Goal: Task Accomplishment & Management: Complete application form

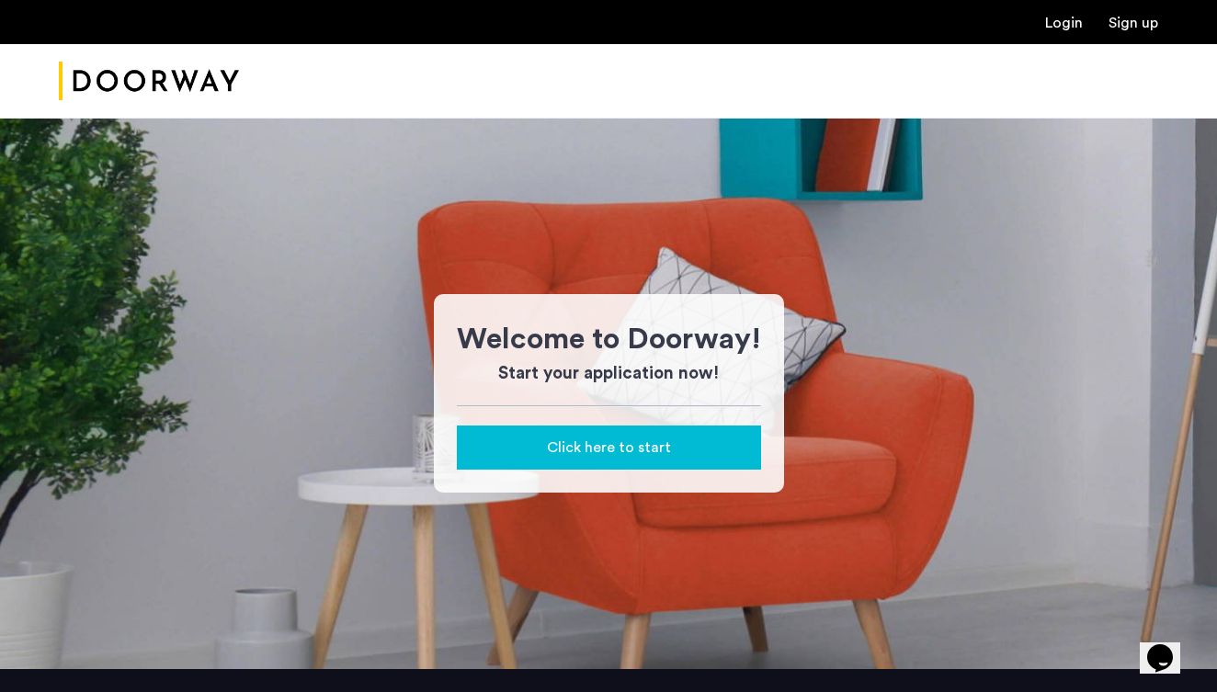
scroll to position [6, 0]
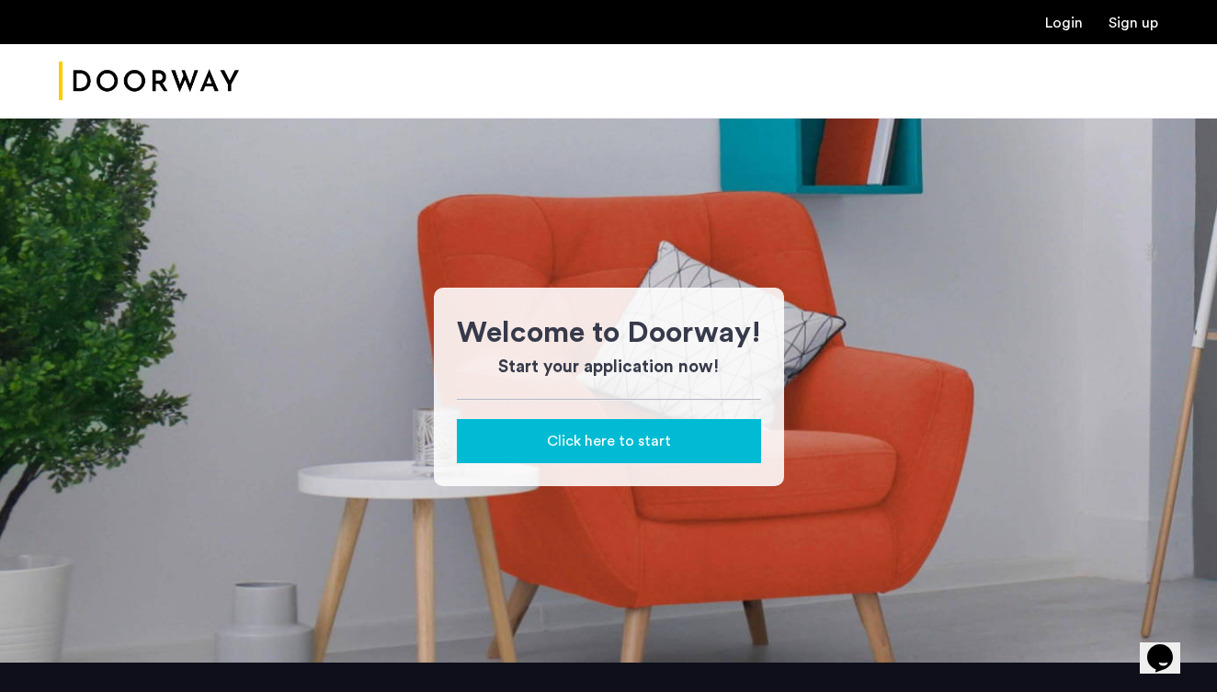
click at [602, 434] on span "Click here to start" at bounding box center [609, 441] width 124 height 22
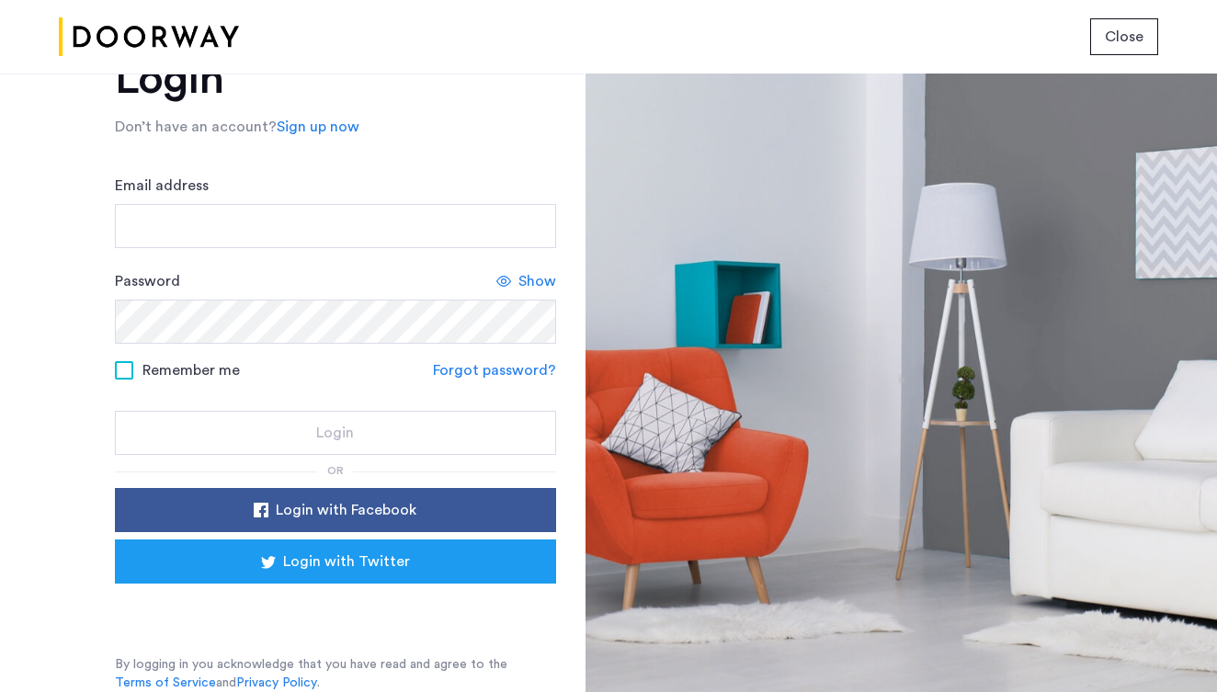
scroll to position [73, 0]
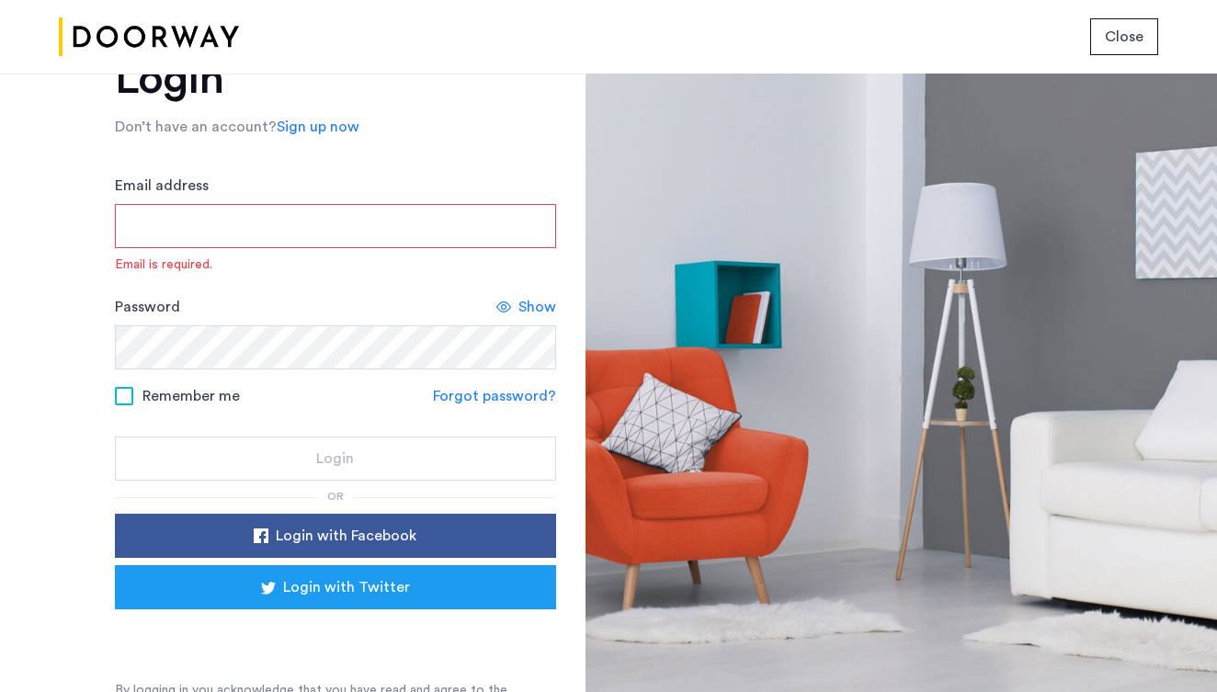
click at [339, 130] on link "Sign up now" at bounding box center [318, 127] width 83 height 22
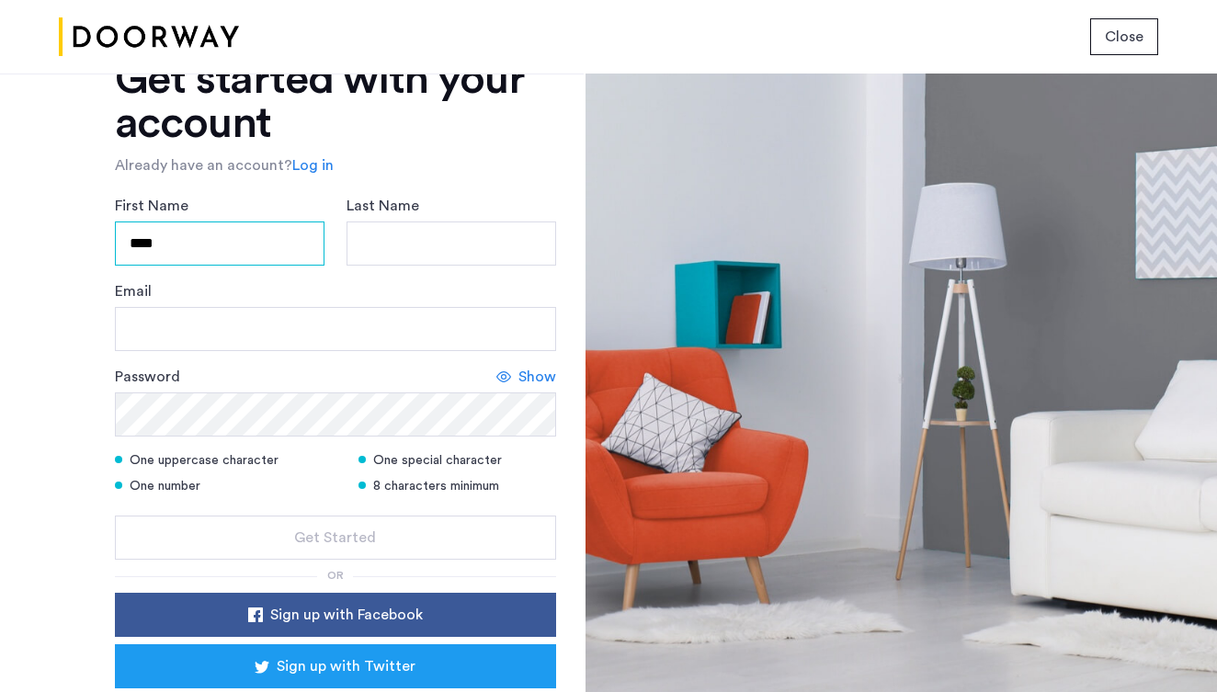
type input "****"
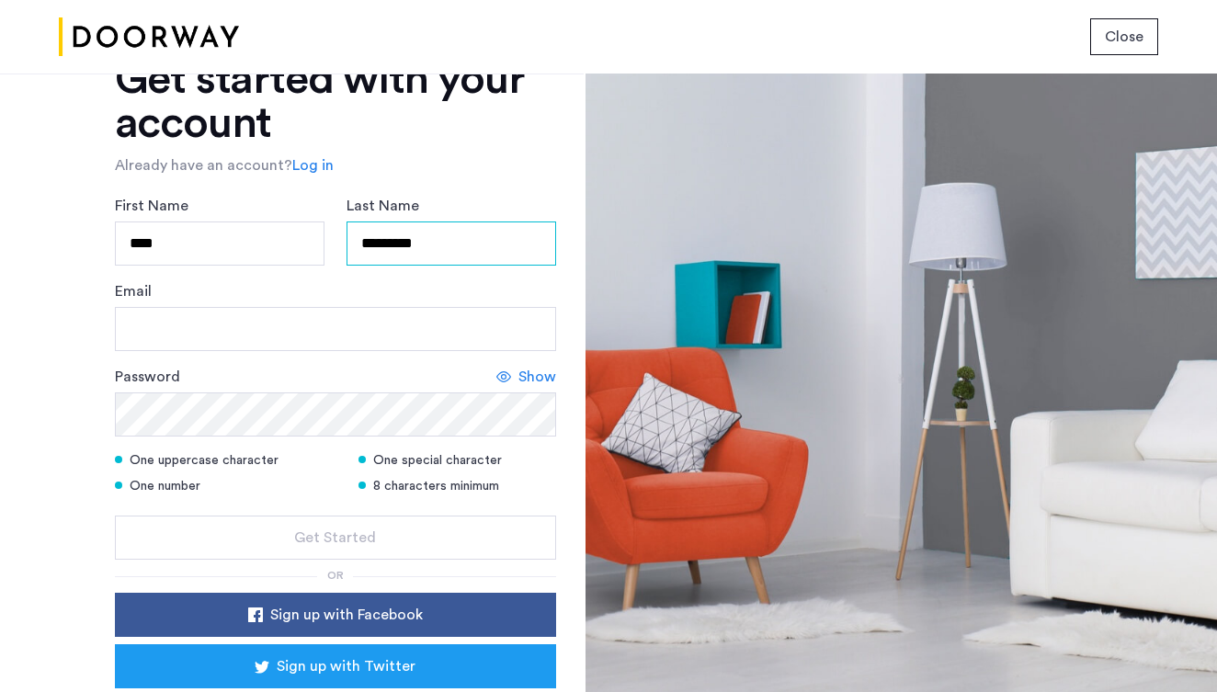
type input "*********"
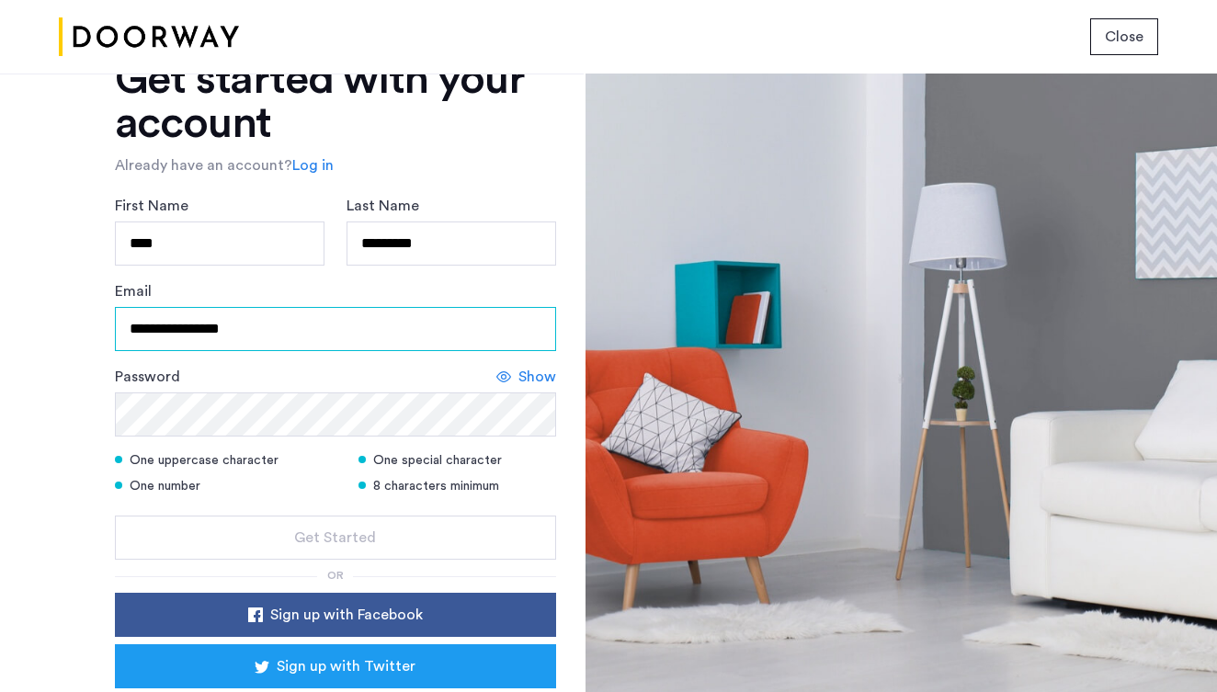
type input "**********"
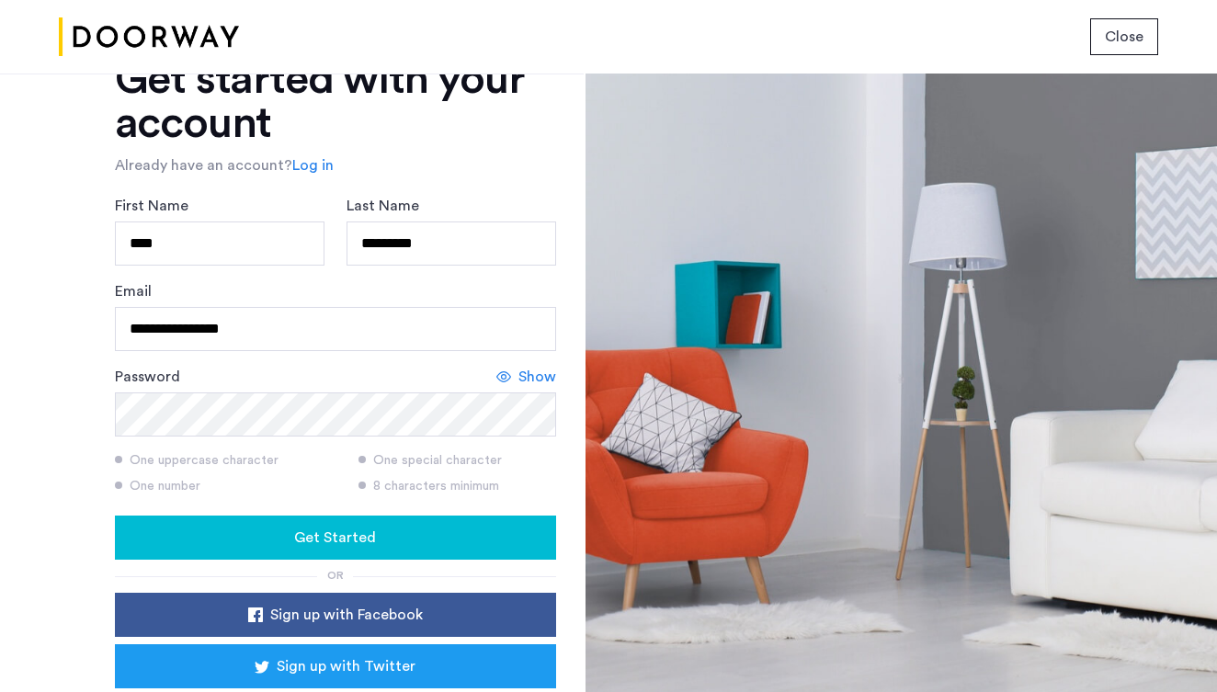
scroll to position [176, 0]
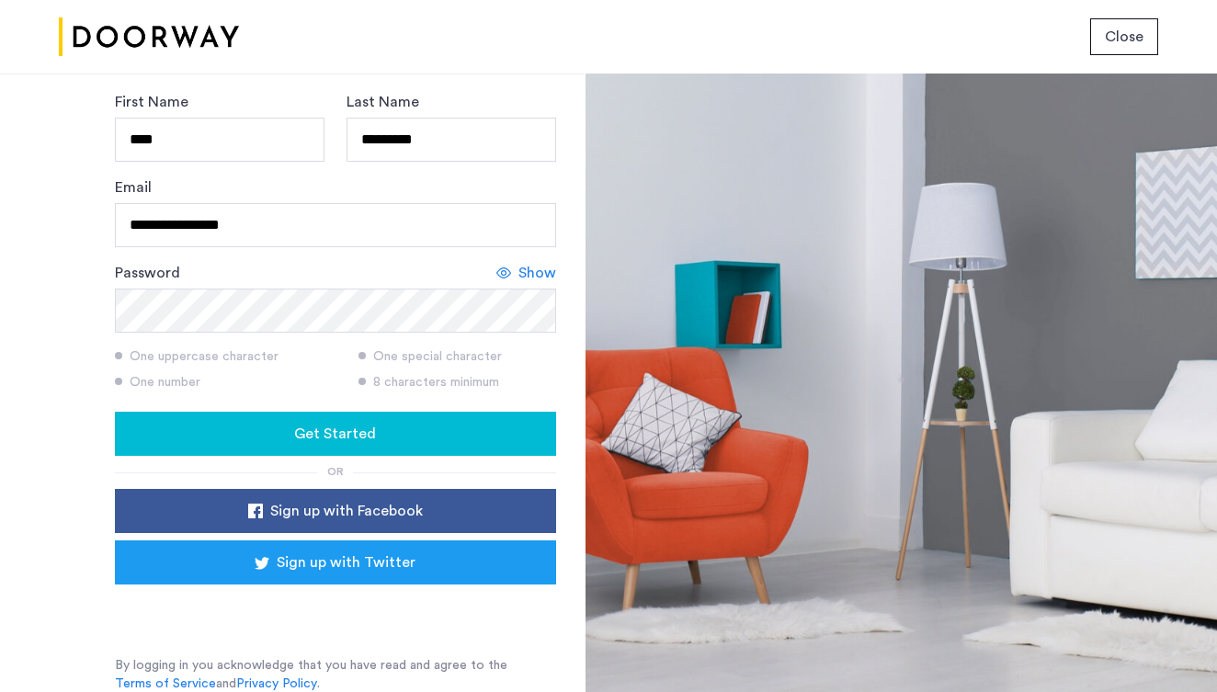
click at [347, 420] on button "Get Started" at bounding box center [335, 434] width 441 height 44
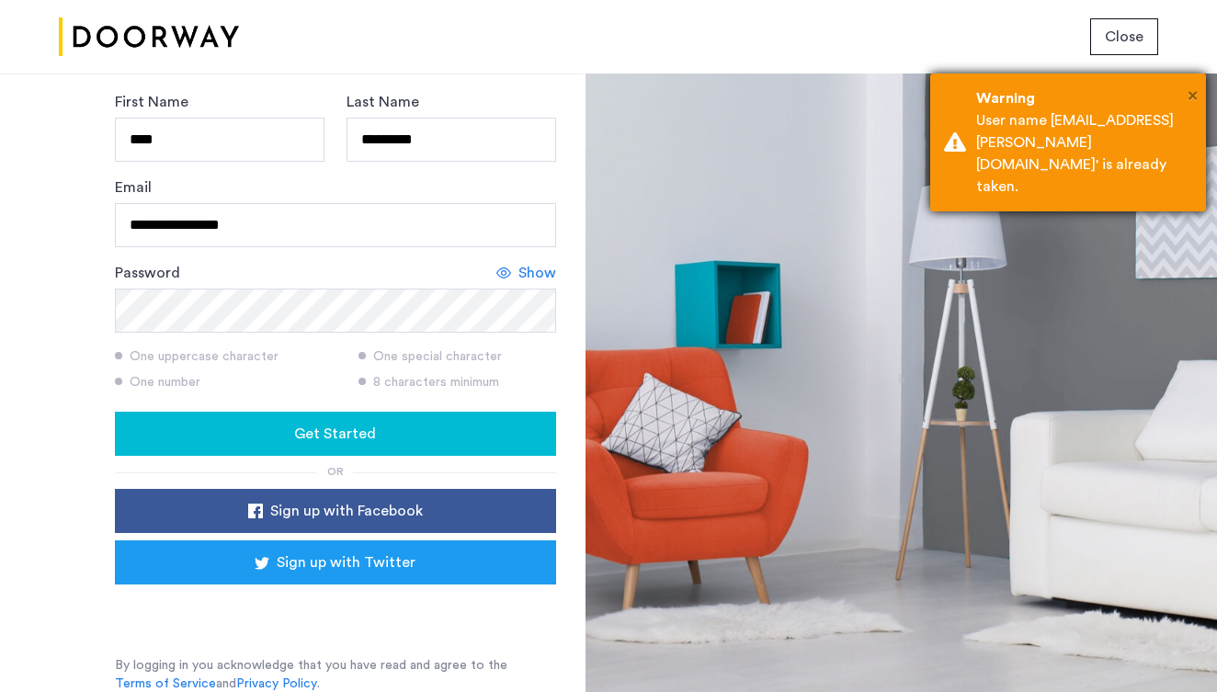
click at [1188, 90] on span "×" at bounding box center [1192, 95] width 10 height 18
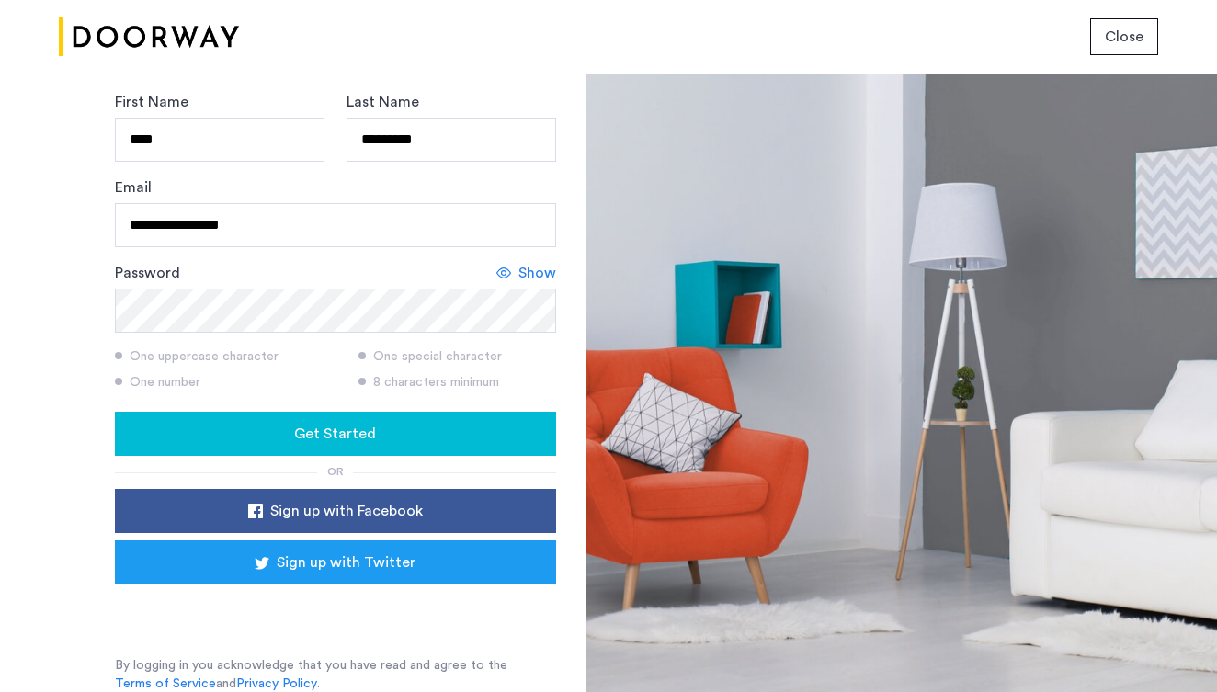
scroll to position [167, 0]
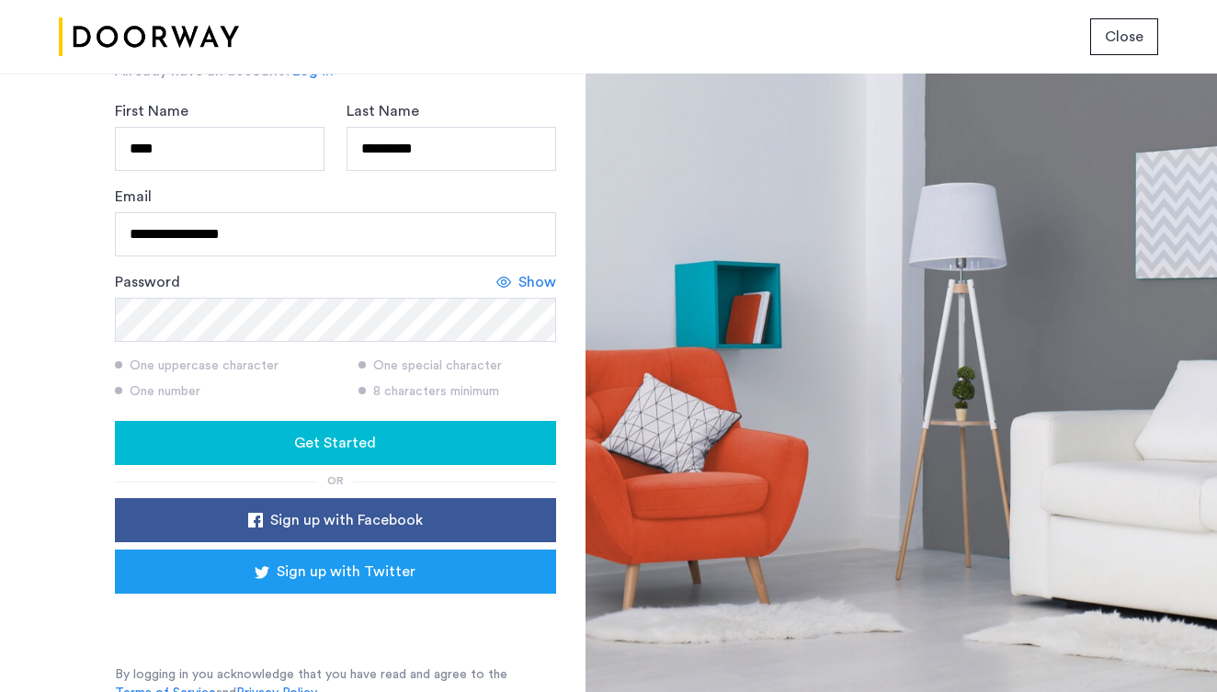
click at [367, 620] on div "Sign in with Google. Opens in new tab" at bounding box center [336, 619] width 368 height 40
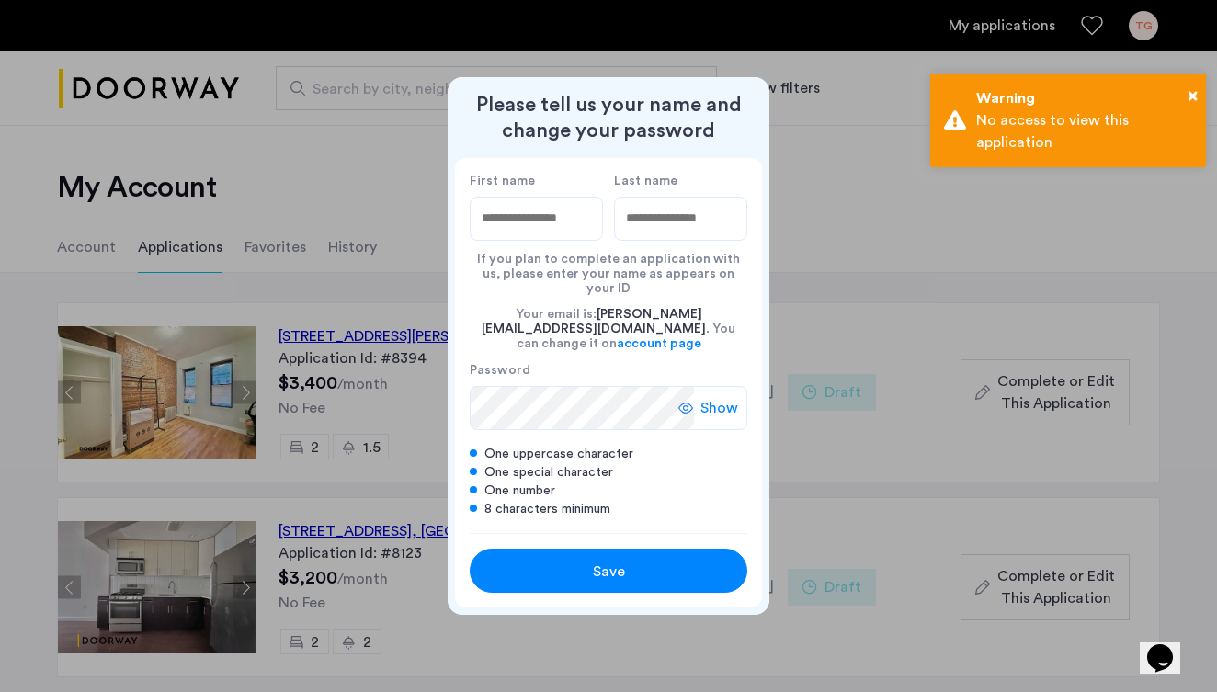
scroll to position [0, 1]
click at [618, 560] on span "Save" at bounding box center [609, 571] width 32 height 22
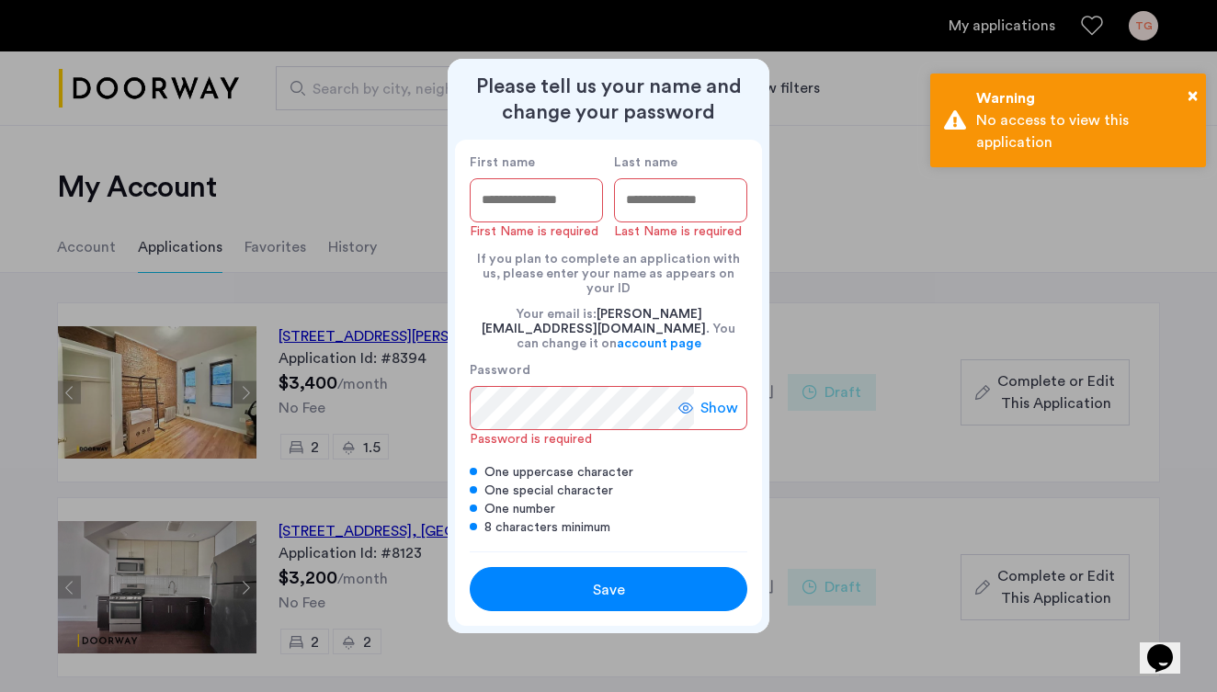
scroll to position [0, 0]
click at [549, 222] on input "First name" at bounding box center [536, 200] width 133 height 44
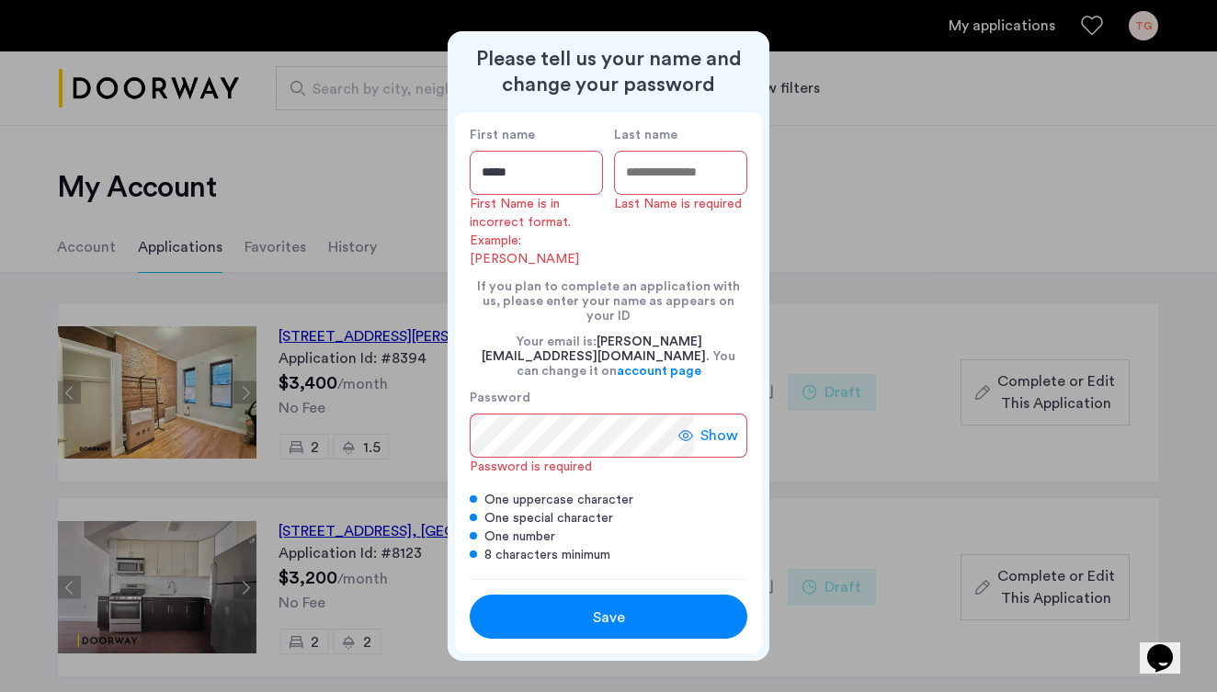
type input "****"
type input "*********"
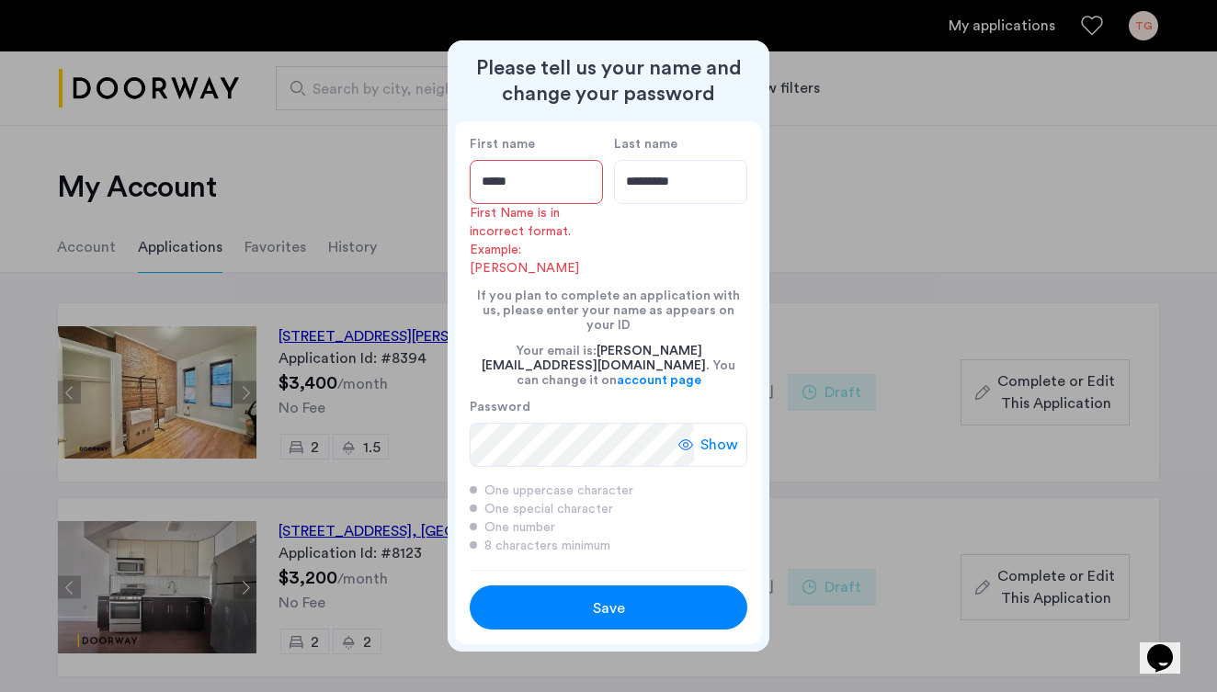
click at [553, 201] on input "****" at bounding box center [536, 182] width 133 height 44
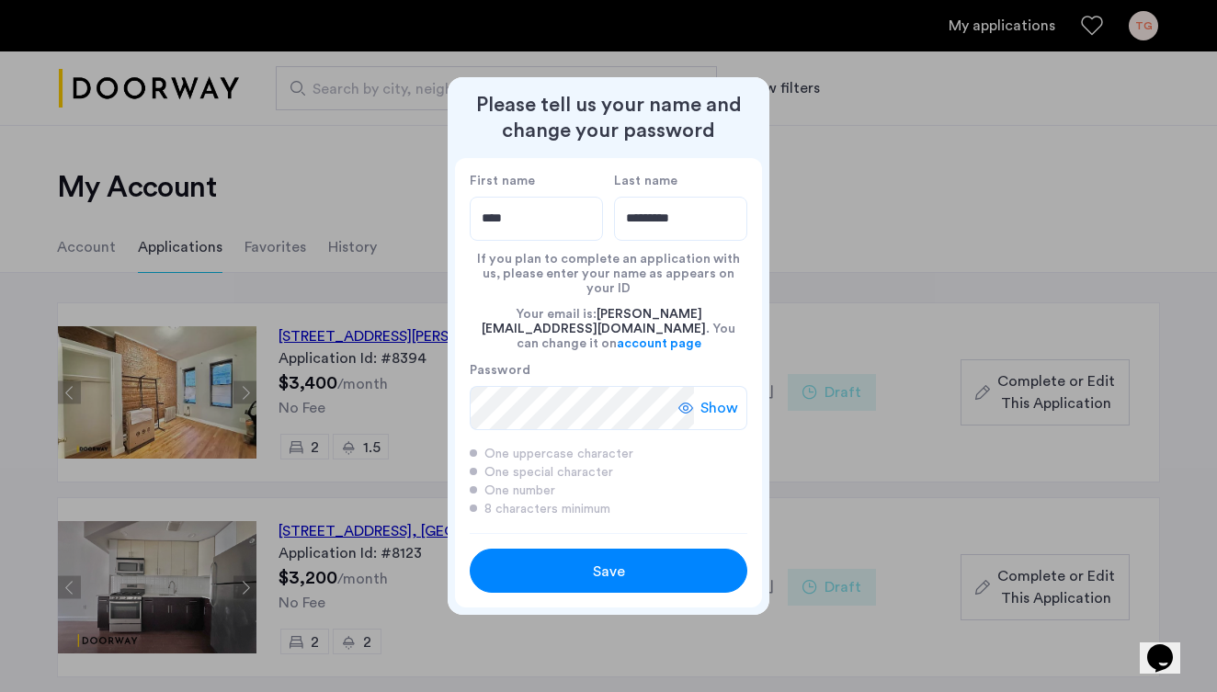
type input "****"
click at [640, 549] on button "Save" at bounding box center [608, 571] width 277 height 44
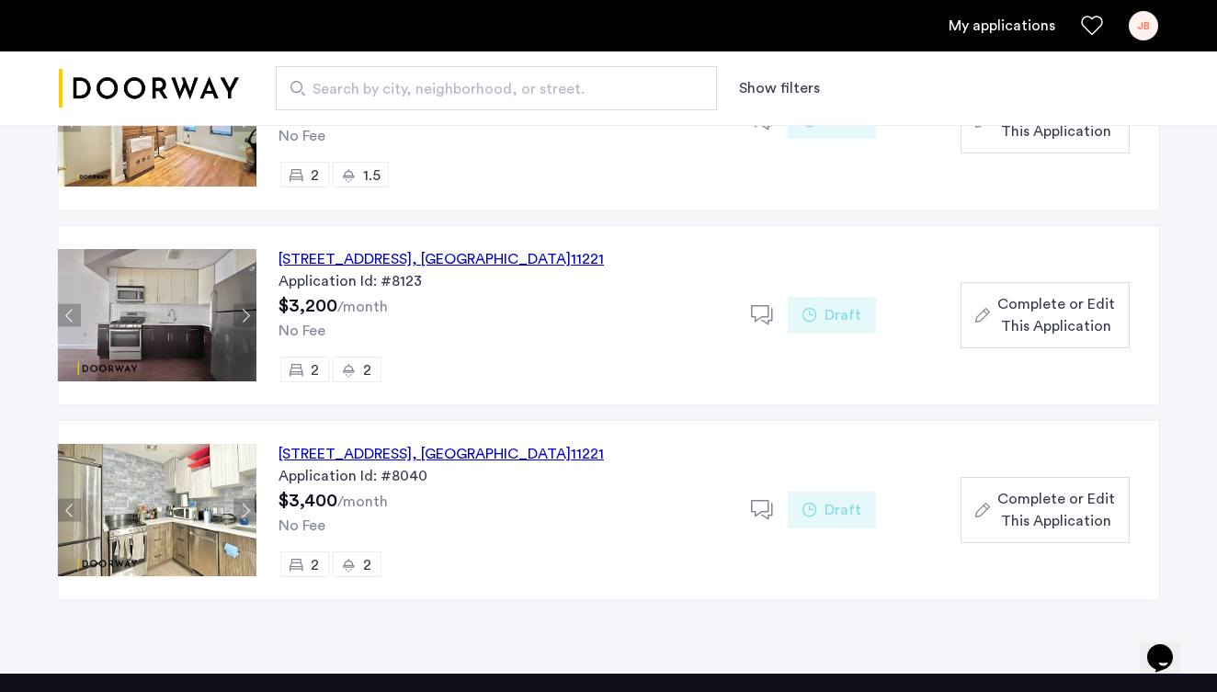
scroll to position [270, 0]
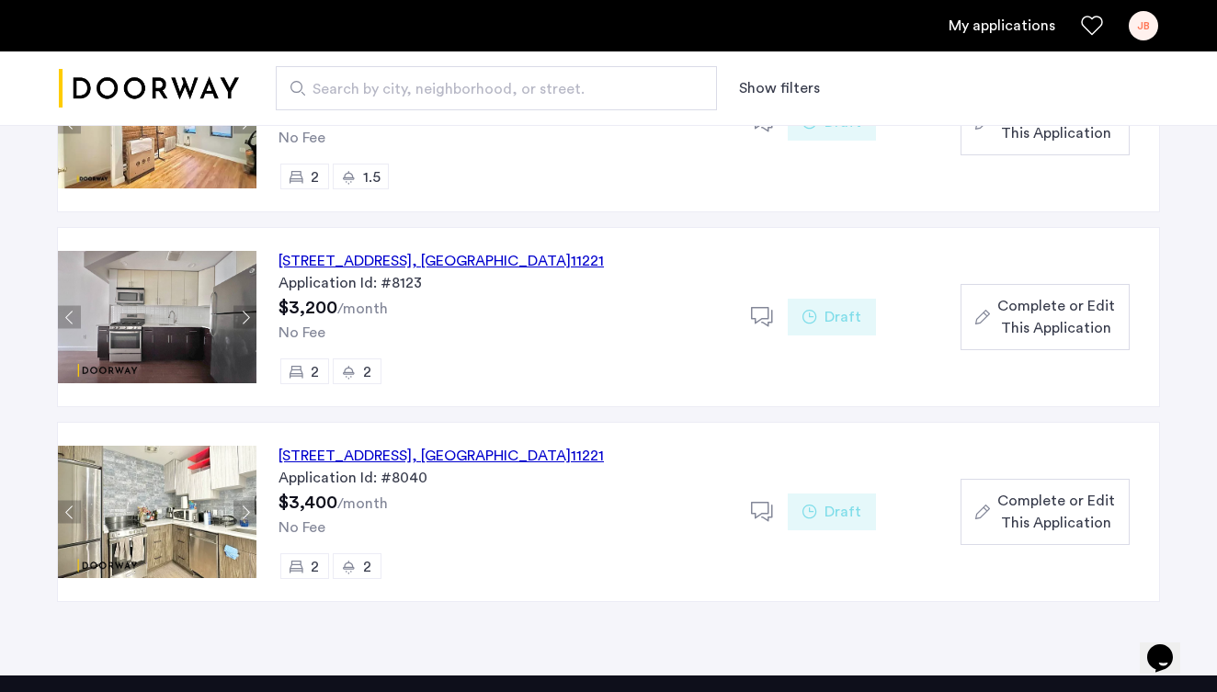
click at [245, 317] on button "Next apartment" at bounding box center [244, 317] width 23 height 23
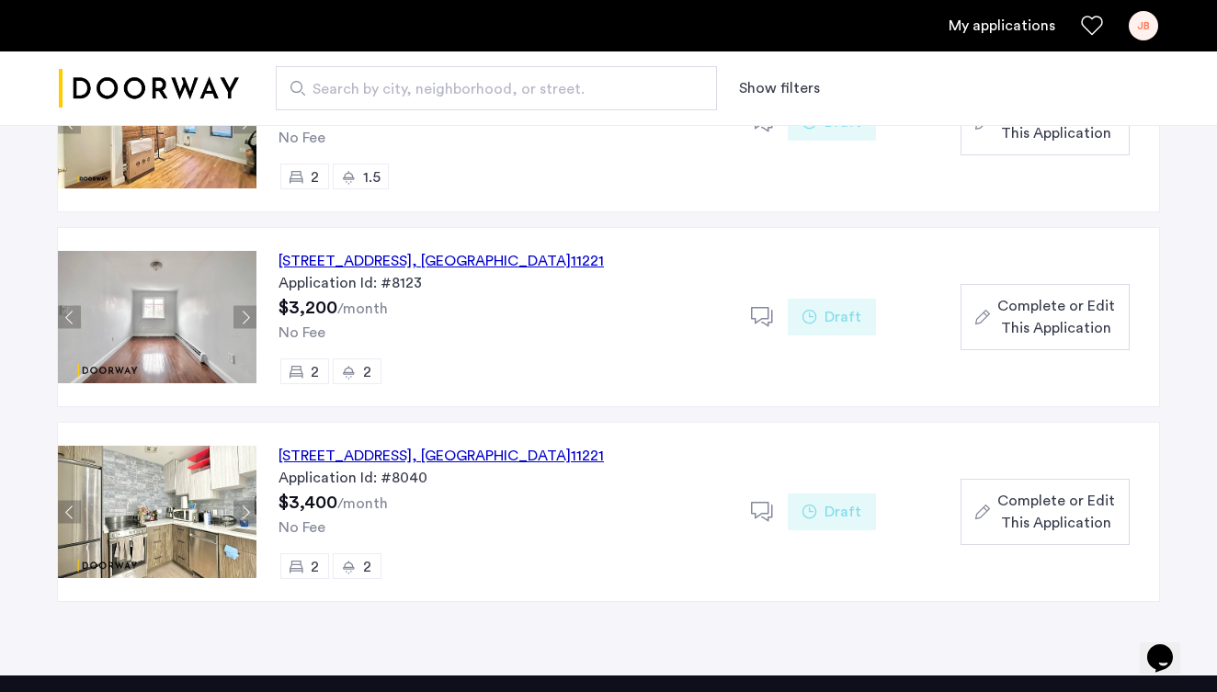
click at [245, 317] on button "Next apartment" at bounding box center [244, 317] width 23 height 23
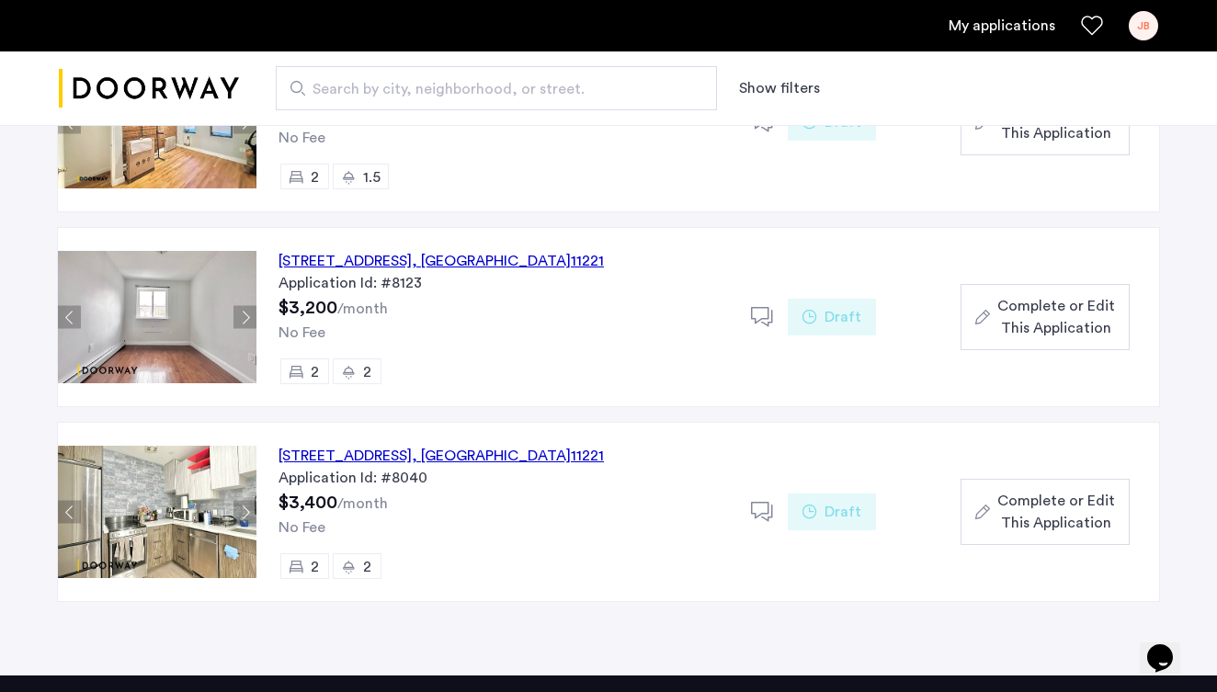
click at [245, 317] on button "Next apartment" at bounding box center [244, 317] width 23 height 23
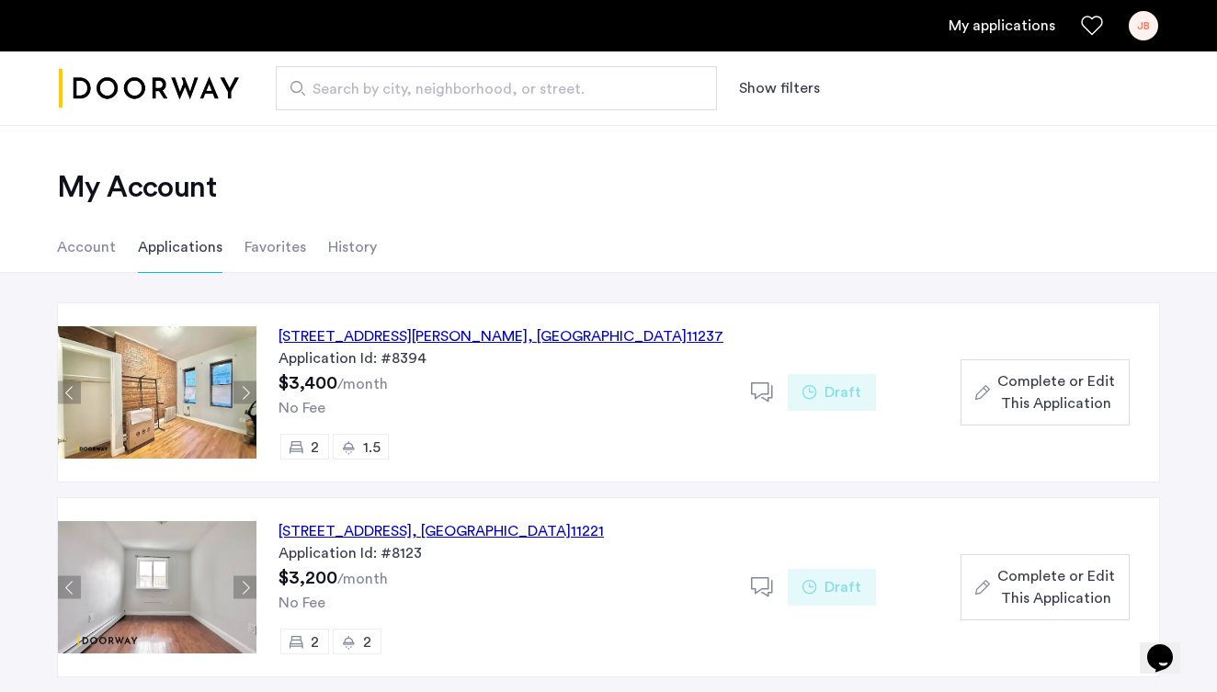
scroll to position [0, 0]
click at [1032, 406] on span "Complete or Edit This Application" at bounding box center [1056, 392] width 118 height 44
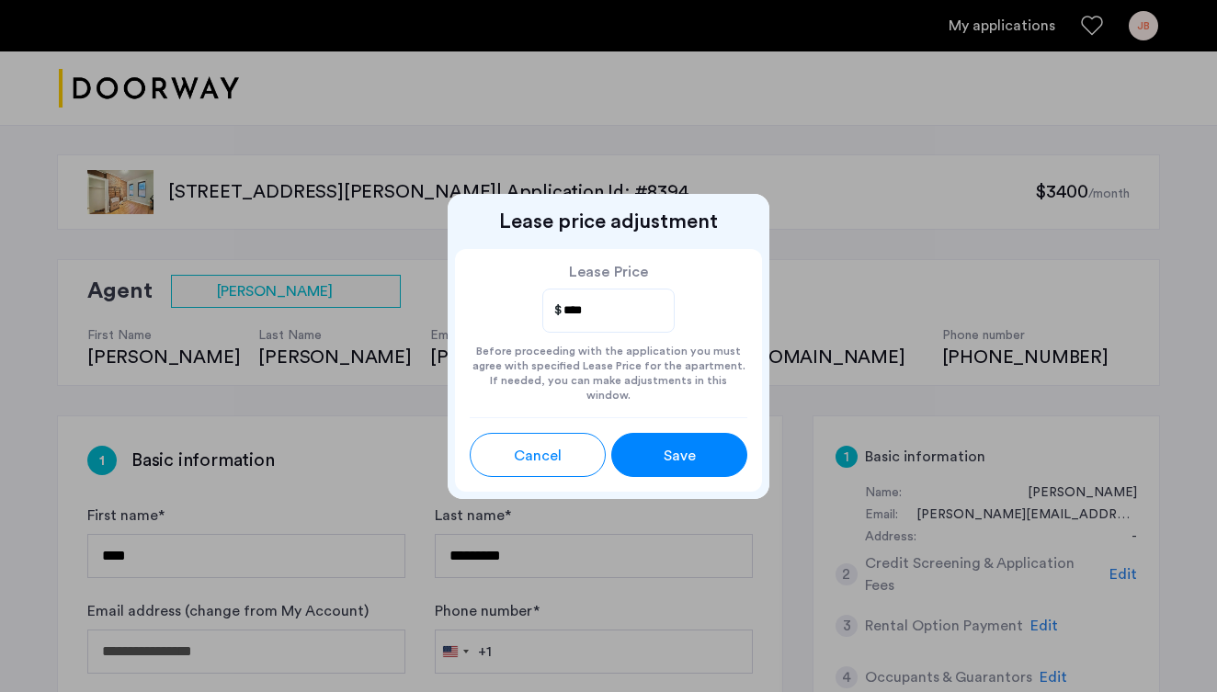
type input "****"
click at [706, 451] on div "Save" at bounding box center [679, 456] width 61 height 22
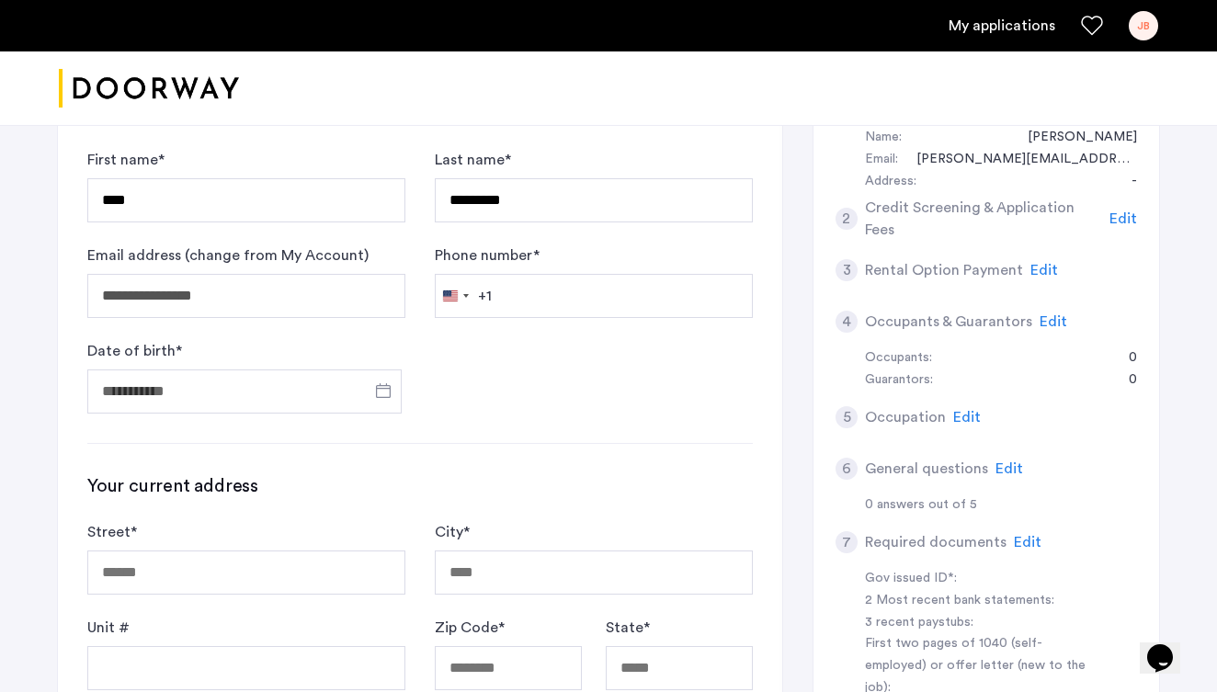
scroll to position [356, 0]
type input "*********"
click at [311, 373] on input "Date of birth *" at bounding box center [244, 391] width 314 height 44
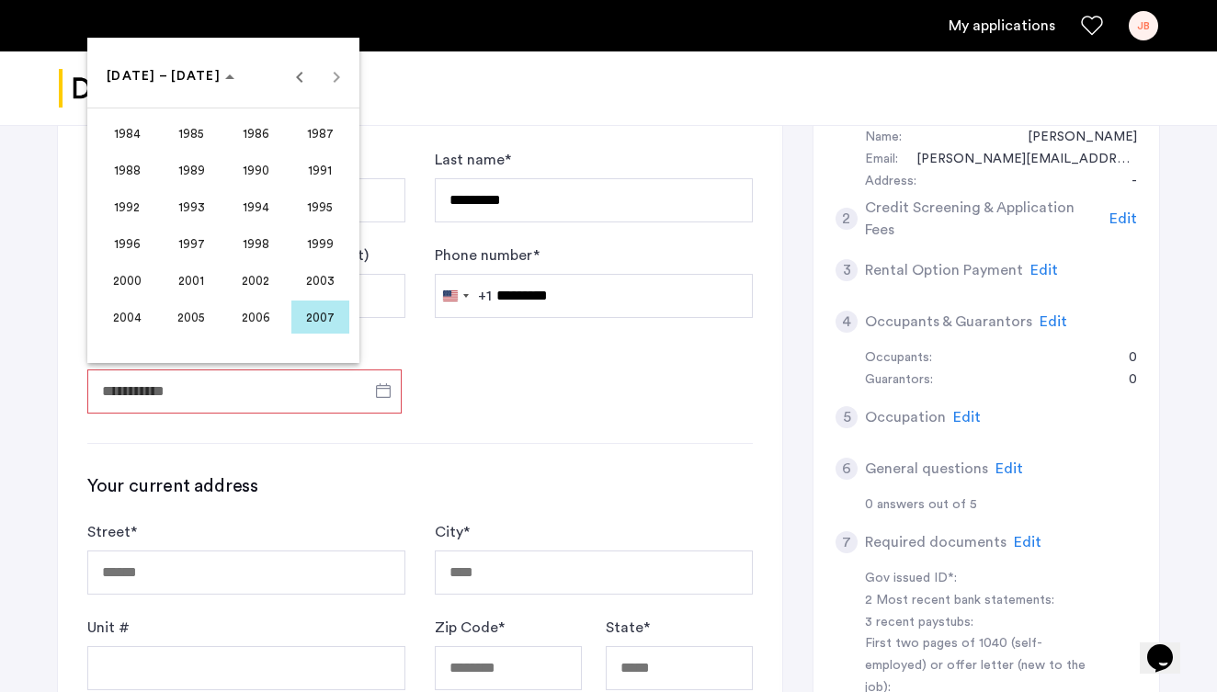
scroll to position [367, 0]
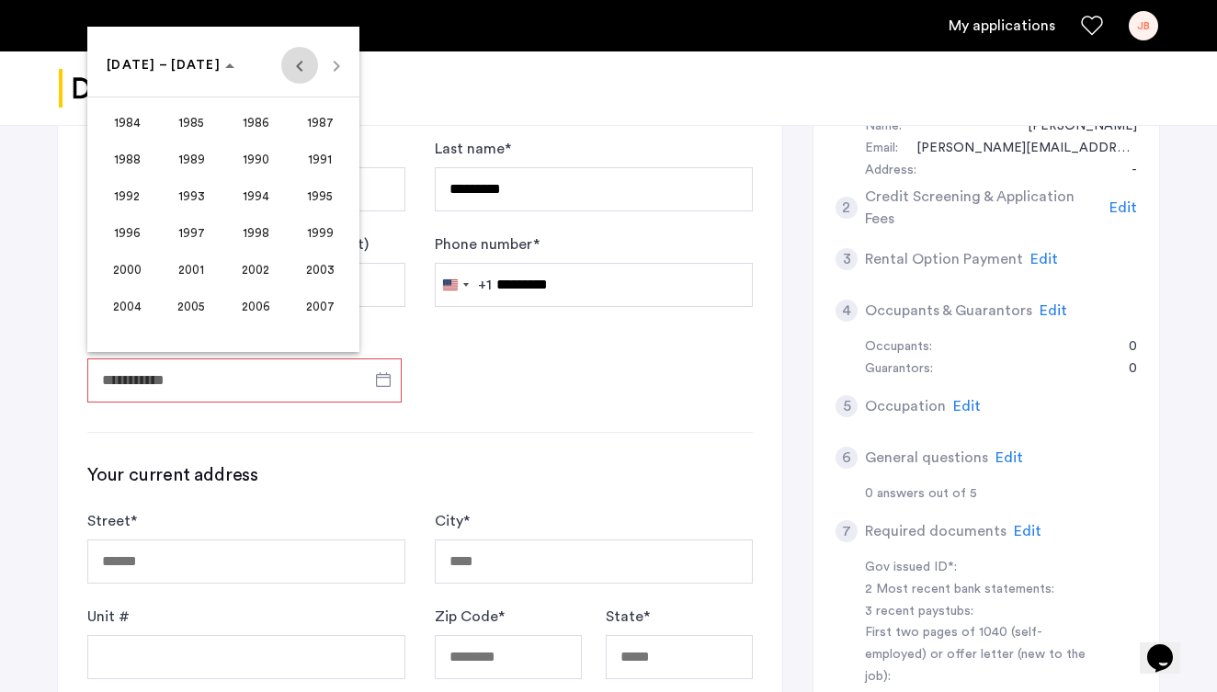
click at [309, 73] on span "Previous 24 years" at bounding box center [299, 65] width 37 height 37
click at [345, 70] on span "Next 24 years" at bounding box center [336, 65] width 37 height 37
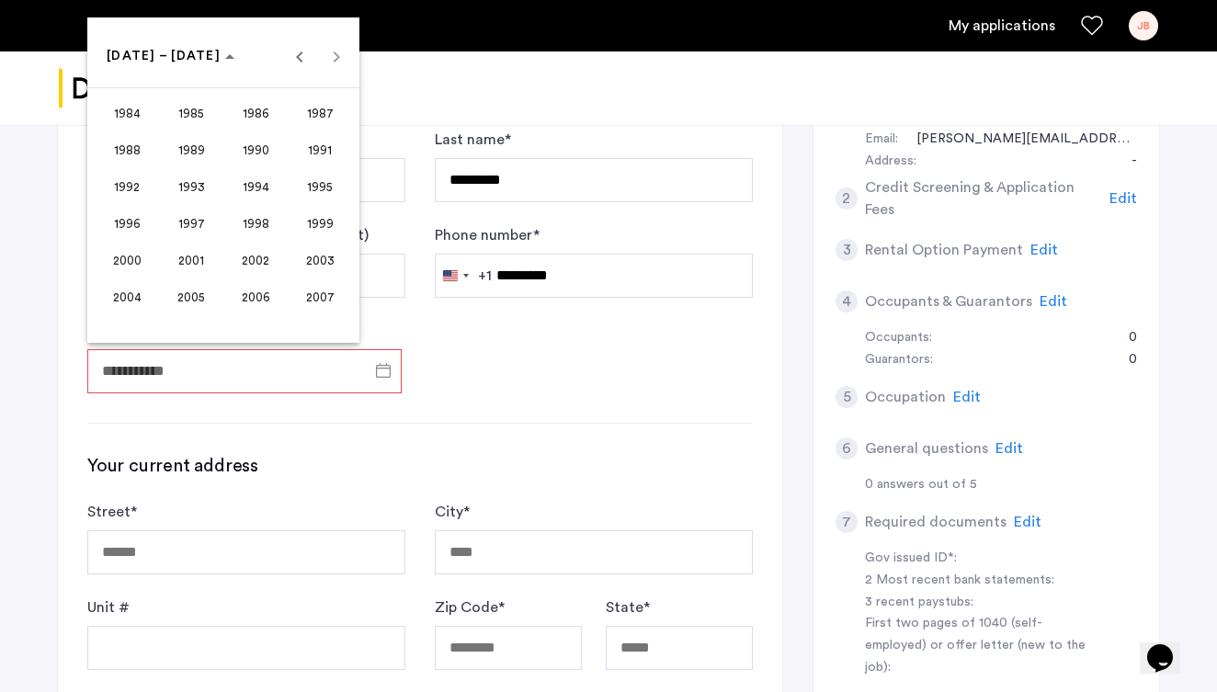
scroll to position [373, 1]
click at [200, 220] on span "1997" at bounding box center [192, 223] width 58 height 33
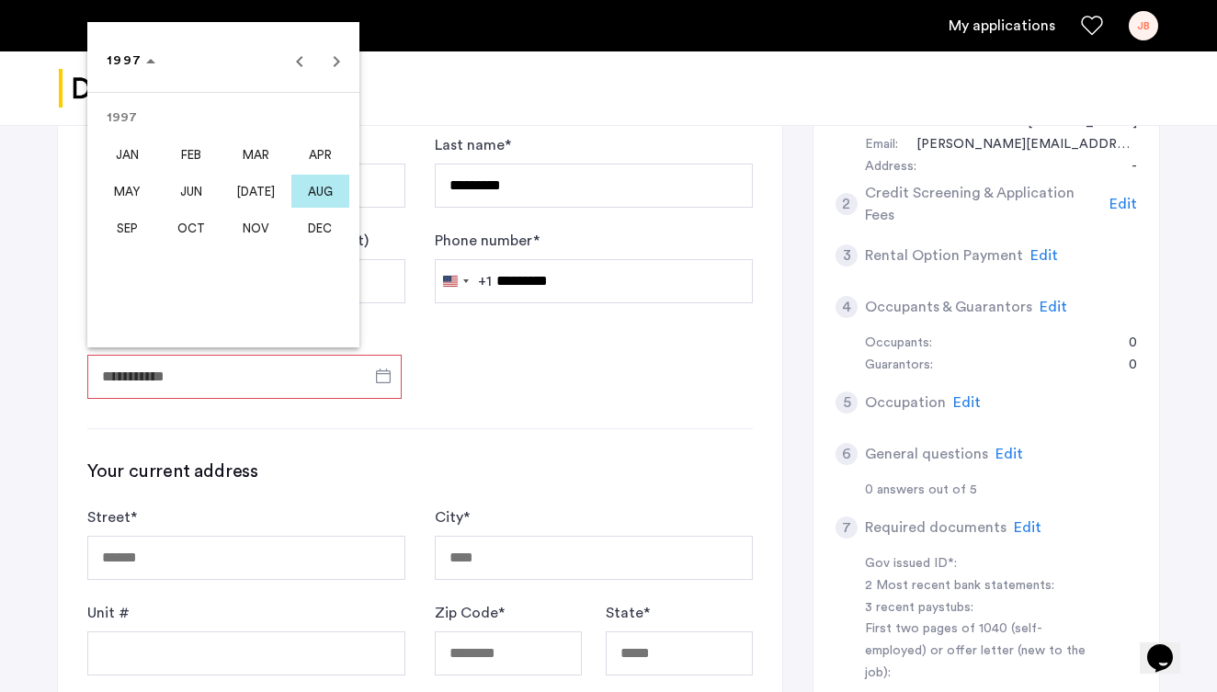
scroll to position [375, 1]
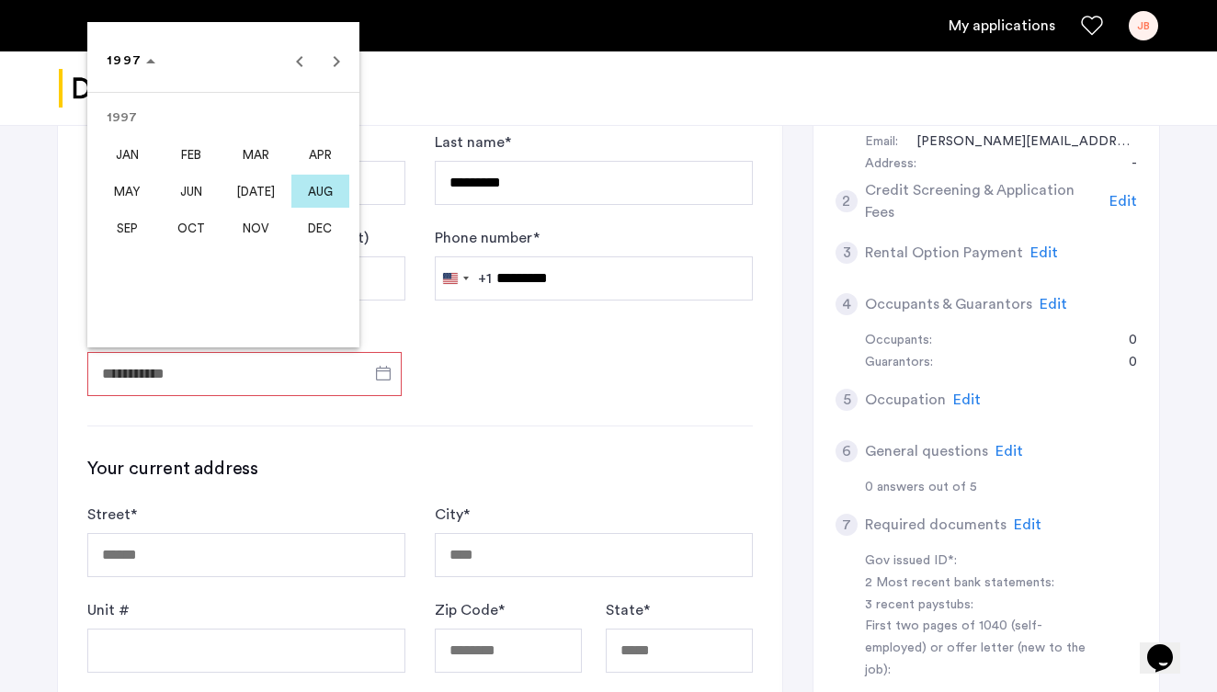
click at [315, 194] on span "AUG" at bounding box center [320, 191] width 58 height 33
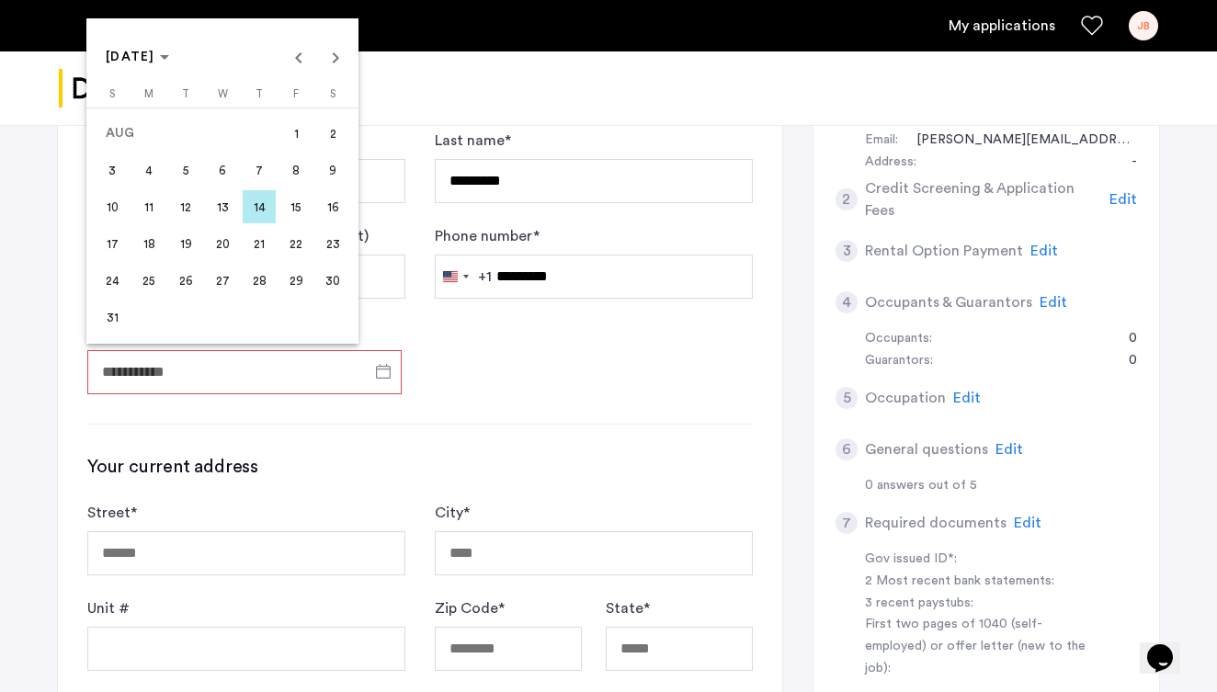
scroll to position [375, 0]
click at [221, 278] on span "27" at bounding box center [223, 280] width 33 height 33
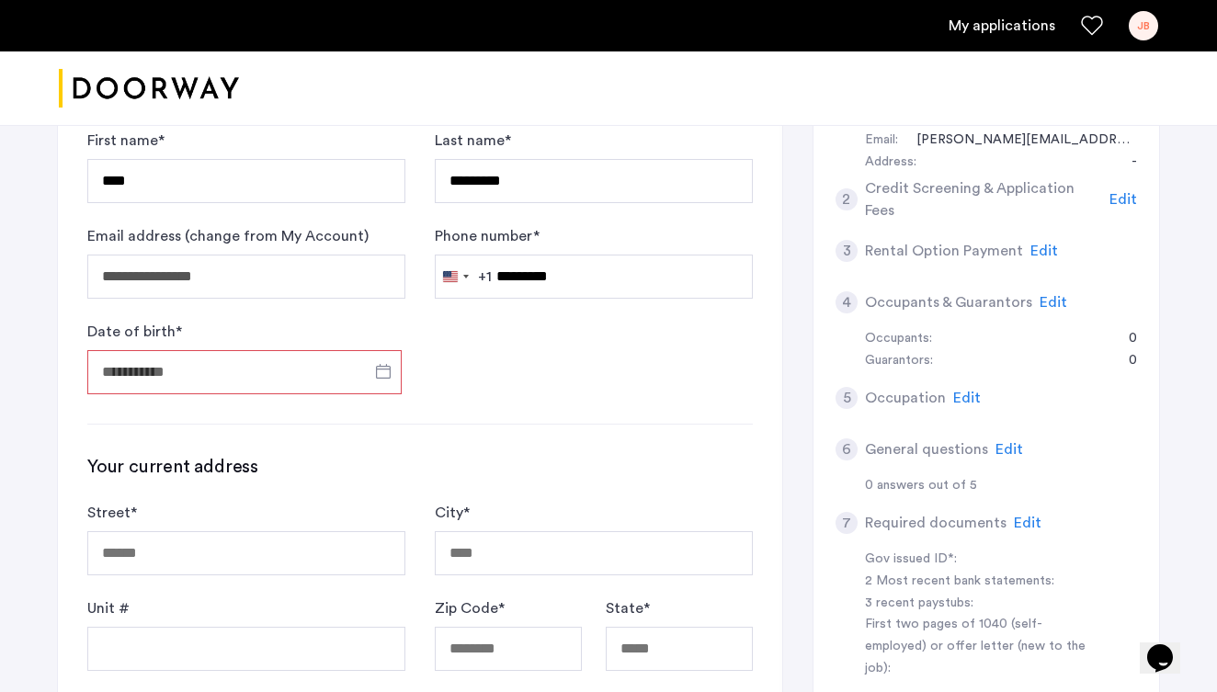
type input "**********"
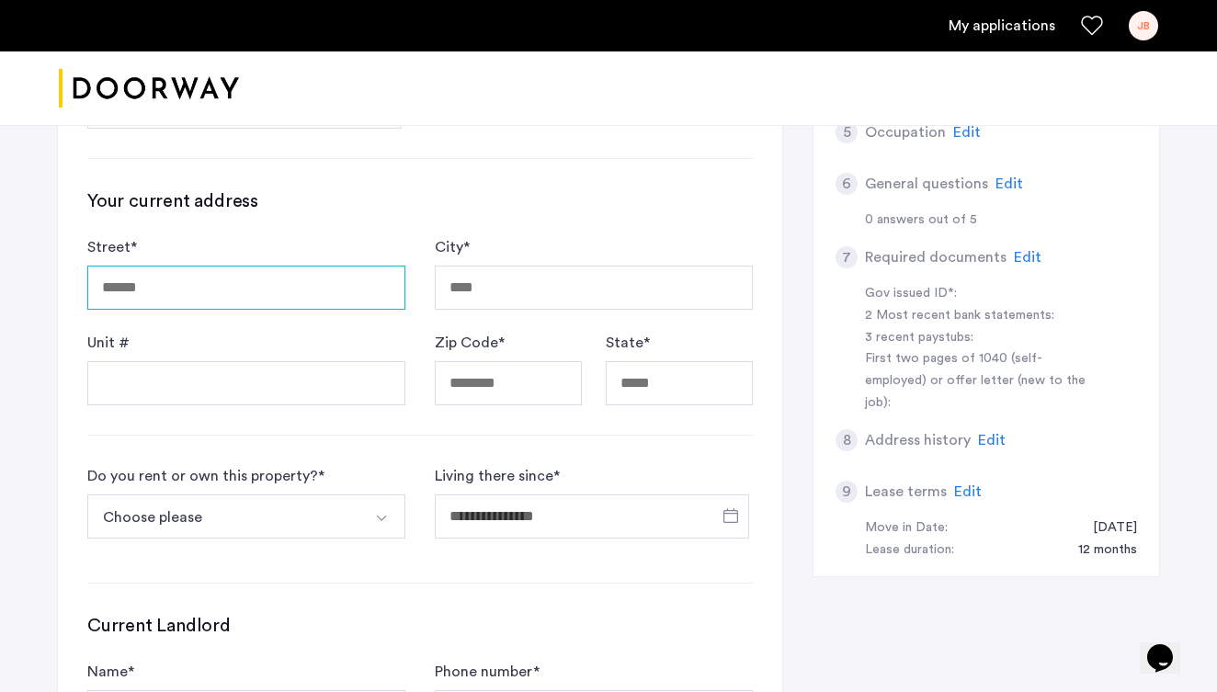
scroll to position [641, 0]
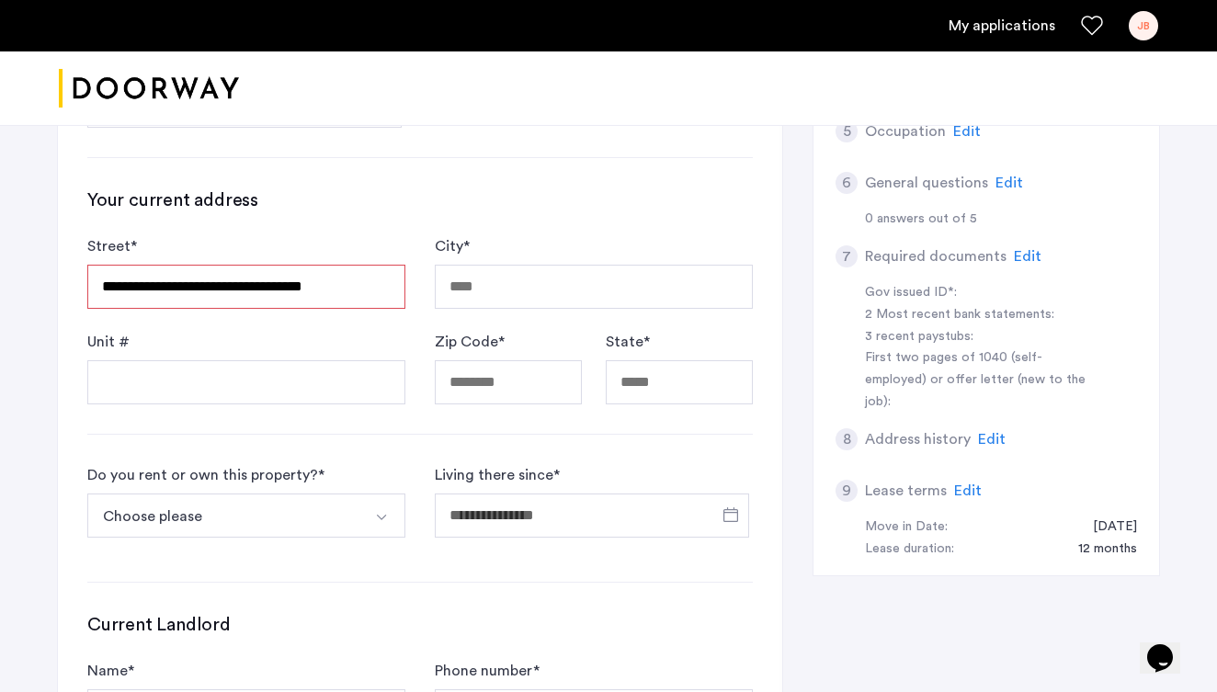
type input "**********"
type input "********"
type input "*****"
type input "**"
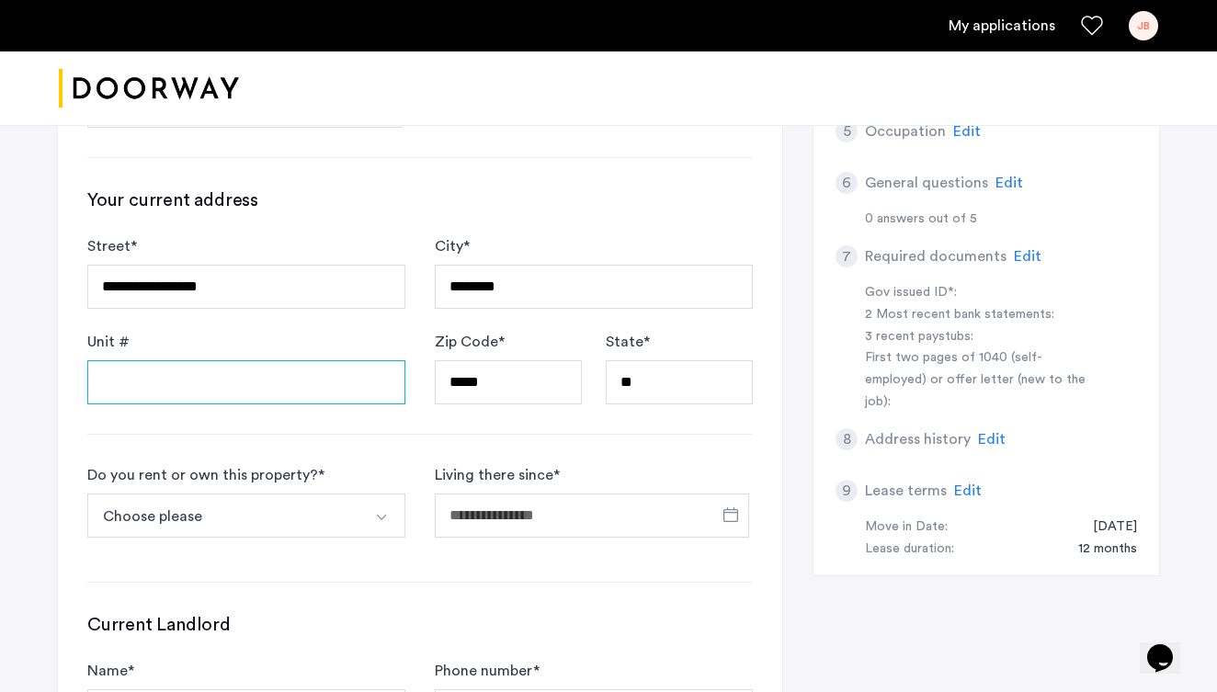
click at [221, 364] on input "Unit #" at bounding box center [246, 382] width 318 height 44
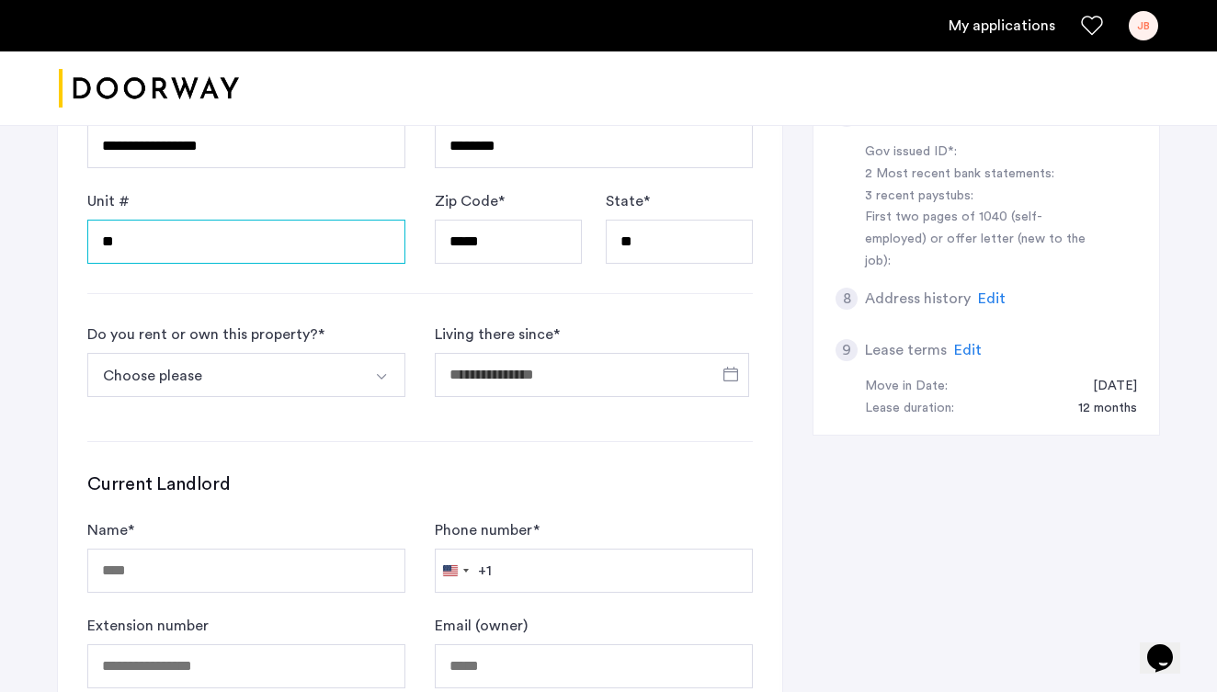
scroll to position [790, 0]
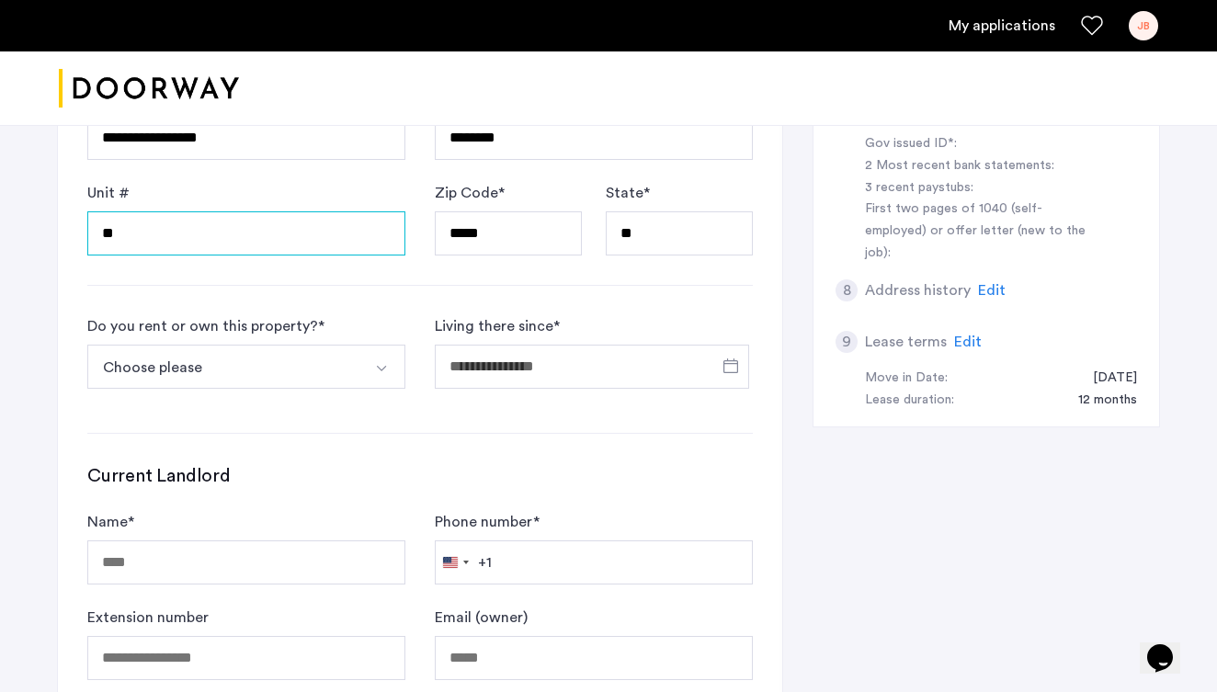
type input "*"
click at [296, 364] on button "Choose please" at bounding box center [224, 367] width 275 height 44
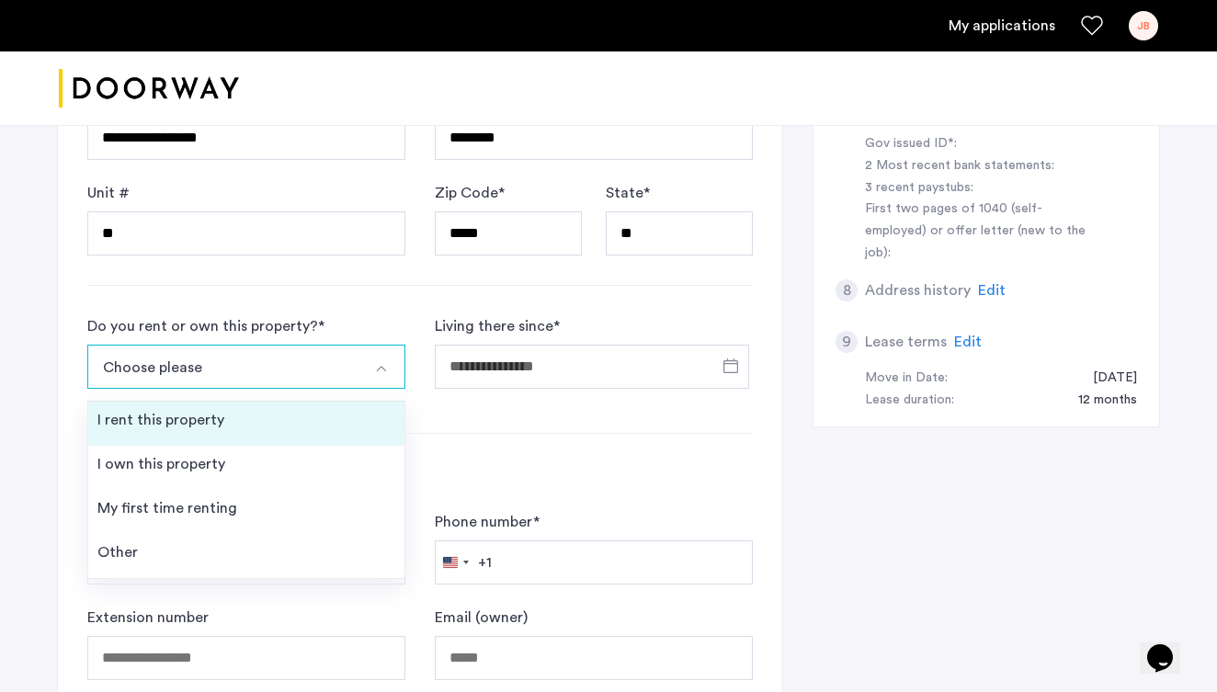
click at [248, 422] on li "I rent this property" at bounding box center [246, 424] width 316 height 44
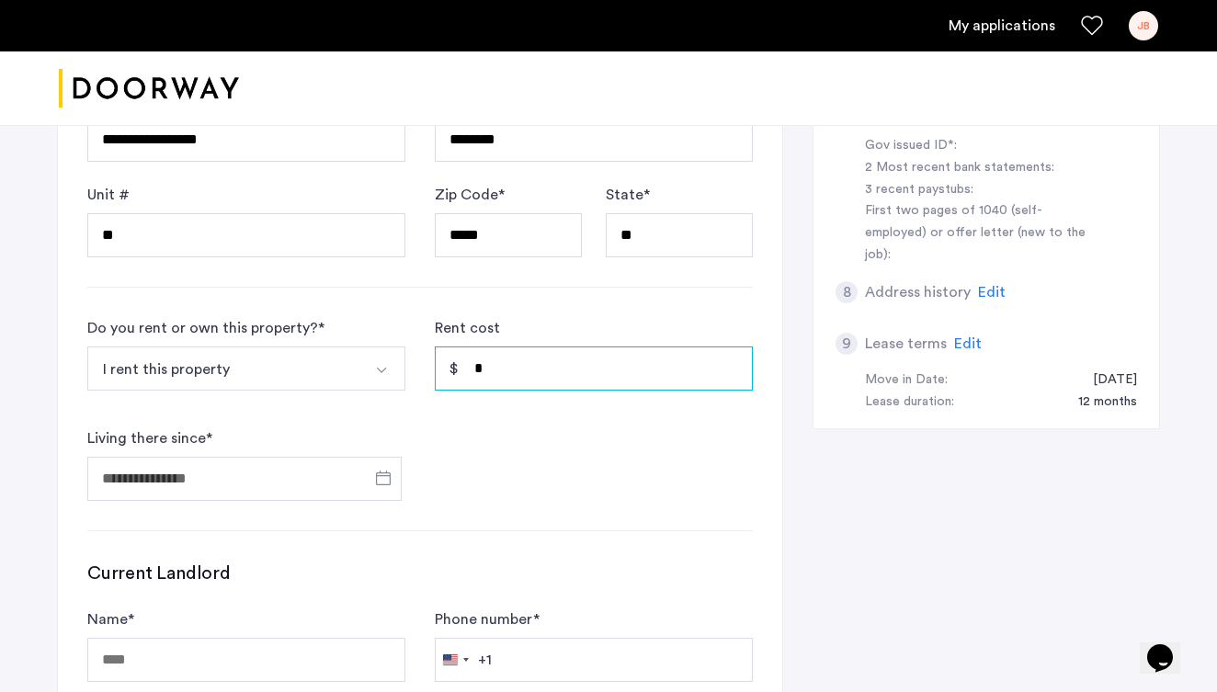
scroll to position [788, 1]
drag, startPoint x: 561, startPoint y: 378, endPoint x: 435, endPoint y: 377, distance: 126.8
click at [435, 377] on input "*" at bounding box center [594, 368] width 318 height 44
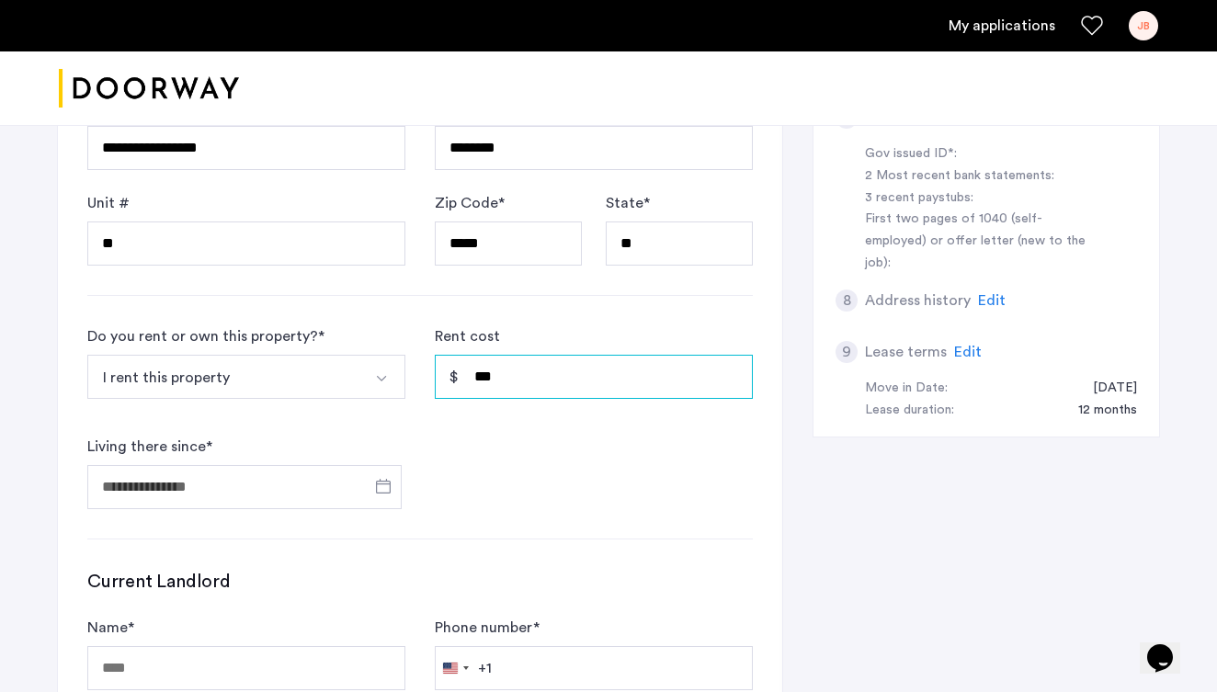
type input "*****"
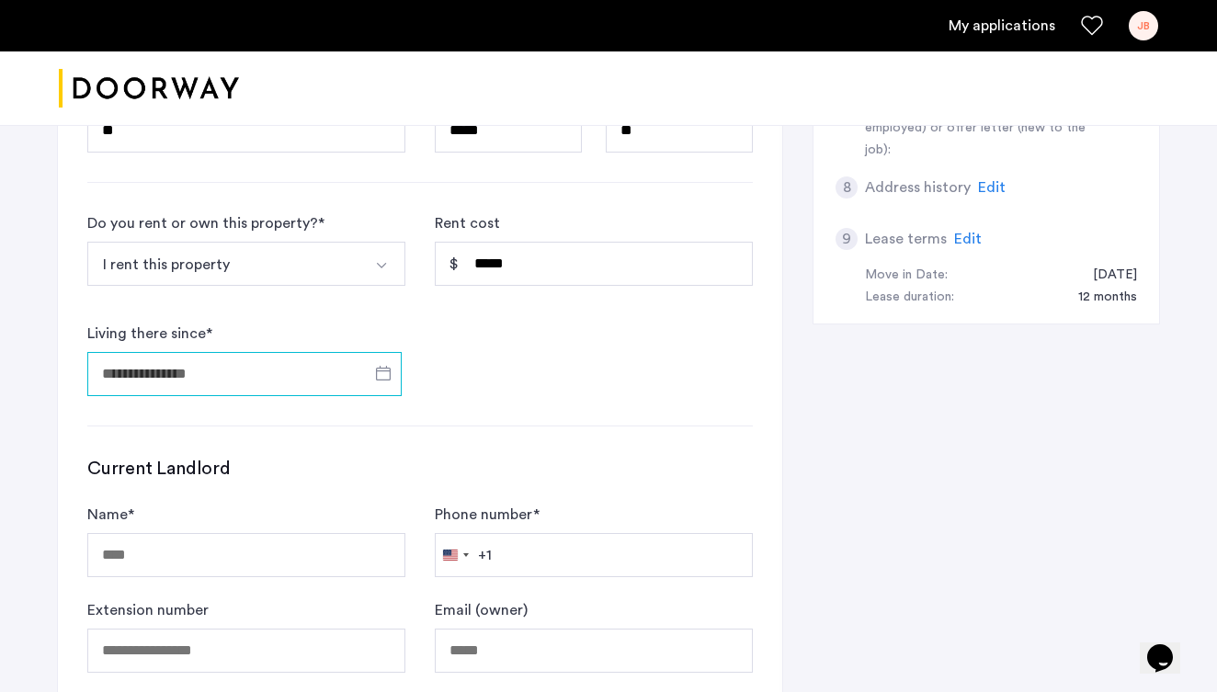
click at [345, 371] on input "Living there since *" at bounding box center [244, 374] width 314 height 44
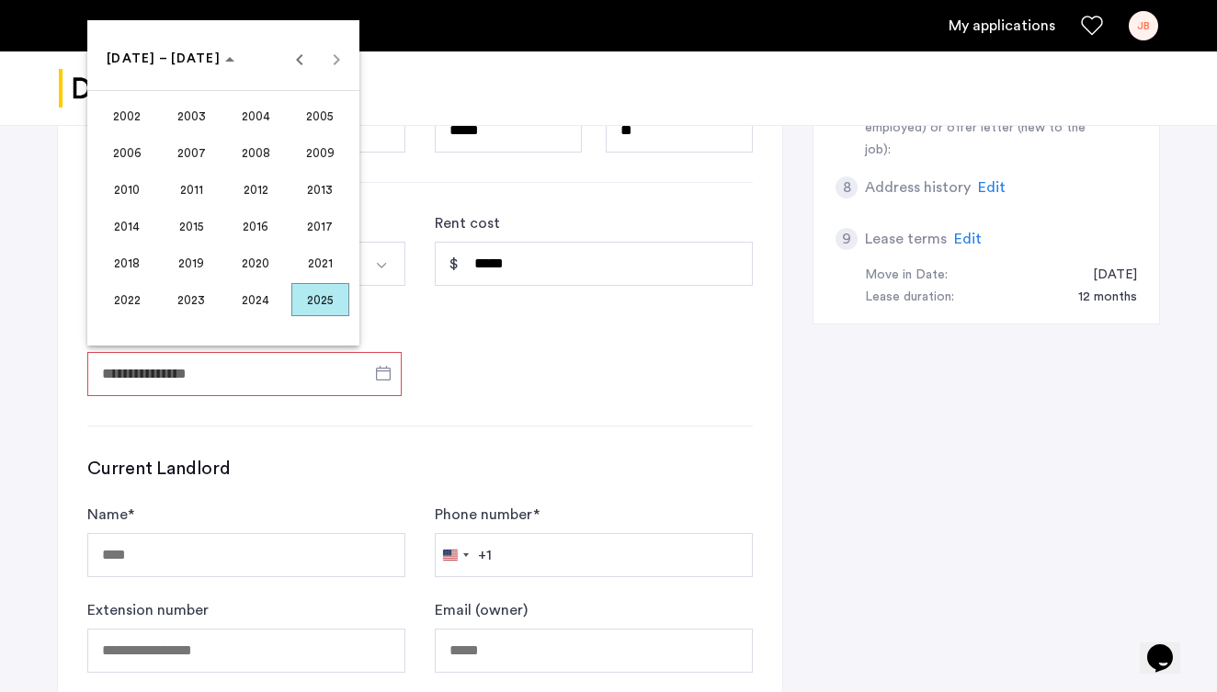
click at [197, 305] on span "2023" at bounding box center [192, 299] width 58 height 33
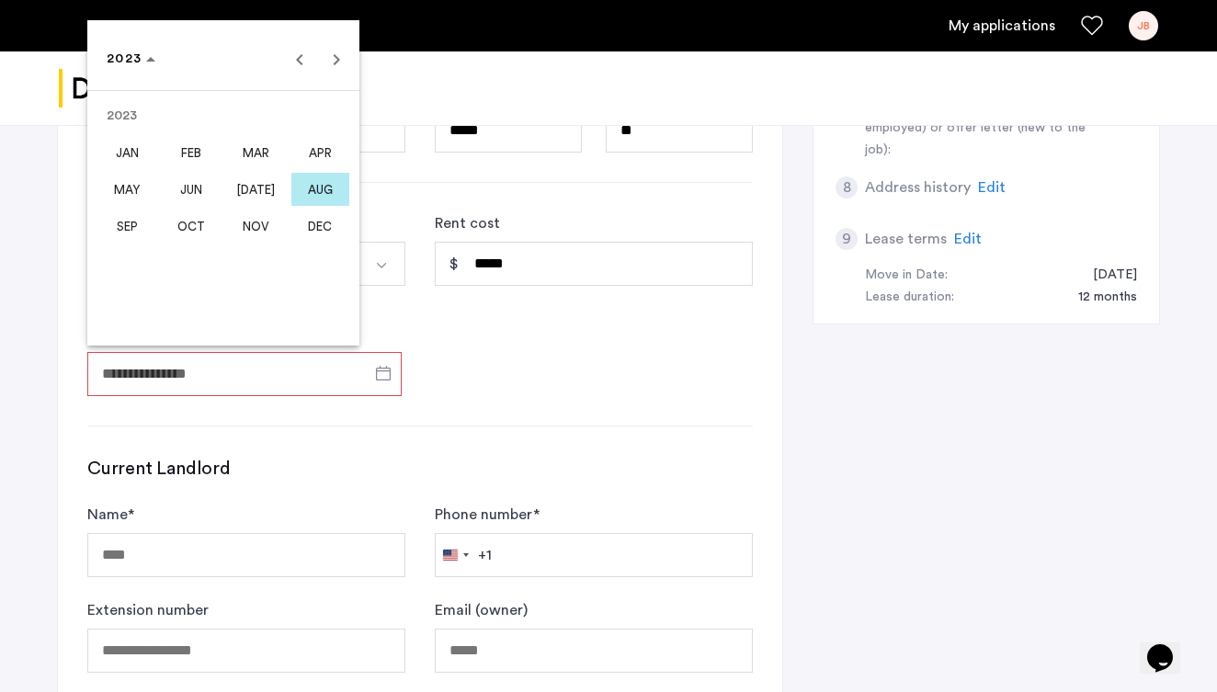
click at [134, 226] on span "SEP" at bounding box center [127, 225] width 58 height 33
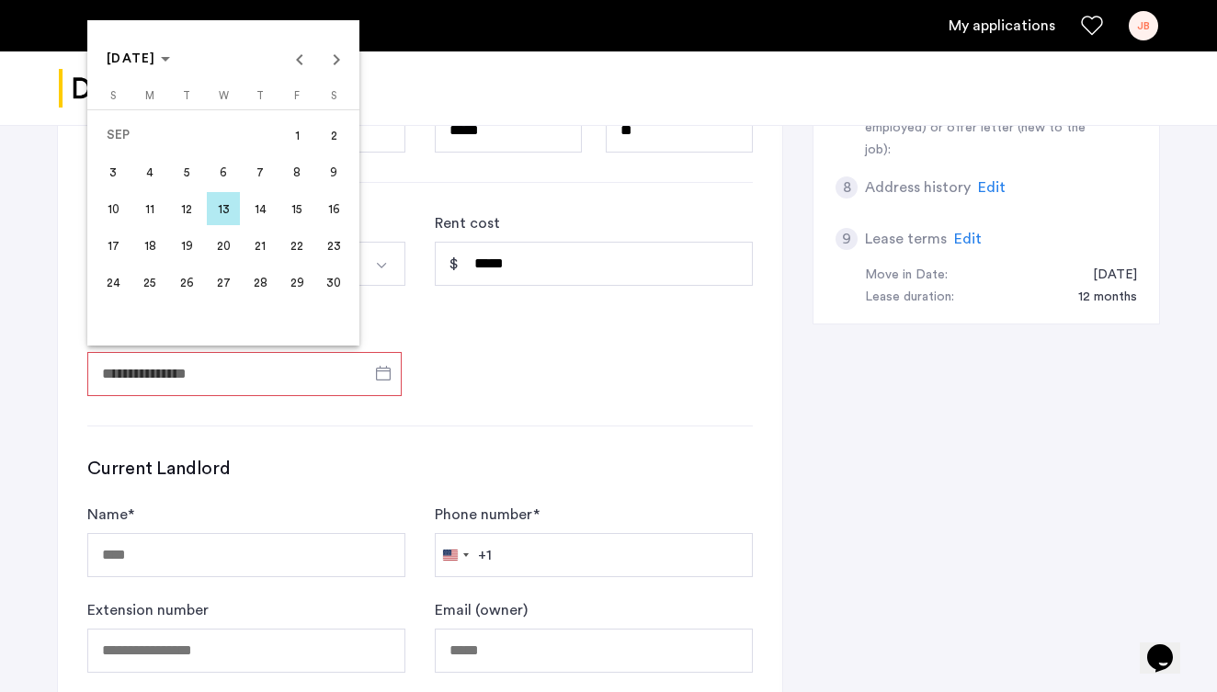
click at [286, 136] on span "1" at bounding box center [296, 135] width 33 height 33
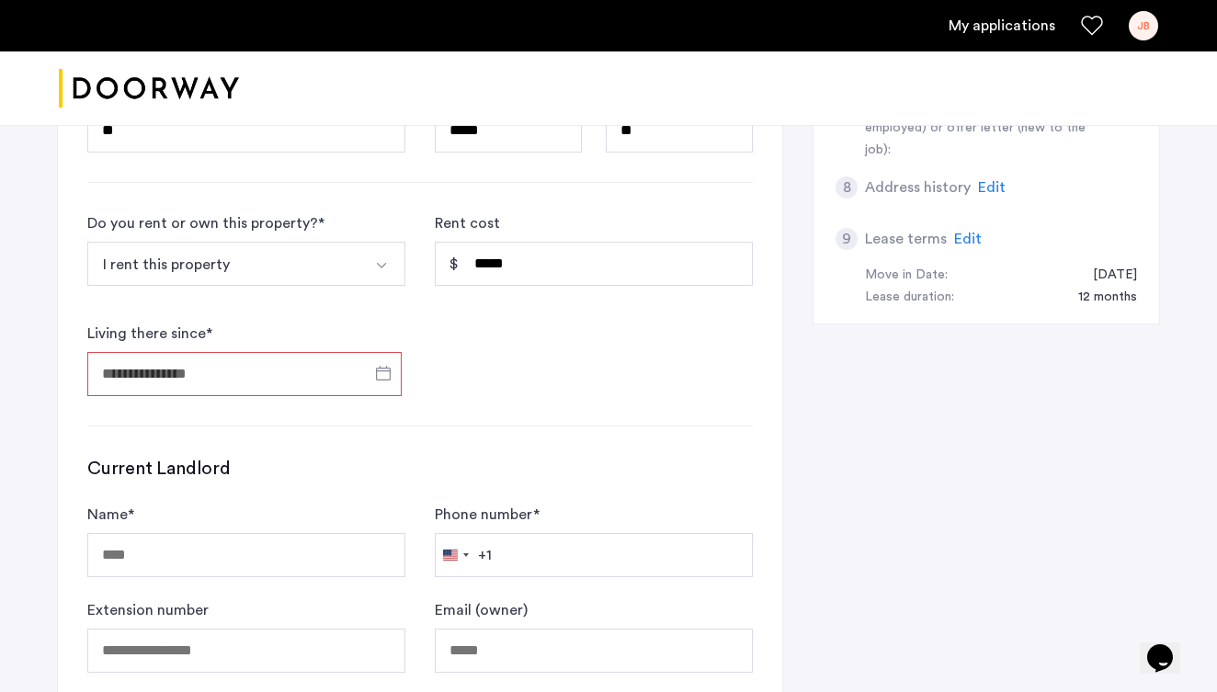
type input "**********"
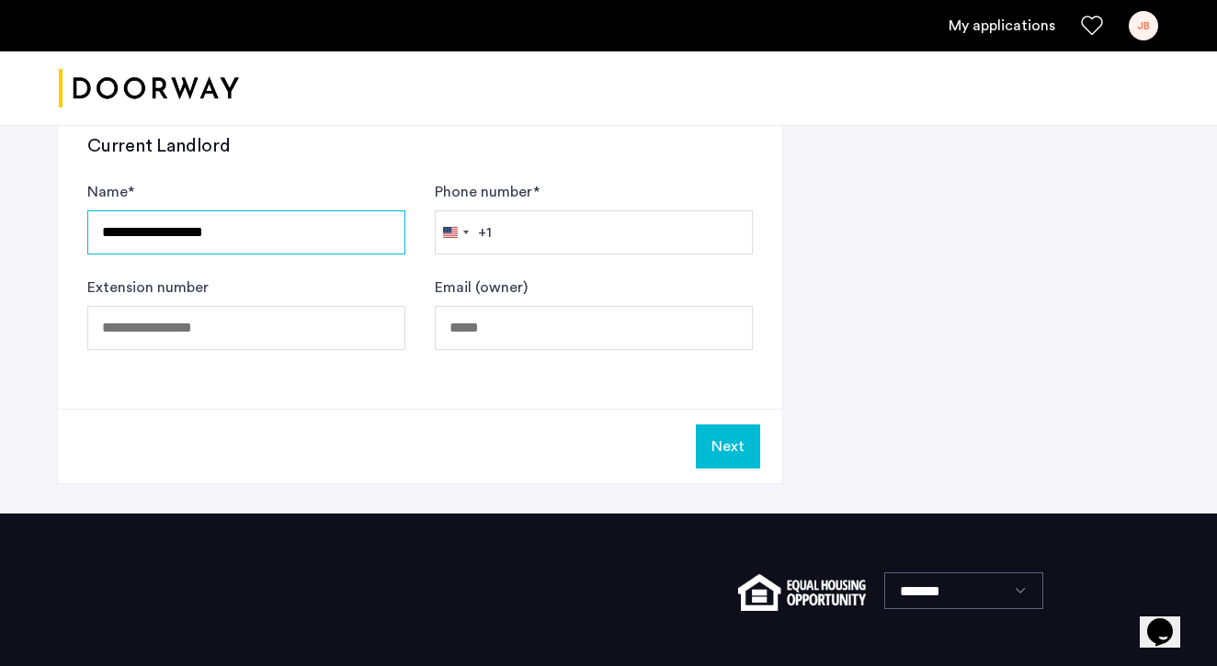
scroll to position [1217, 0]
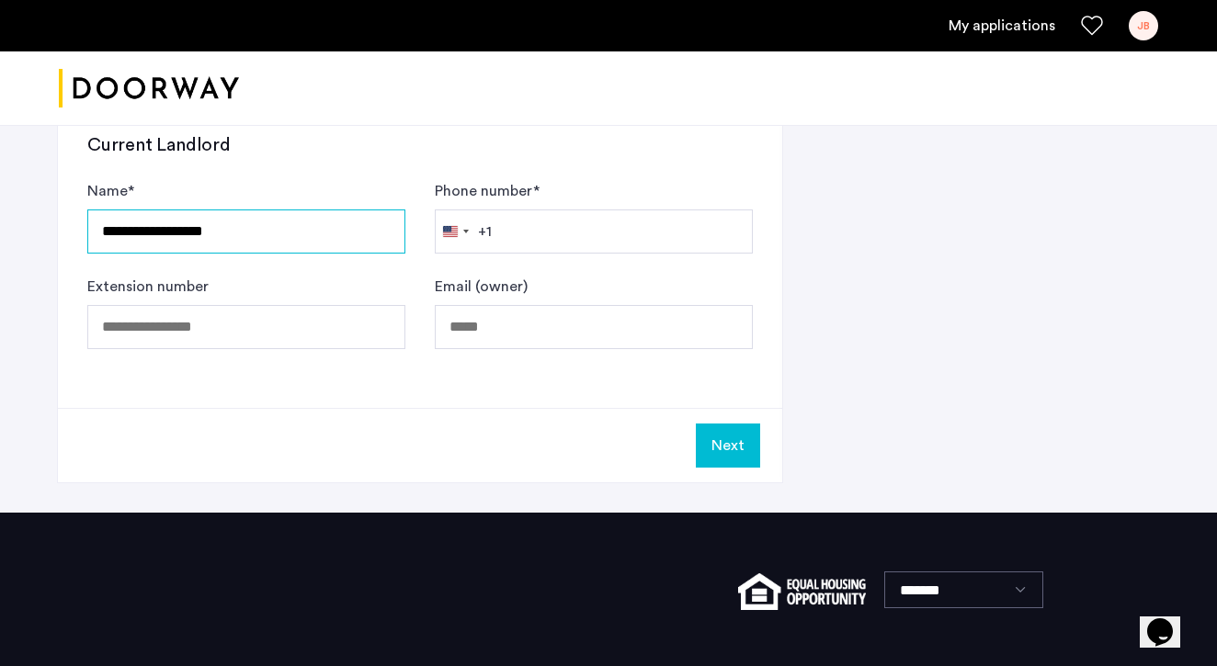
type input "**********"
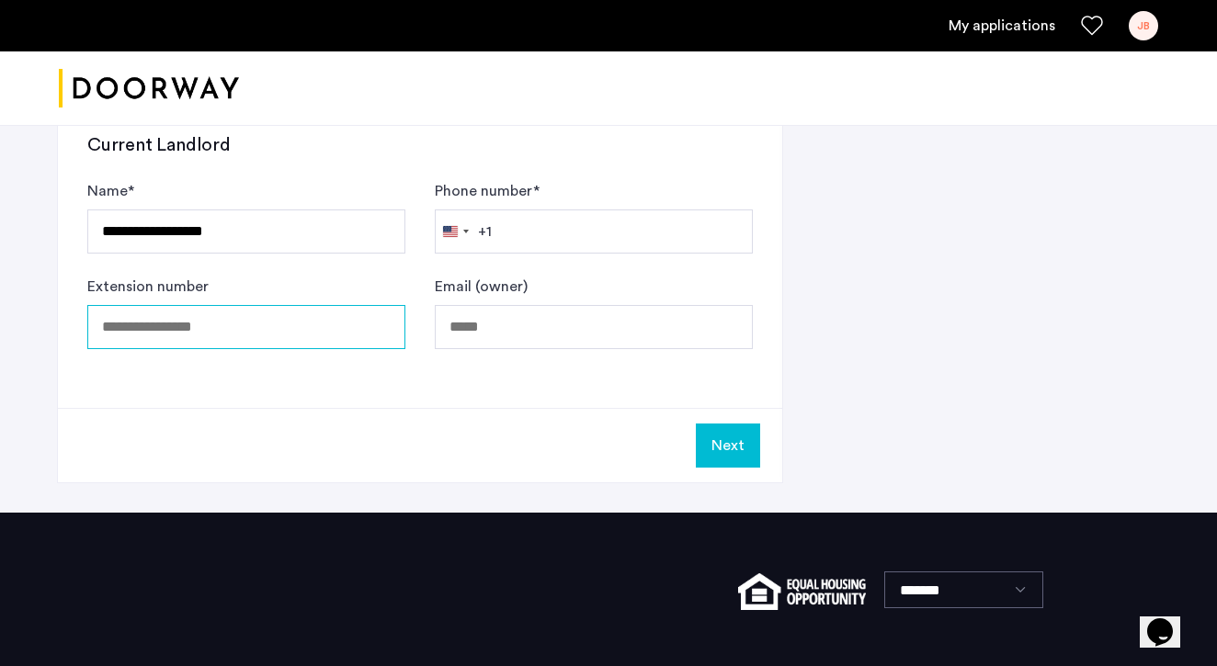
scroll to position [1215, 1]
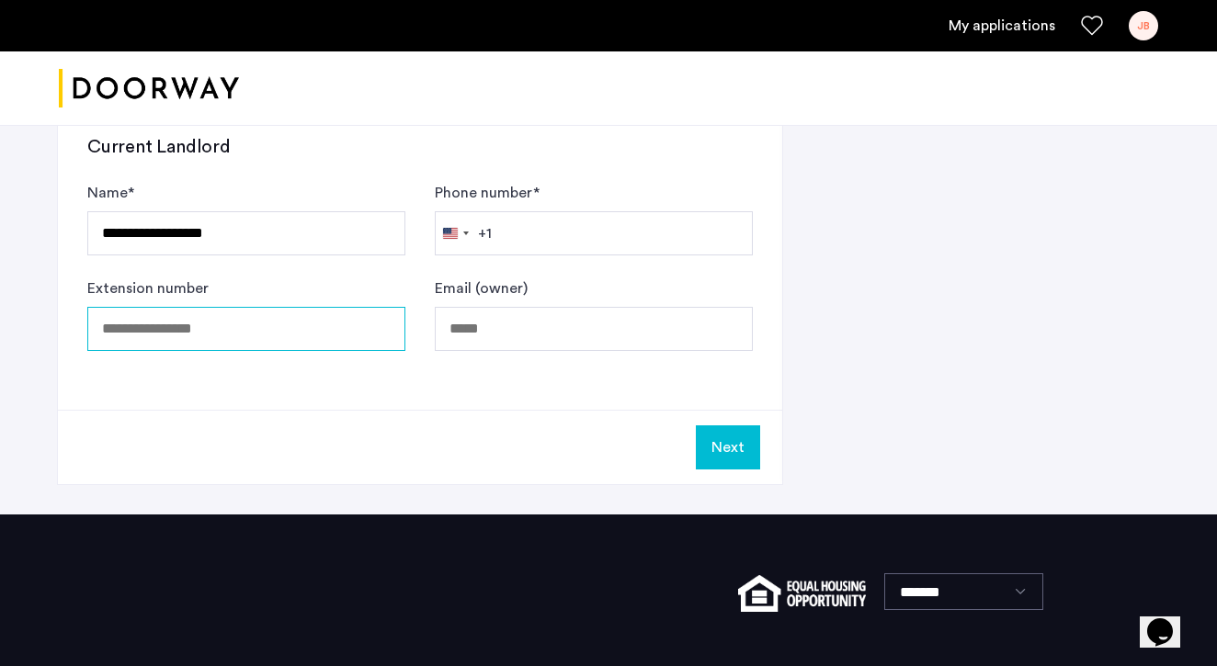
paste input "**********"
type input "**********"
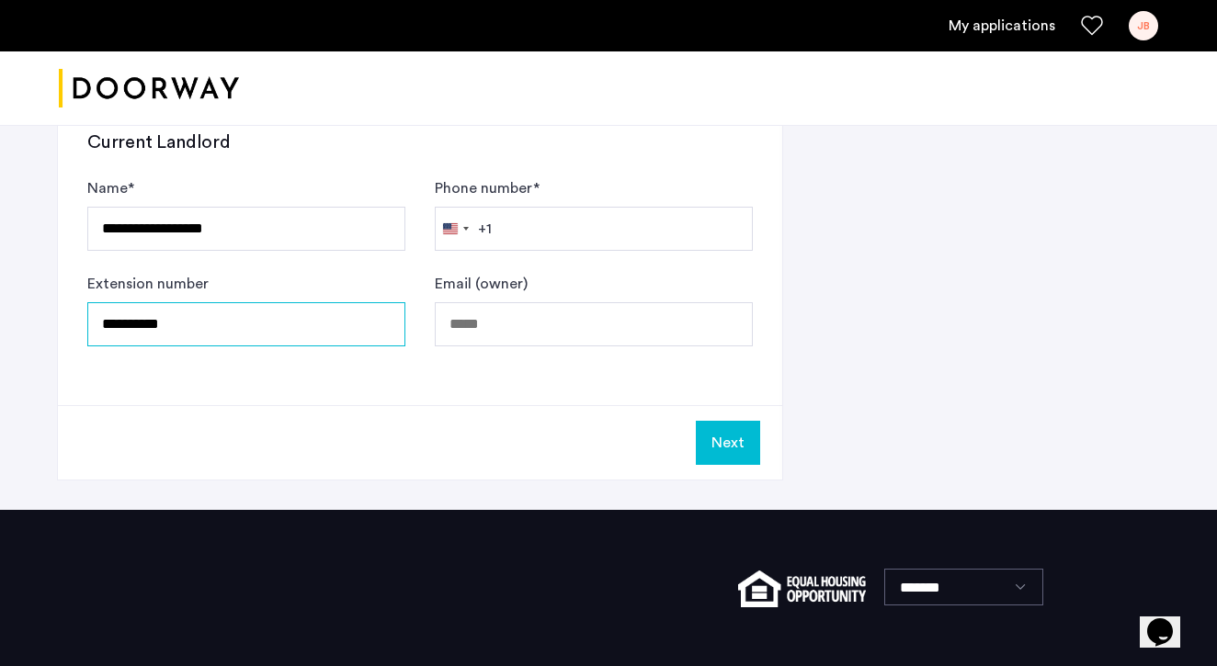
drag, startPoint x: 215, startPoint y: 327, endPoint x: 32, endPoint y: 313, distance: 183.4
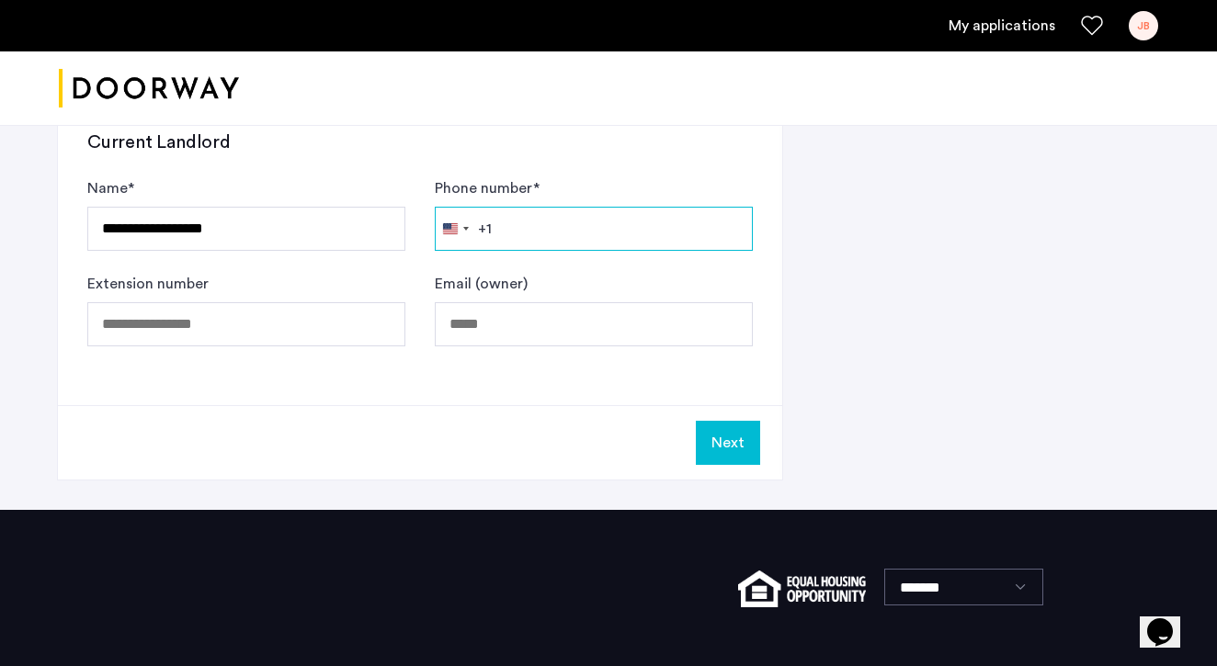
paste input "**********"
type input "**********"
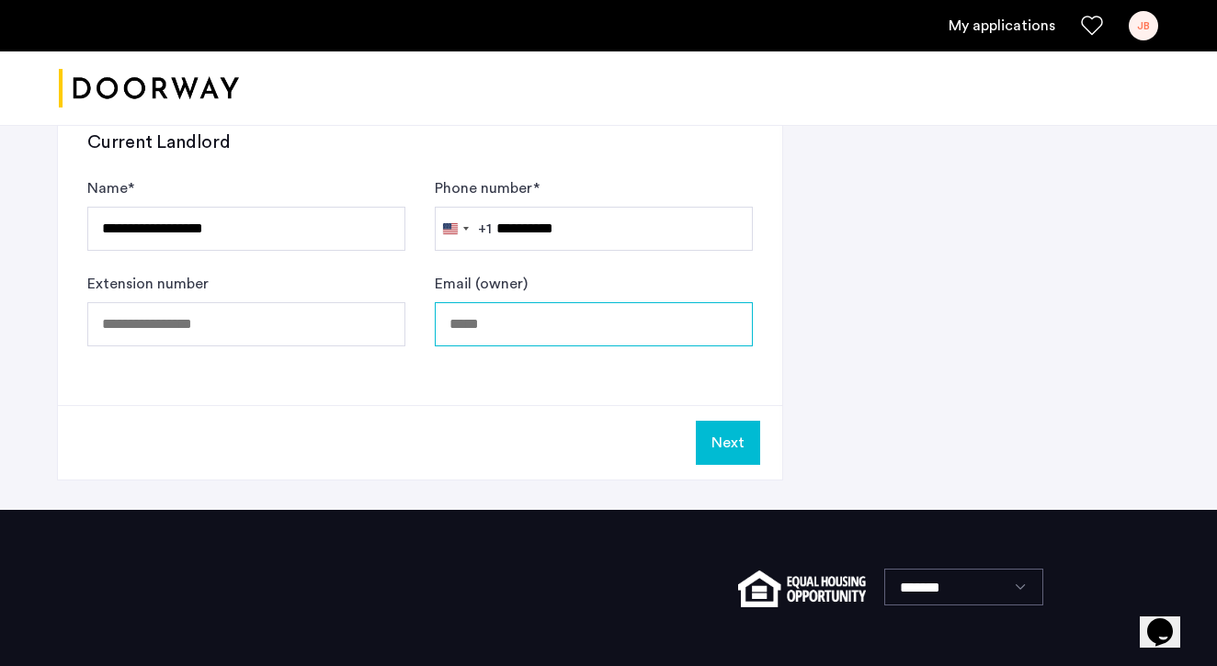
paste input "**********"
type input "**********"
click at [737, 449] on button "Next" at bounding box center [728, 443] width 64 height 44
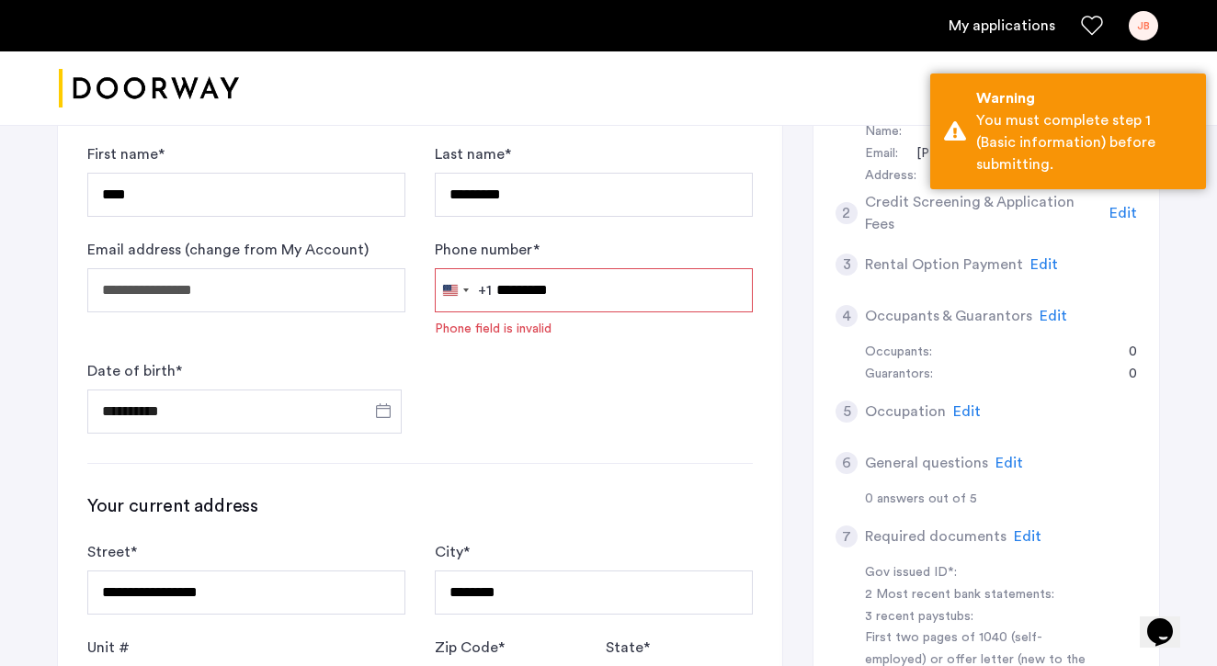
scroll to position [362, 0]
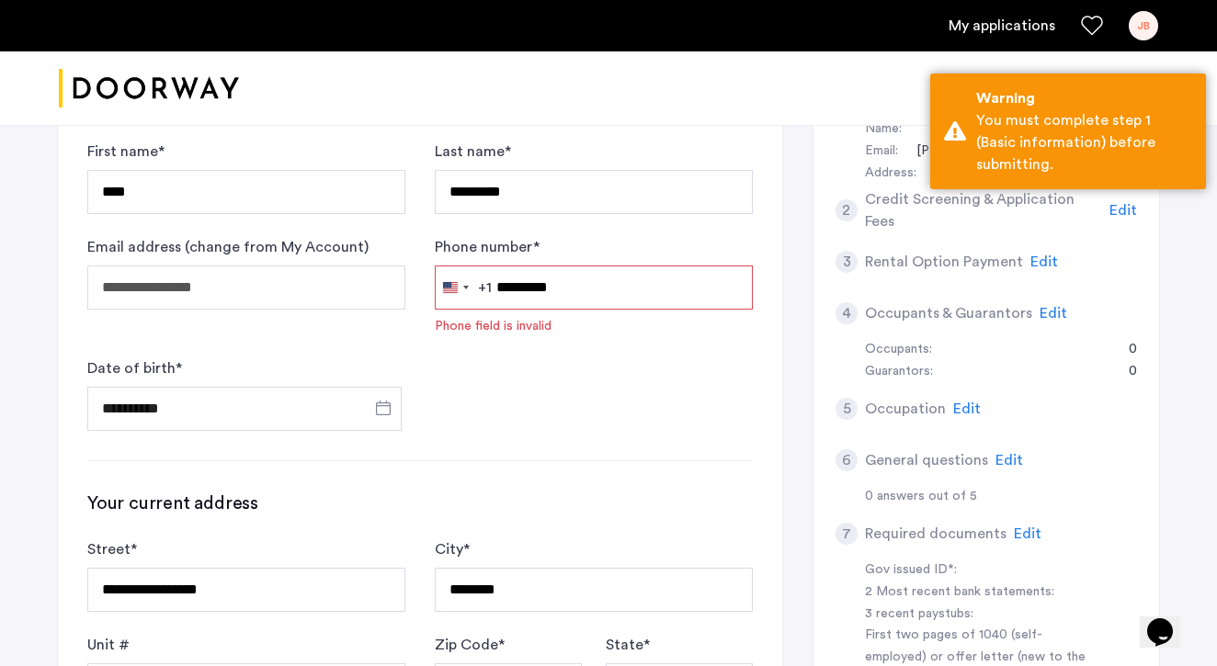
click at [522, 293] on input "*********" at bounding box center [594, 288] width 318 height 44
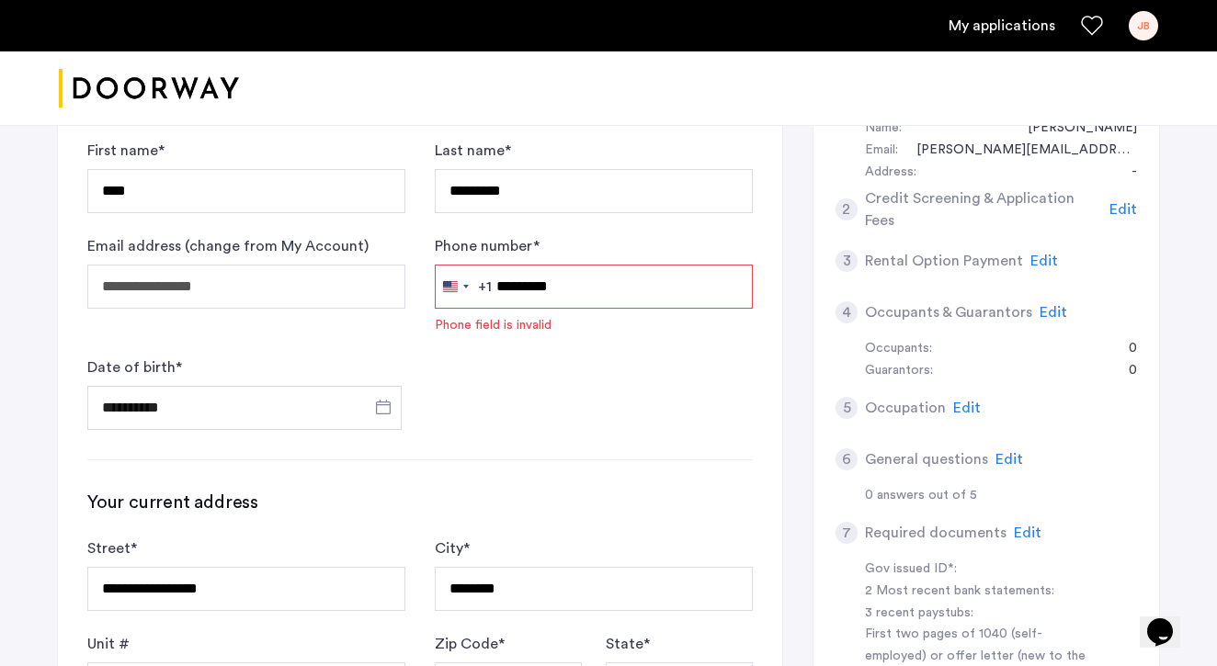
scroll to position [365, 0]
click at [508, 286] on input "*********" at bounding box center [594, 287] width 318 height 44
click at [487, 288] on div "+1" at bounding box center [485, 287] width 14 height 22
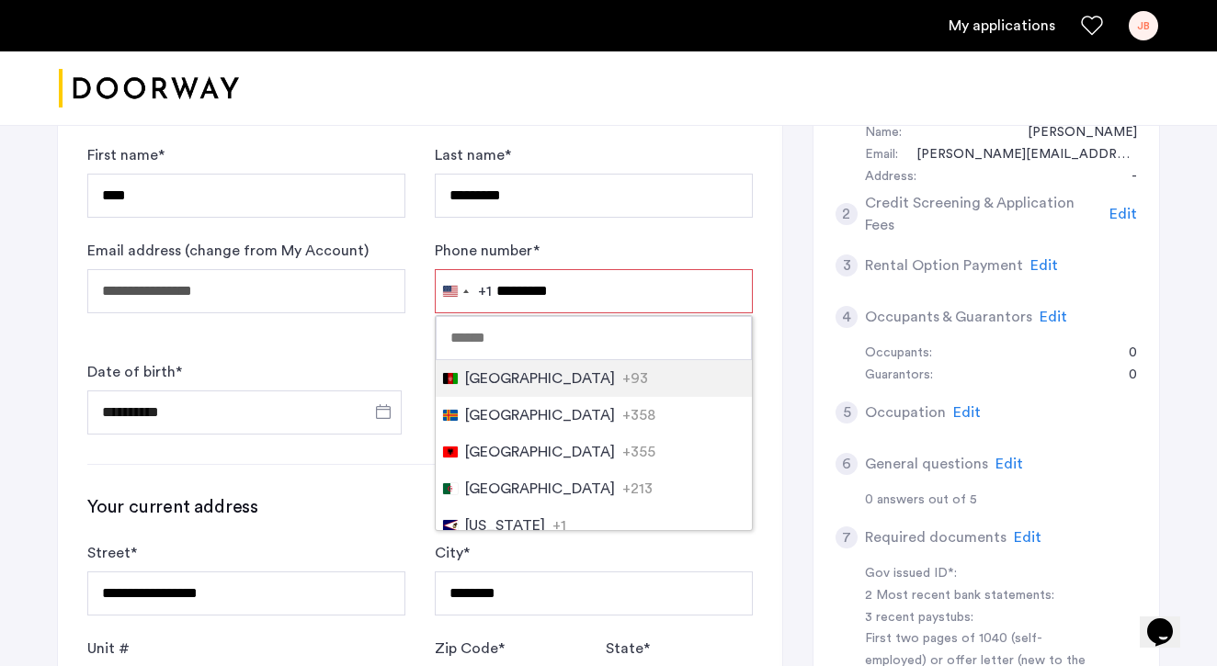
click at [617, 300] on input "*********" at bounding box center [594, 291] width 318 height 44
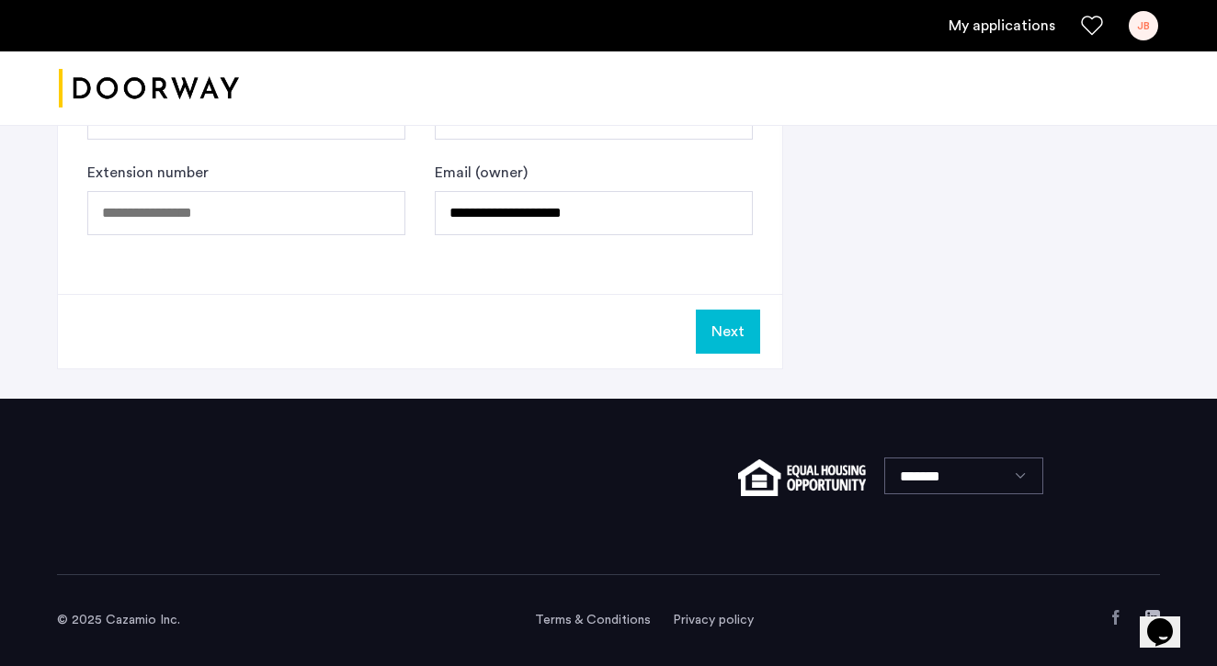
scroll to position [1330, 0]
type input "**********"
click at [746, 343] on button "Next" at bounding box center [728, 332] width 64 height 44
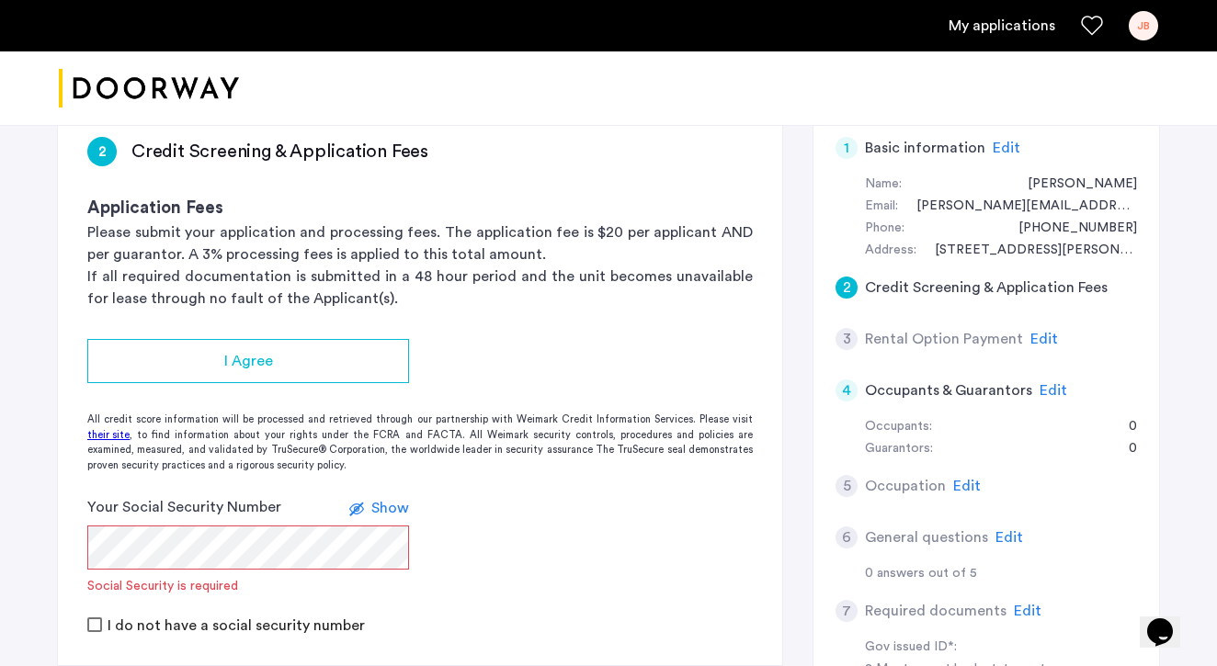
scroll to position [310, 0]
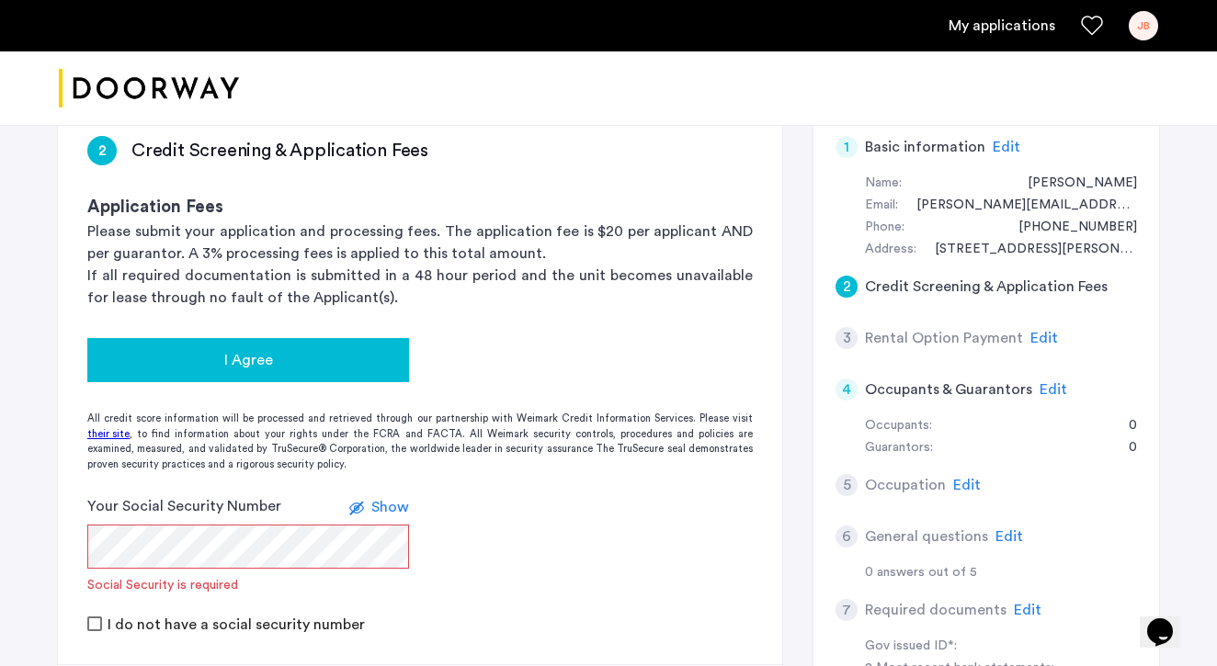
click at [328, 354] on div "I Agree" at bounding box center [248, 360] width 292 height 22
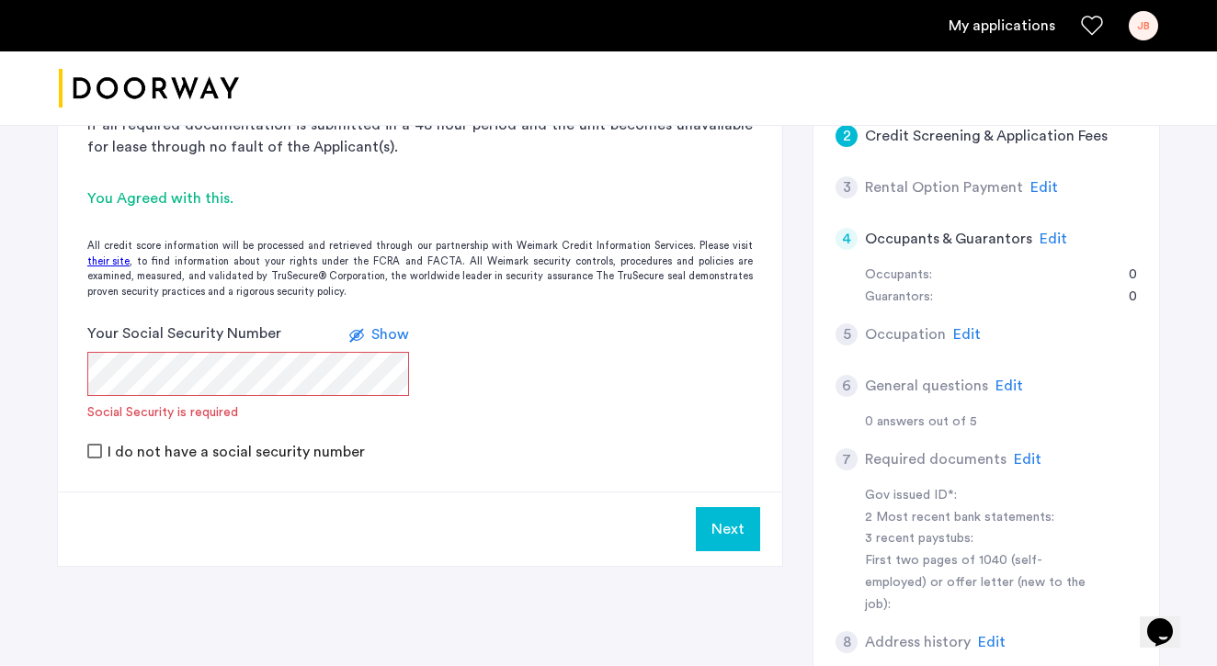
scroll to position [459, 0]
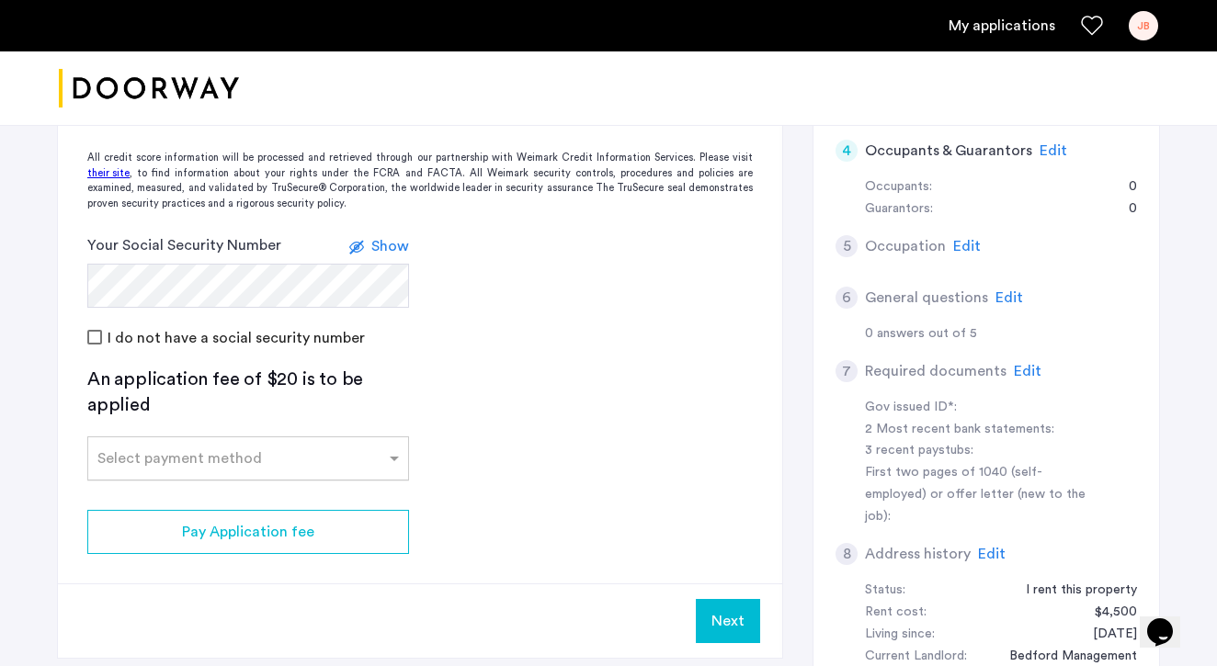
click at [350, 463] on div "Select payment method" at bounding box center [236, 458] width 297 height 22
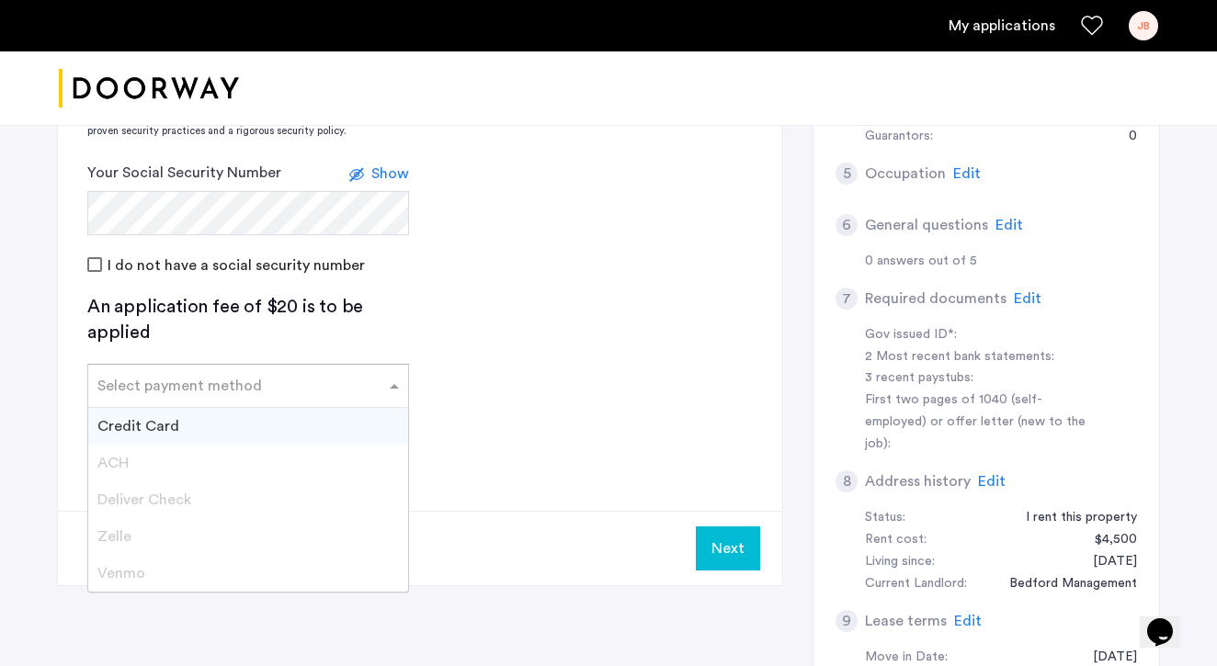
scroll to position [623, 0]
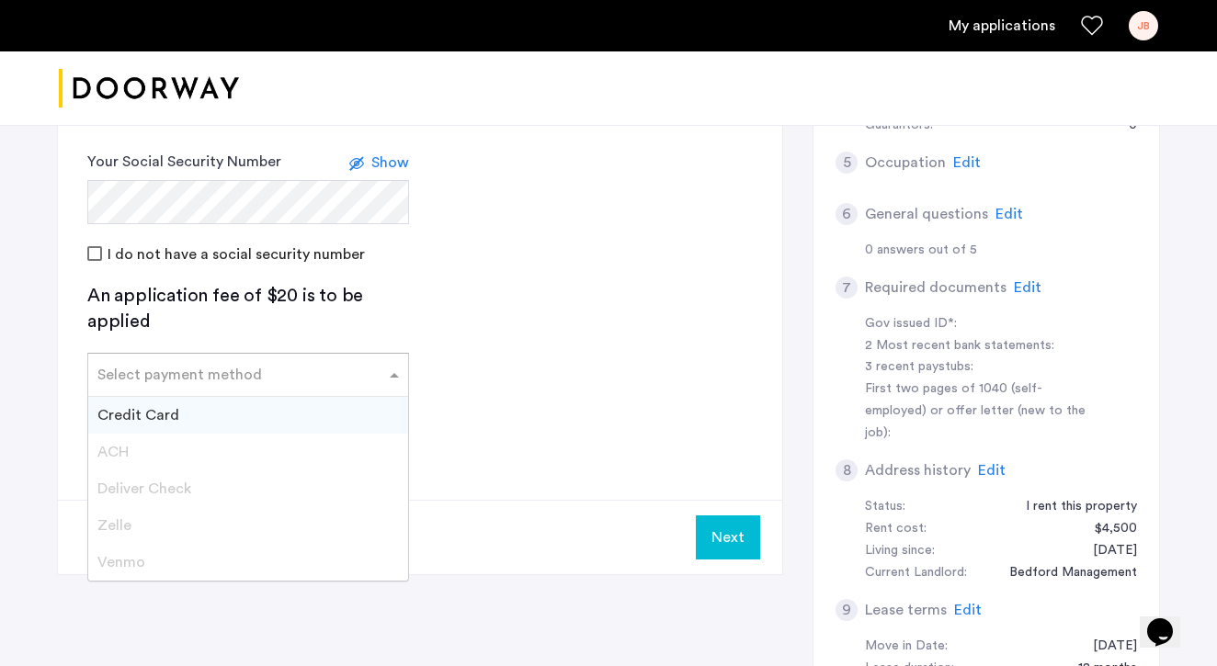
click at [214, 416] on div "Credit Card" at bounding box center [248, 415] width 320 height 37
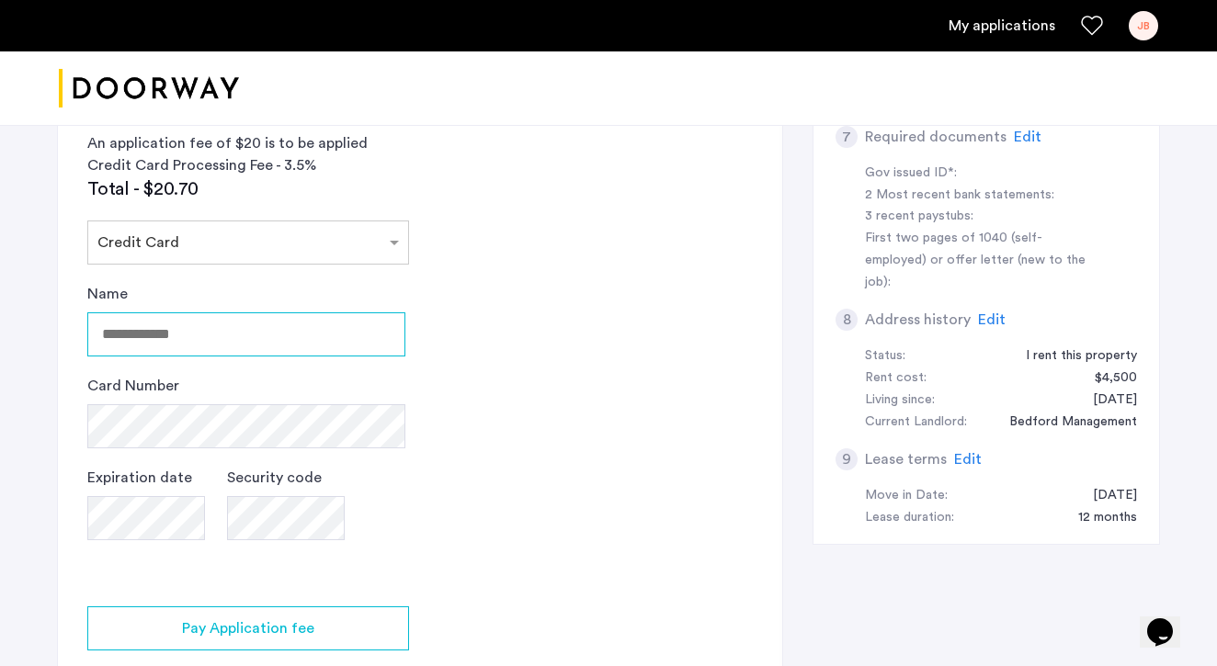
click at [186, 313] on input "Name" at bounding box center [246, 334] width 318 height 44
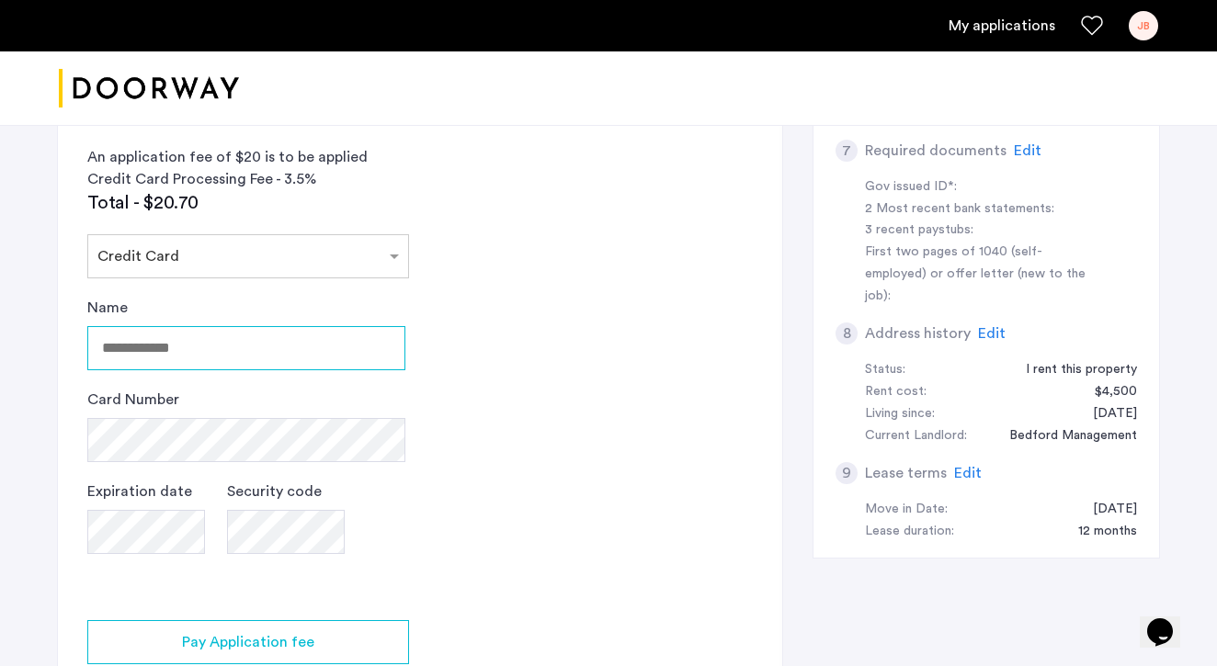
scroll to position [768, 0]
type input "**********"
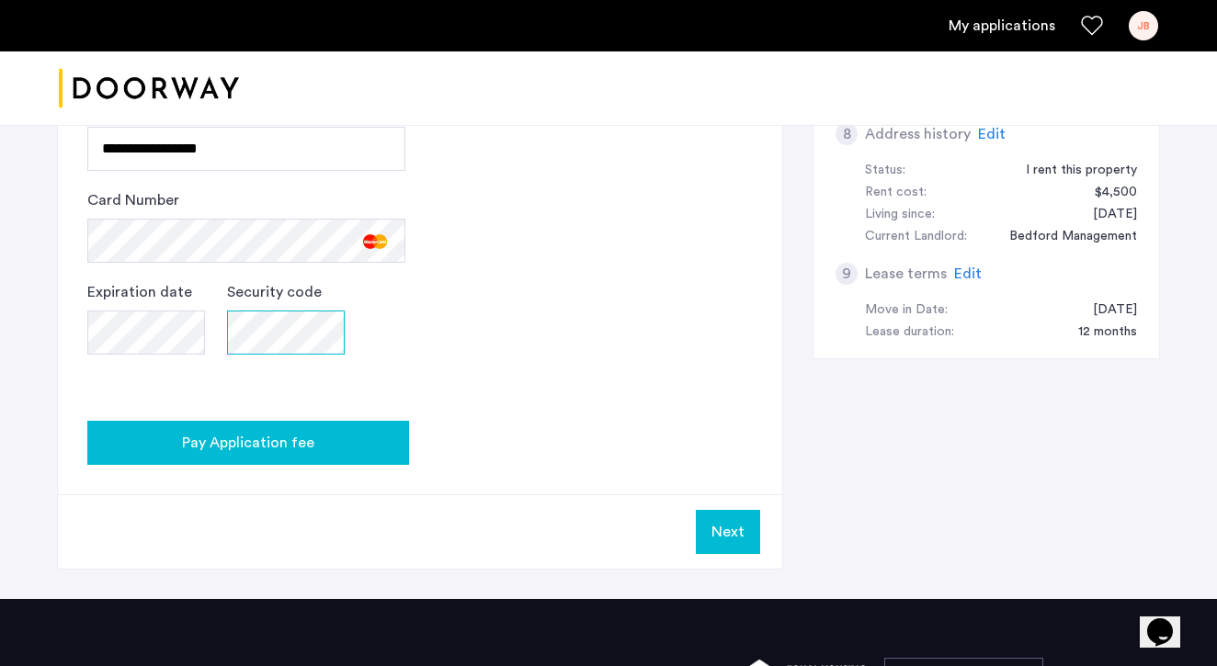
scroll to position [970, 0]
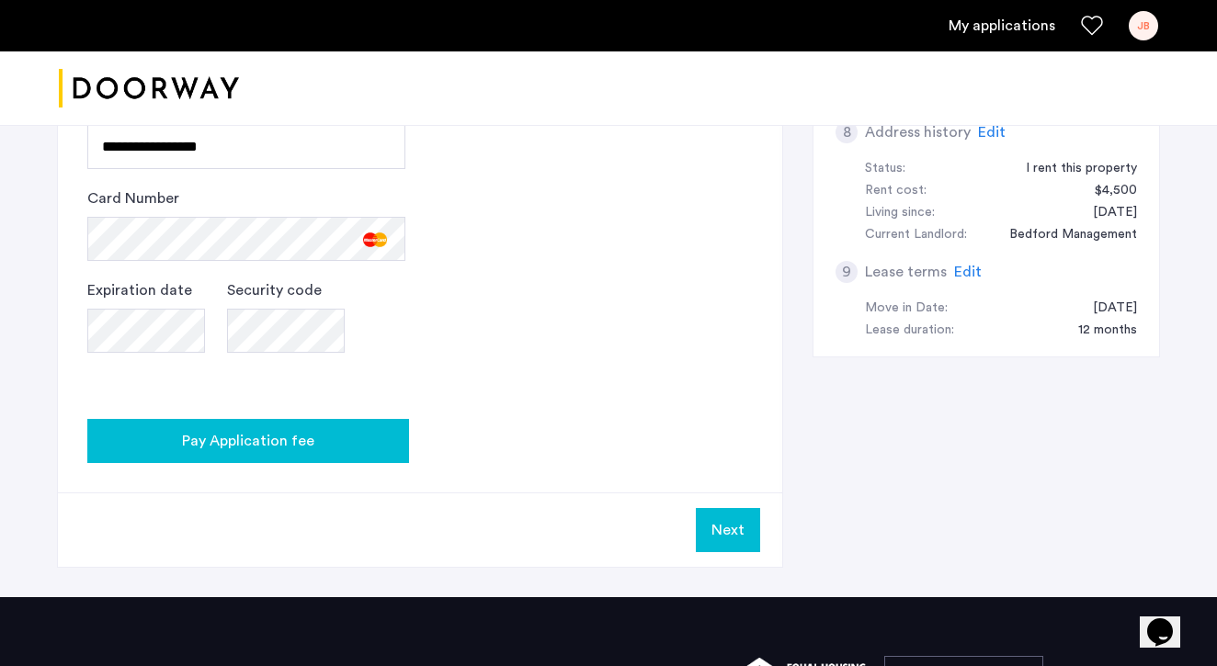
click at [352, 449] on div "Pay Application fee" at bounding box center [248, 441] width 292 height 22
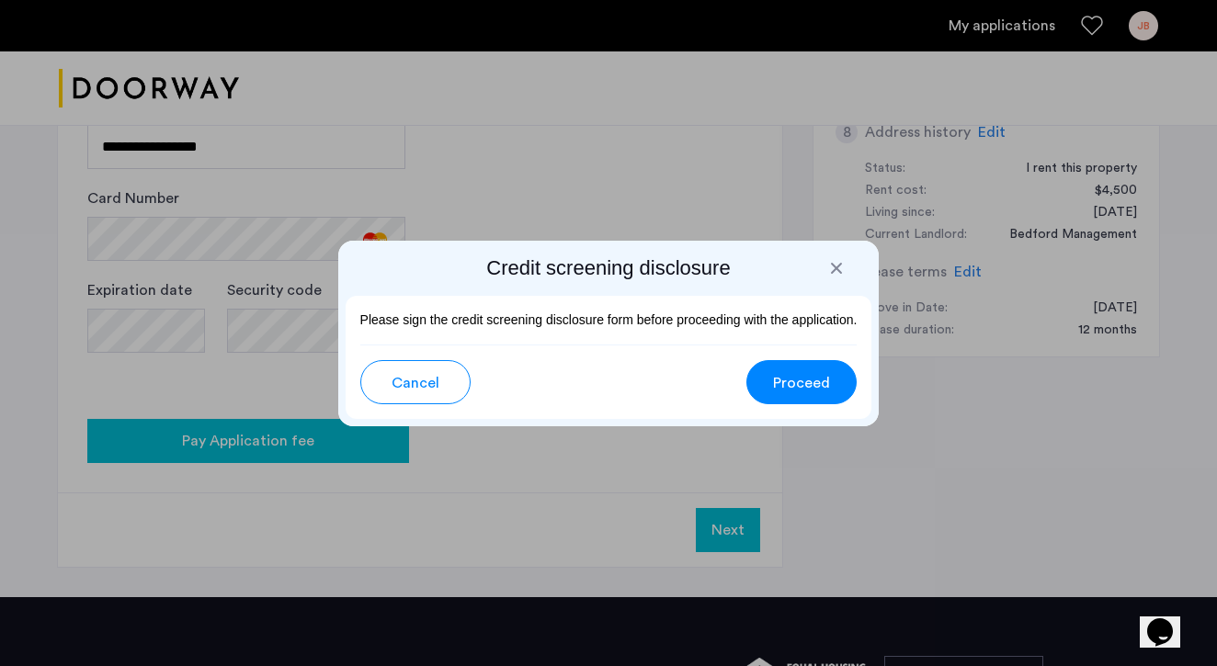
scroll to position [0, 0]
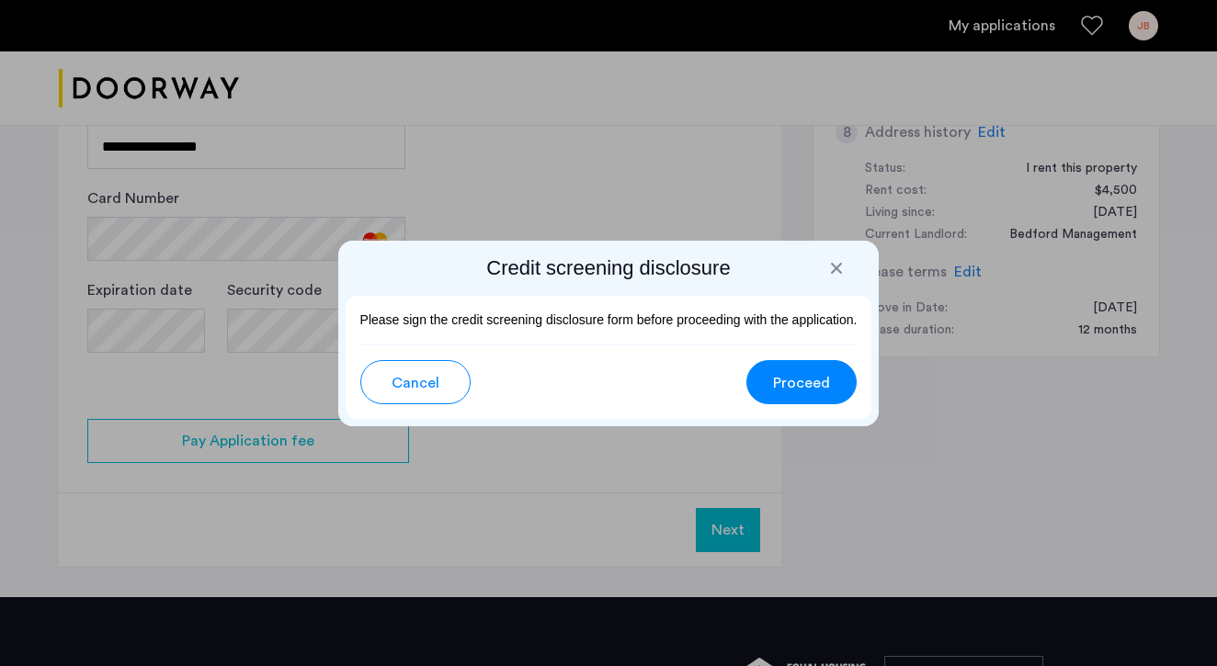
click at [806, 368] on button "Proceed" at bounding box center [801, 382] width 110 height 44
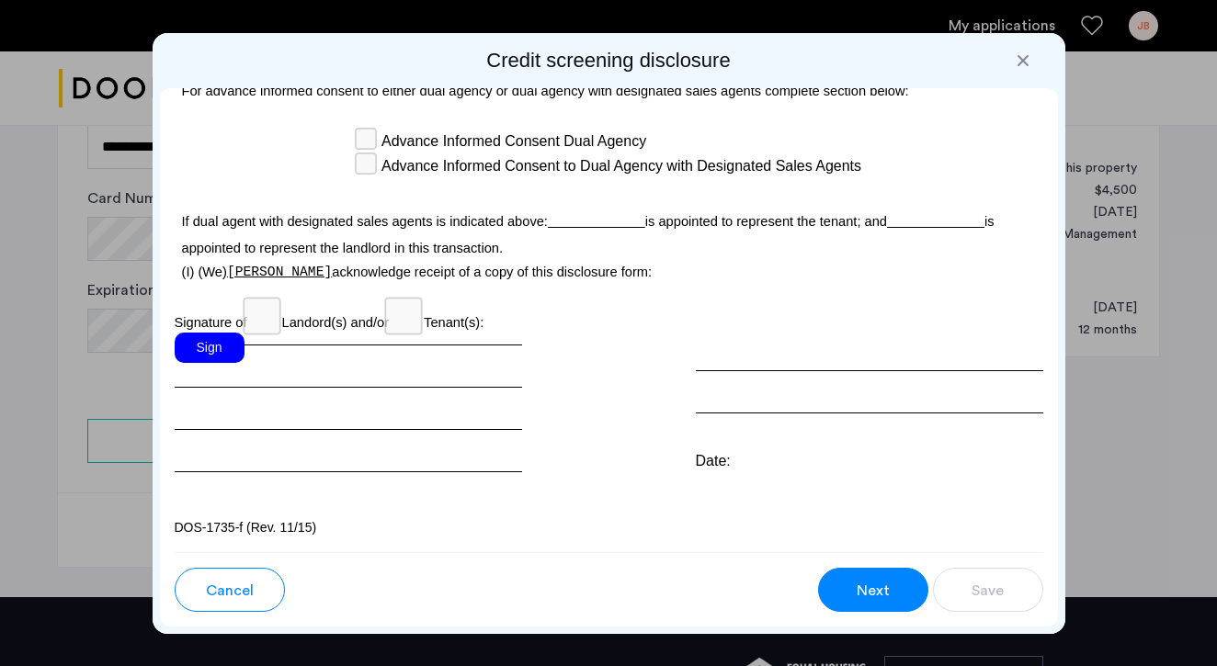
click at [205, 348] on div "Sign" at bounding box center [210, 348] width 70 height 30
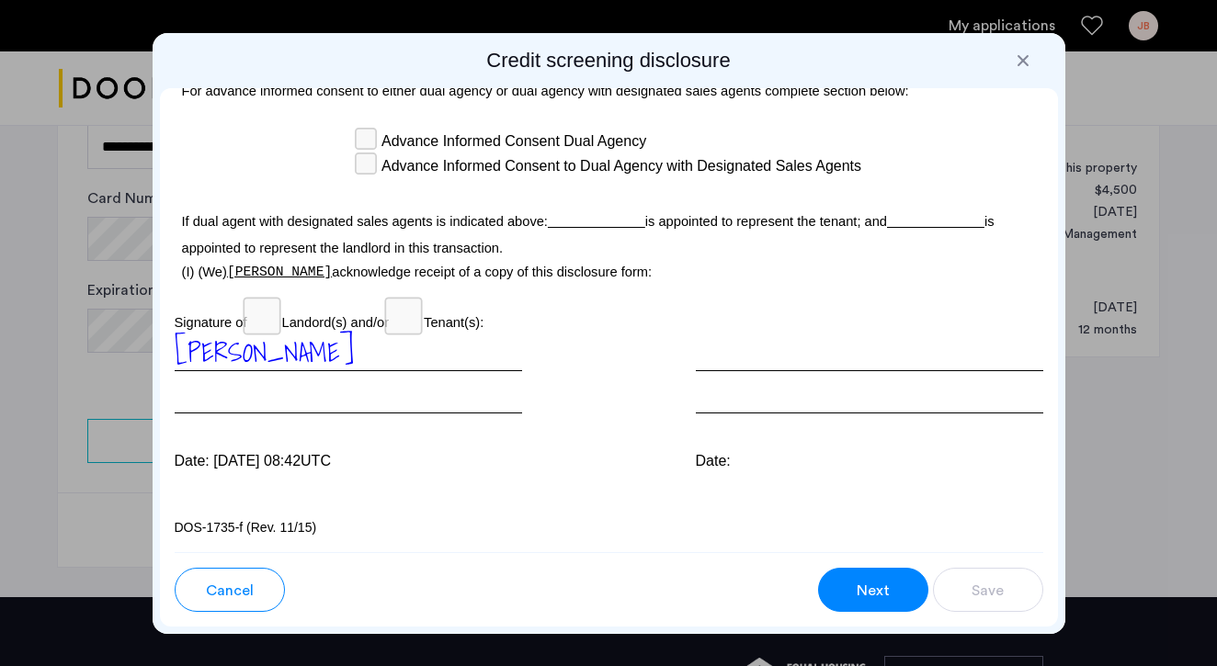
click at [742, 364] on div at bounding box center [869, 373] width 347 height 81
click at [889, 572] on button "Next" at bounding box center [873, 590] width 110 height 44
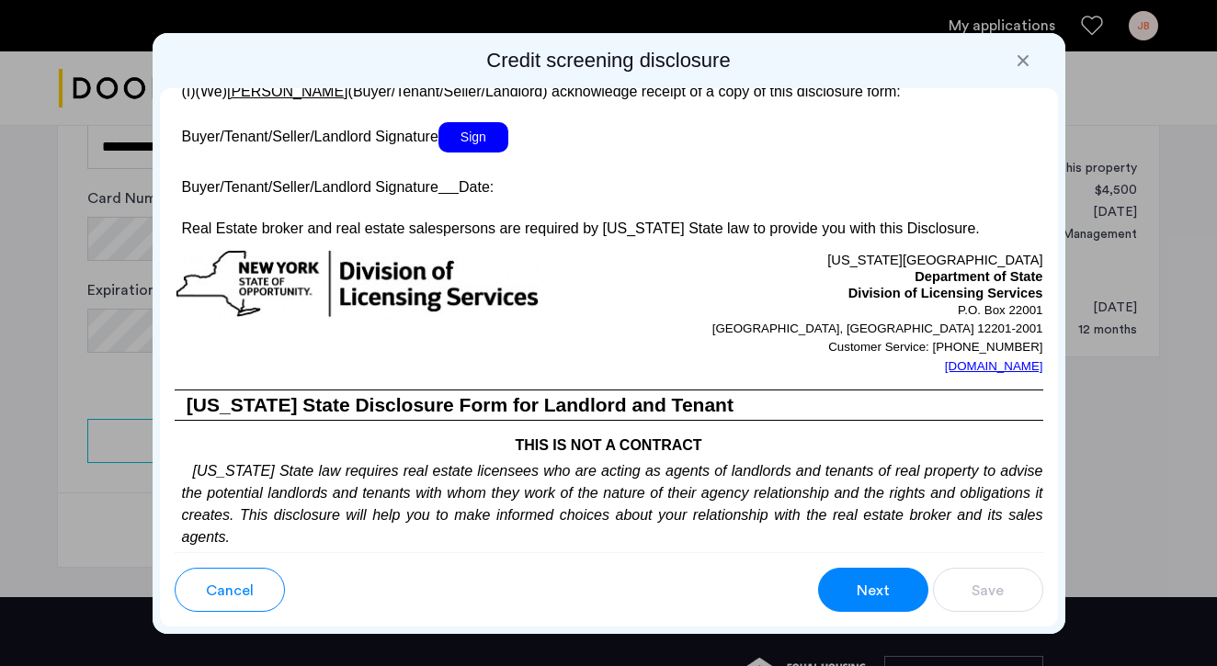
scroll to position [3663, 0]
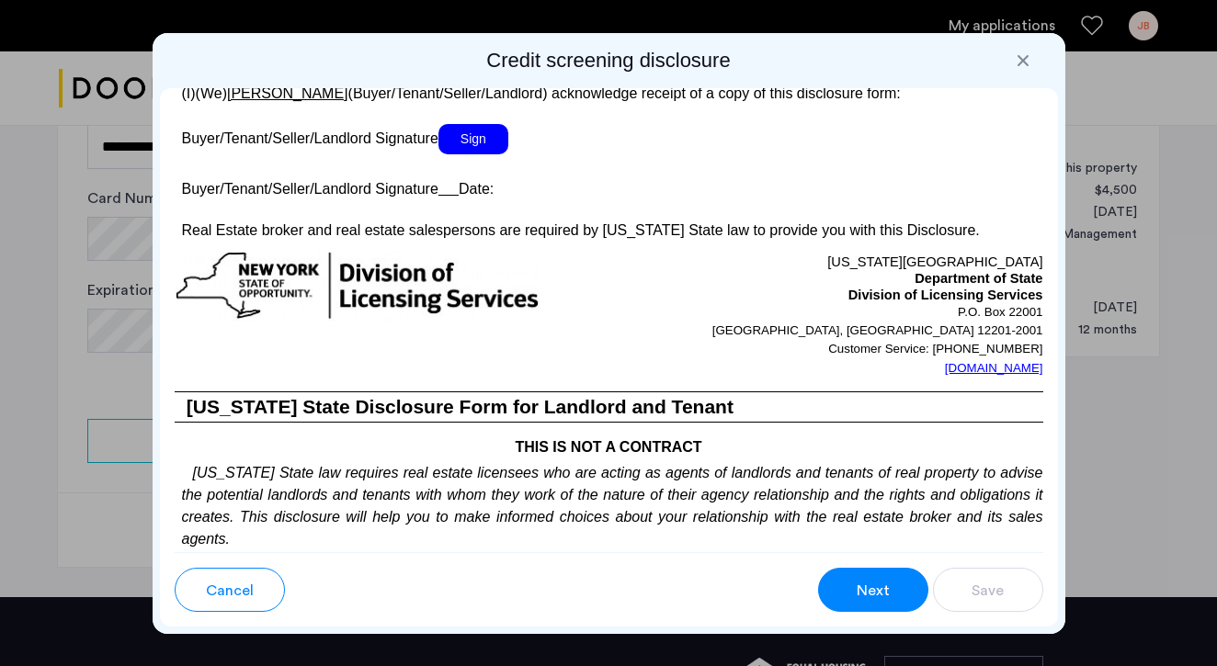
click at [455, 154] on span "Sign" at bounding box center [473, 139] width 70 height 30
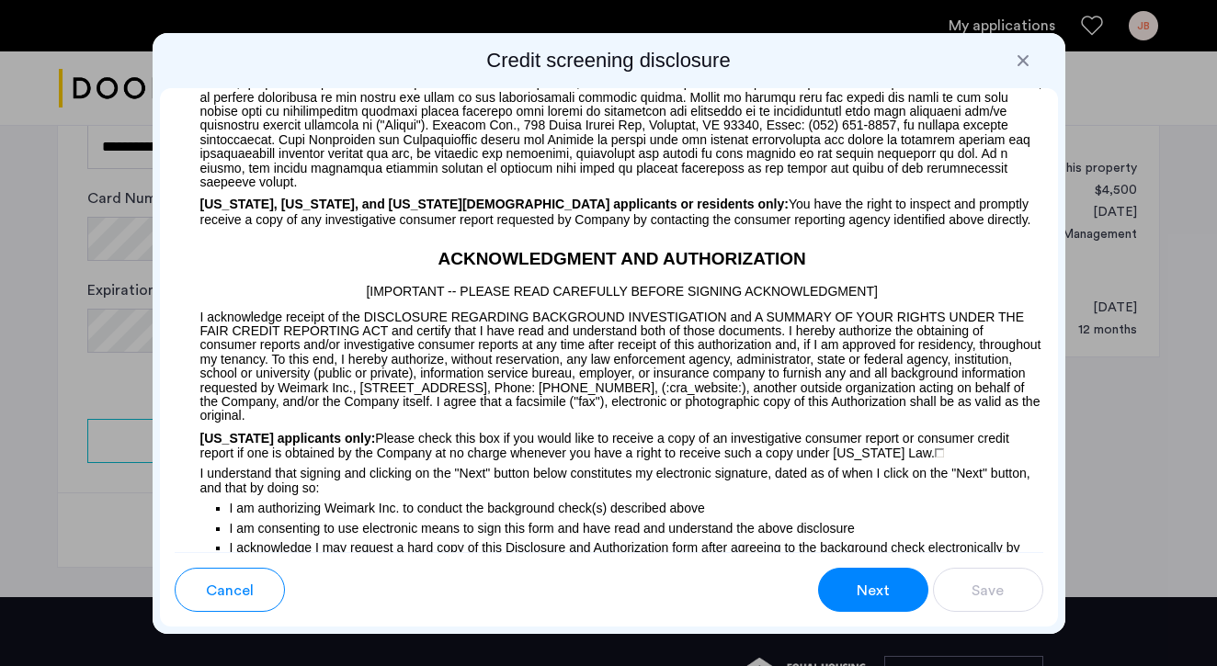
scroll to position [2178, 0]
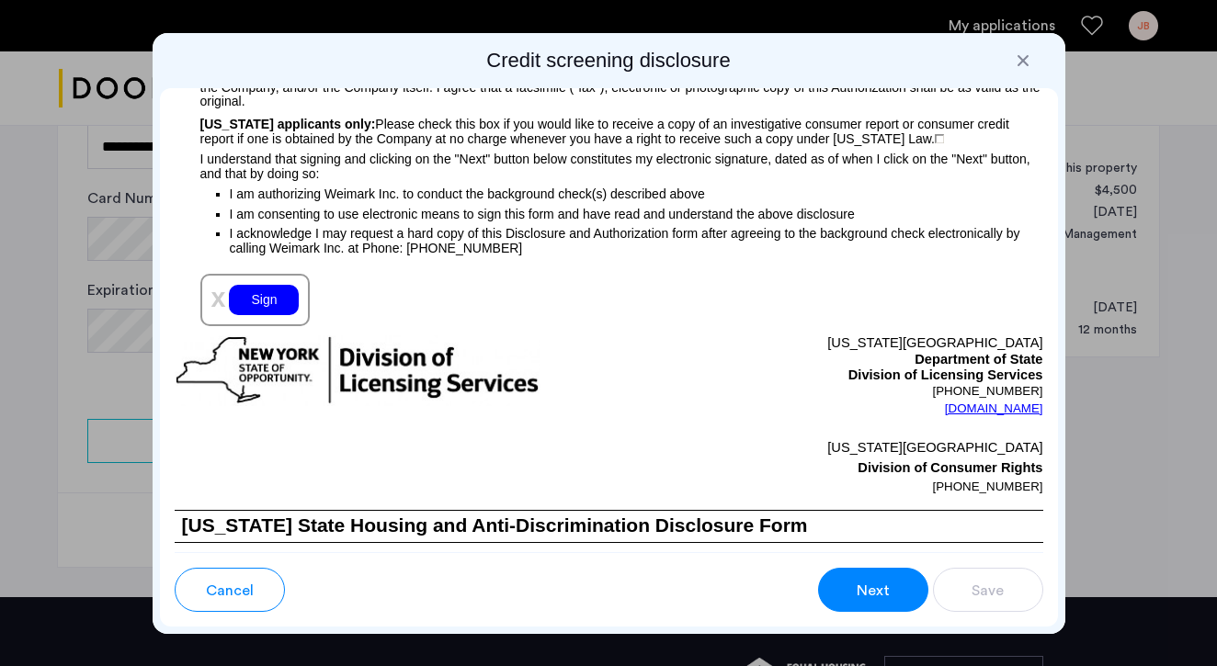
click at [253, 315] on div "Sign" at bounding box center [264, 300] width 70 height 30
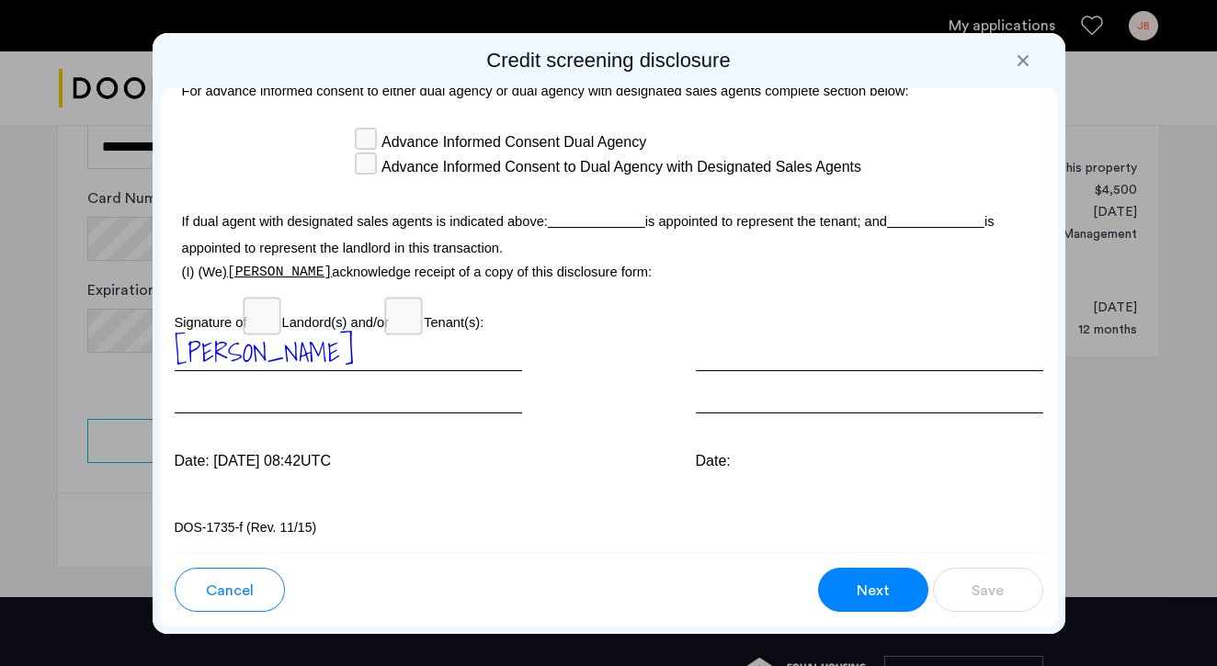
scroll to position [0, 1]
click at [874, 576] on button "Next" at bounding box center [873, 590] width 110 height 44
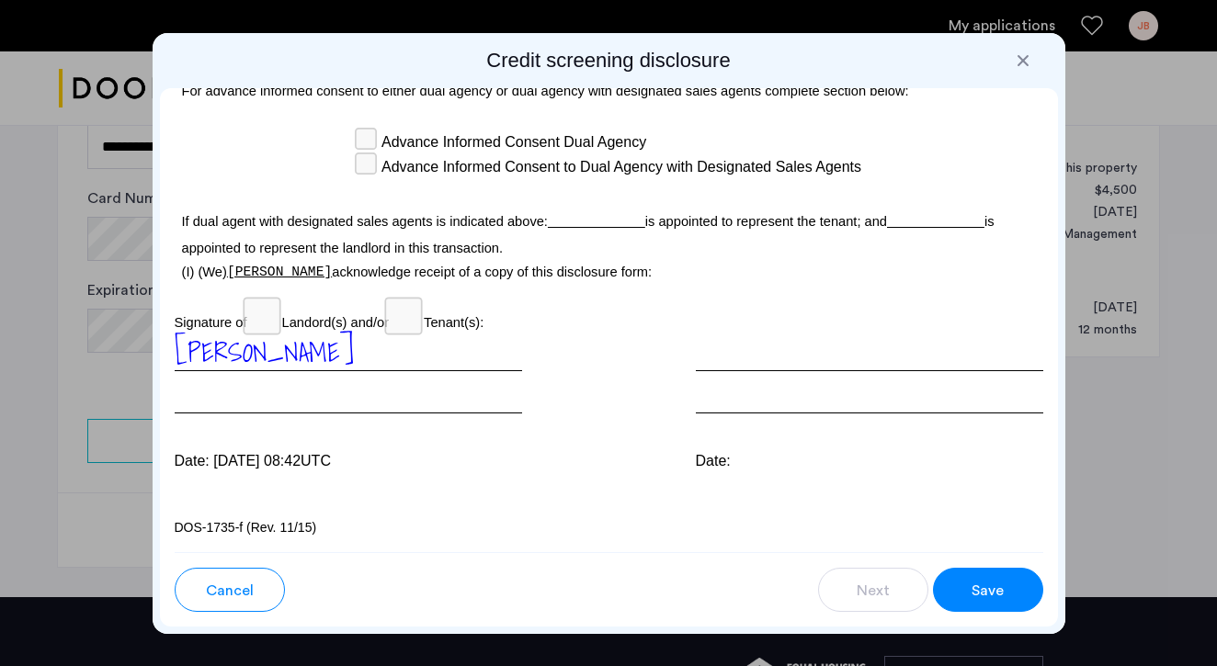
scroll to position [5782, 0]
click at [952, 572] on button "Save" at bounding box center [988, 590] width 110 height 44
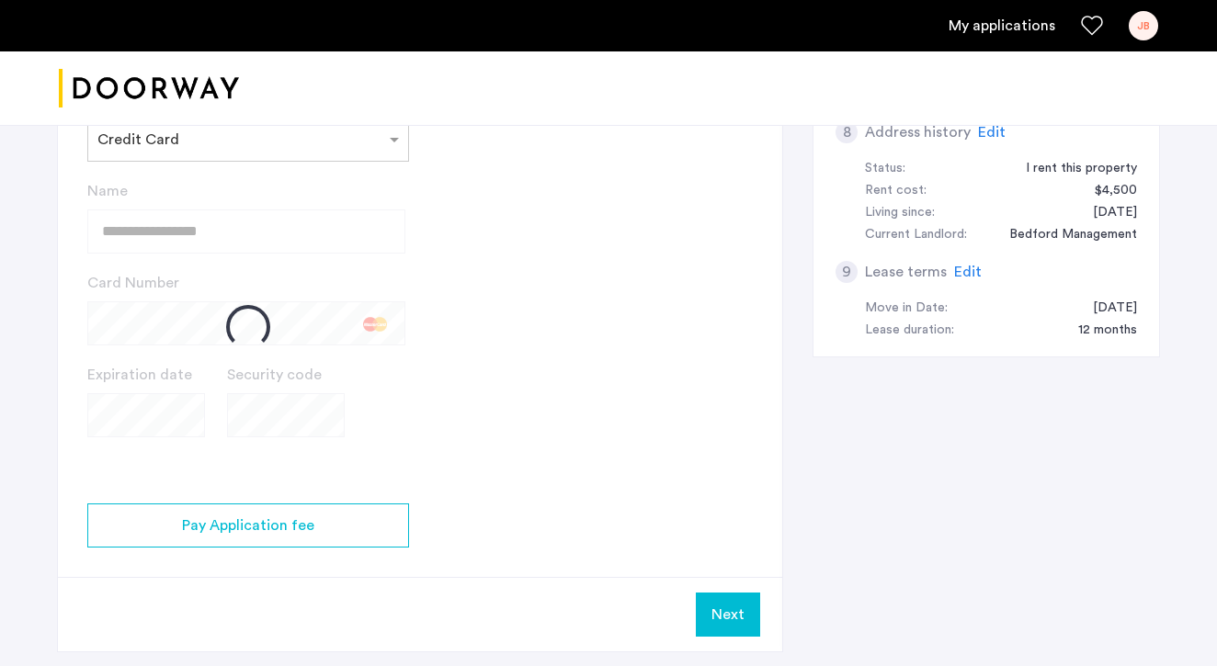
scroll to position [0, 0]
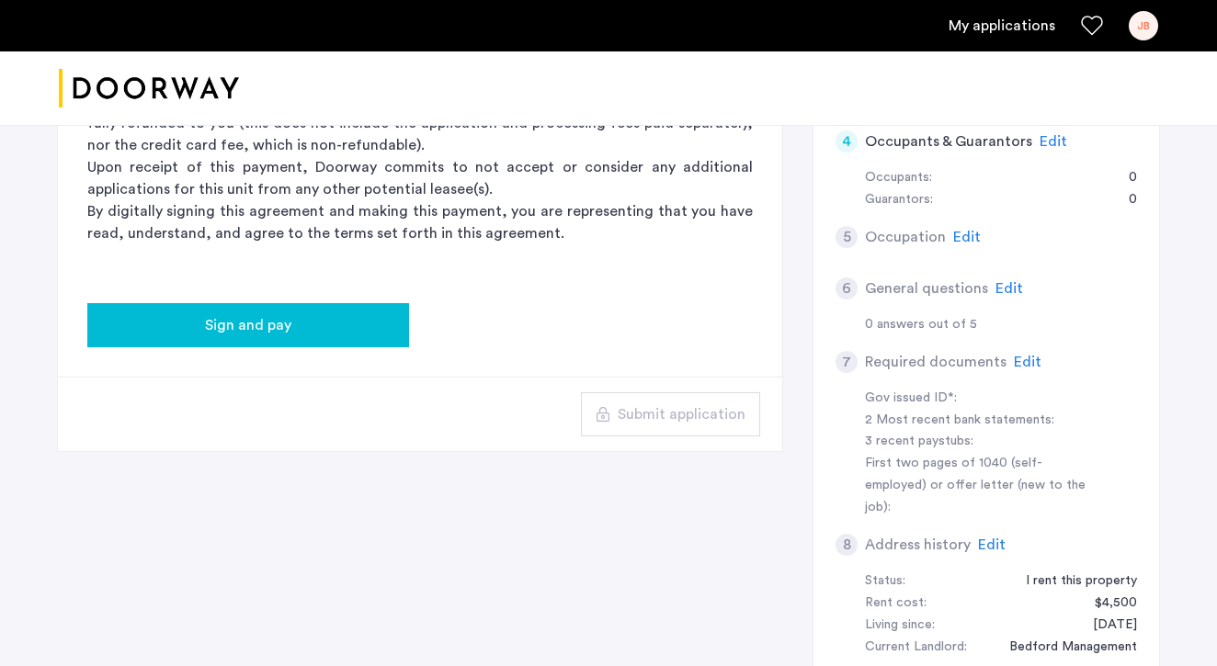
click at [305, 331] on div "Sign and pay" at bounding box center [248, 325] width 292 height 22
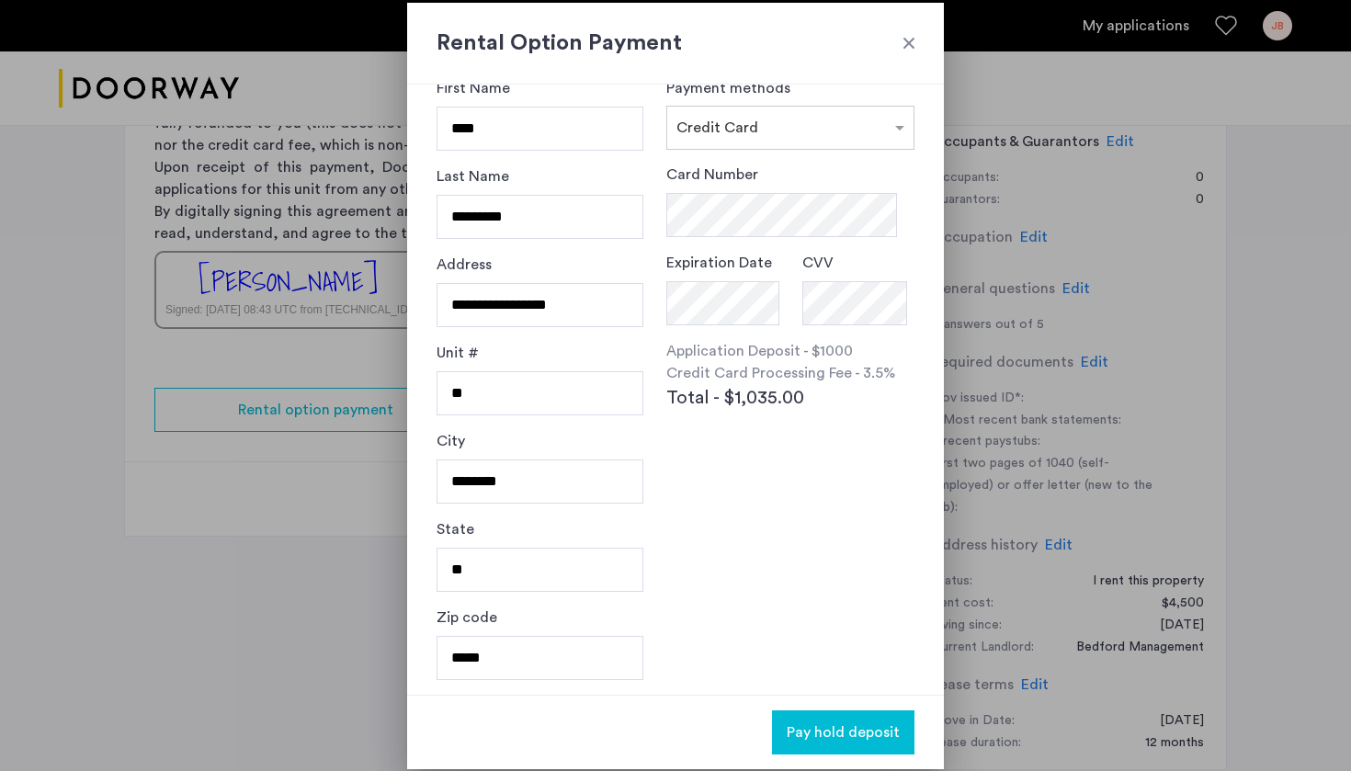
click at [896, 50] on h2 "Rental Option Payment" at bounding box center [675, 43] width 478 height 33
click at [902, 49] on div at bounding box center [909, 43] width 18 height 18
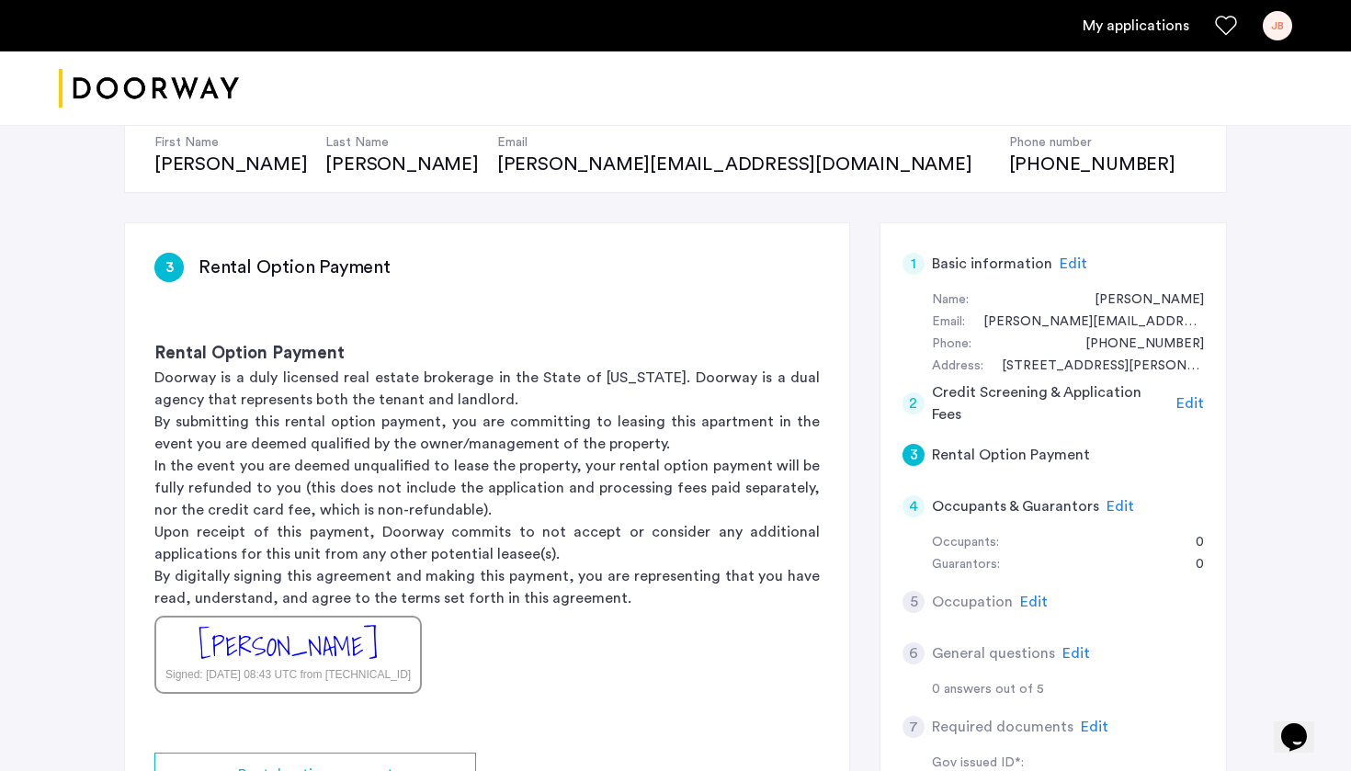
scroll to position [195, 0]
click at [1195, 402] on span "Edit" at bounding box center [1190, 401] width 28 height 15
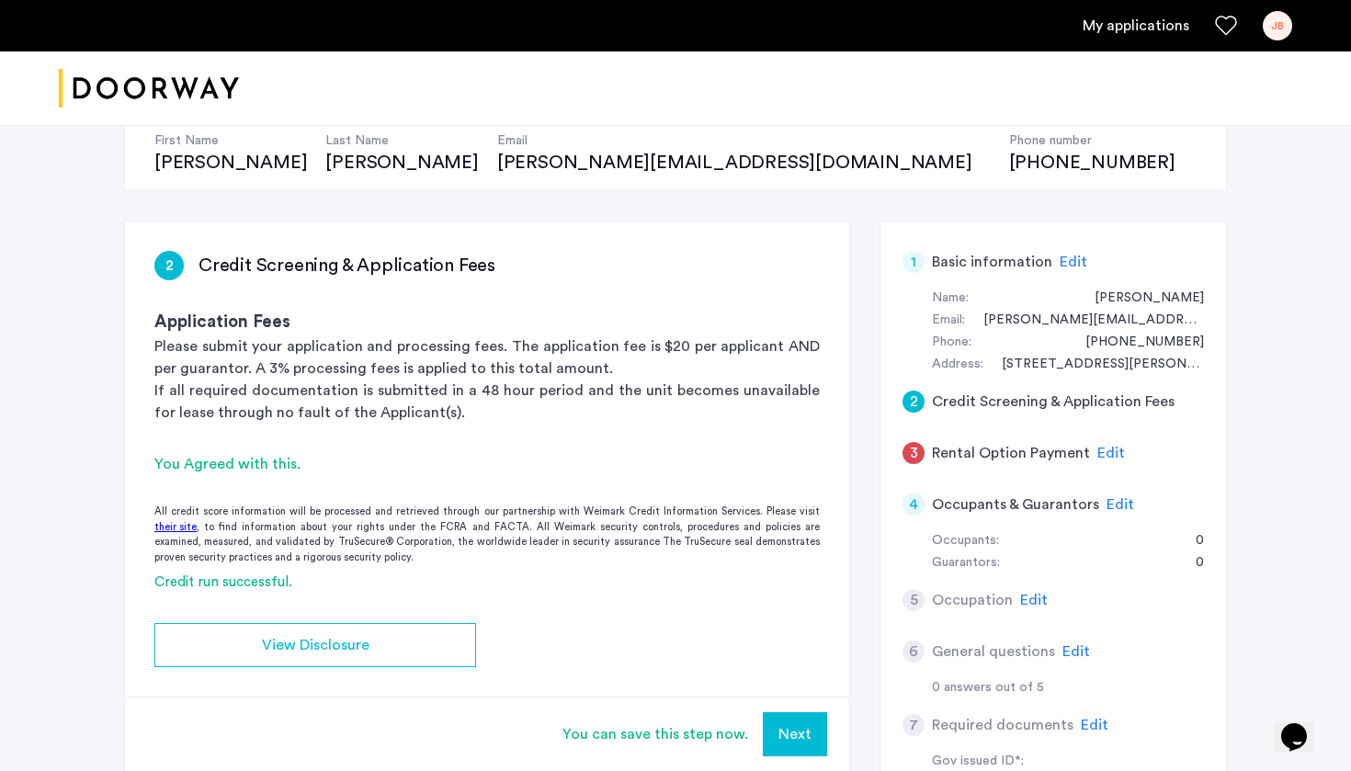
click at [1068, 265] on span "Edit" at bounding box center [1073, 262] width 28 height 15
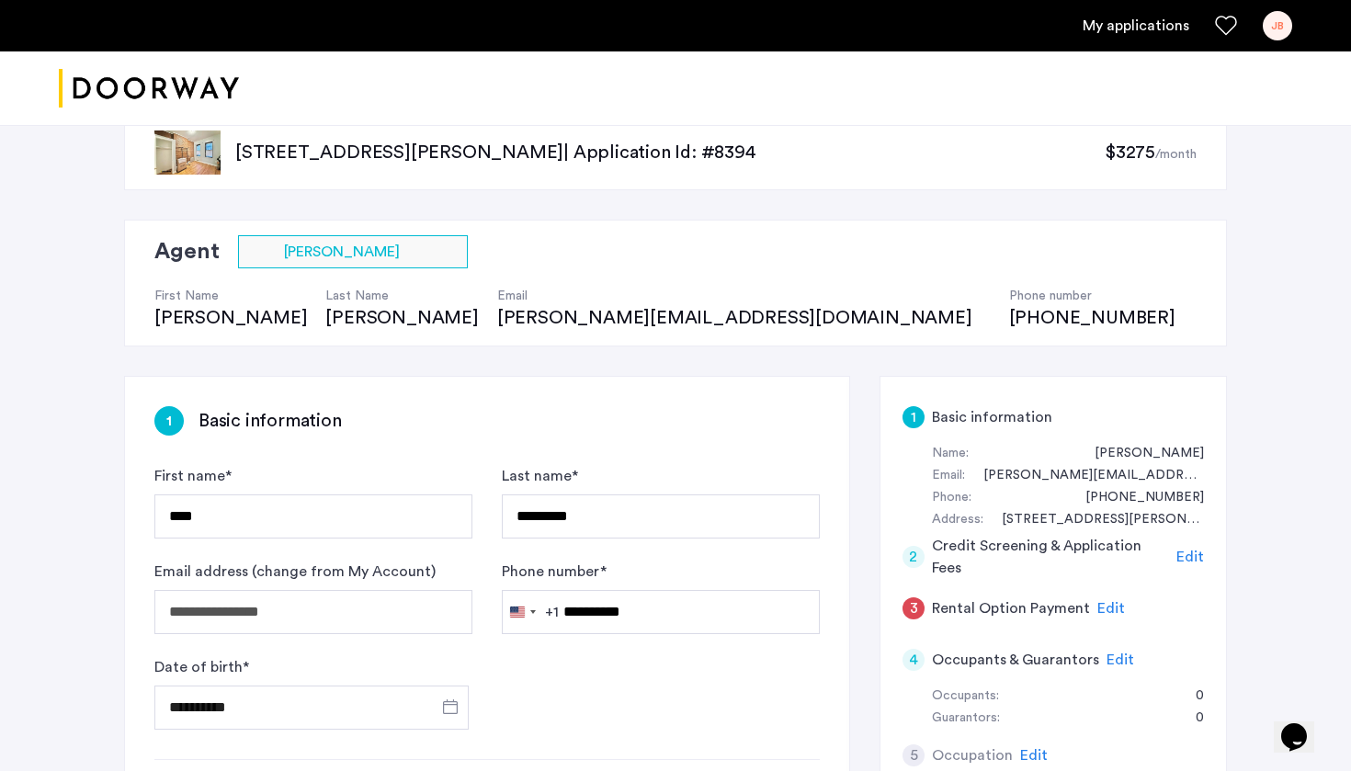
scroll to position [0, 0]
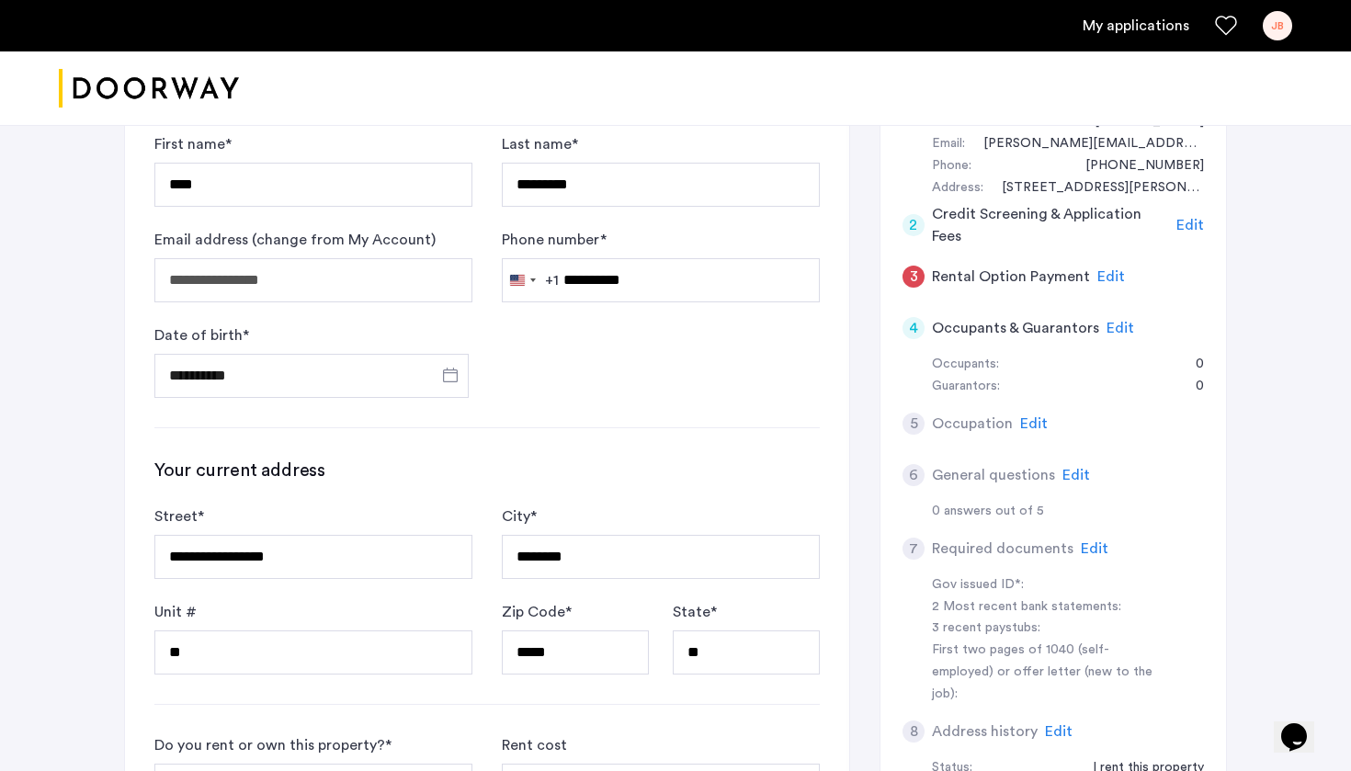
click at [1097, 273] on span "Edit" at bounding box center [1111, 276] width 28 height 15
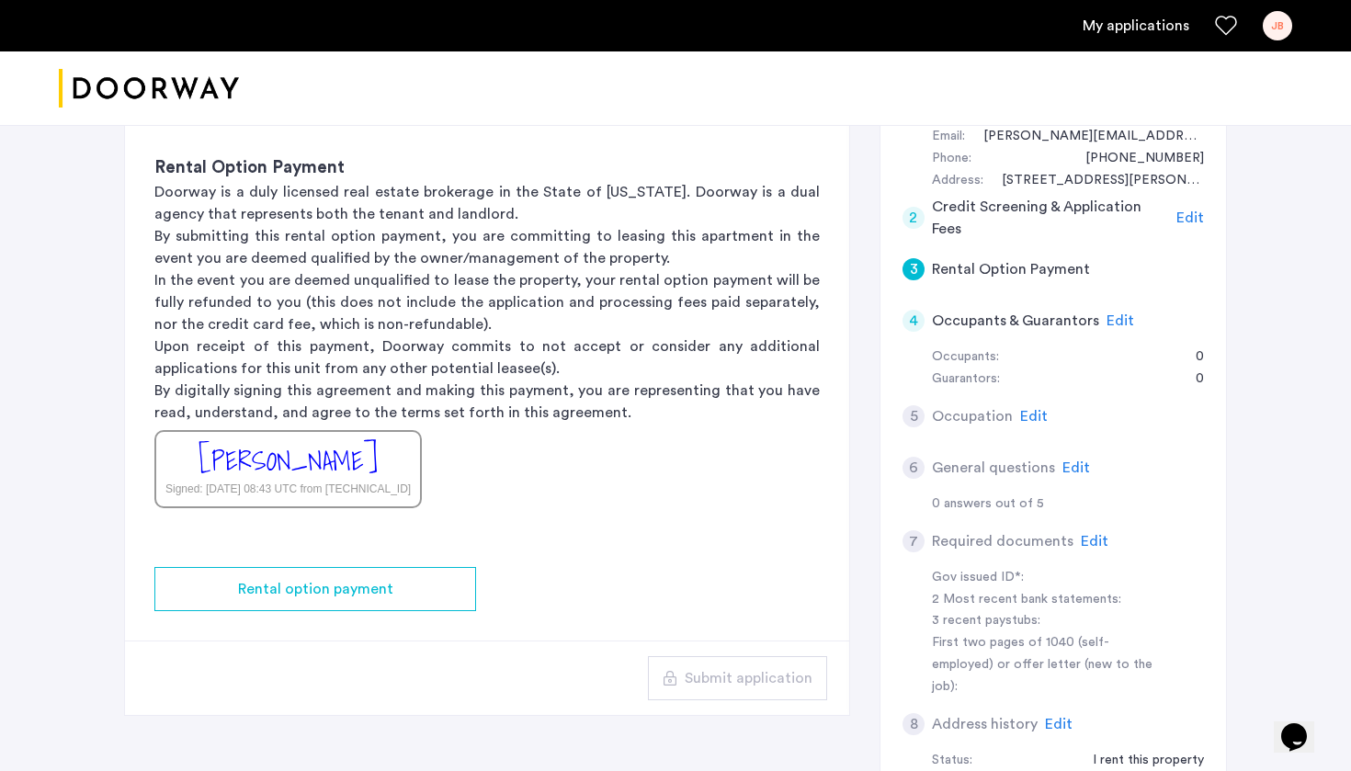
scroll to position [375, 0]
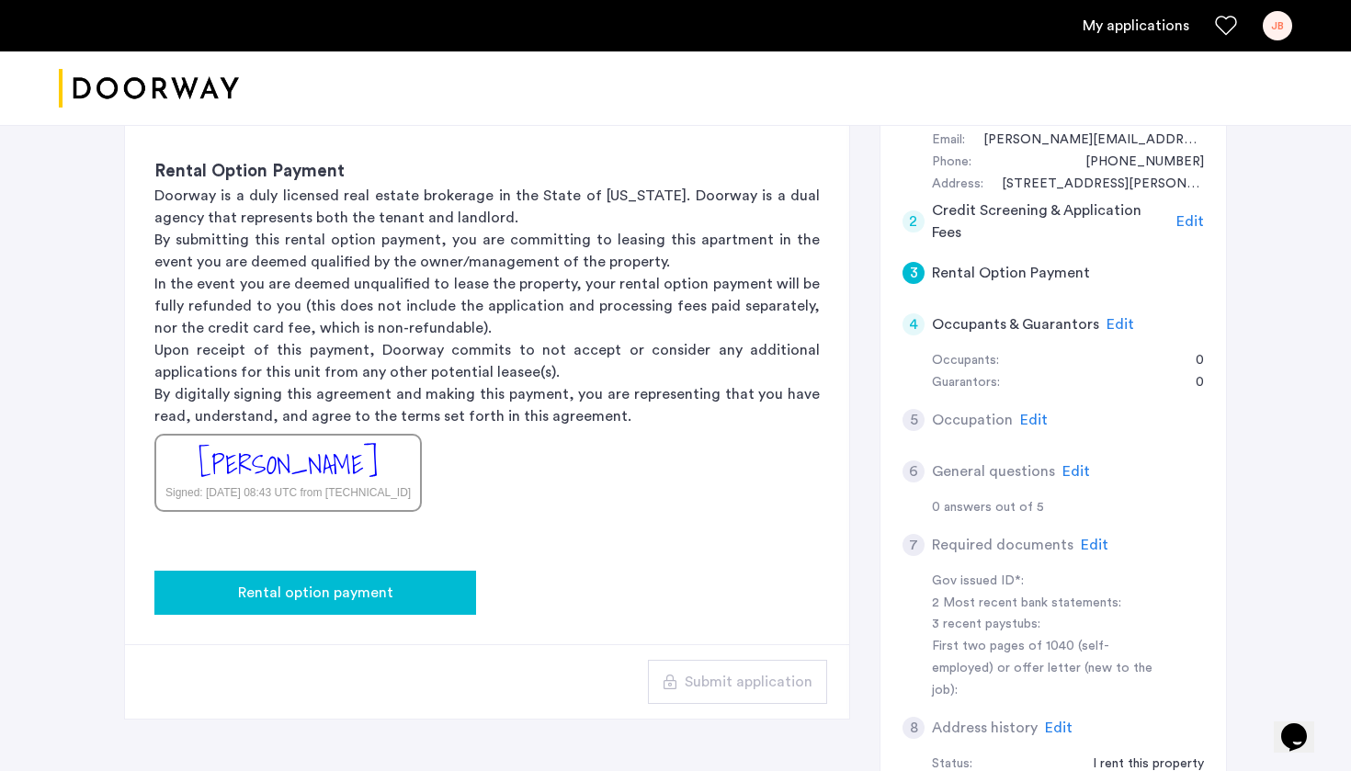
click at [461, 601] on button "Rental option payment" at bounding box center [315, 593] width 322 height 44
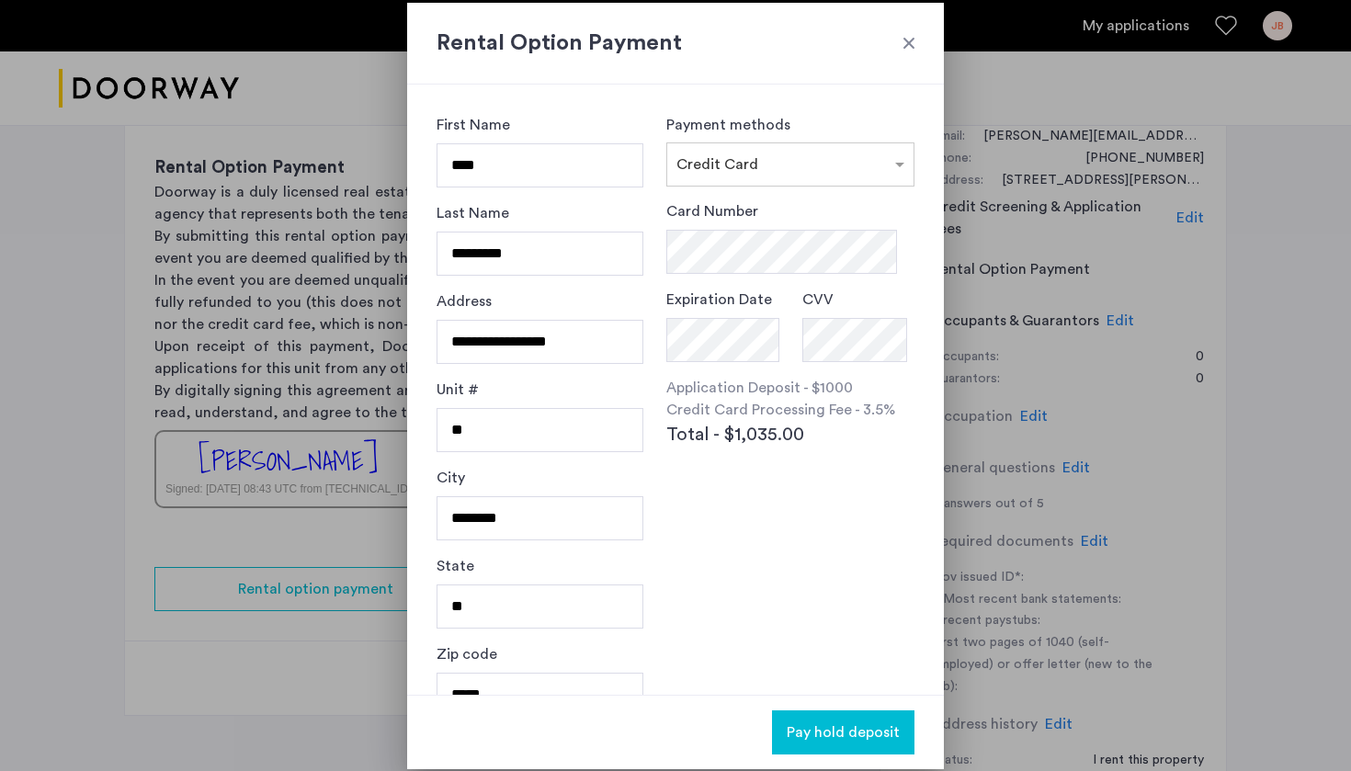
click at [544, 315] on div "**********" at bounding box center [539, 334] width 207 height 88
click at [608, 392] on html "My applications [PERSON_NAME] Fee Availability Beds Baths Subway Neighborhoods …" at bounding box center [675, 6] width 1351 height 771
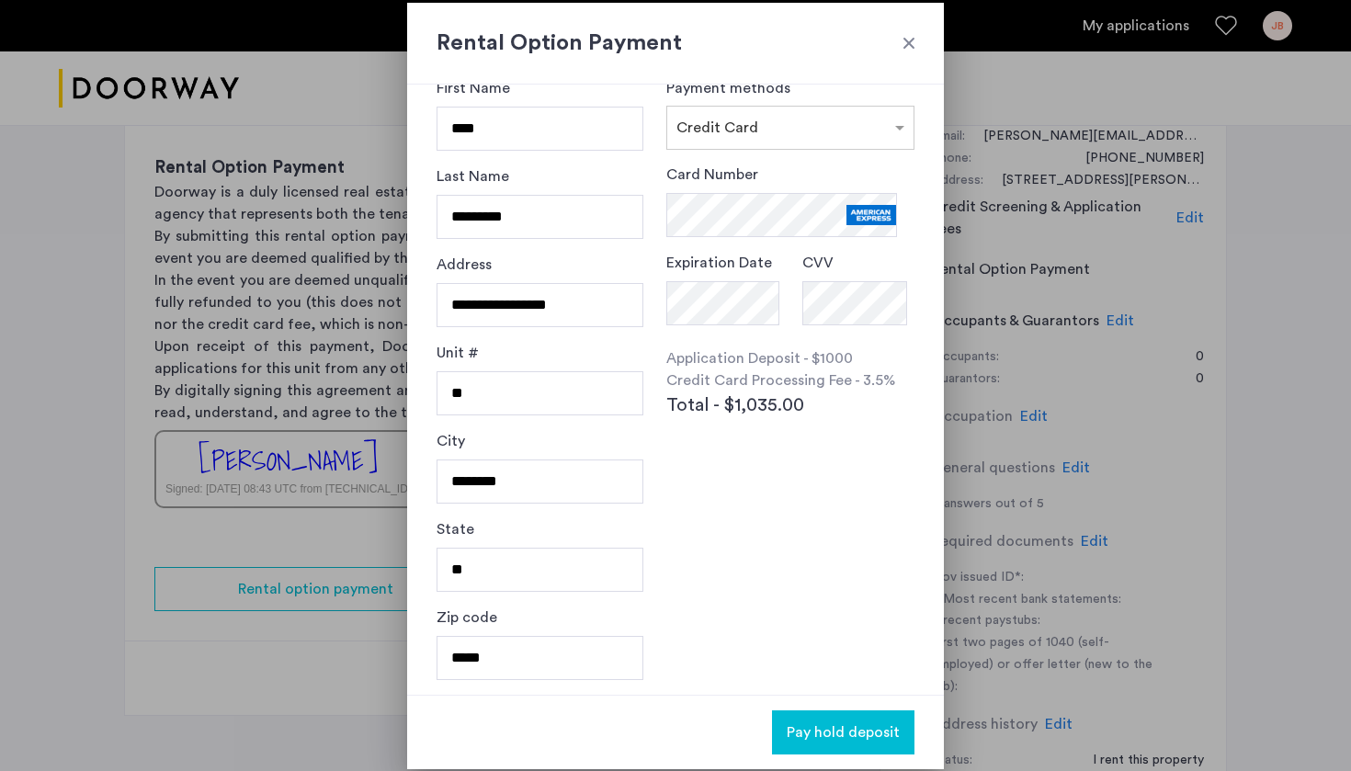
scroll to position [0, 2]
click at [882, 691] on span "Pay hold deposit" at bounding box center [843, 732] width 113 height 22
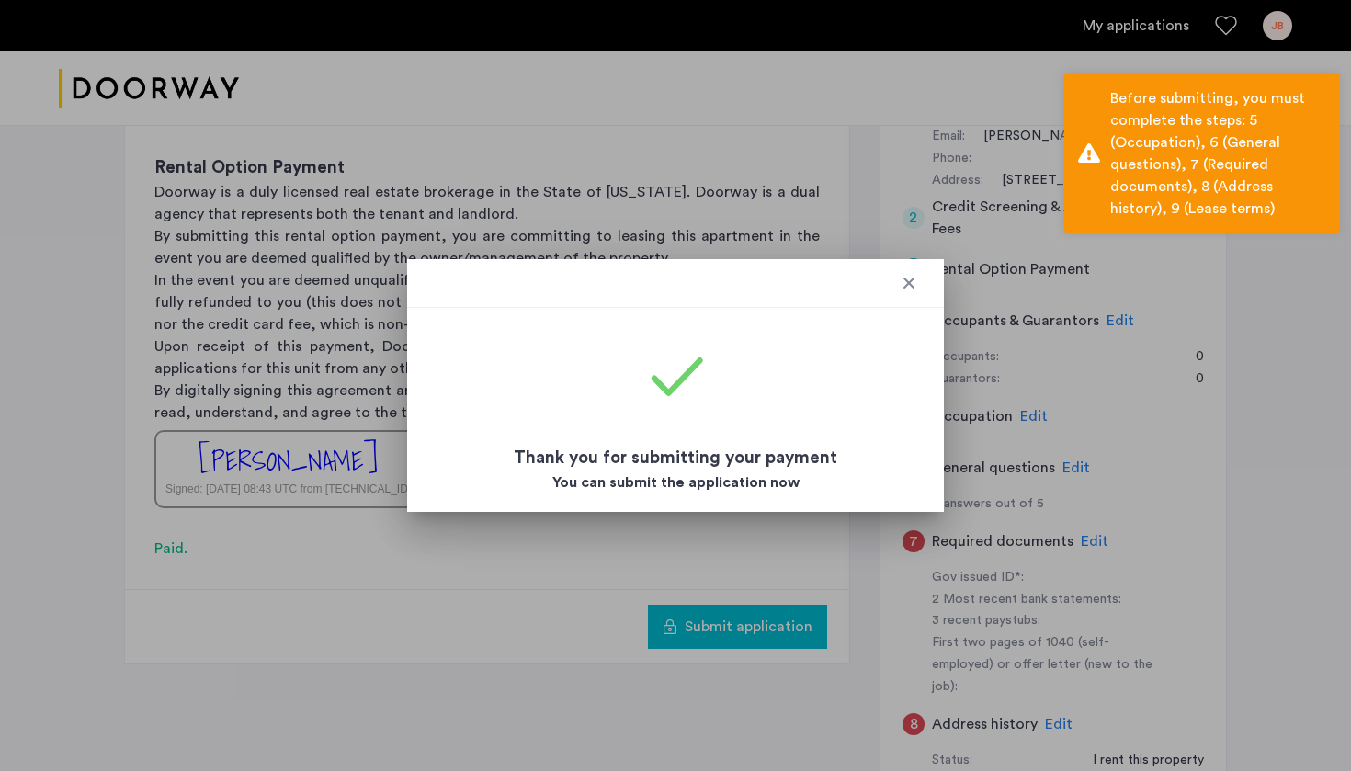
click at [900, 276] on div at bounding box center [909, 283] width 18 height 18
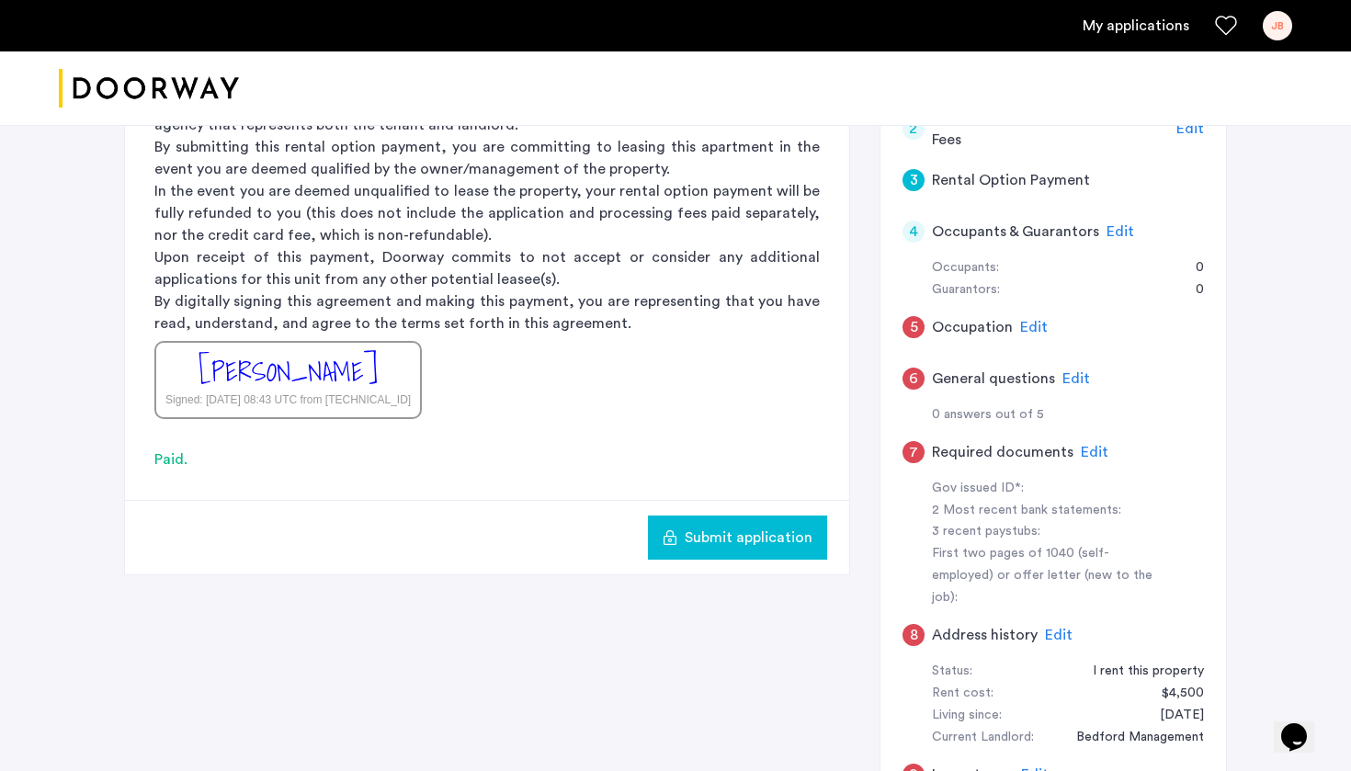
scroll to position [469, 0]
click at [754, 533] on span "Submit application" at bounding box center [749, 537] width 128 height 22
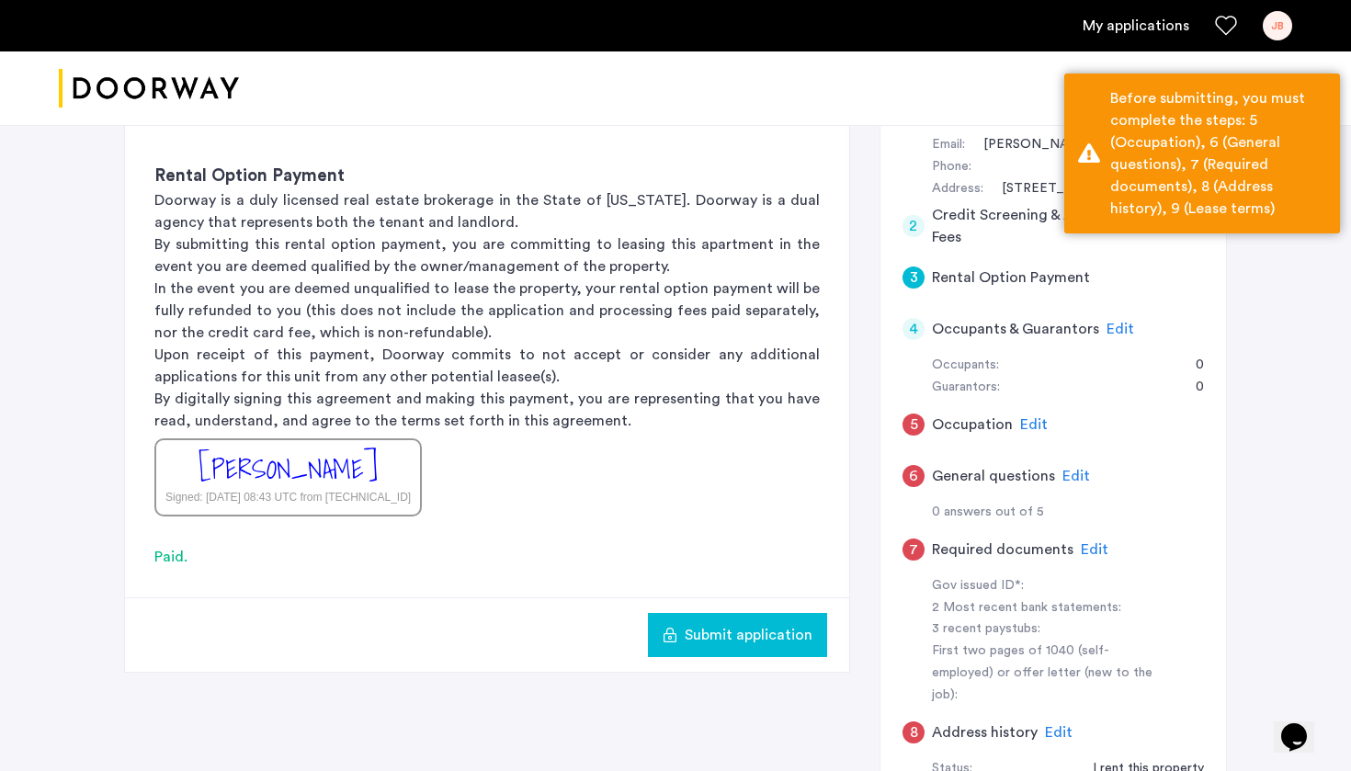
scroll to position [365, 0]
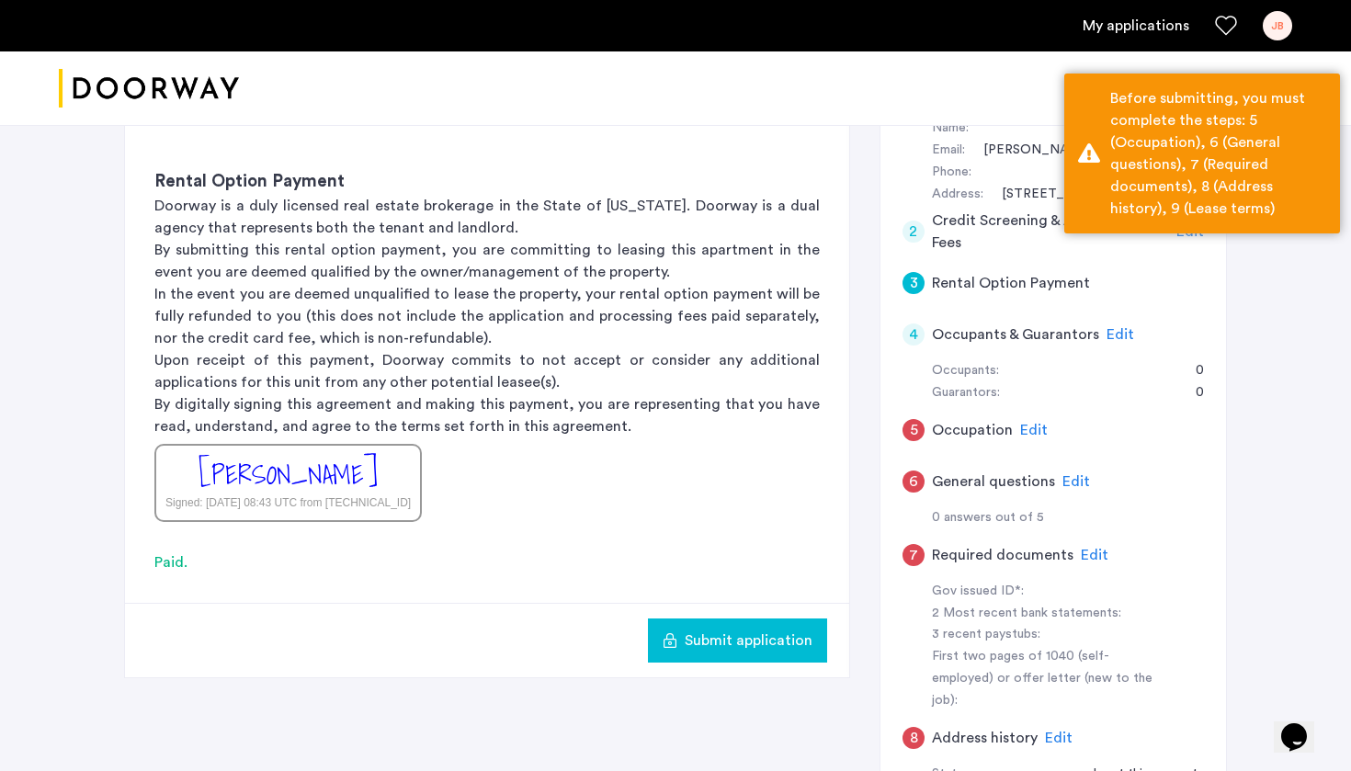
click at [1115, 332] on span "Edit" at bounding box center [1120, 334] width 28 height 15
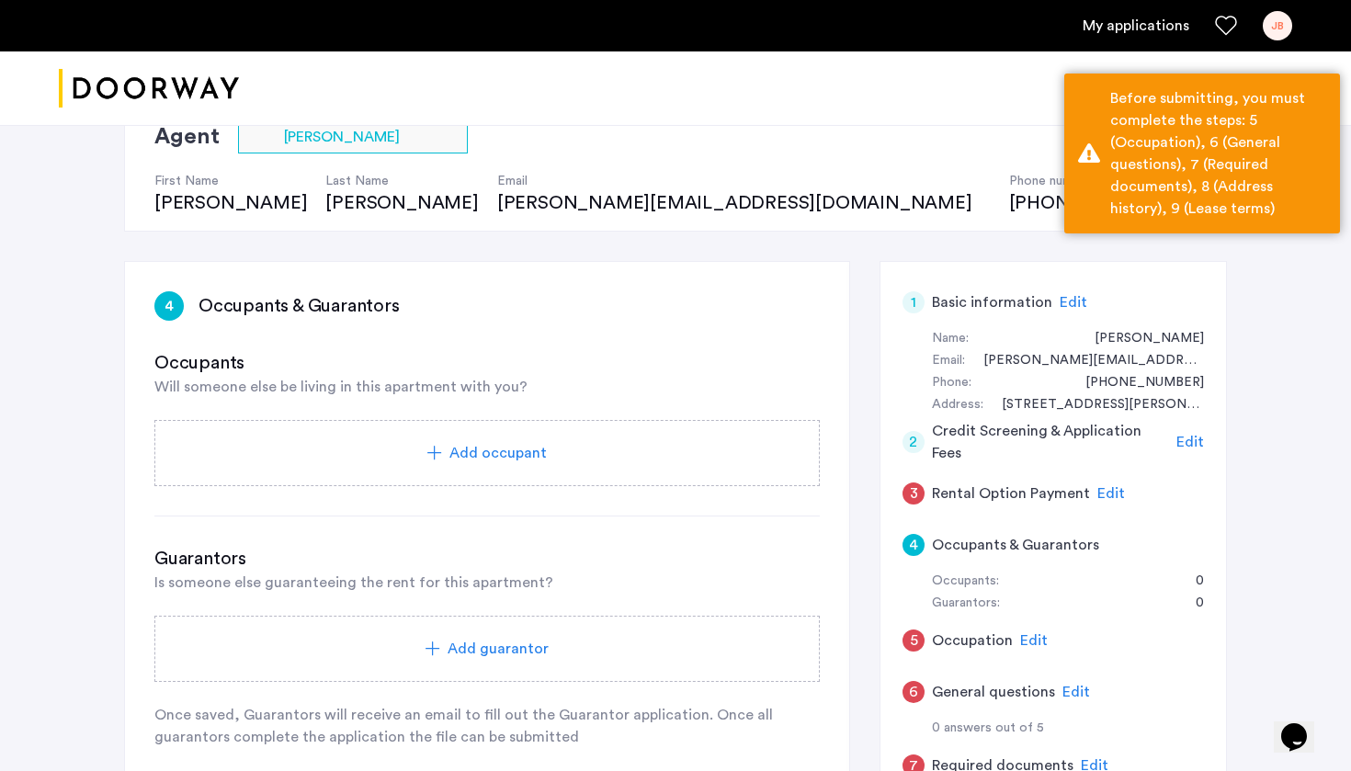
scroll to position [154, 0]
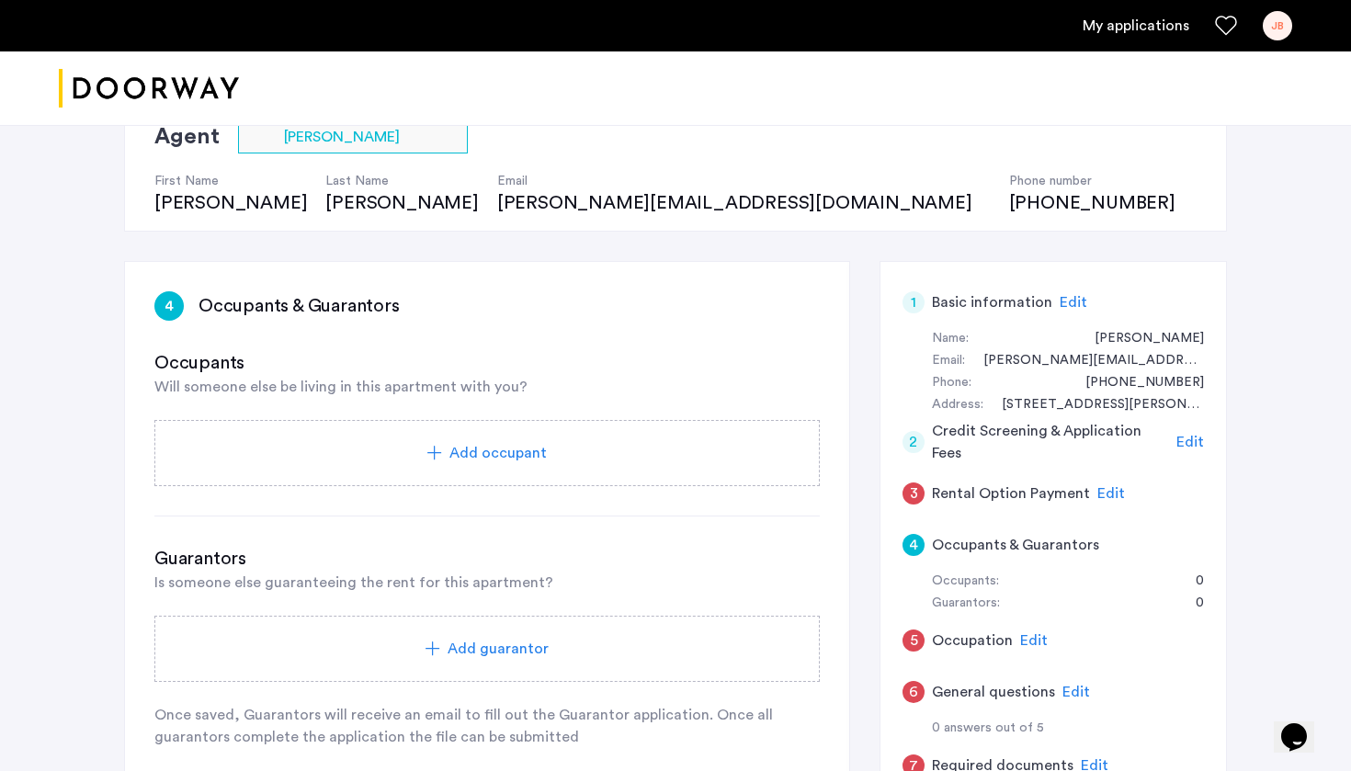
click at [484, 480] on div "Add occupant" at bounding box center [486, 453] width 665 height 66
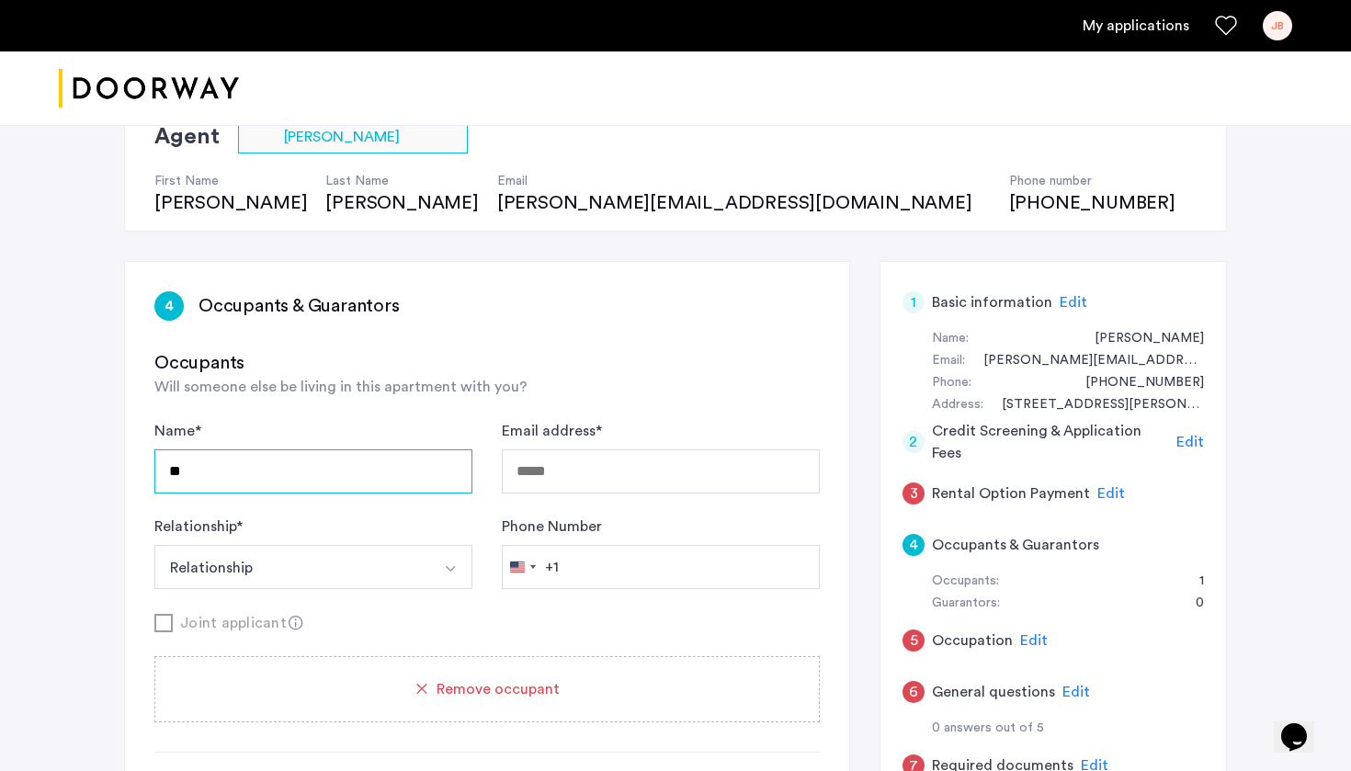
type input "*"
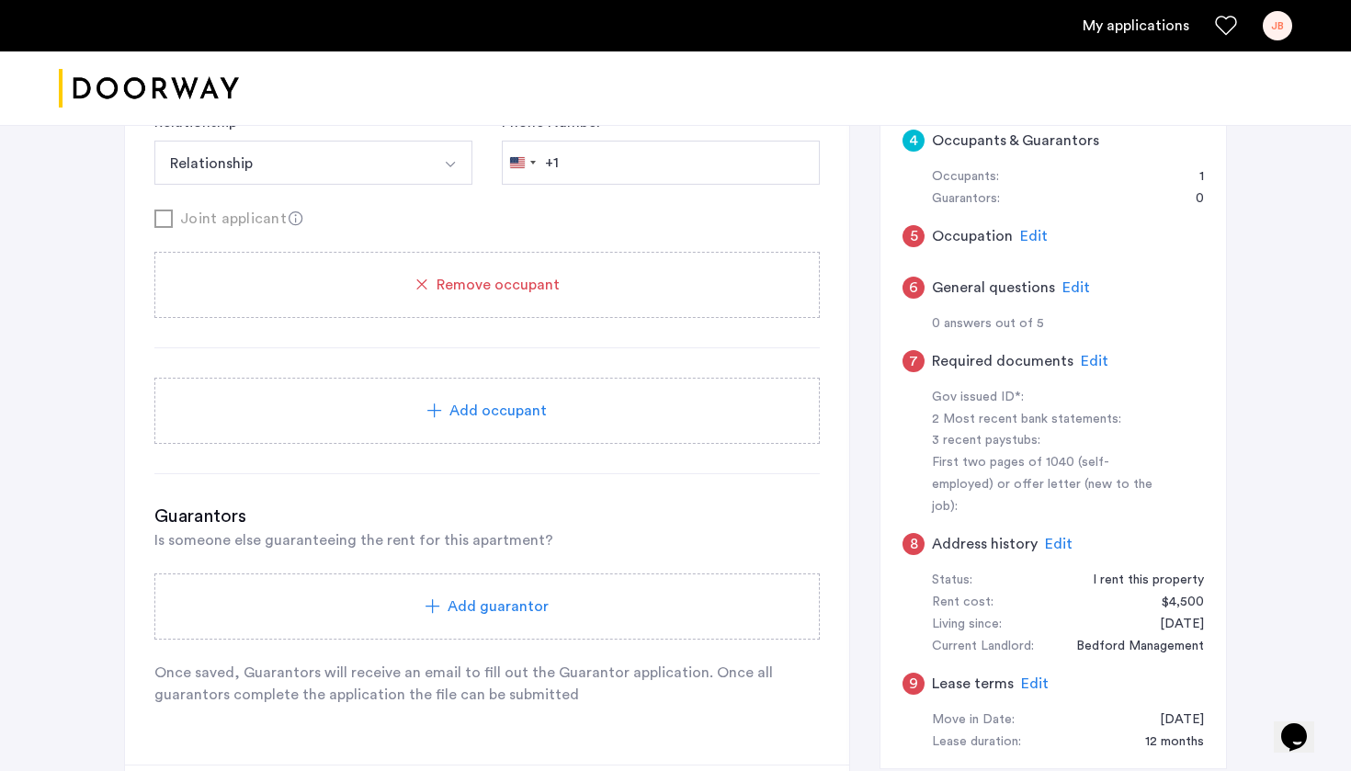
scroll to position [613, 0]
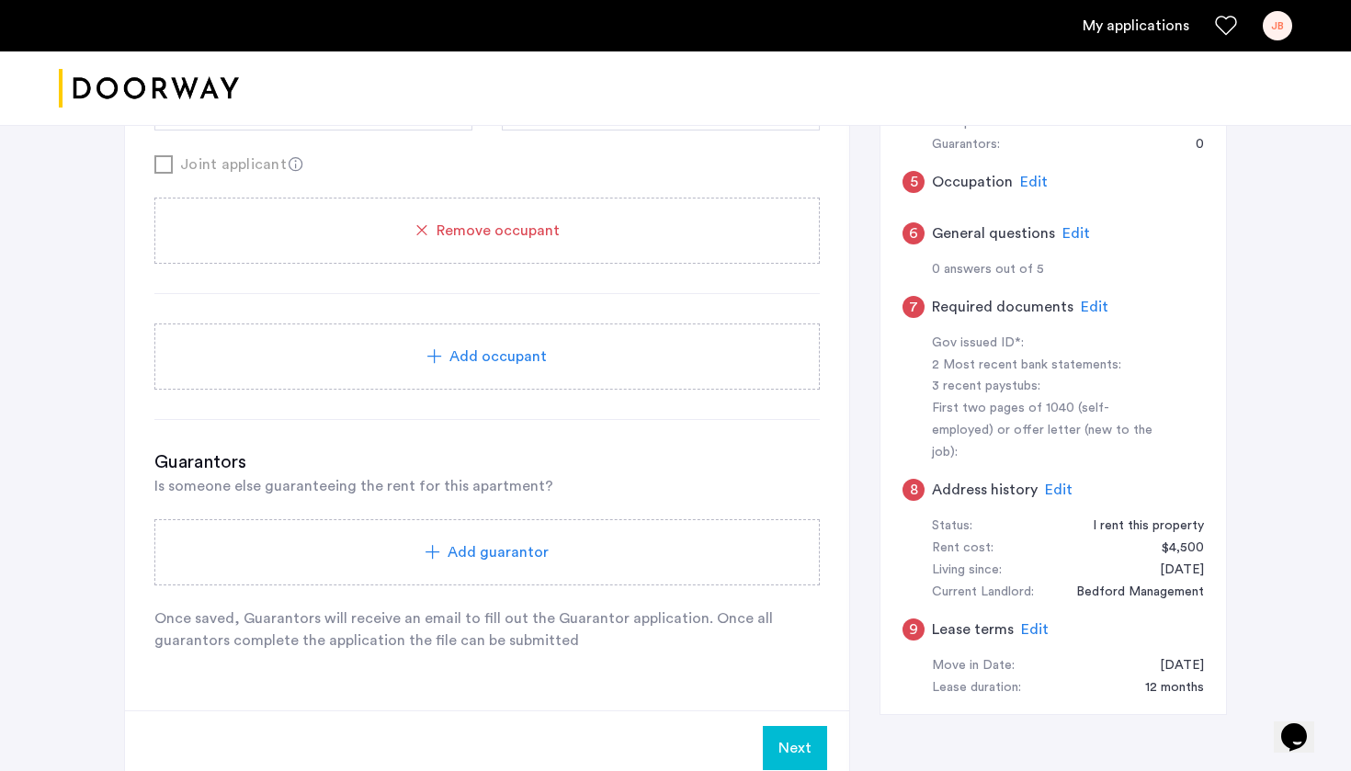
click at [457, 267] on div "Name * Email address * Relationship * Relationship Husband Wife Son Daughter Mo…" at bounding box center [486, 127] width 665 height 333
click at [460, 247] on div "Remove occupant" at bounding box center [486, 231] width 665 height 66
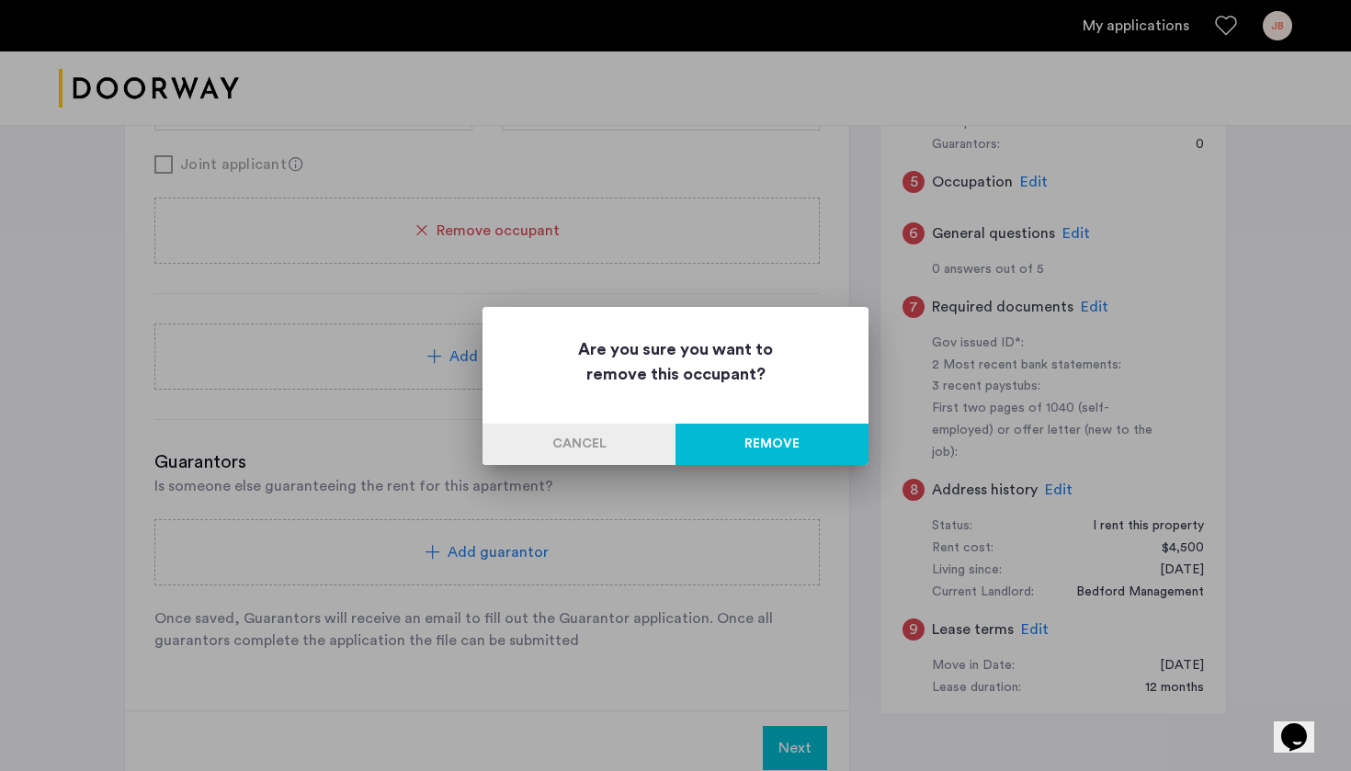
scroll to position [0, 0]
click at [810, 436] on button "Remove" at bounding box center [771, 444] width 193 height 41
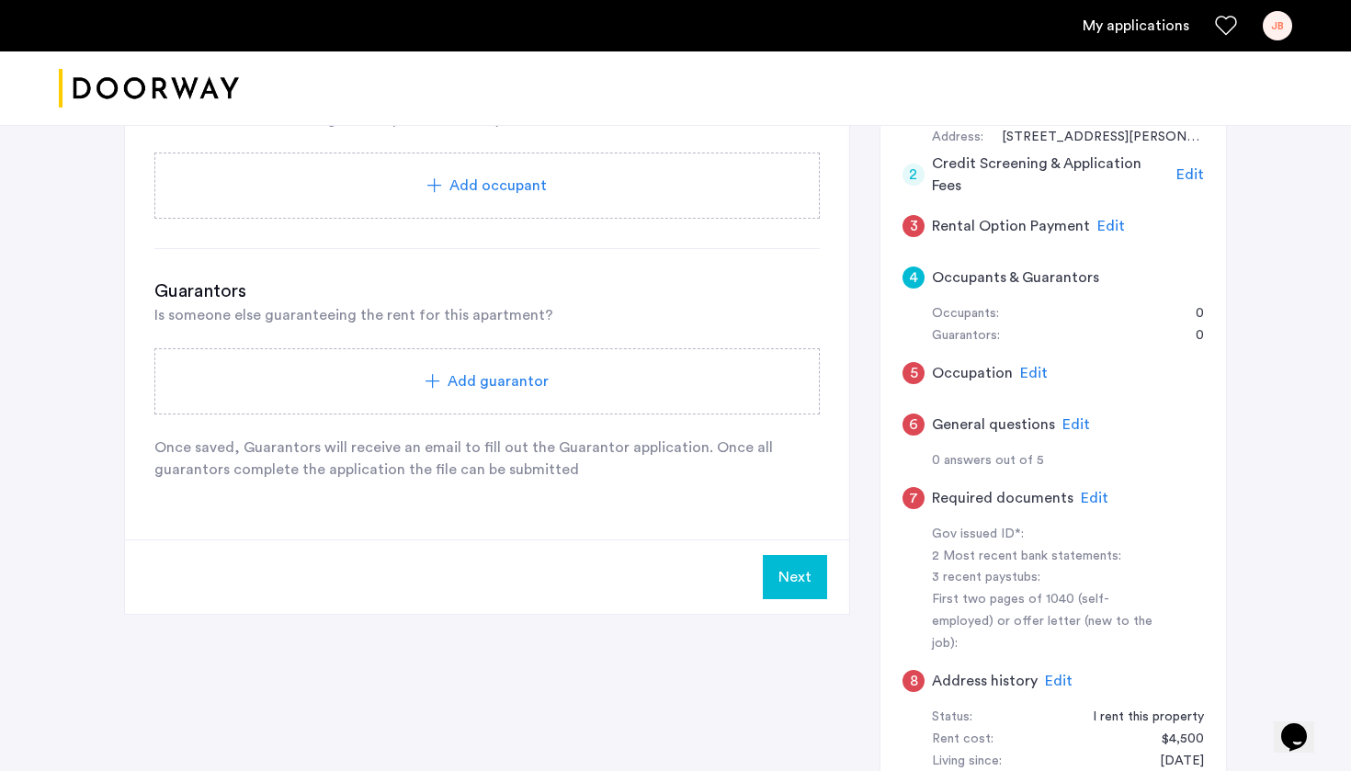
scroll to position [428, 0]
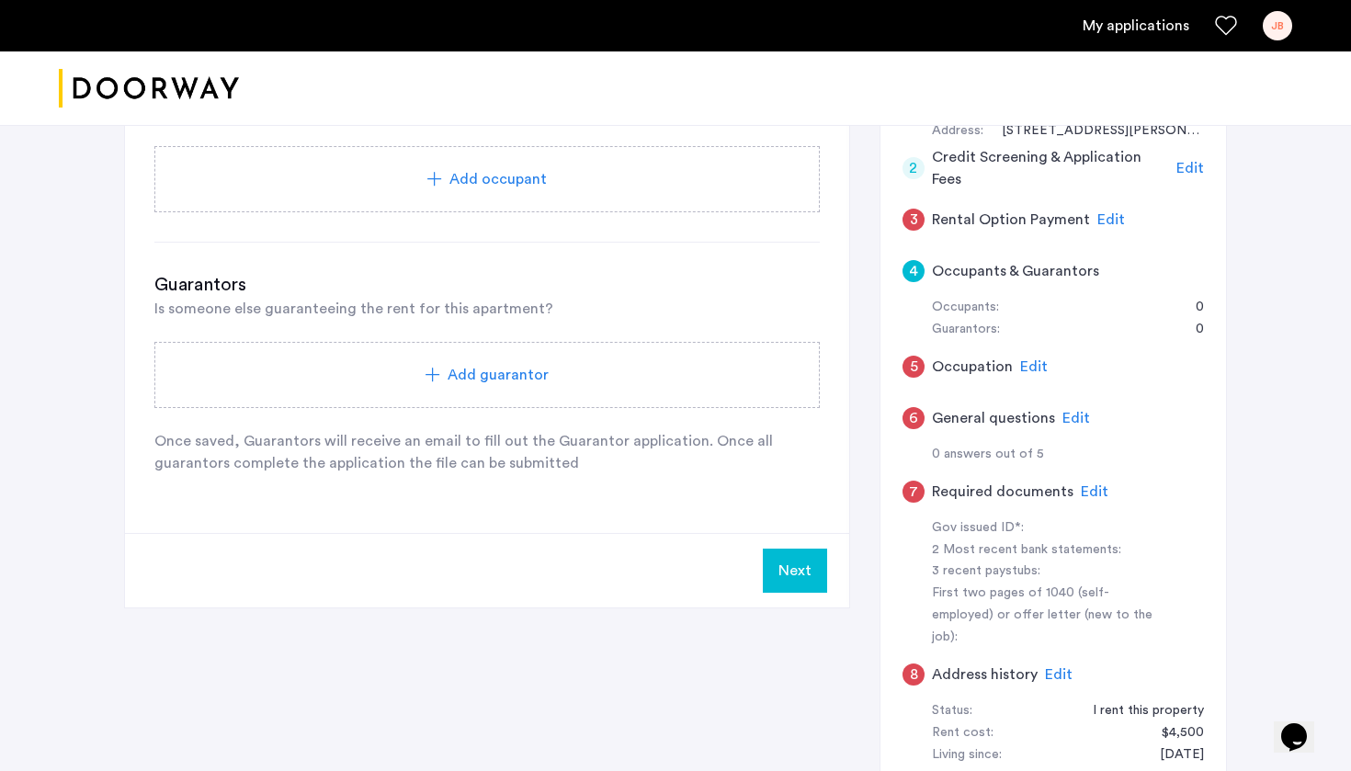
click at [783, 587] on button "Next" at bounding box center [795, 571] width 64 height 44
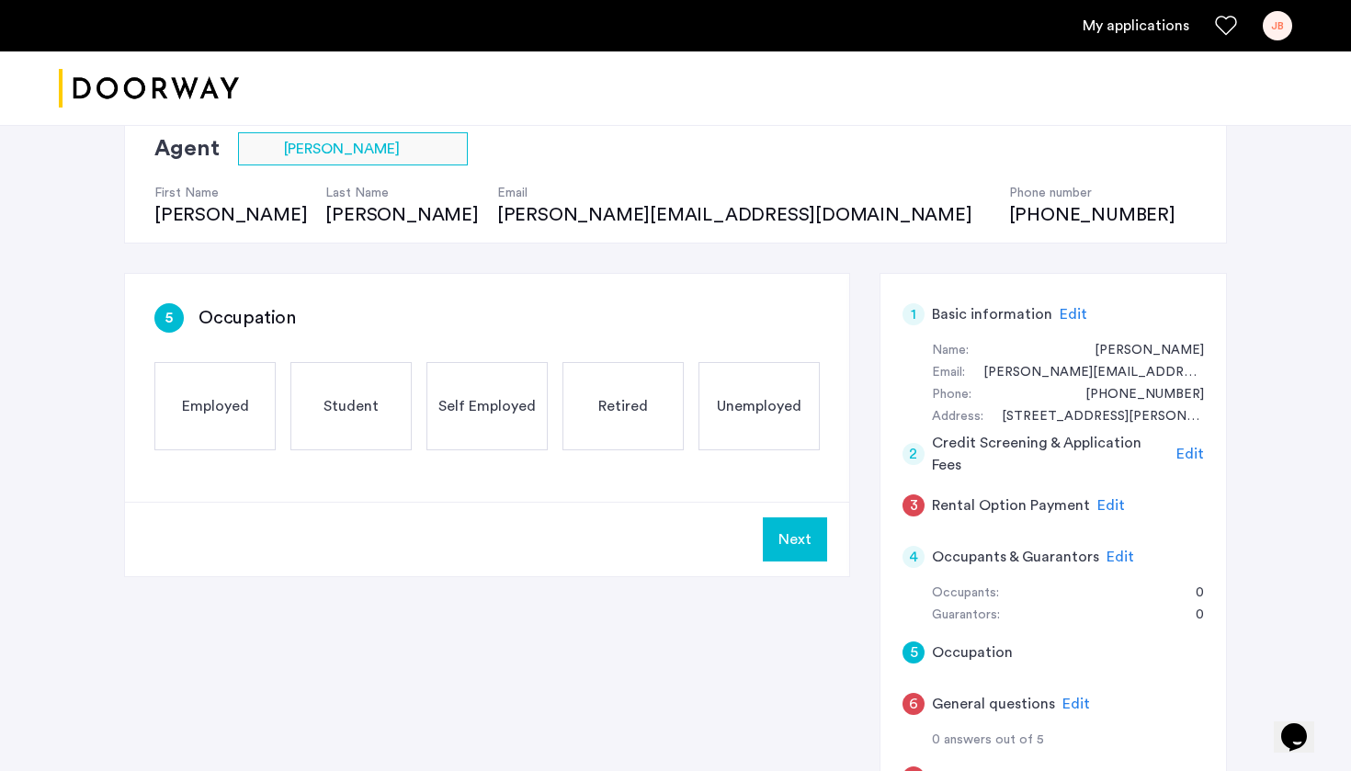
scroll to position [160, 0]
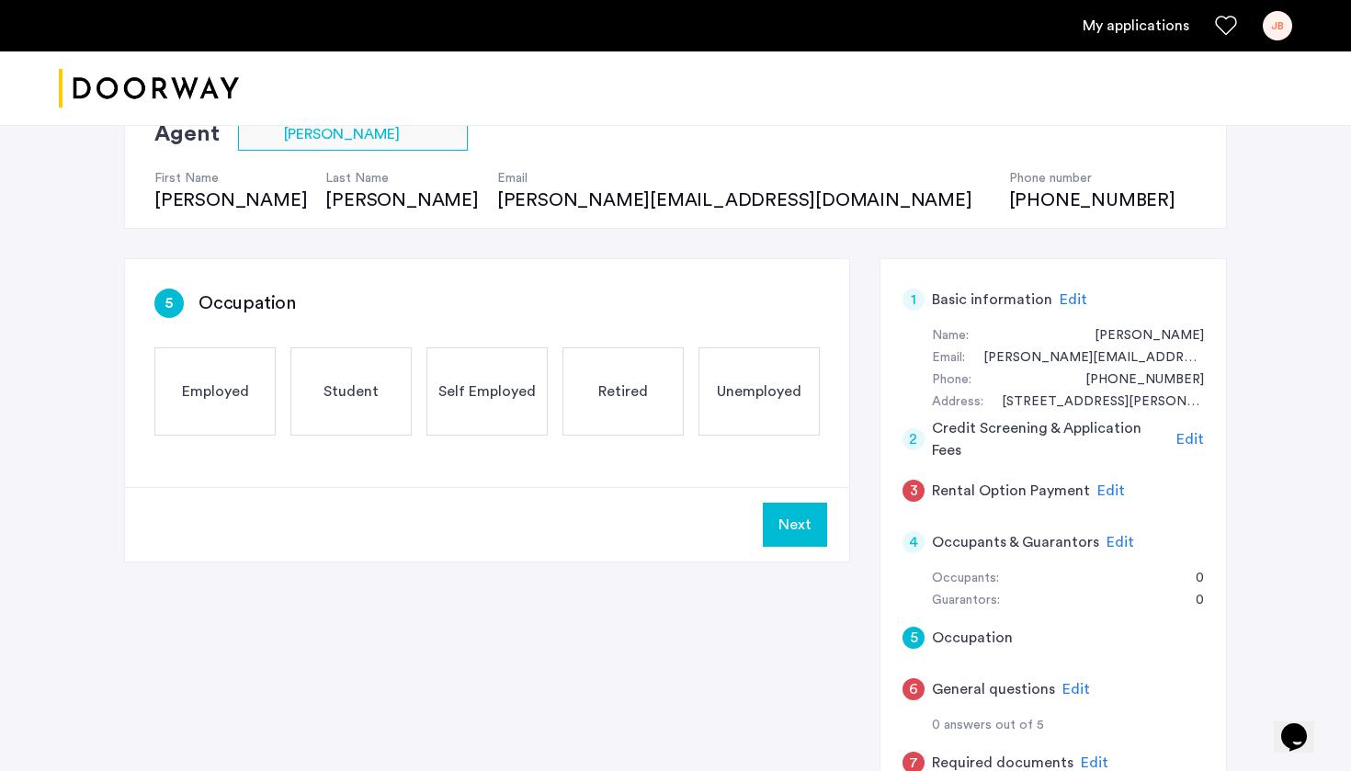
click at [209, 407] on div "Employed" at bounding box center [214, 391] width 121 height 88
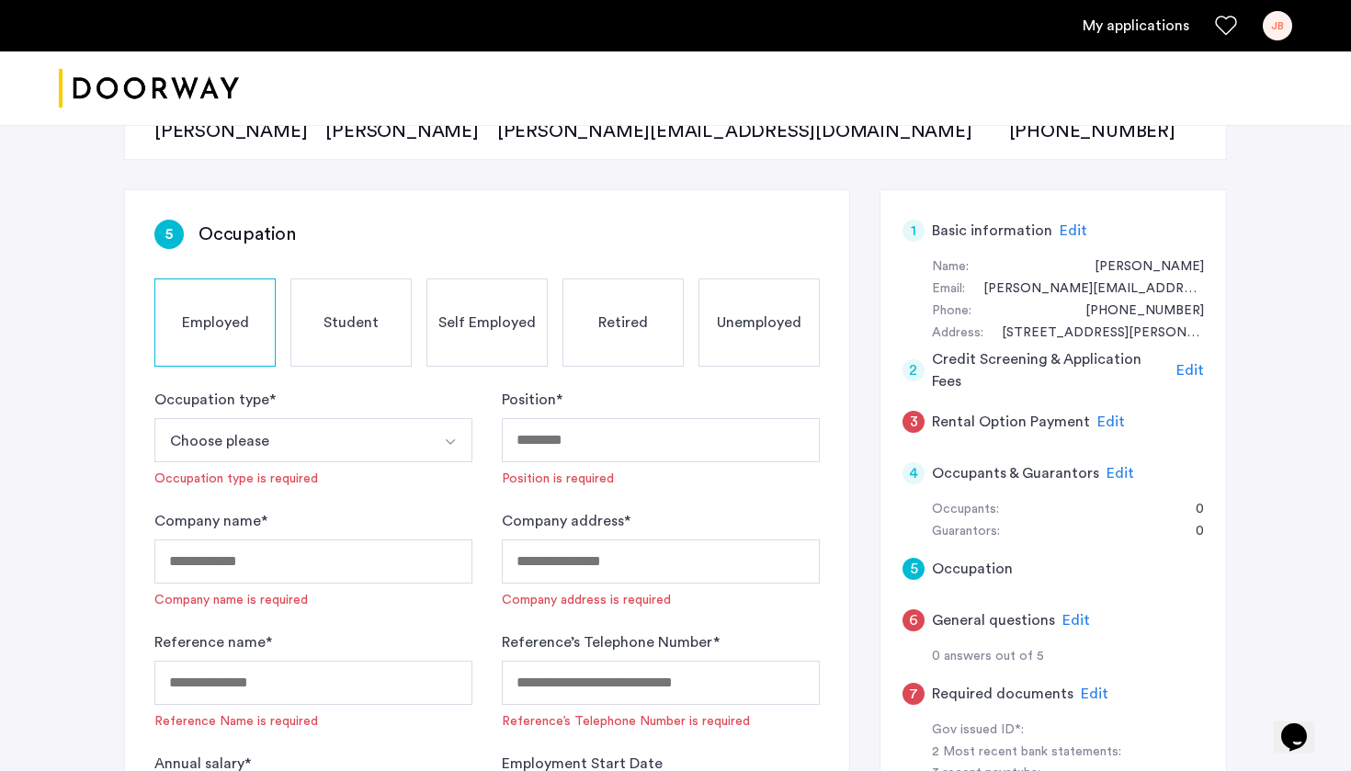
click at [284, 426] on button "Choose please" at bounding box center [291, 440] width 275 height 44
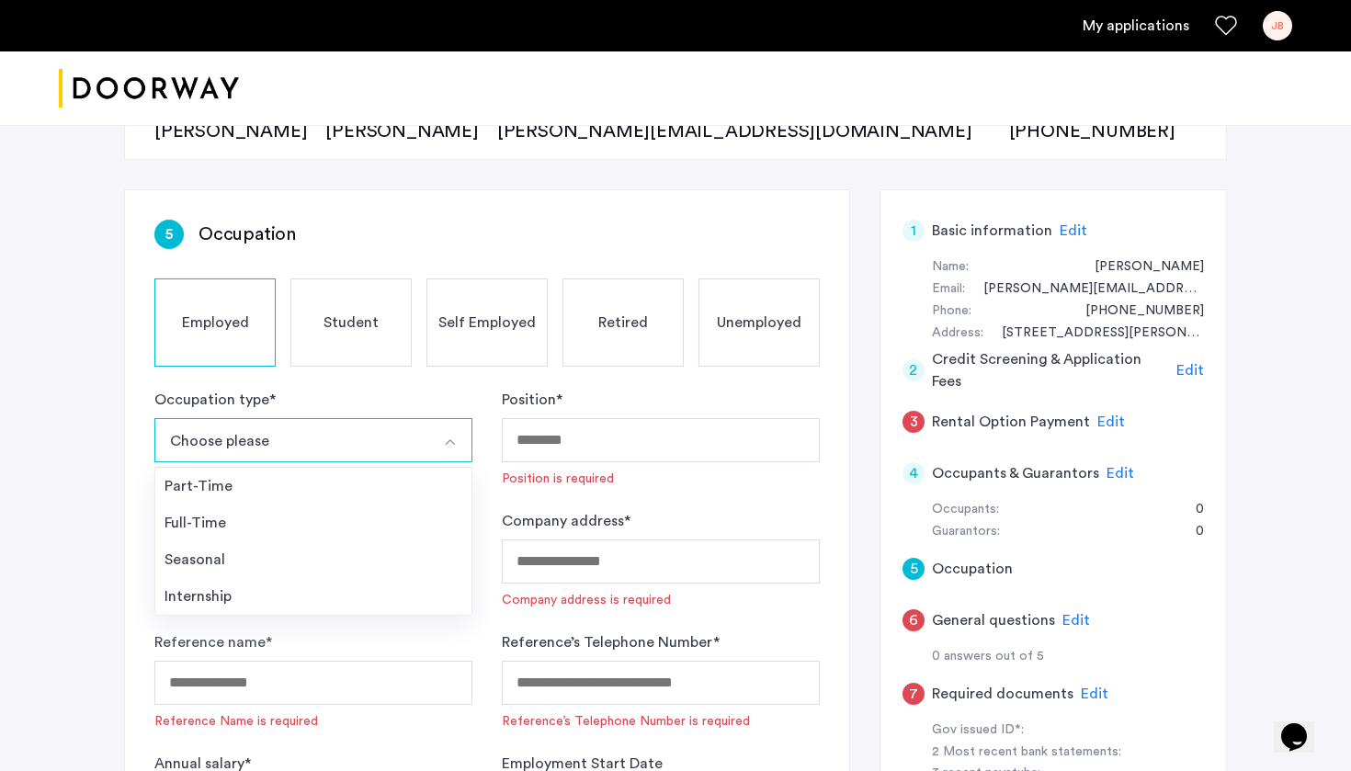
click at [229, 508] on li "Full-Time" at bounding box center [313, 522] width 316 height 37
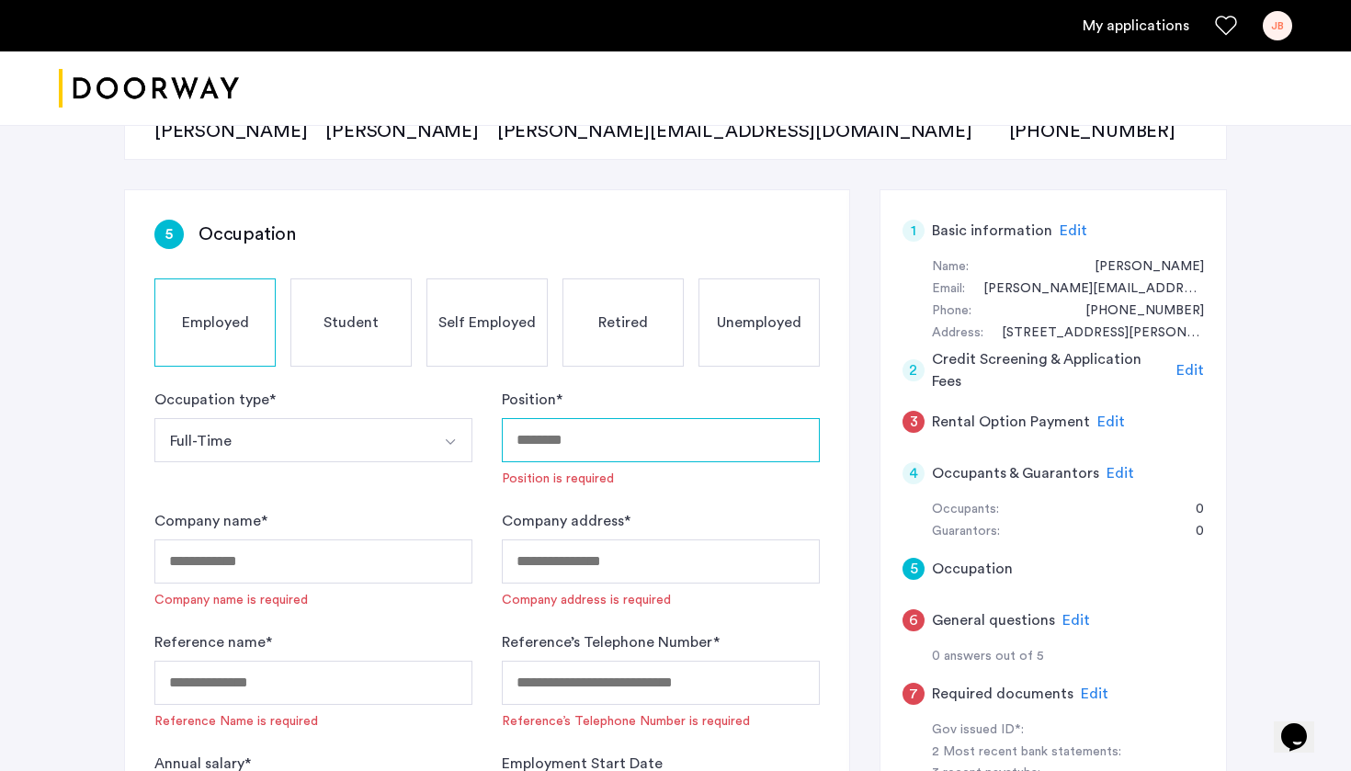
click at [671, 445] on input "Position *" at bounding box center [661, 440] width 318 height 44
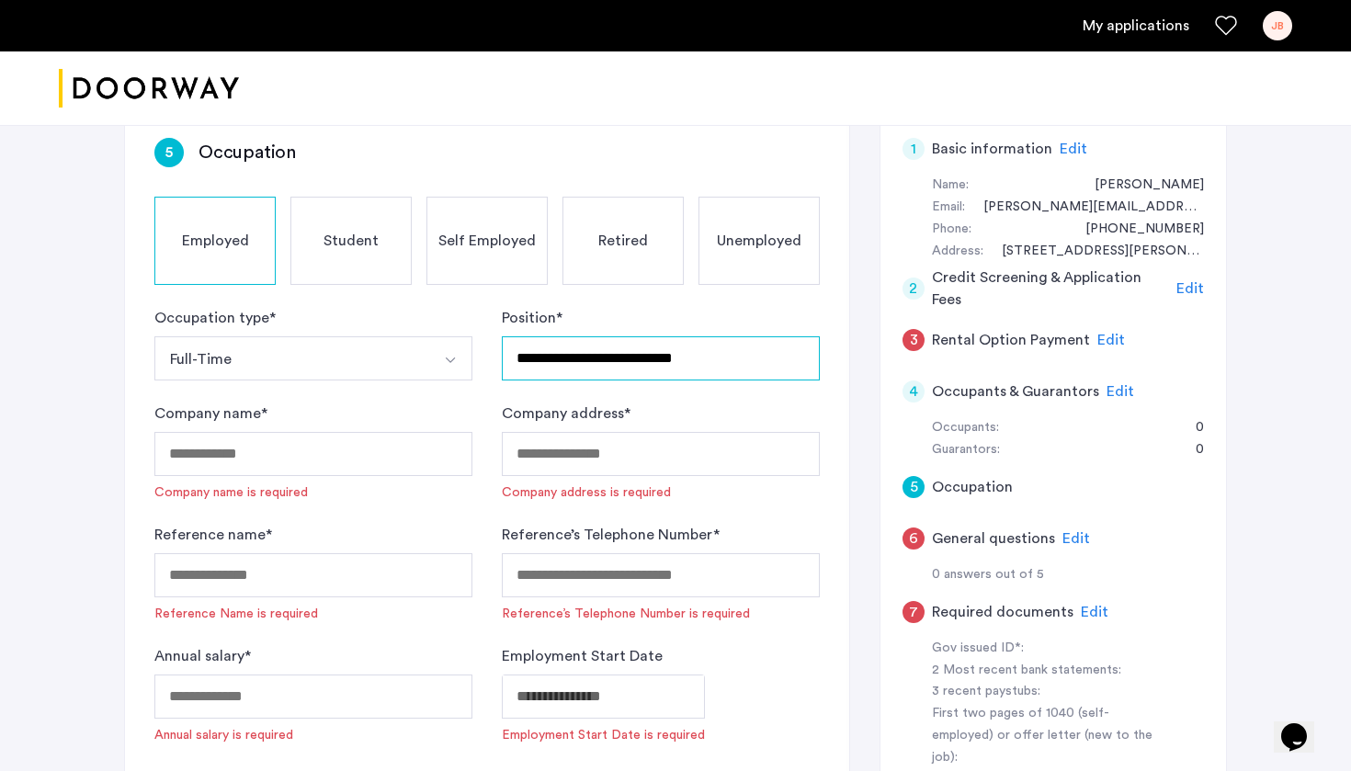
scroll to position [329, 0]
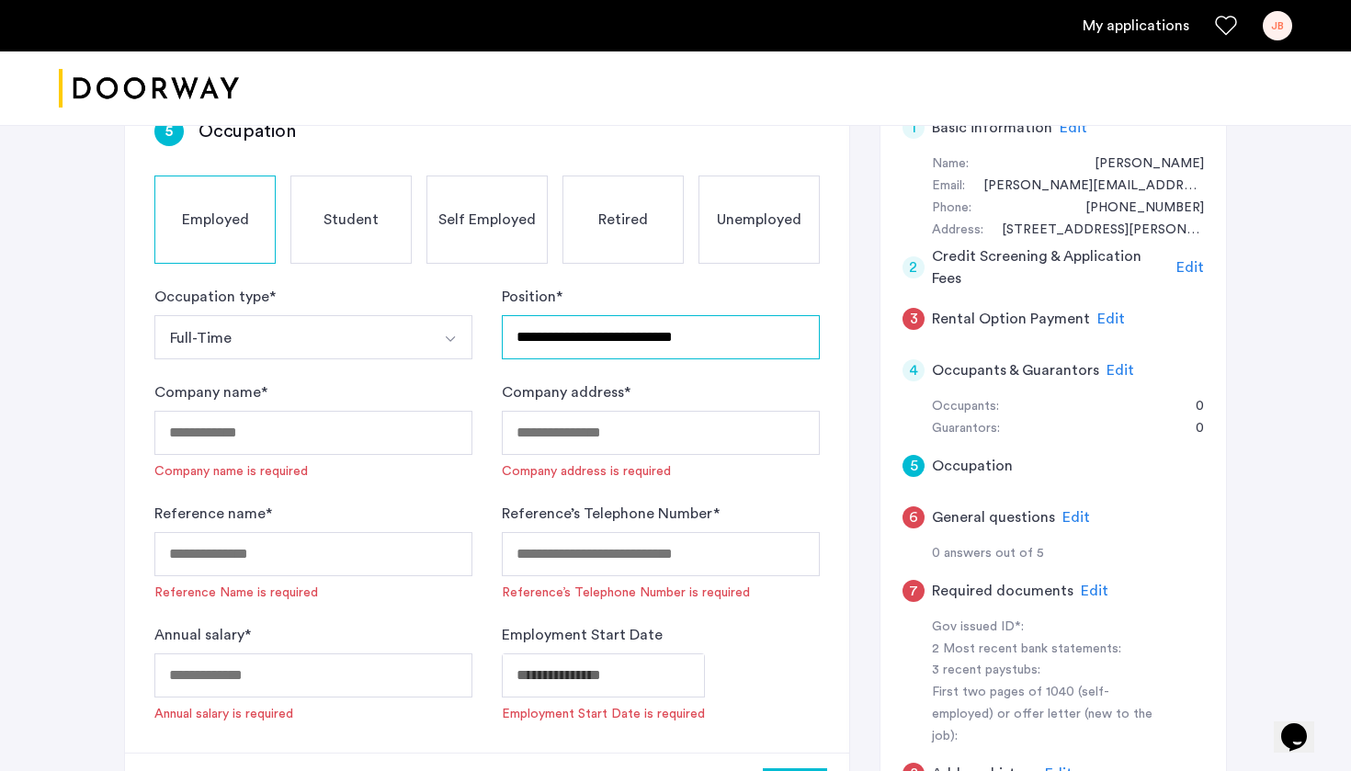
type input "**********"
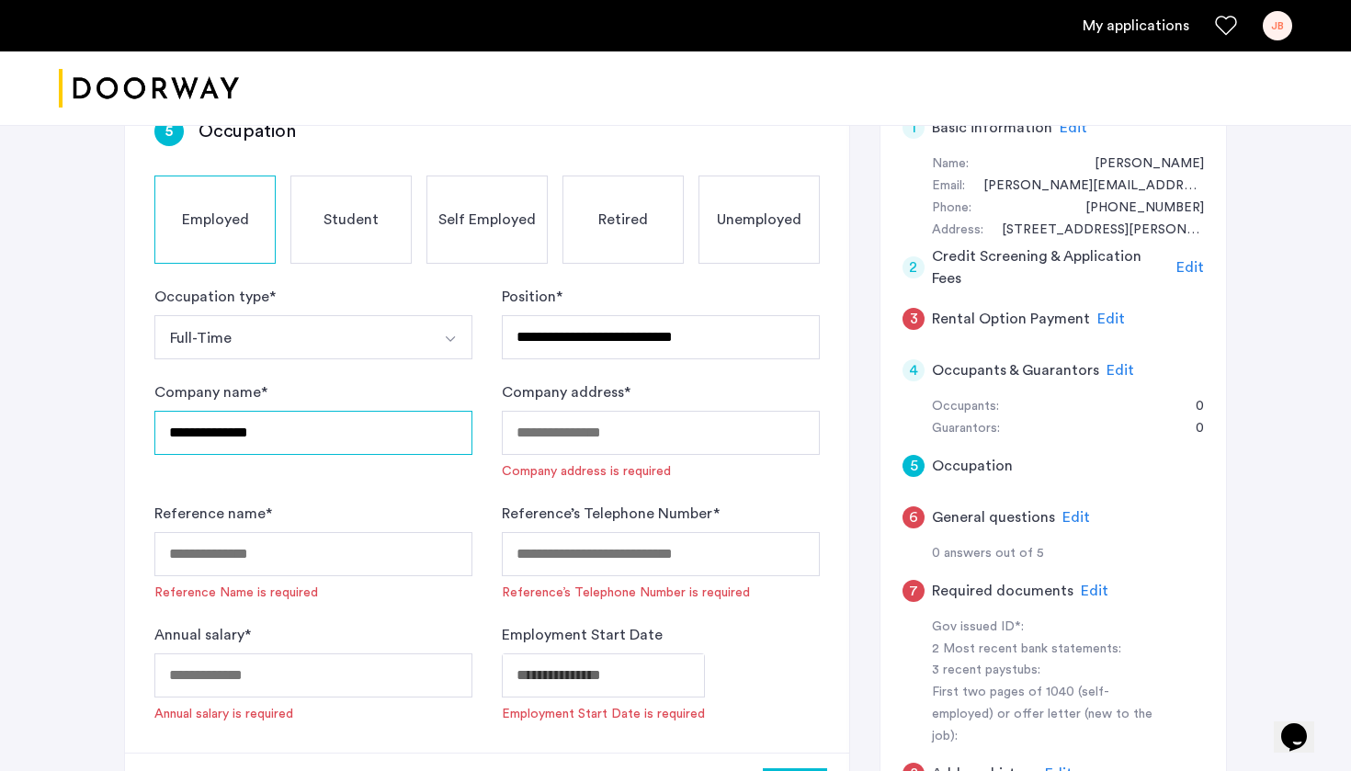
type input "**********"
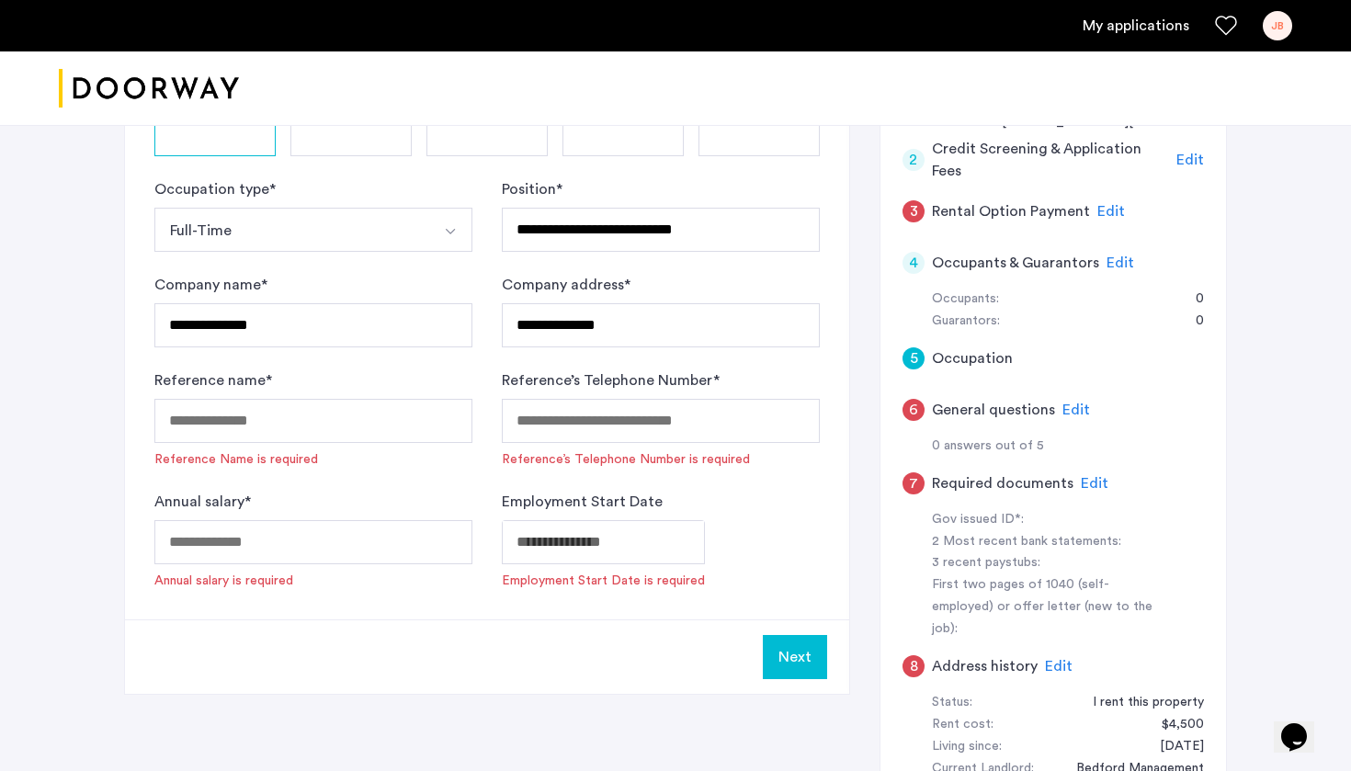
scroll to position [434, 0]
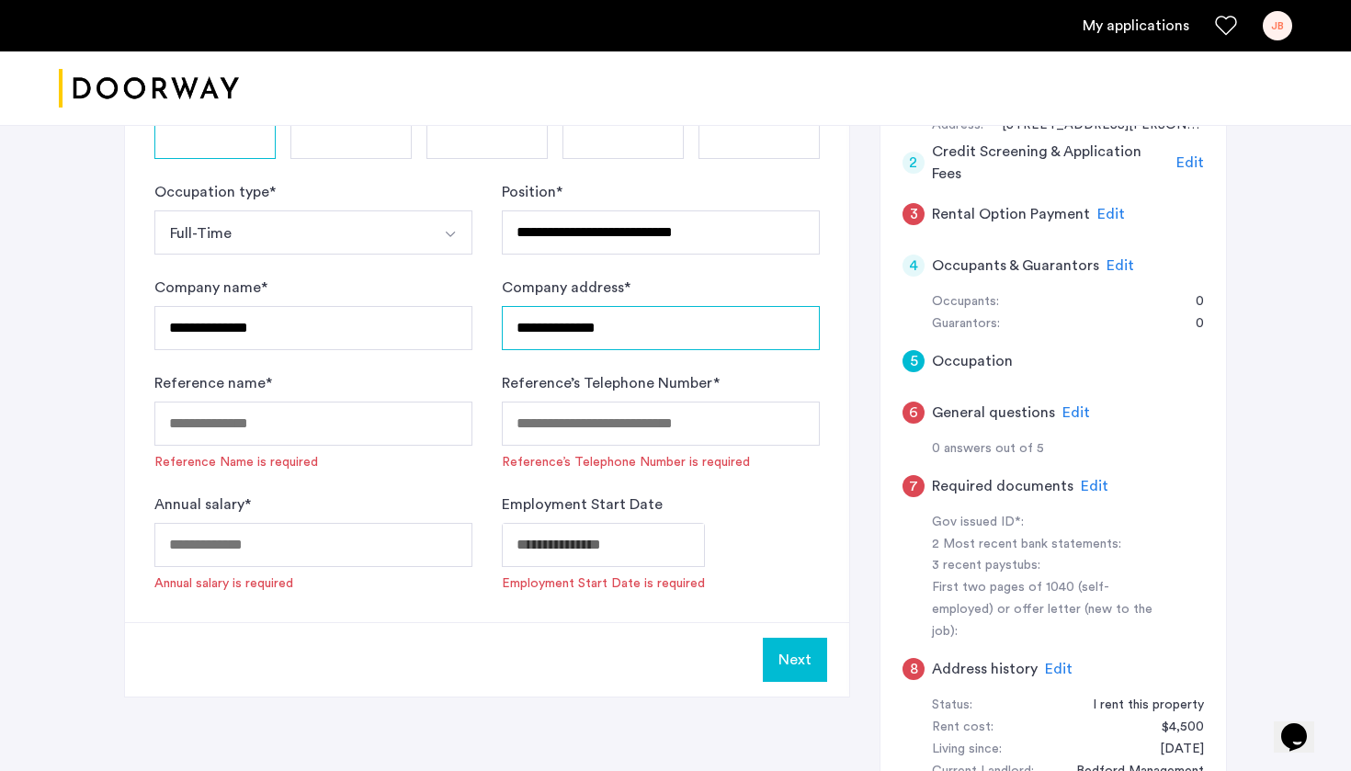
type input "**********"
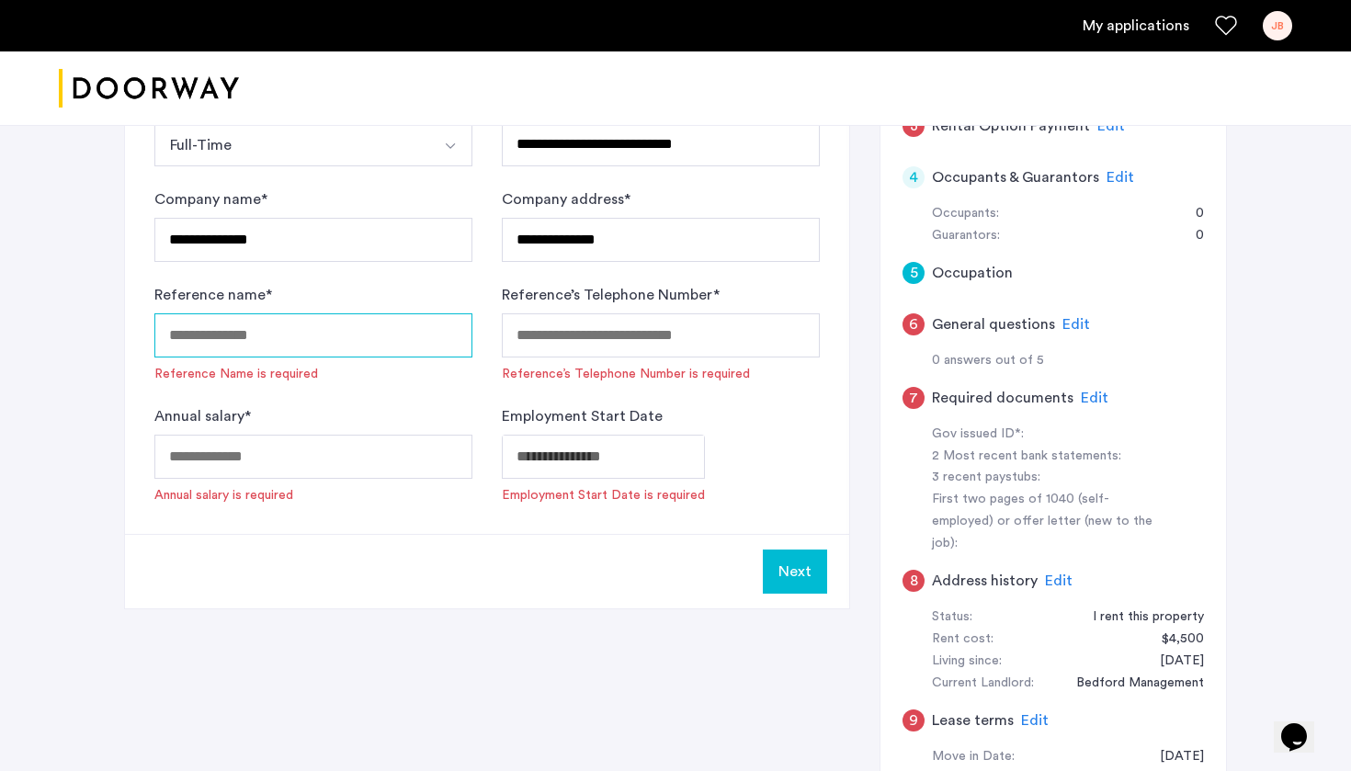
scroll to position [526, 0]
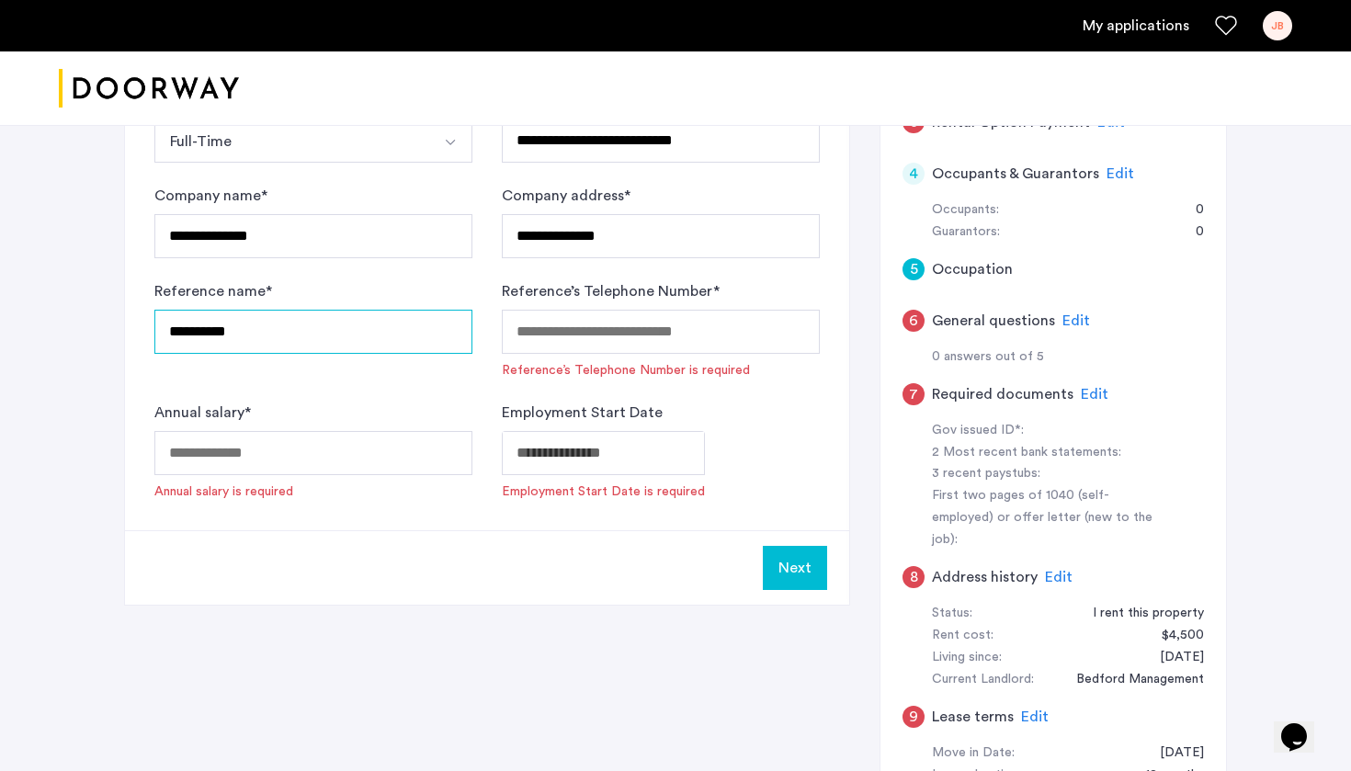
type input "*********"
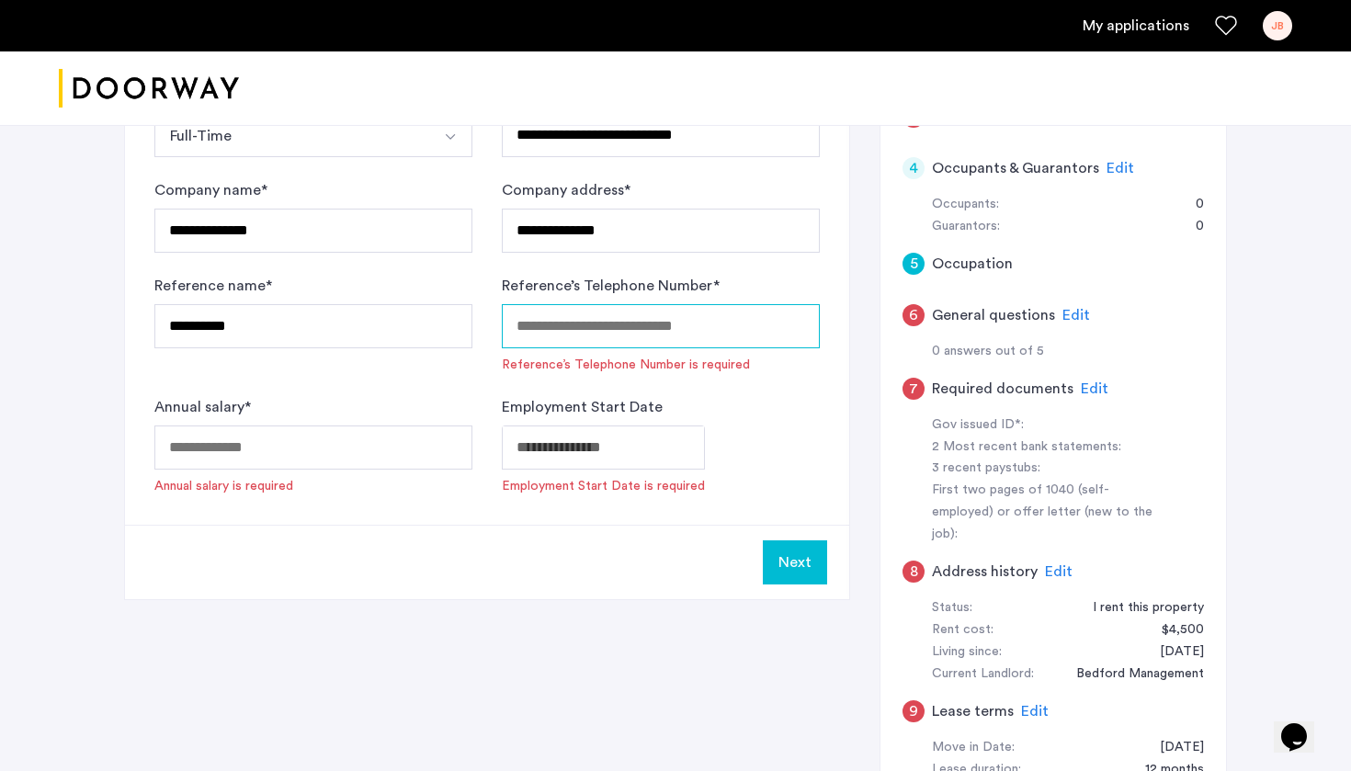
scroll to position [531, 0]
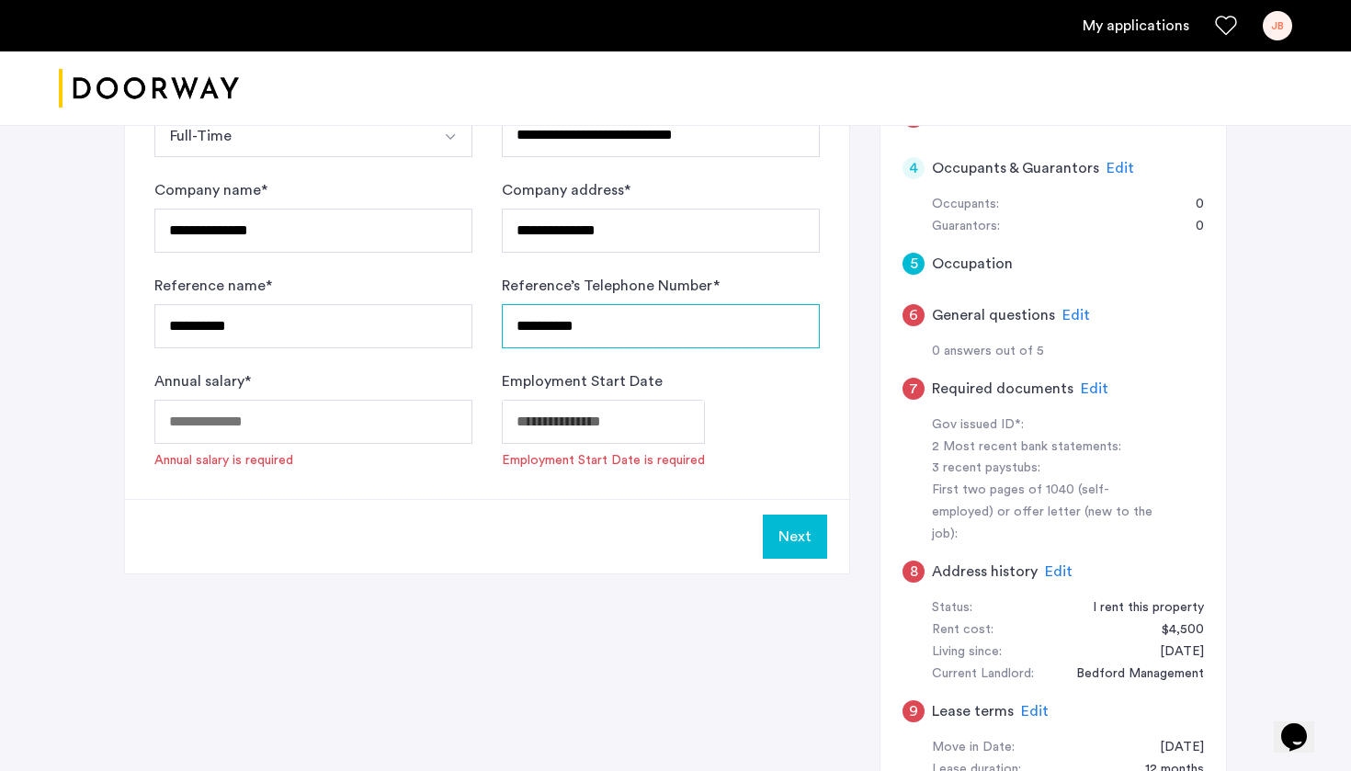
type input "**********"
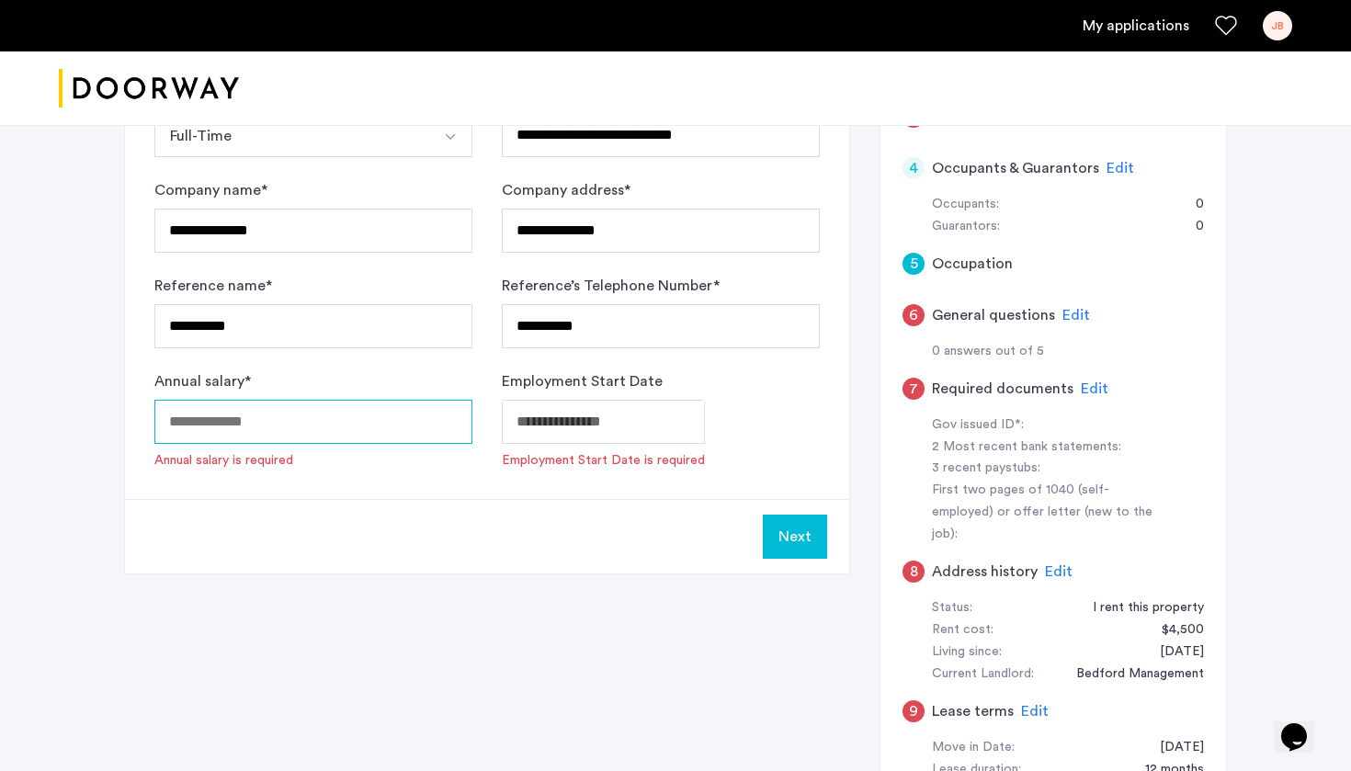
click at [198, 429] on input "Annual salary *" at bounding box center [313, 422] width 318 height 44
type input "******"
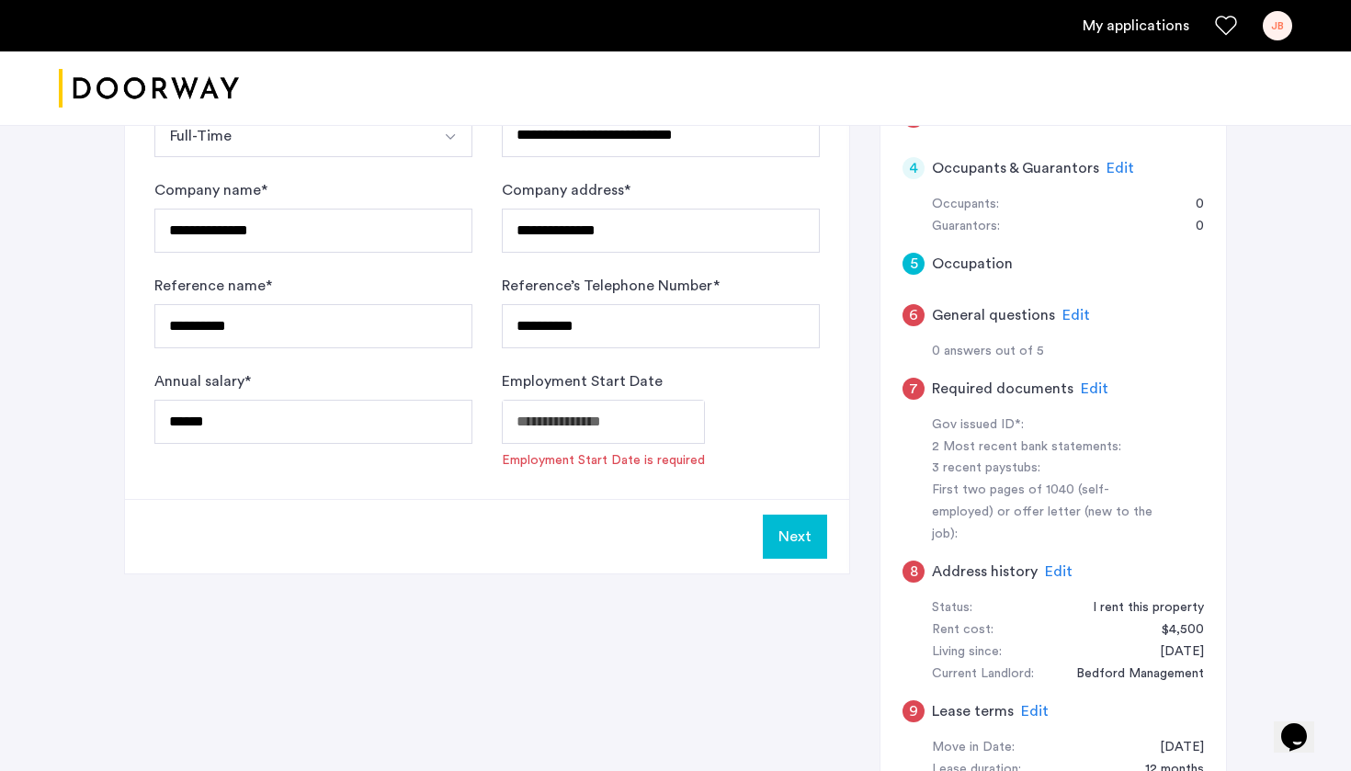
click at [646, 390] on label "Employment Start Date" at bounding box center [582, 381] width 161 height 22
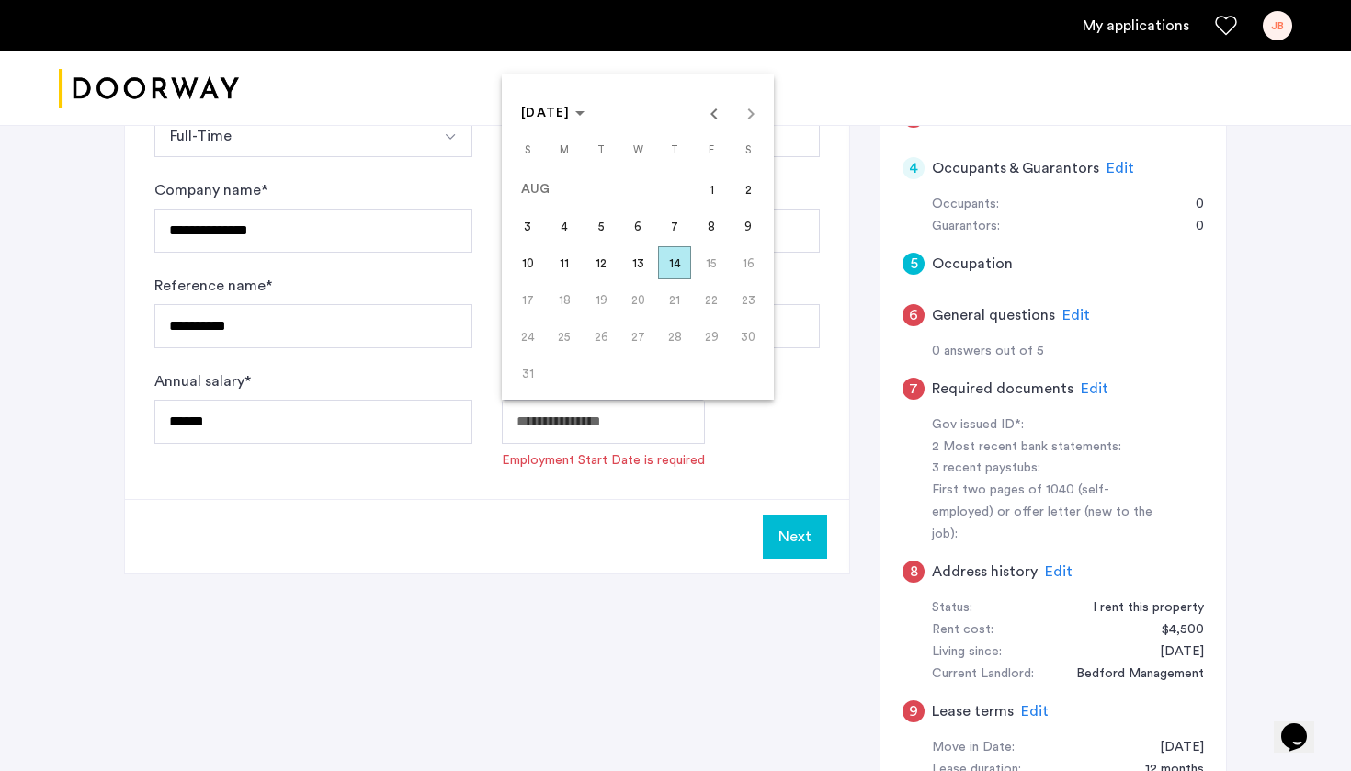
click at [584, 108] on span "[DATE]" at bounding box center [552, 114] width 63 height 16
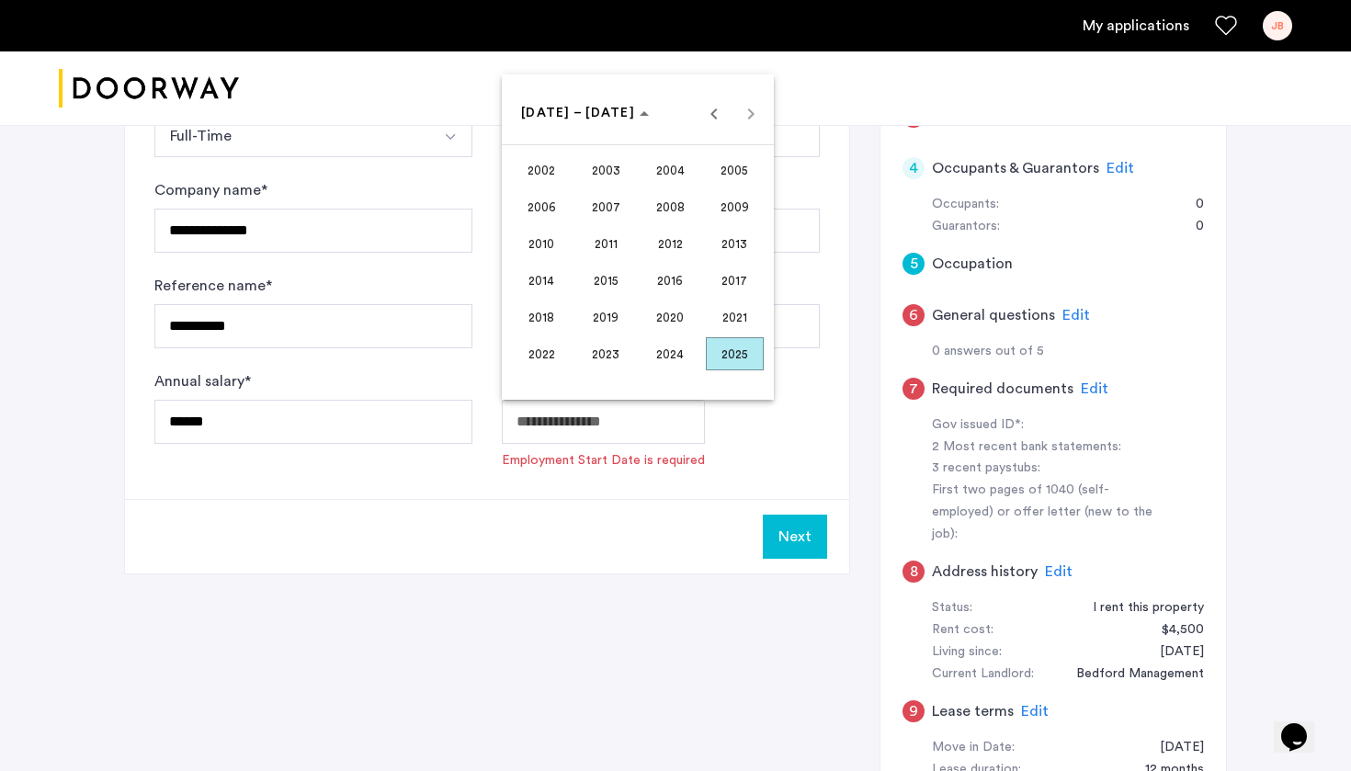
click at [724, 311] on span "2021" at bounding box center [735, 316] width 58 height 33
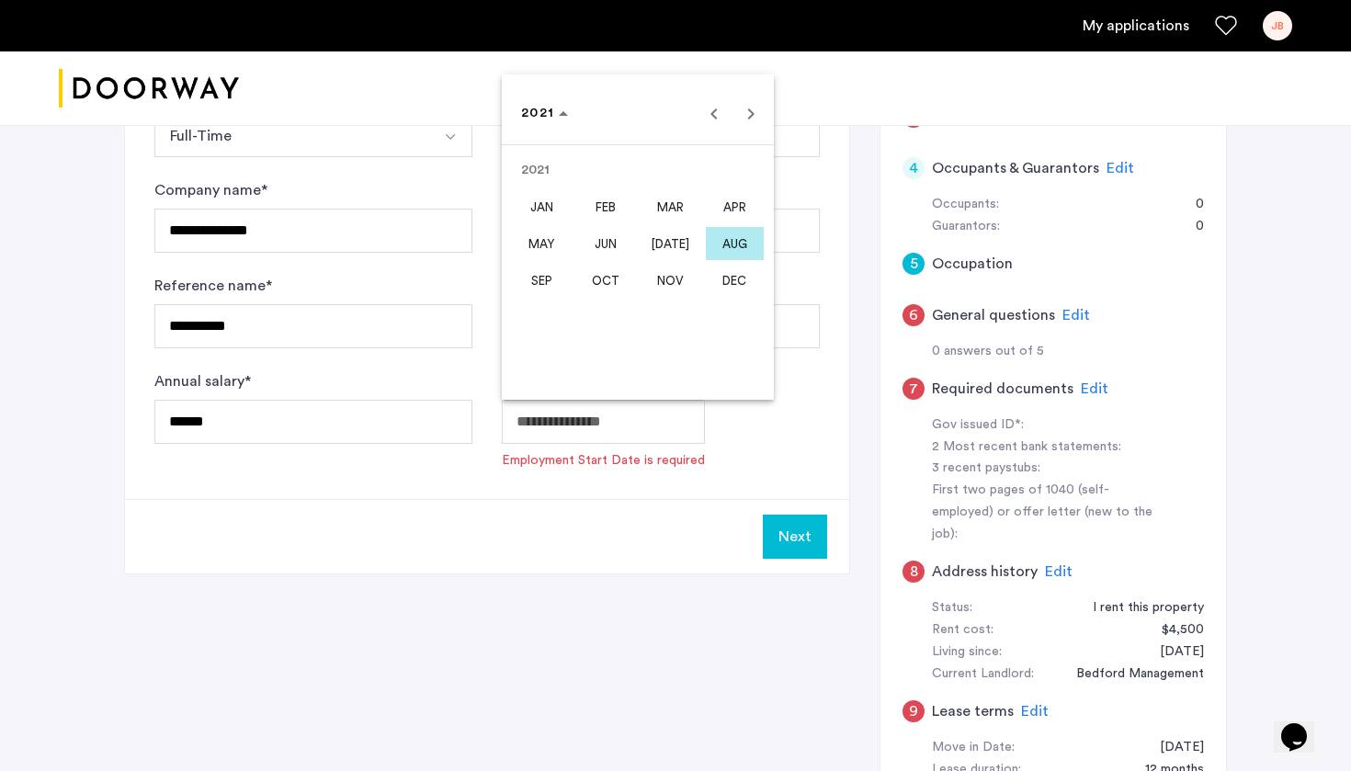
click at [557, 242] on span "MAY" at bounding box center [542, 243] width 58 height 33
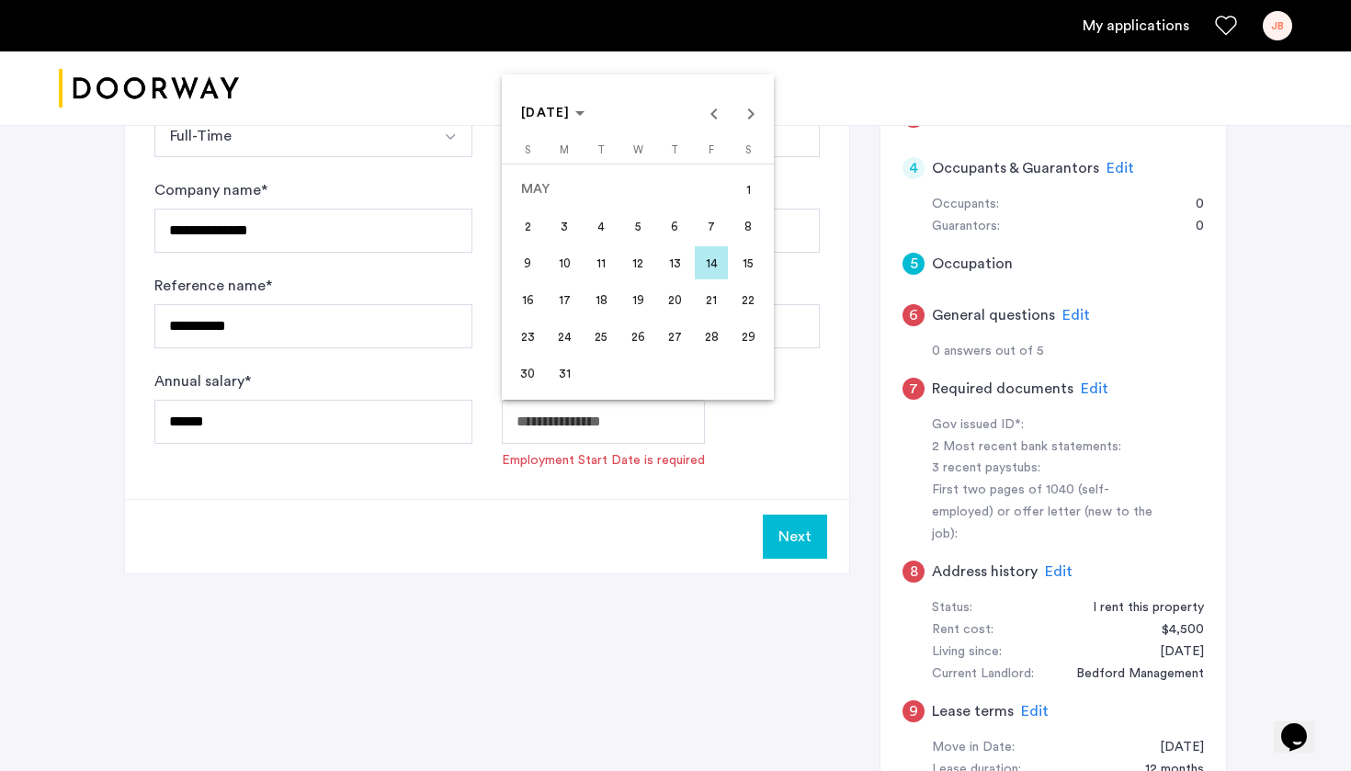
click at [557, 262] on span "10" at bounding box center [564, 262] width 33 height 33
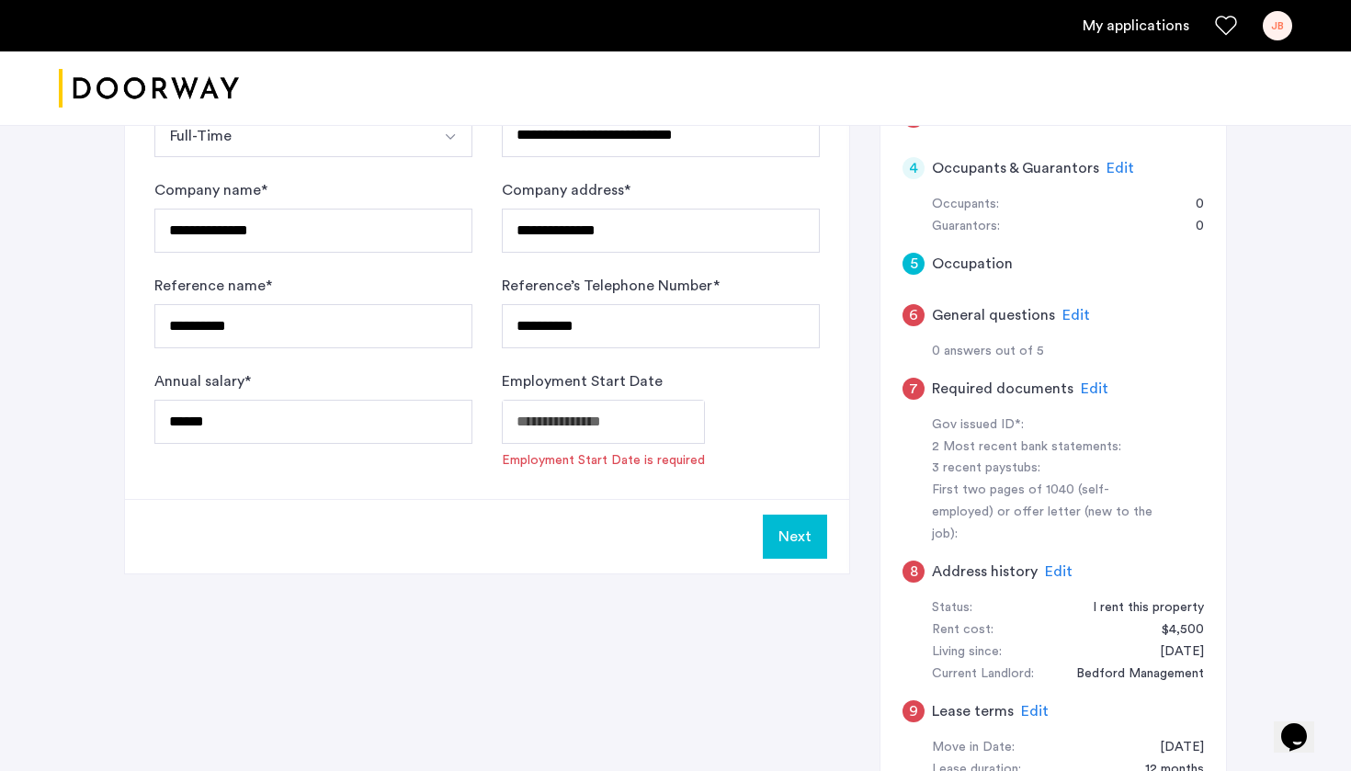
type input "**********"
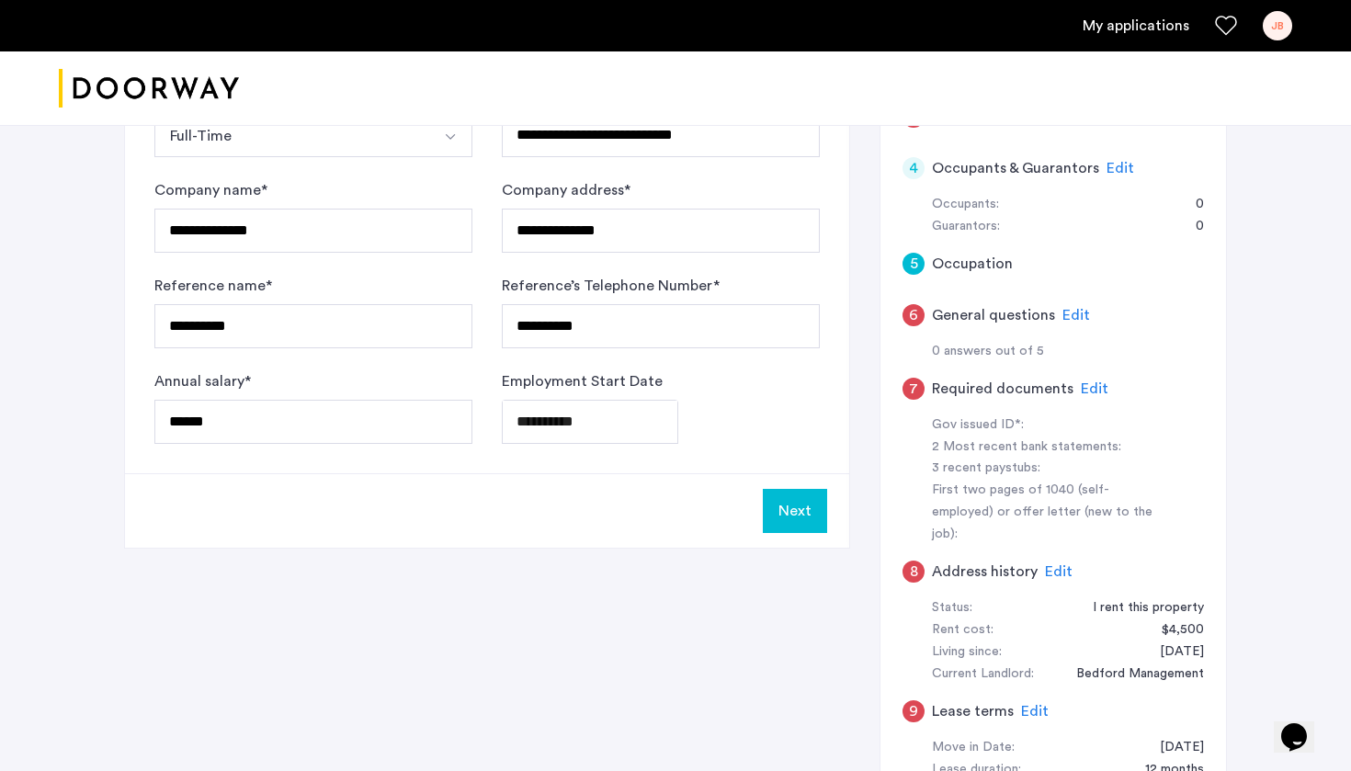
click at [810, 509] on button "Next" at bounding box center [795, 511] width 64 height 44
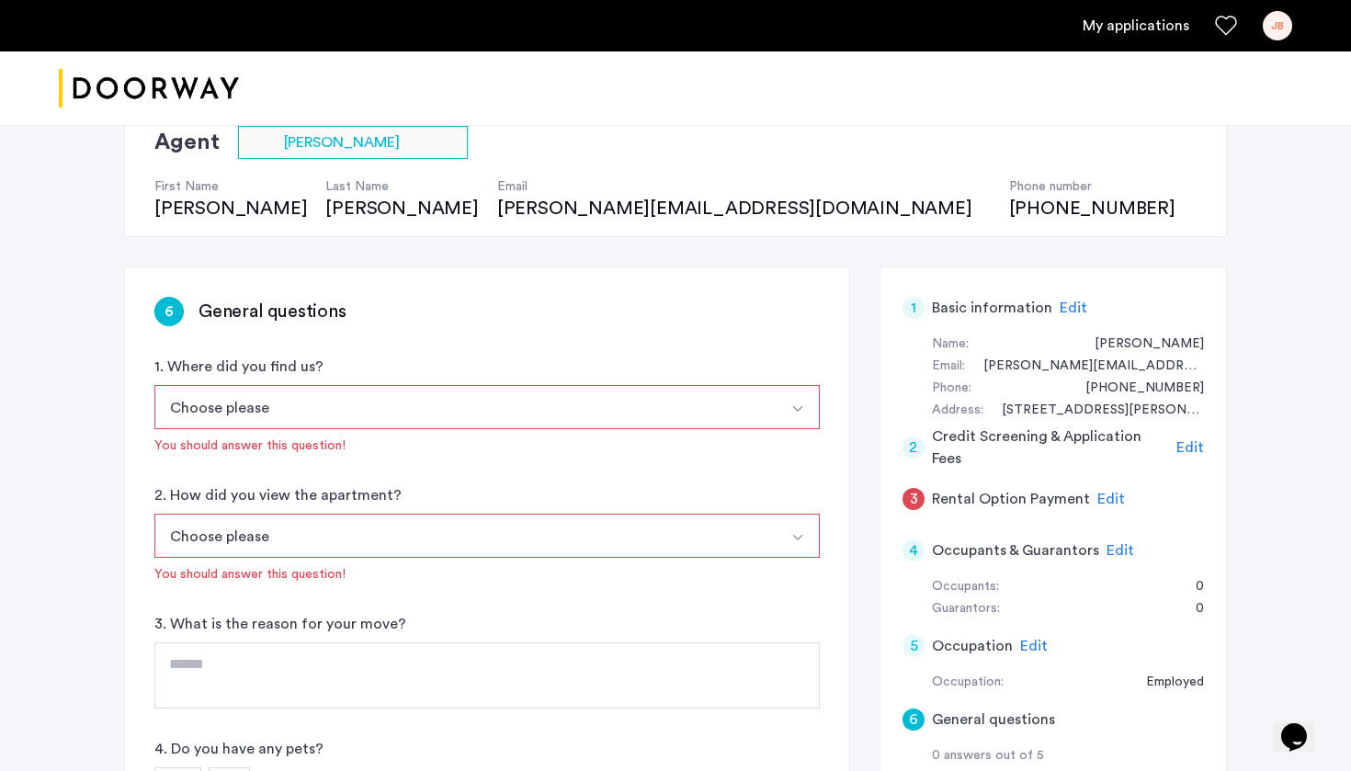
click at [446, 397] on button "Choose please" at bounding box center [465, 407] width 622 height 44
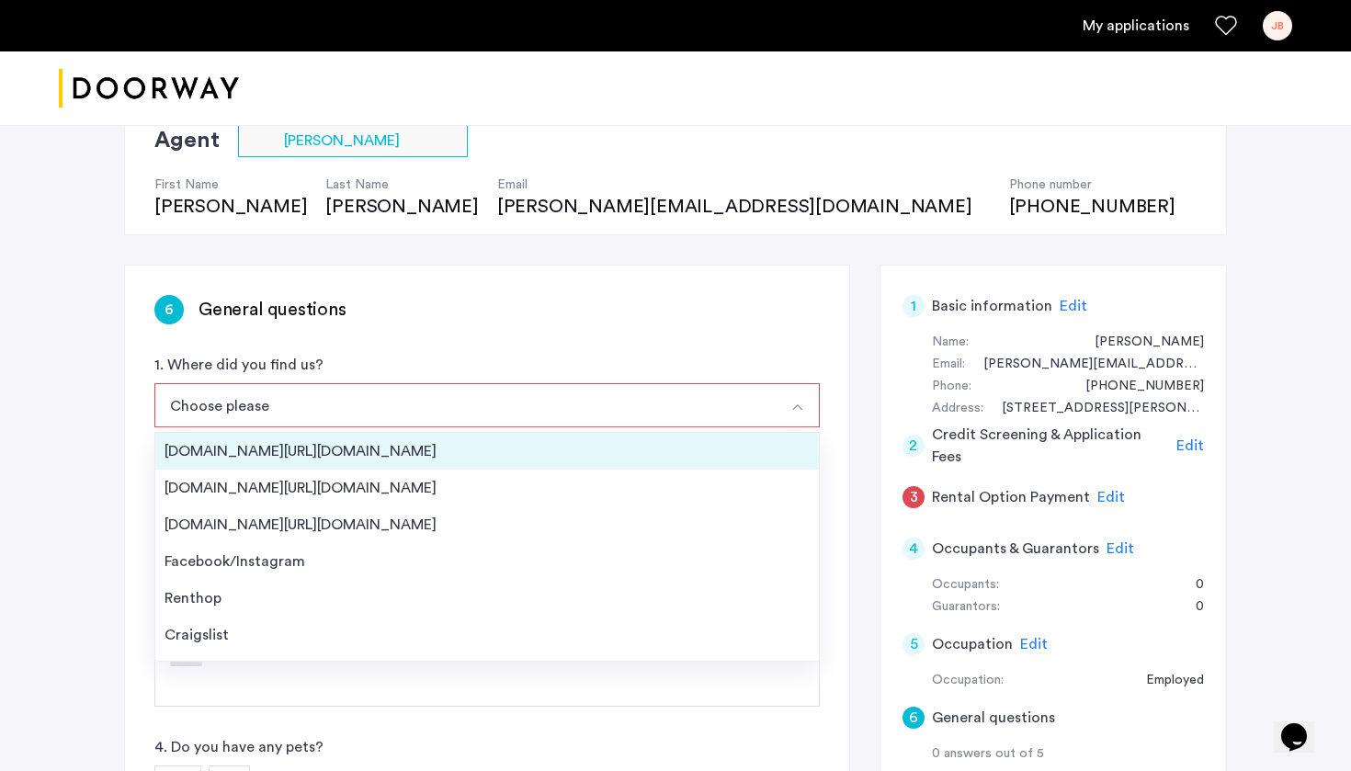
click at [336, 459] on div "[DOMAIN_NAME][URL][DOMAIN_NAME]" at bounding box center [486, 451] width 645 height 22
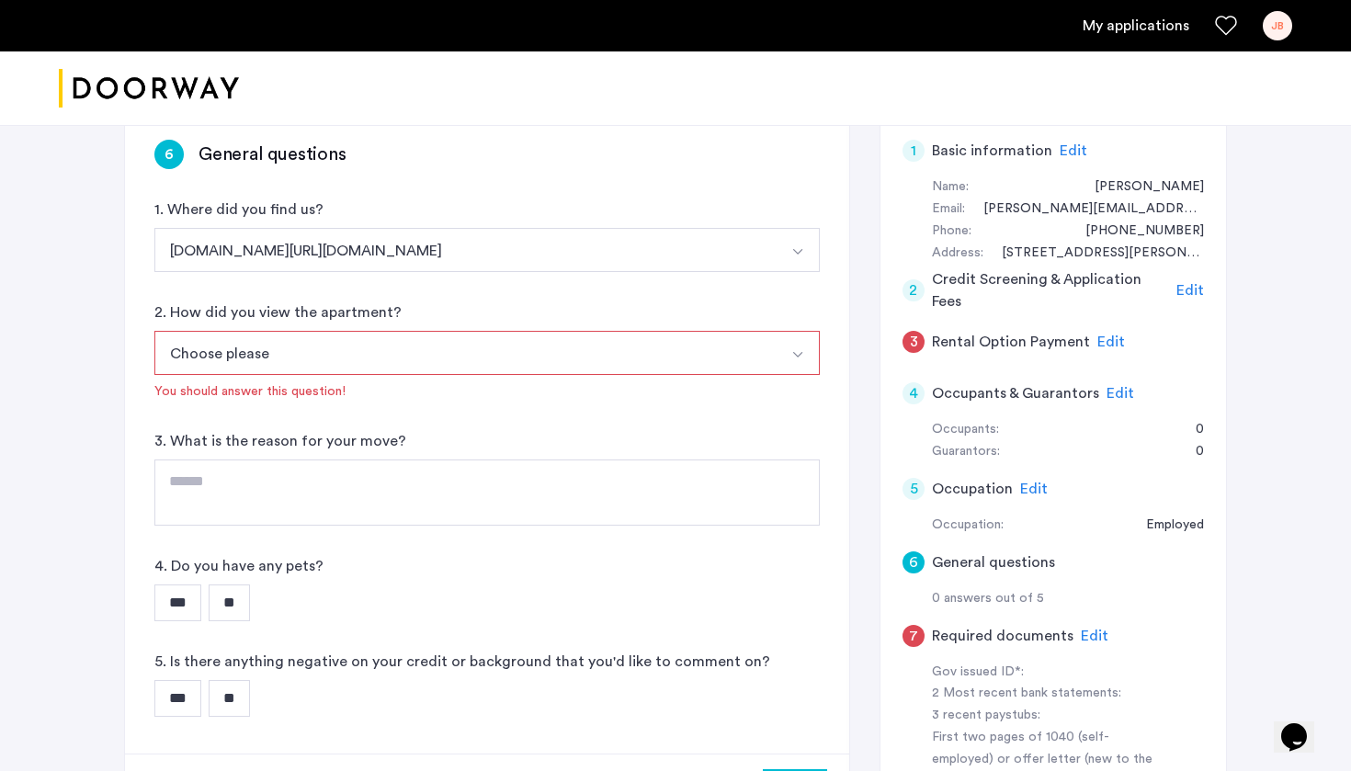
scroll to position [309, 0]
click at [280, 352] on button "Choose please" at bounding box center [465, 355] width 622 height 44
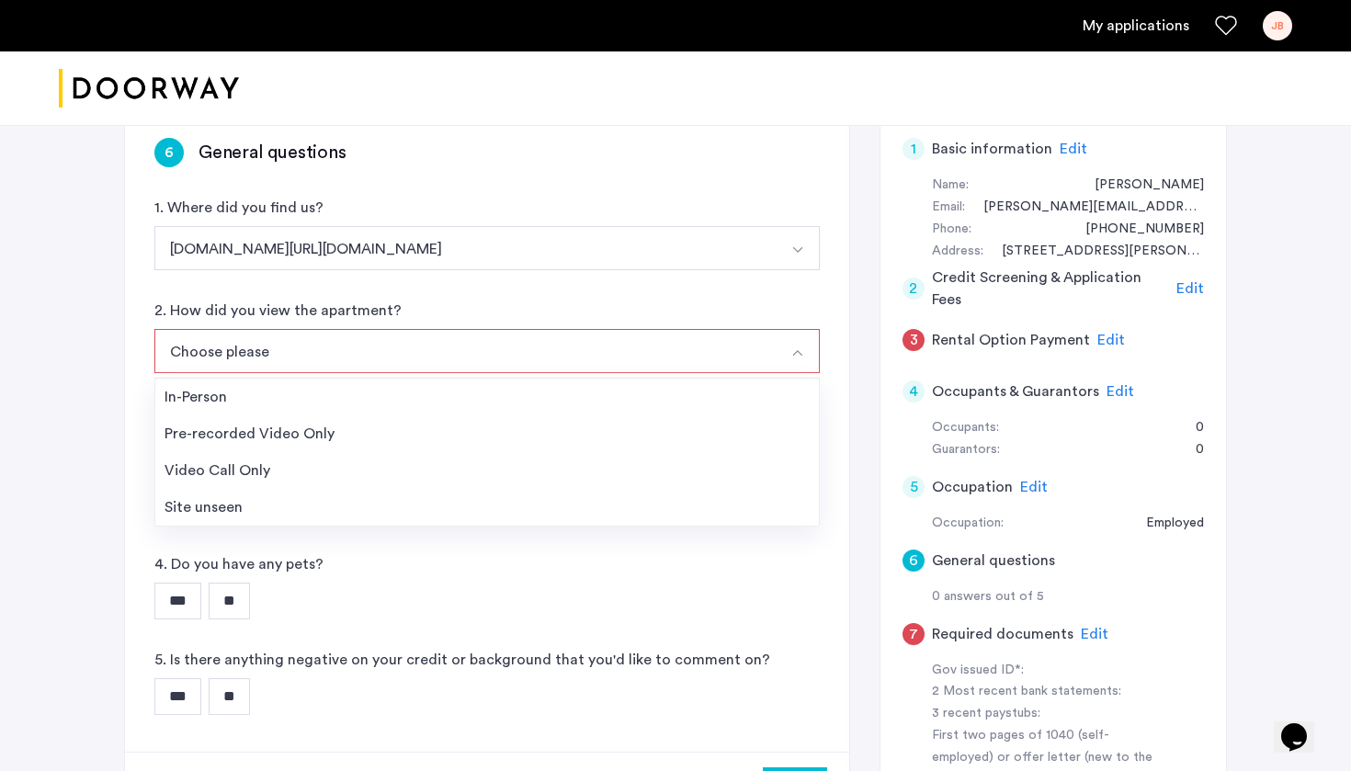
scroll to position [311, 0]
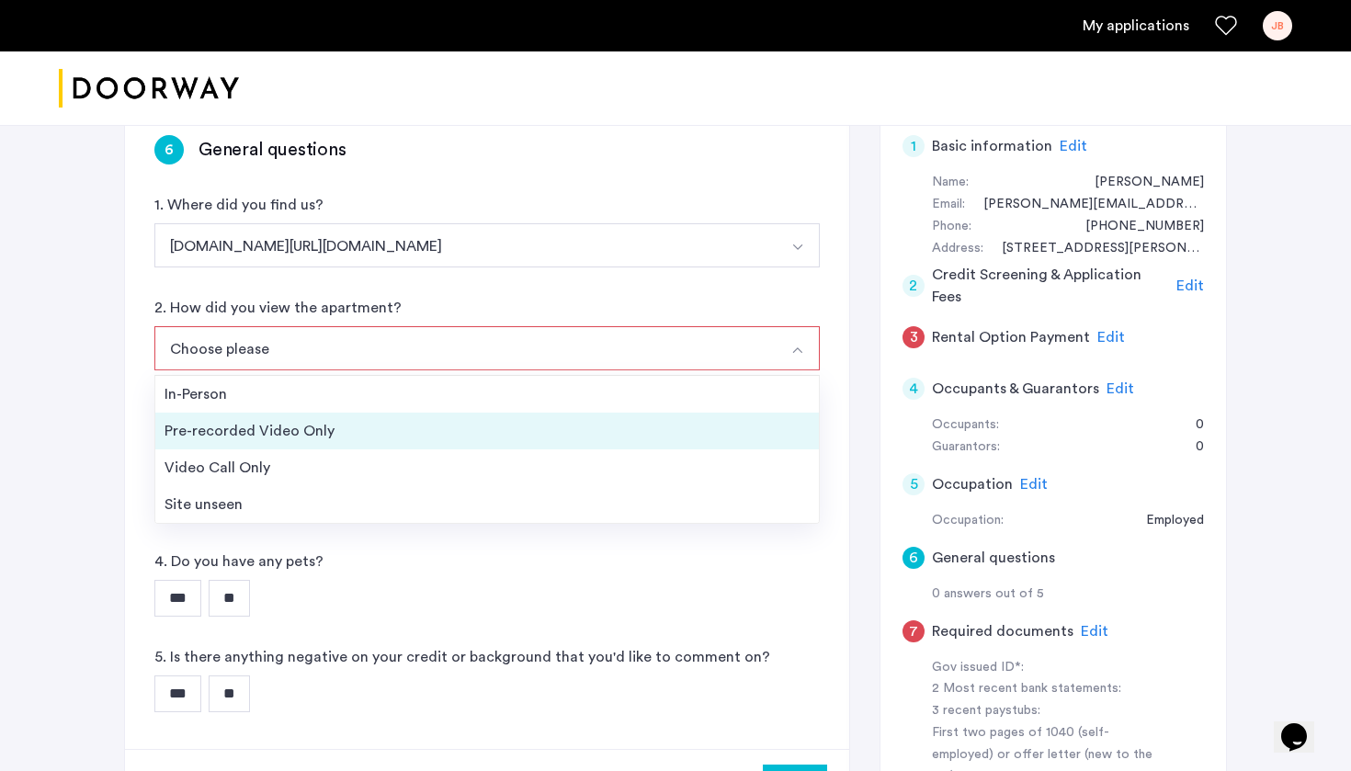
click at [284, 441] on div "Pre-recorded Video Only" at bounding box center [486, 431] width 645 height 22
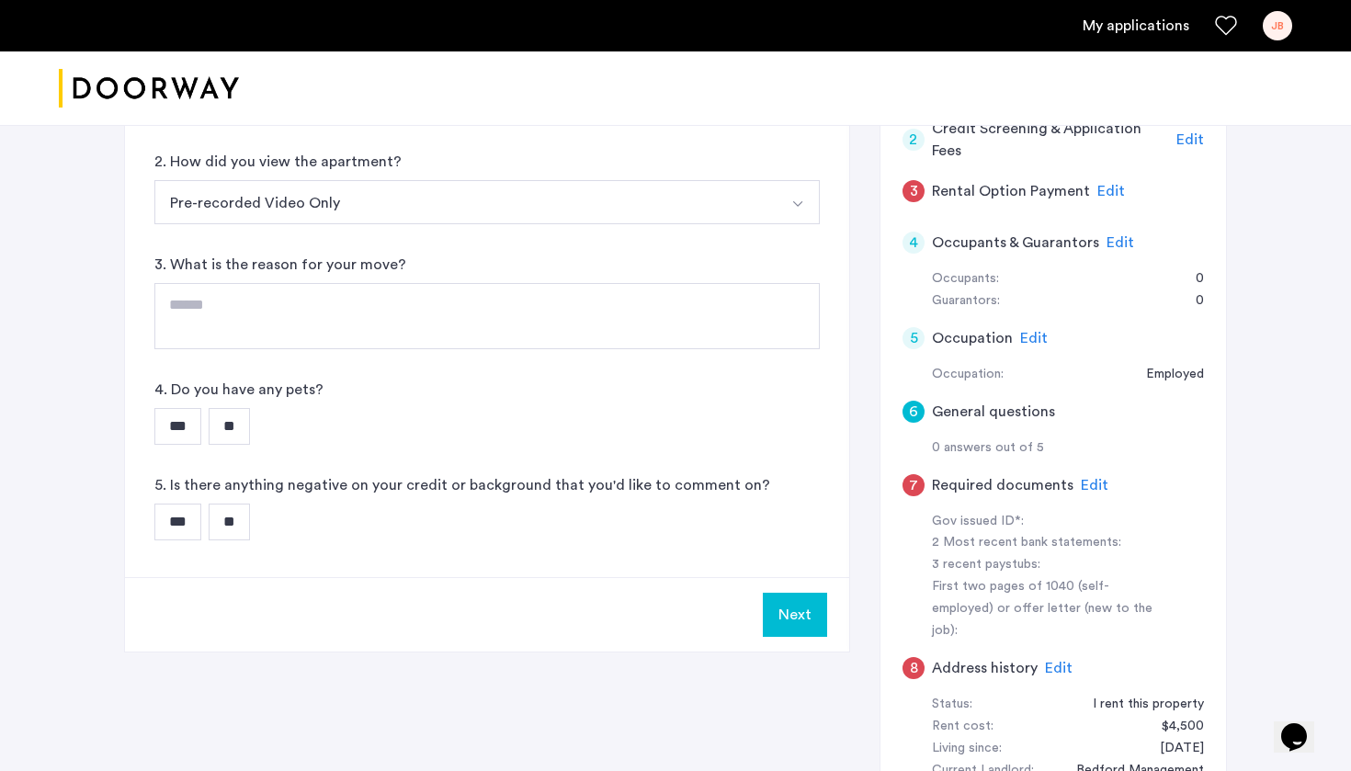
scroll to position [453, 1]
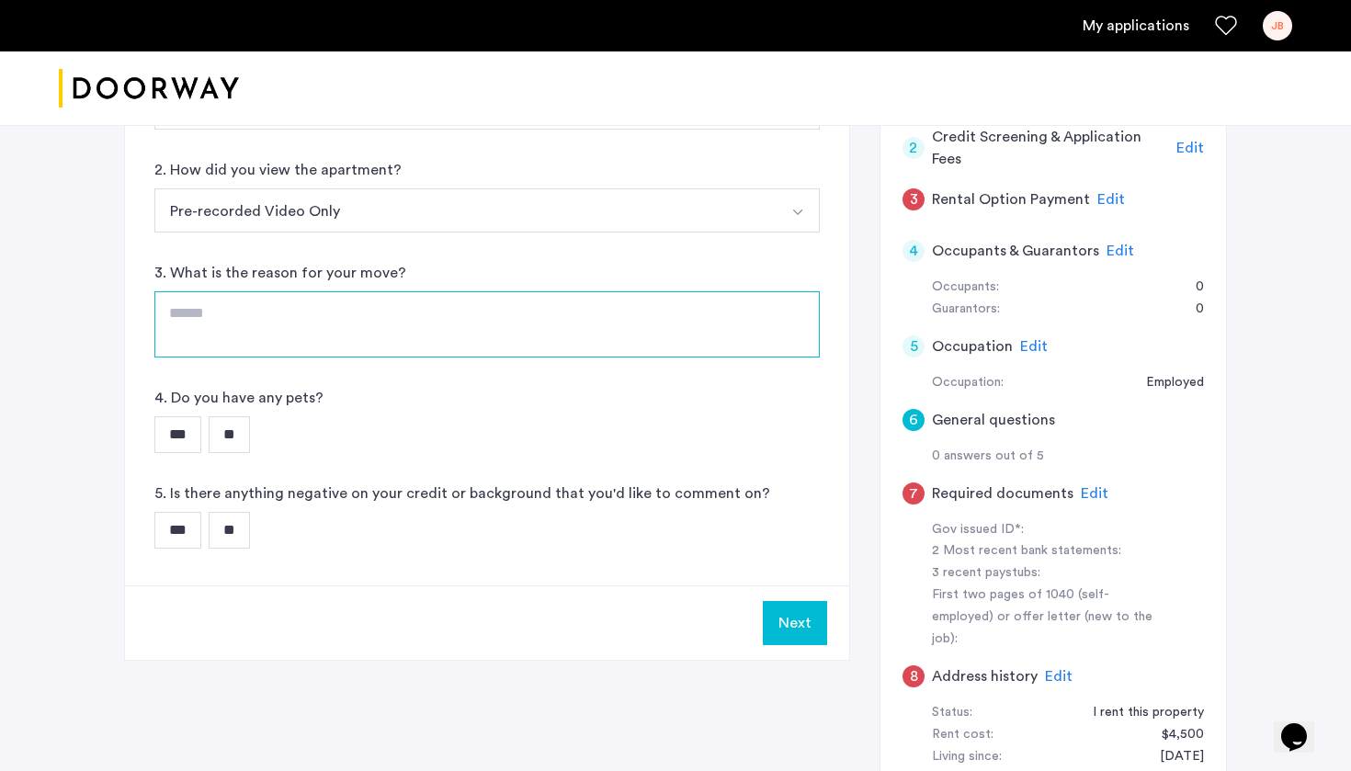
click at [323, 320] on textarea at bounding box center [486, 324] width 665 height 66
type textarea "**********"
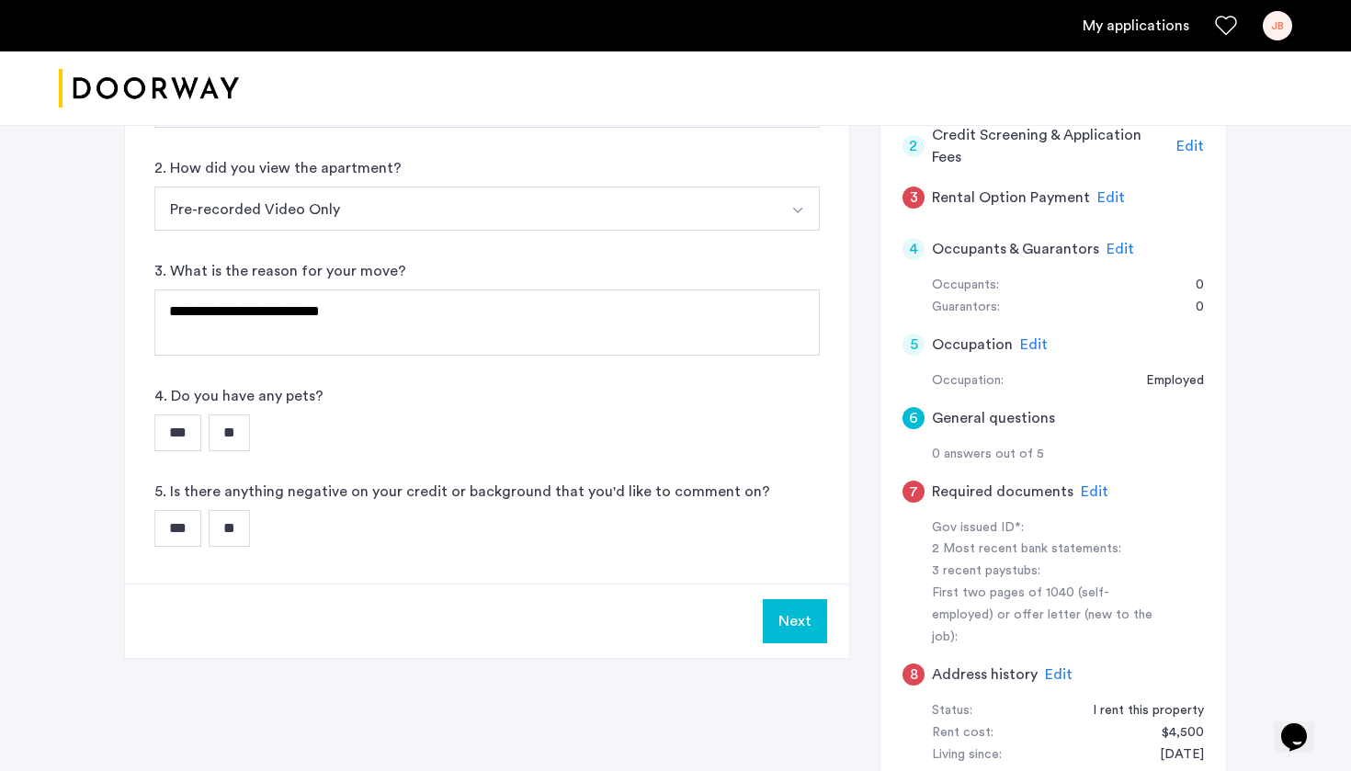
click at [177, 439] on input "***" at bounding box center [177, 432] width 47 height 37
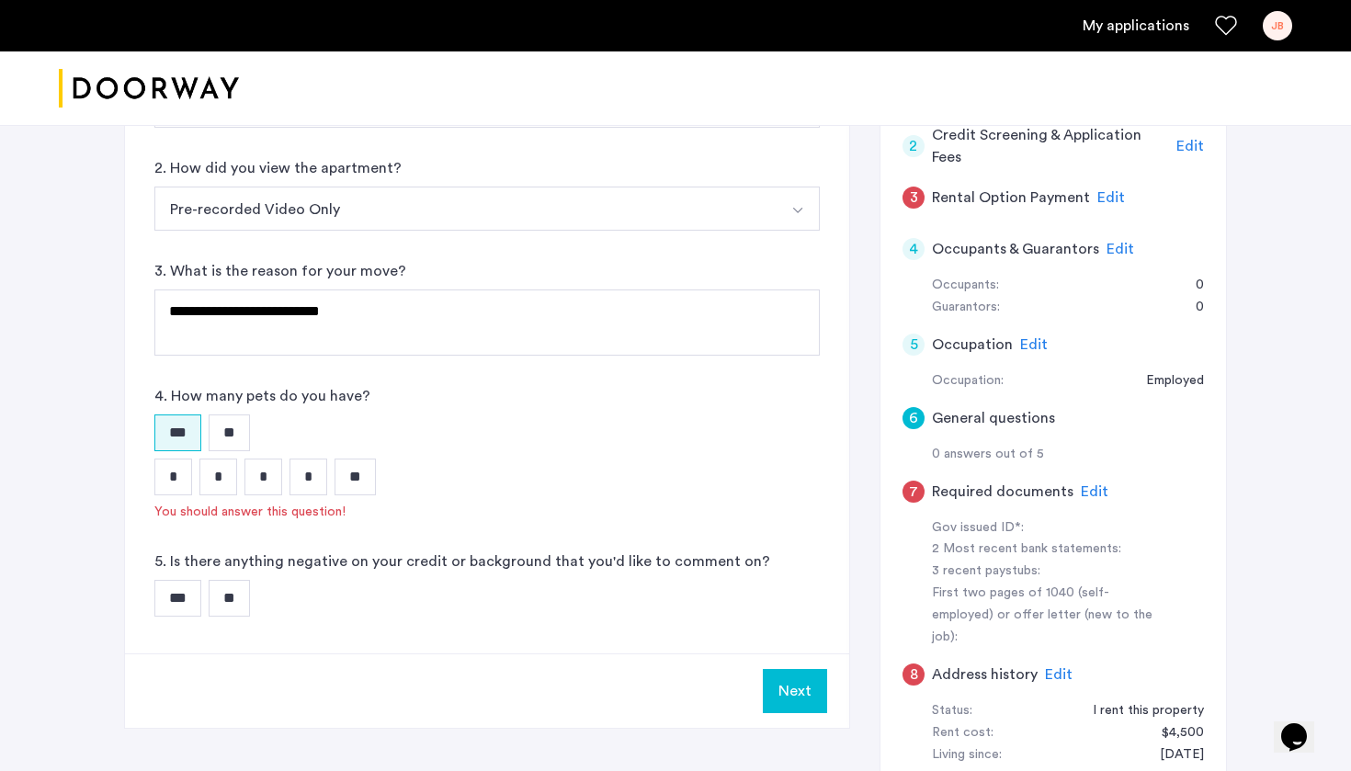
click at [175, 481] on input "*" at bounding box center [173, 477] width 38 height 37
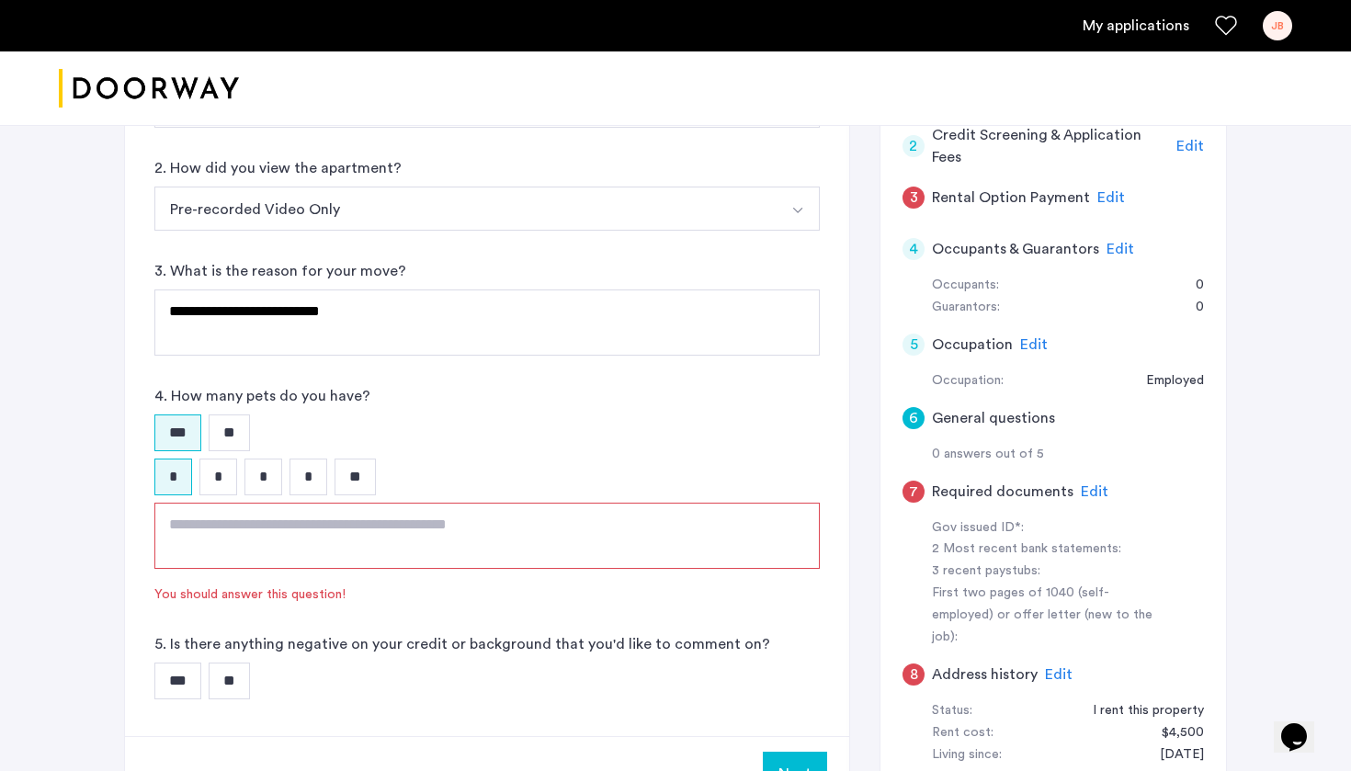
click at [273, 515] on textarea at bounding box center [486, 536] width 665 height 66
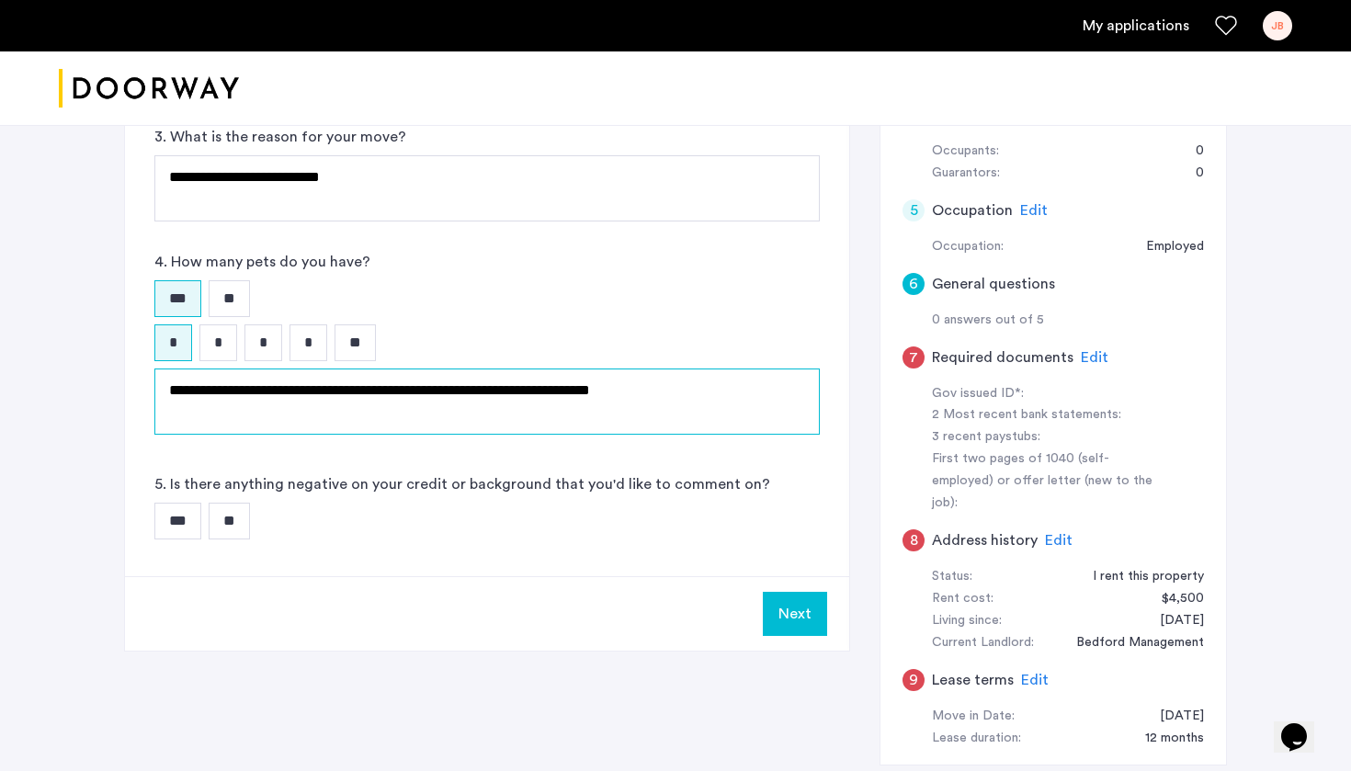
scroll to position [582, 0]
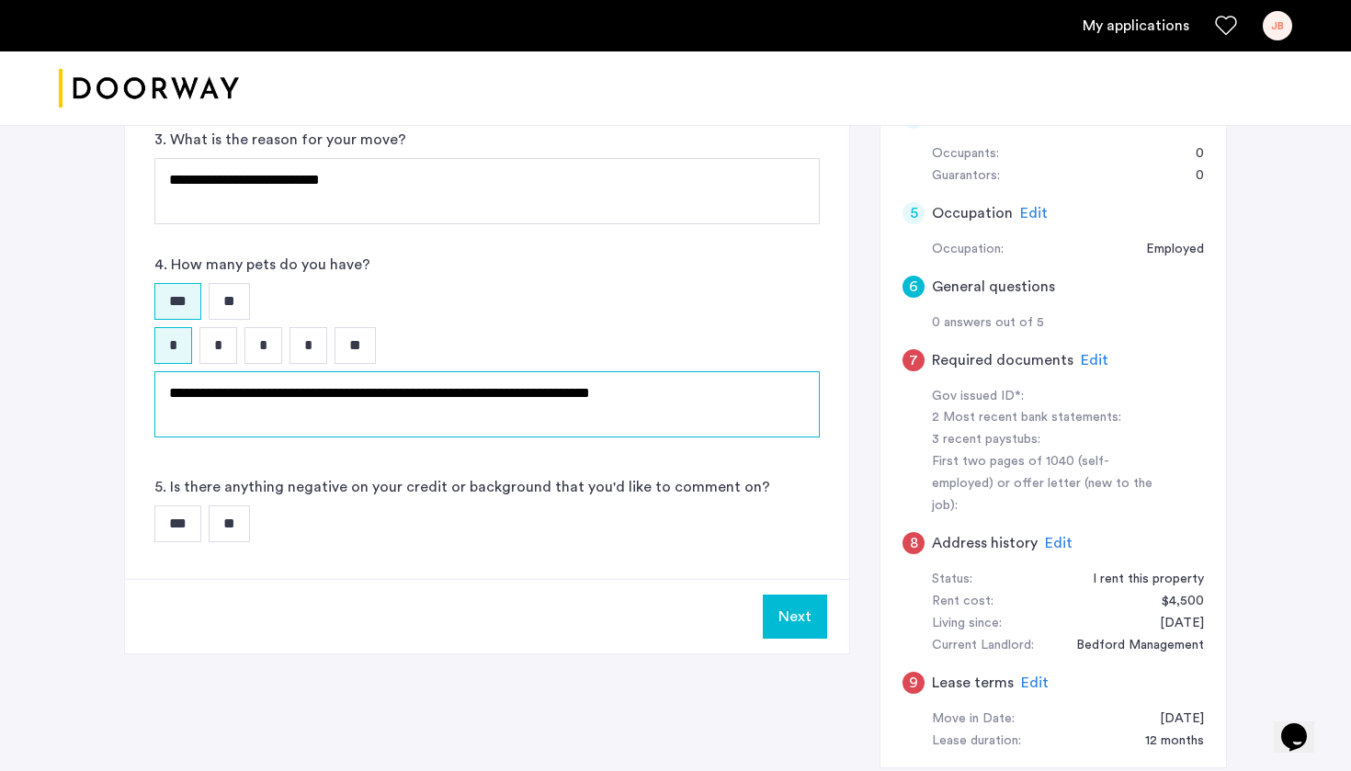
type textarea "**********"
click at [249, 524] on input "**" at bounding box center [229, 523] width 41 height 37
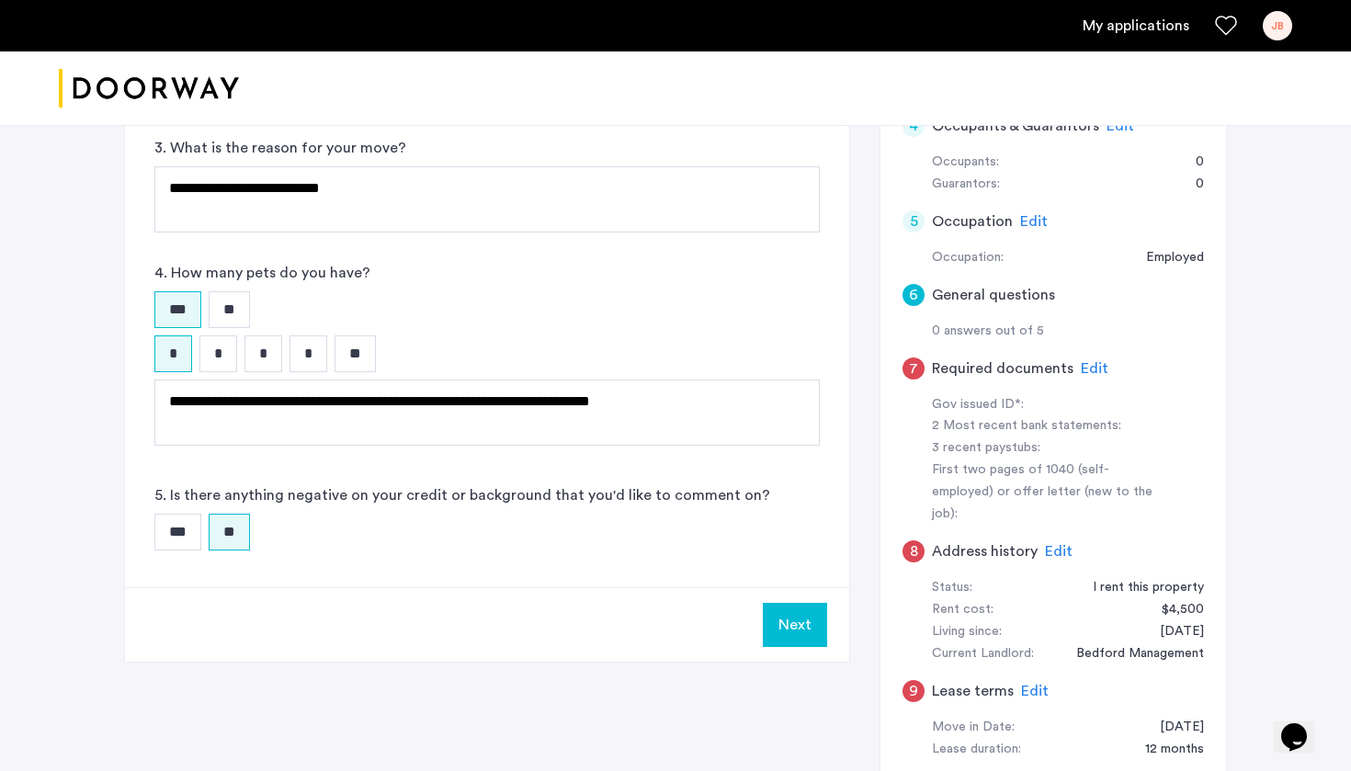
click at [799, 608] on button "Next" at bounding box center [795, 625] width 64 height 44
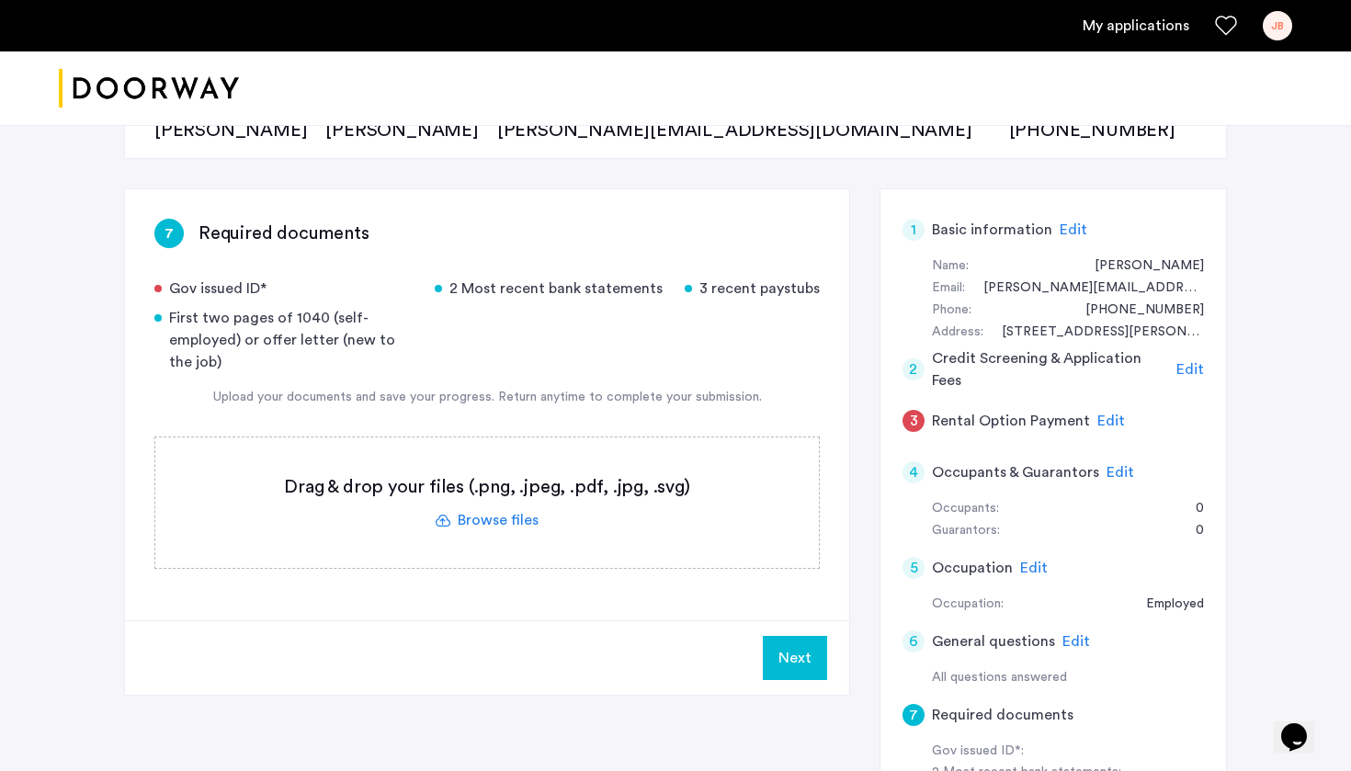
scroll to position [227, 0]
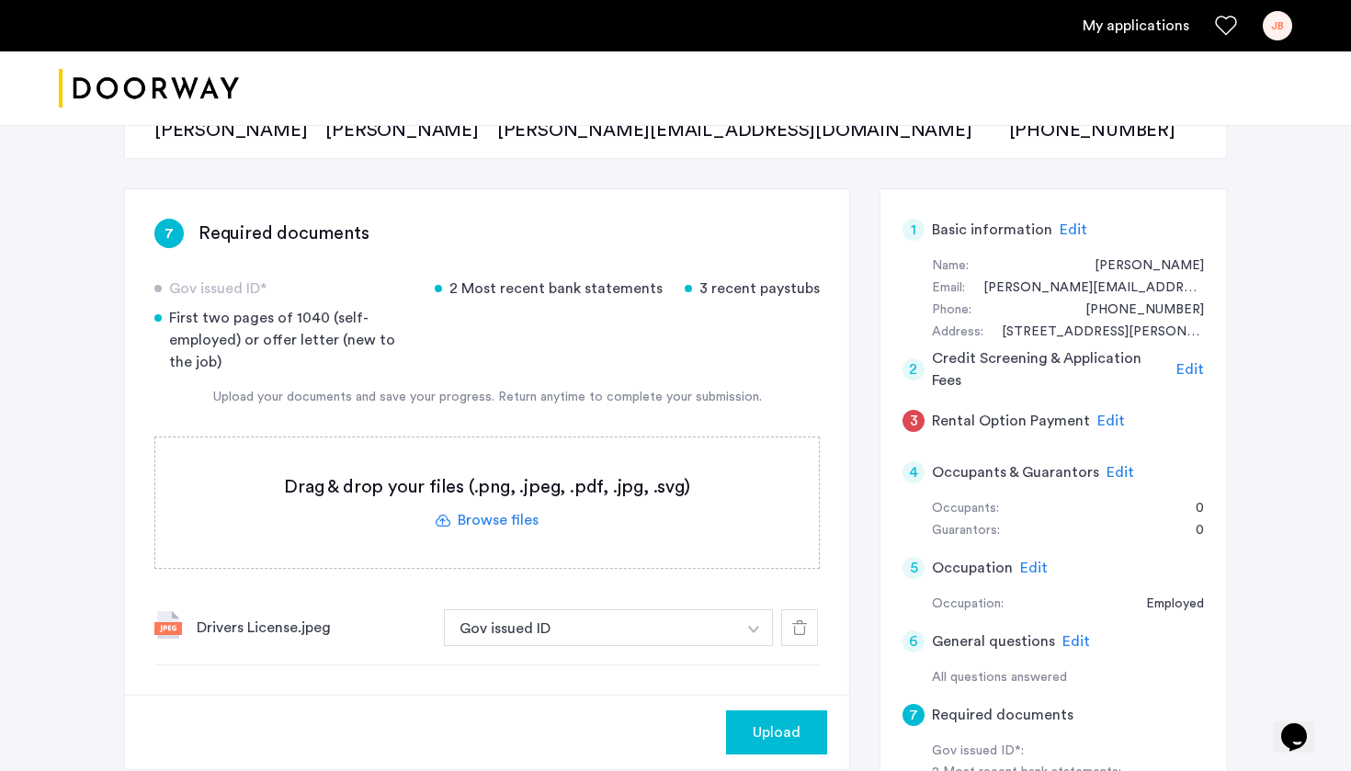
click at [934, 130] on div "Agent Select agent × [PERSON_NAME] First Name [PERSON_NAME] Last Name [PERSON_N…" at bounding box center [675, 95] width 1103 height 127
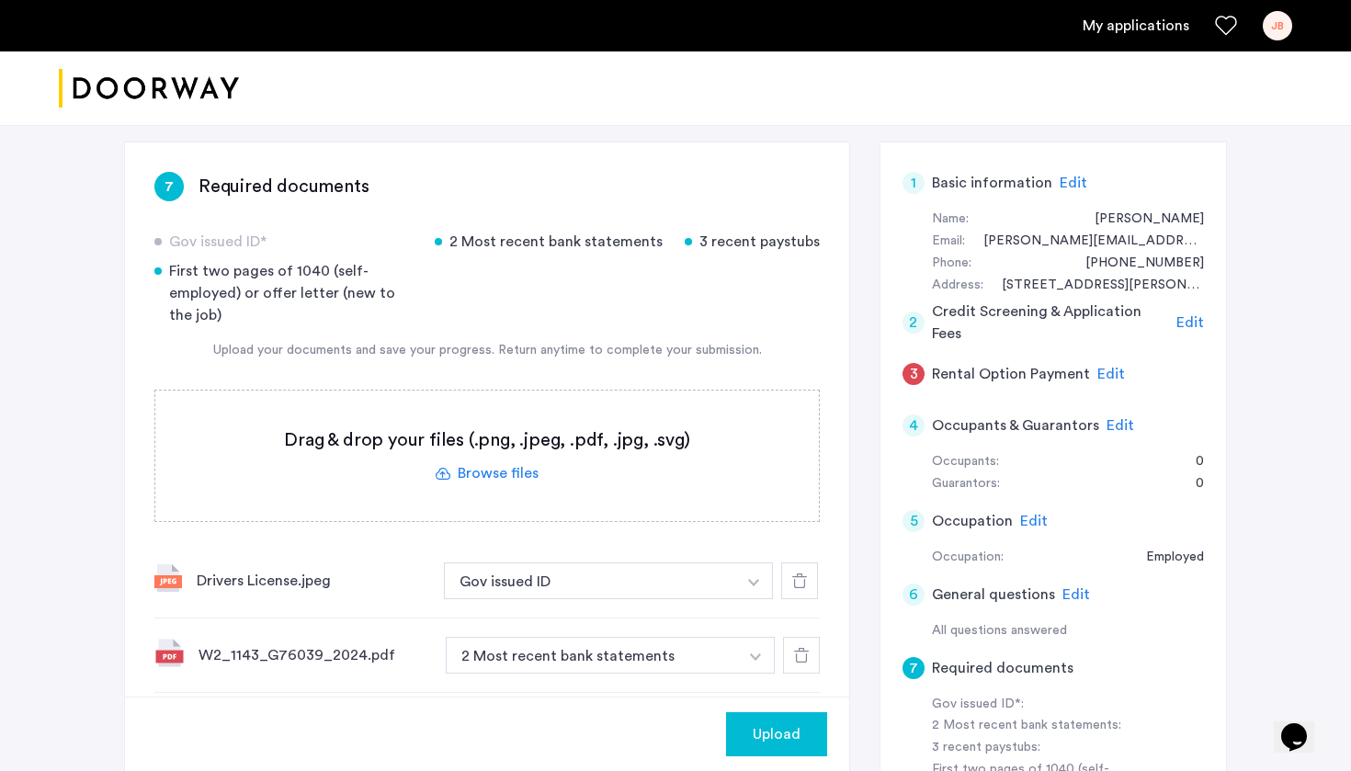
scroll to position [372, 0]
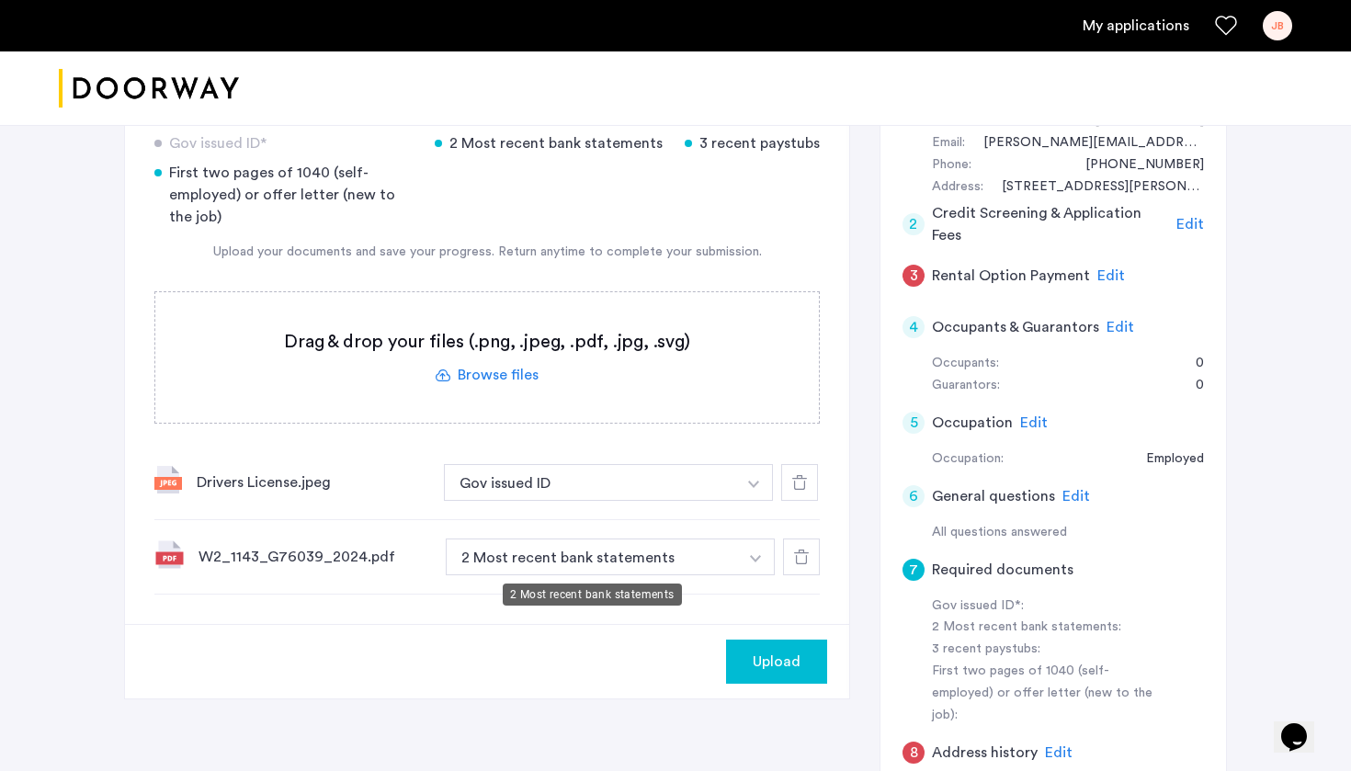
click at [679, 552] on button "2 Most recent bank statements" at bounding box center [592, 556] width 292 height 37
click at [748, 501] on button "button" at bounding box center [754, 482] width 38 height 37
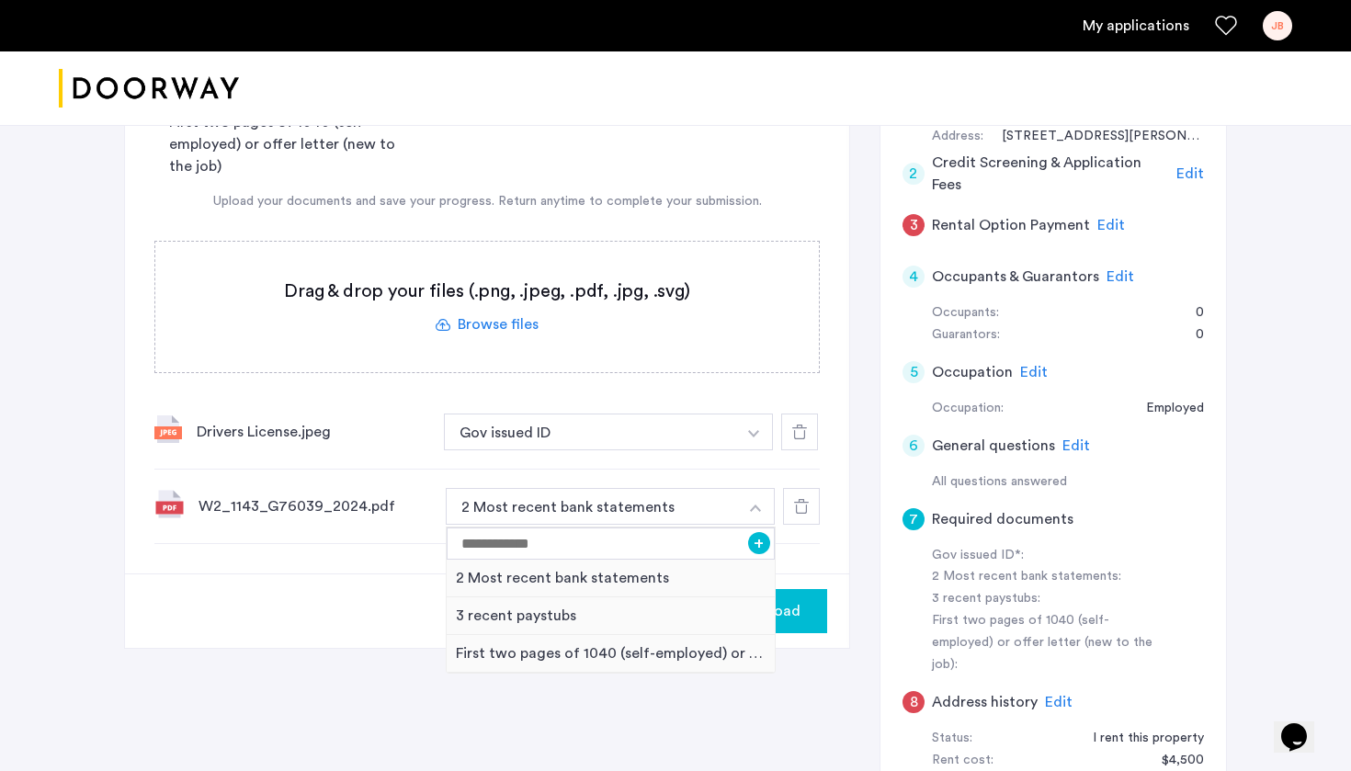
scroll to position [433, 0]
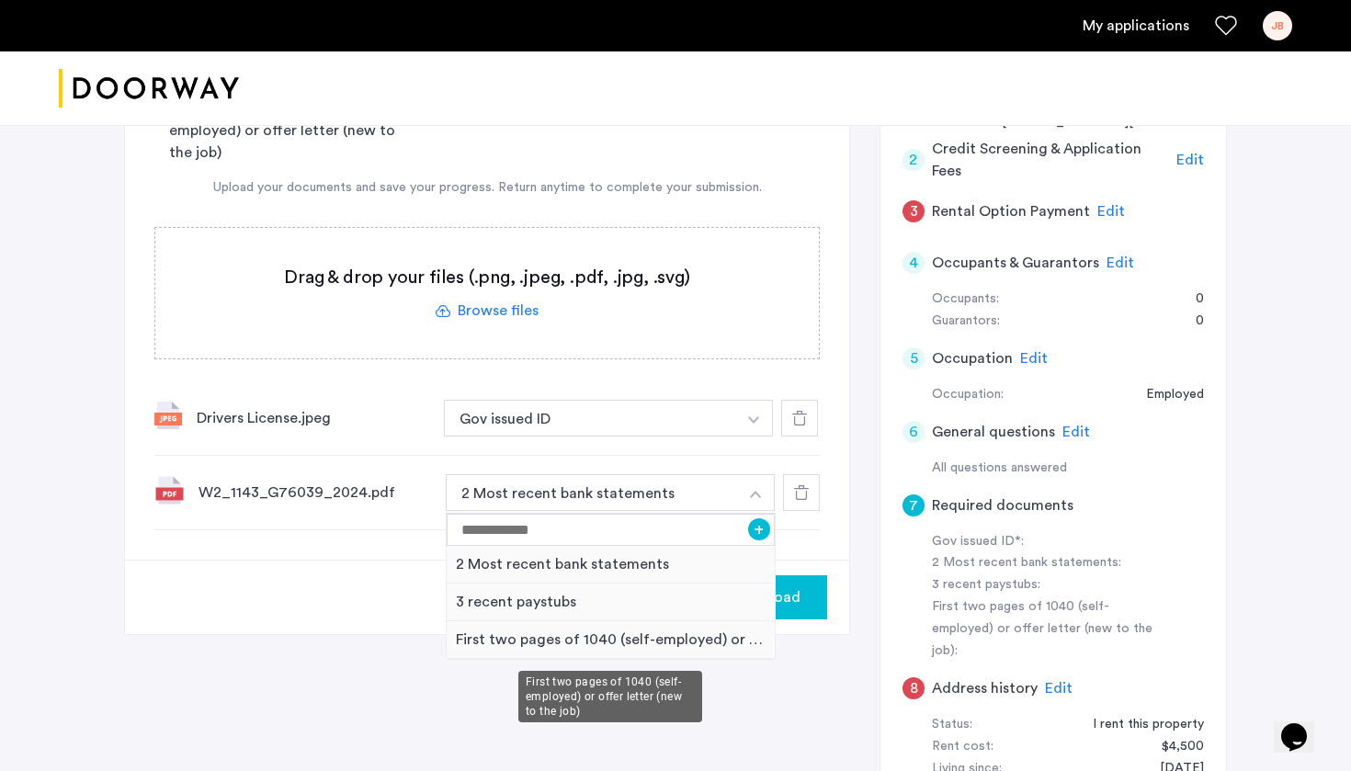
click at [704, 652] on div "First two pages of 1040 (self-employed) or offer letter (new to the job)" at bounding box center [611, 640] width 328 height 38
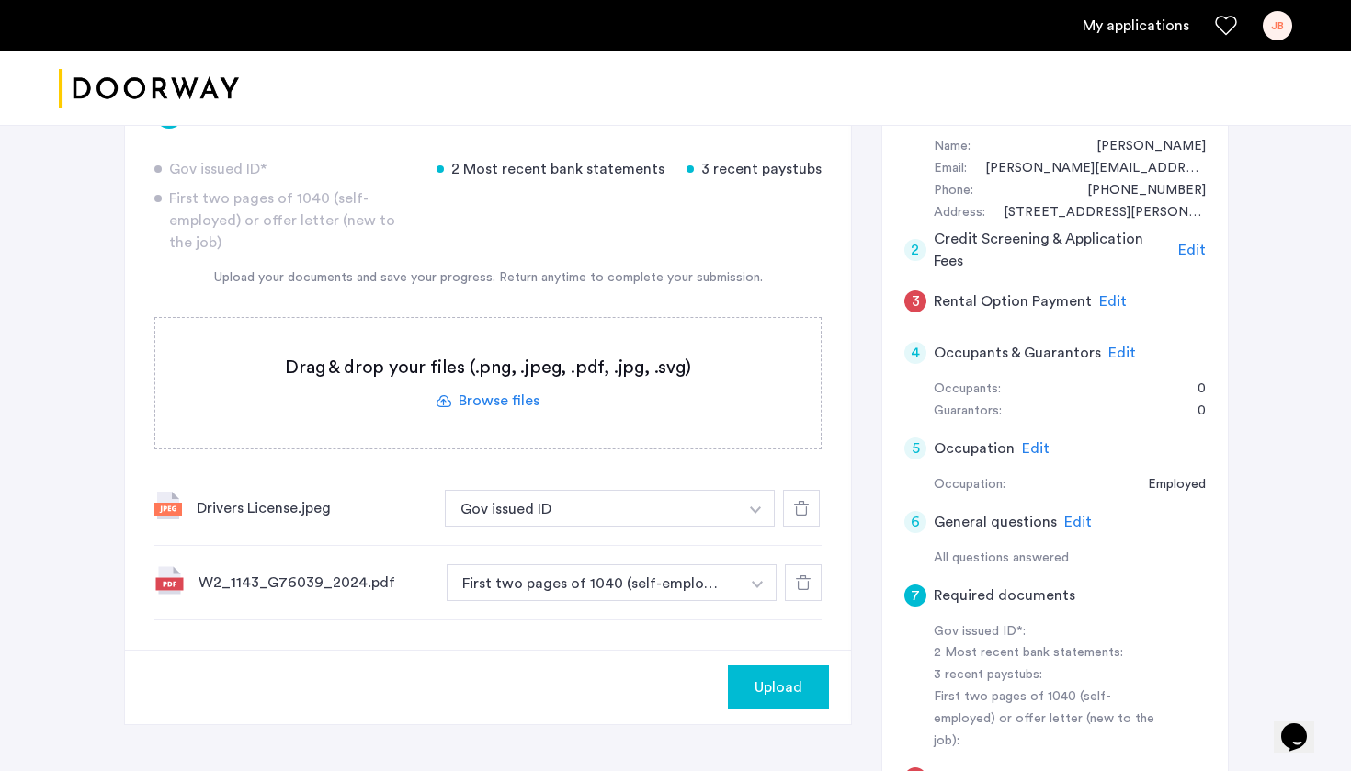
scroll to position [345, 0]
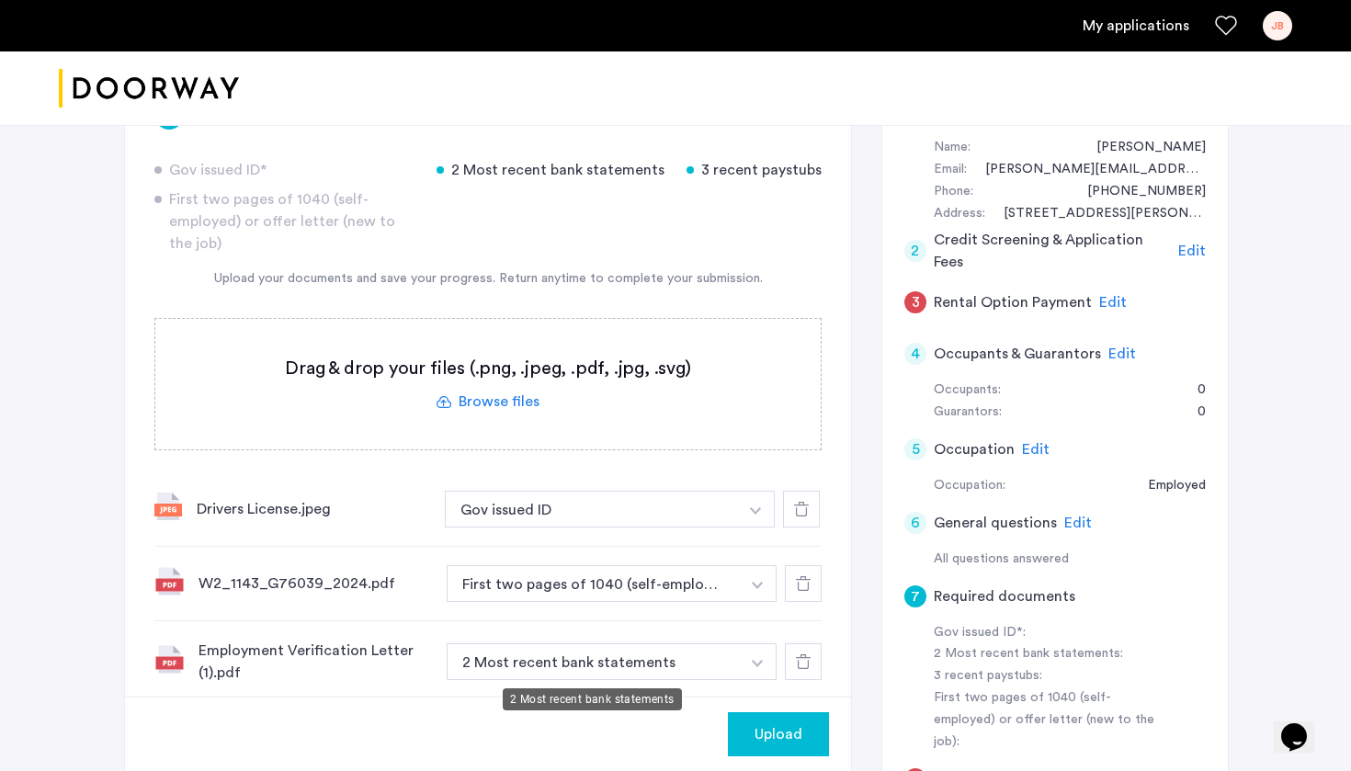
click at [714, 669] on button "2 Most recent bank statements" at bounding box center [593, 661] width 293 height 37
click at [742, 527] on button "button" at bounding box center [756, 509] width 38 height 37
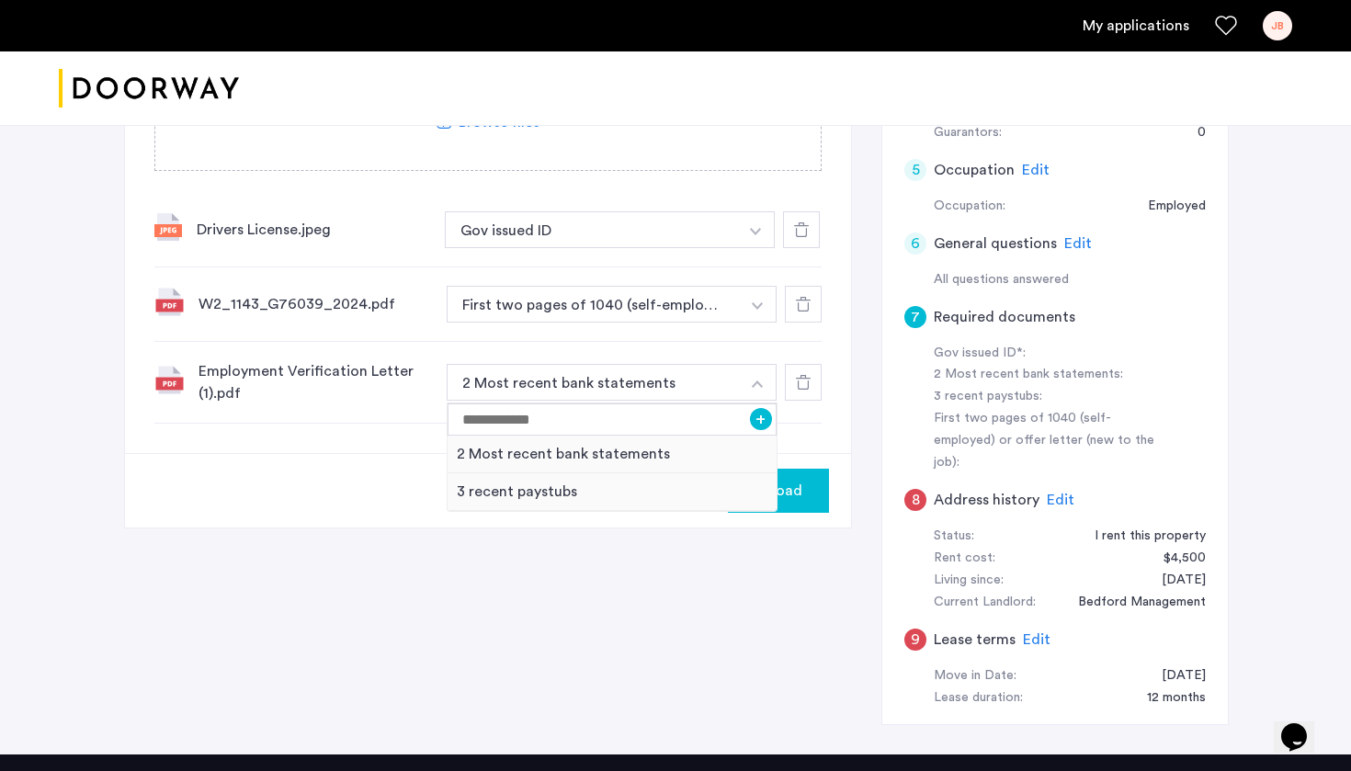
scroll to position [622, 0]
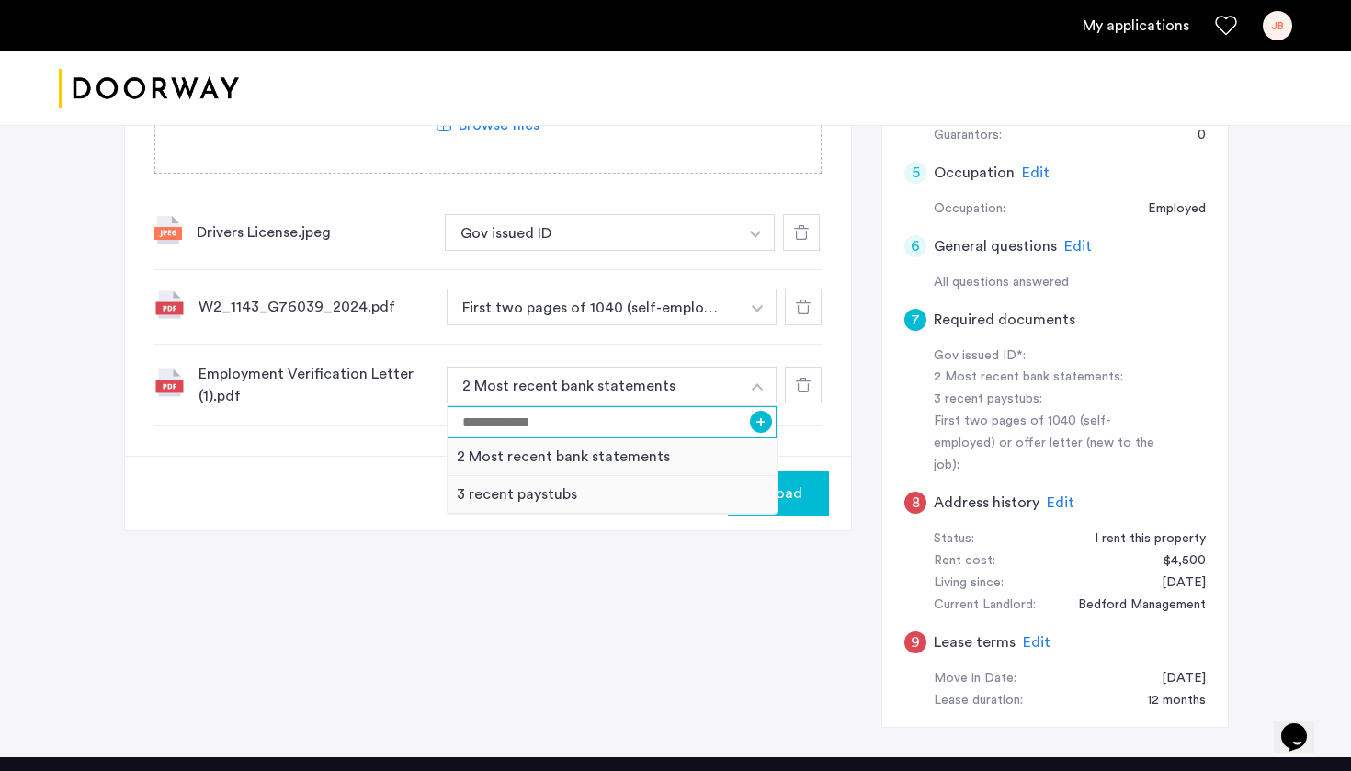
click at [668, 426] on input at bounding box center [611, 422] width 329 height 32
type input "**********"
click at [763, 424] on button "+" at bounding box center [761, 422] width 22 height 22
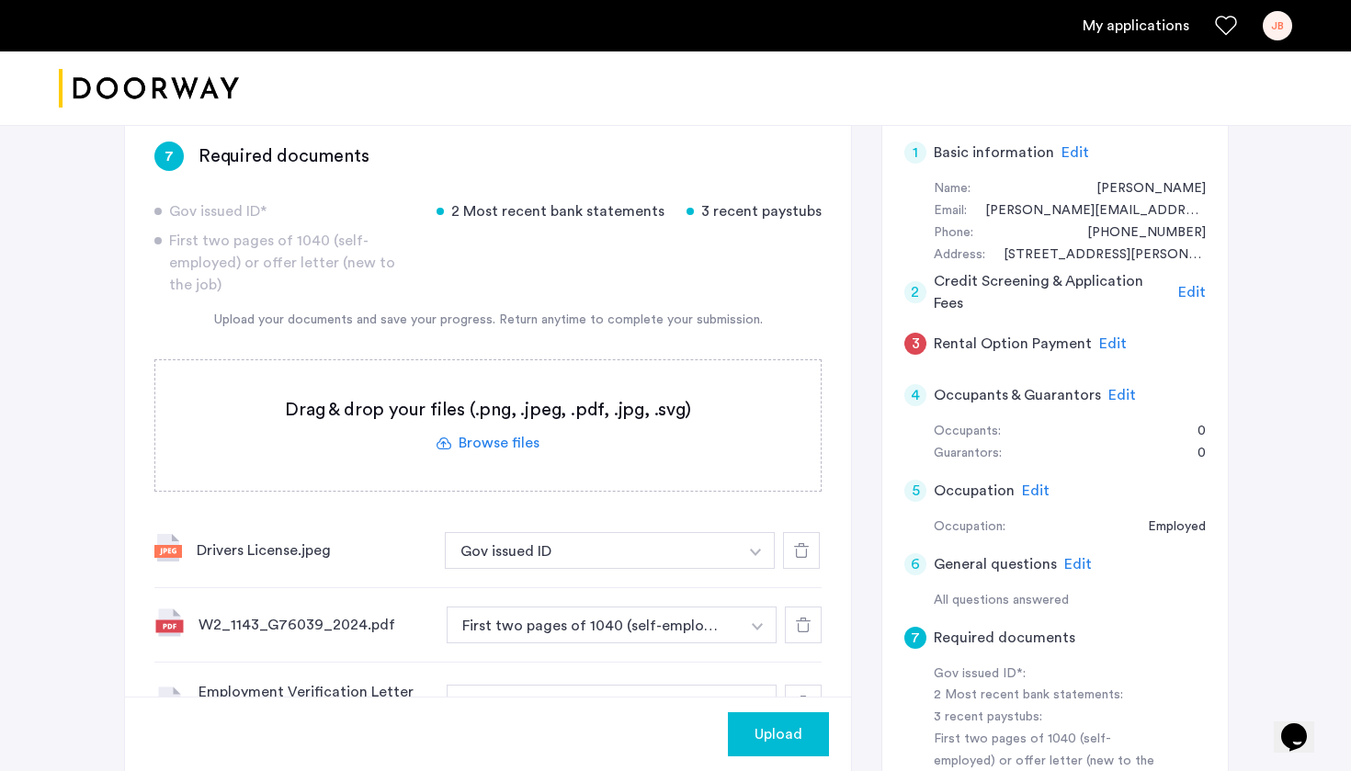
scroll to position [300, 0]
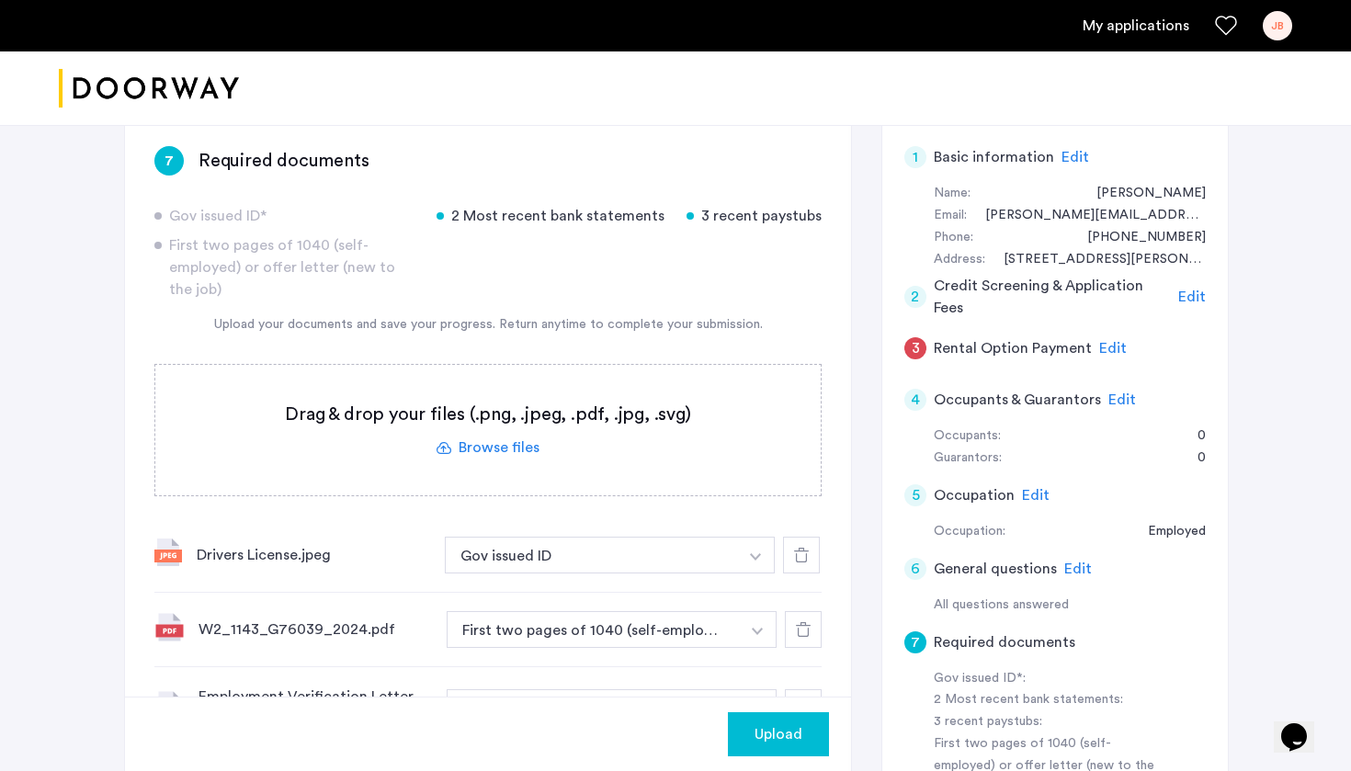
click at [1216, 683] on div "[STREET_ADDRESS][PERSON_NAME] | Application Id: #8394 $3275 /month Agent Select…" at bounding box center [675, 452] width 1158 height 1254
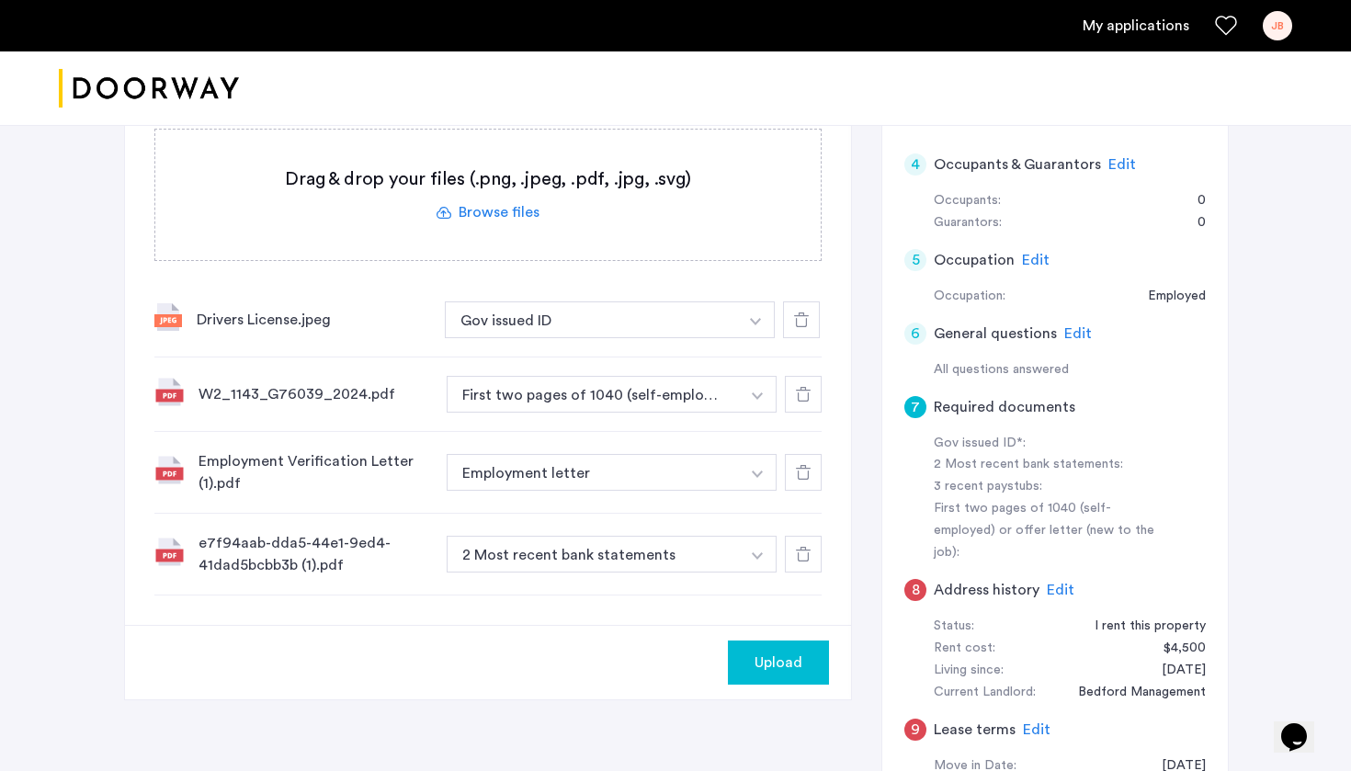
scroll to position [537, 0]
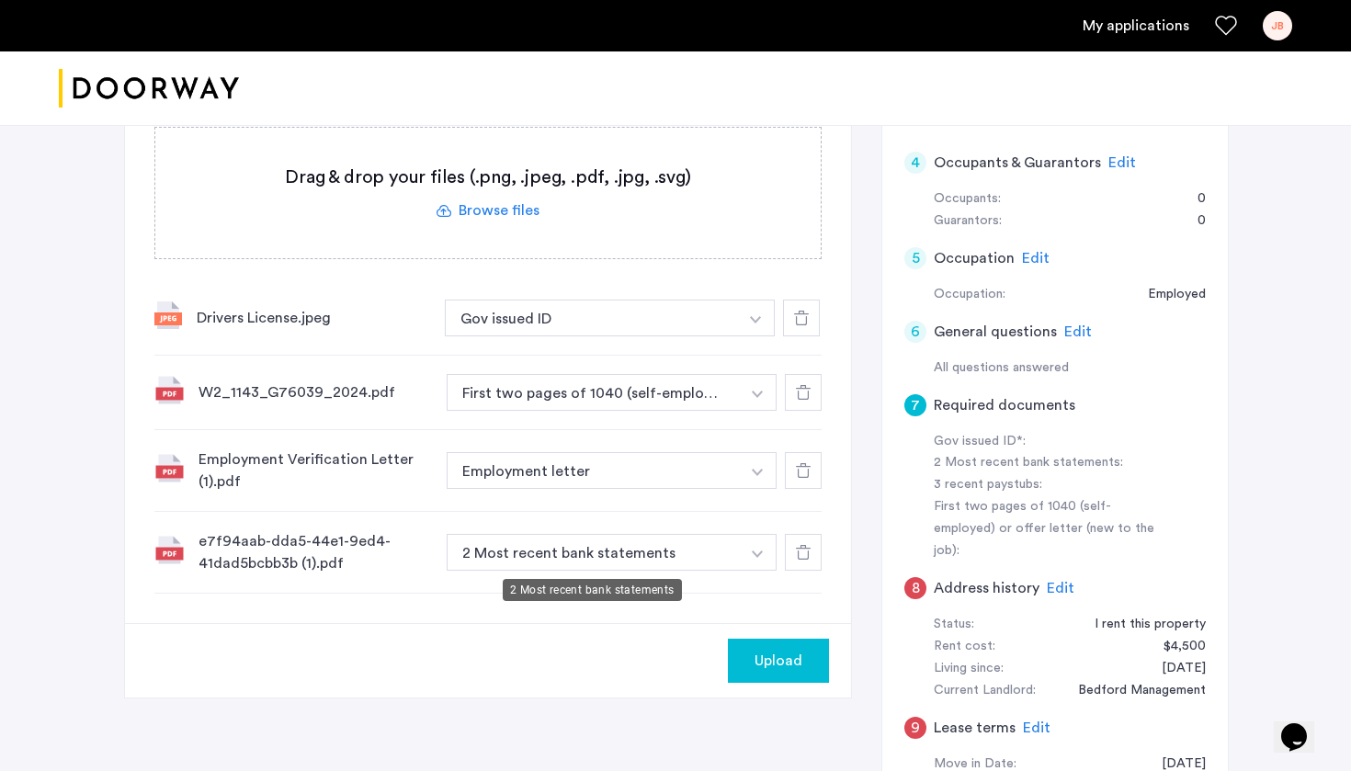
click at [713, 547] on button "2 Most recent bank statements" at bounding box center [593, 552] width 293 height 37
click at [734, 552] on button "2 Most recent bank statements" at bounding box center [593, 552] width 293 height 37
click at [762, 336] on button "button" at bounding box center [756, 318] width 38 height 37
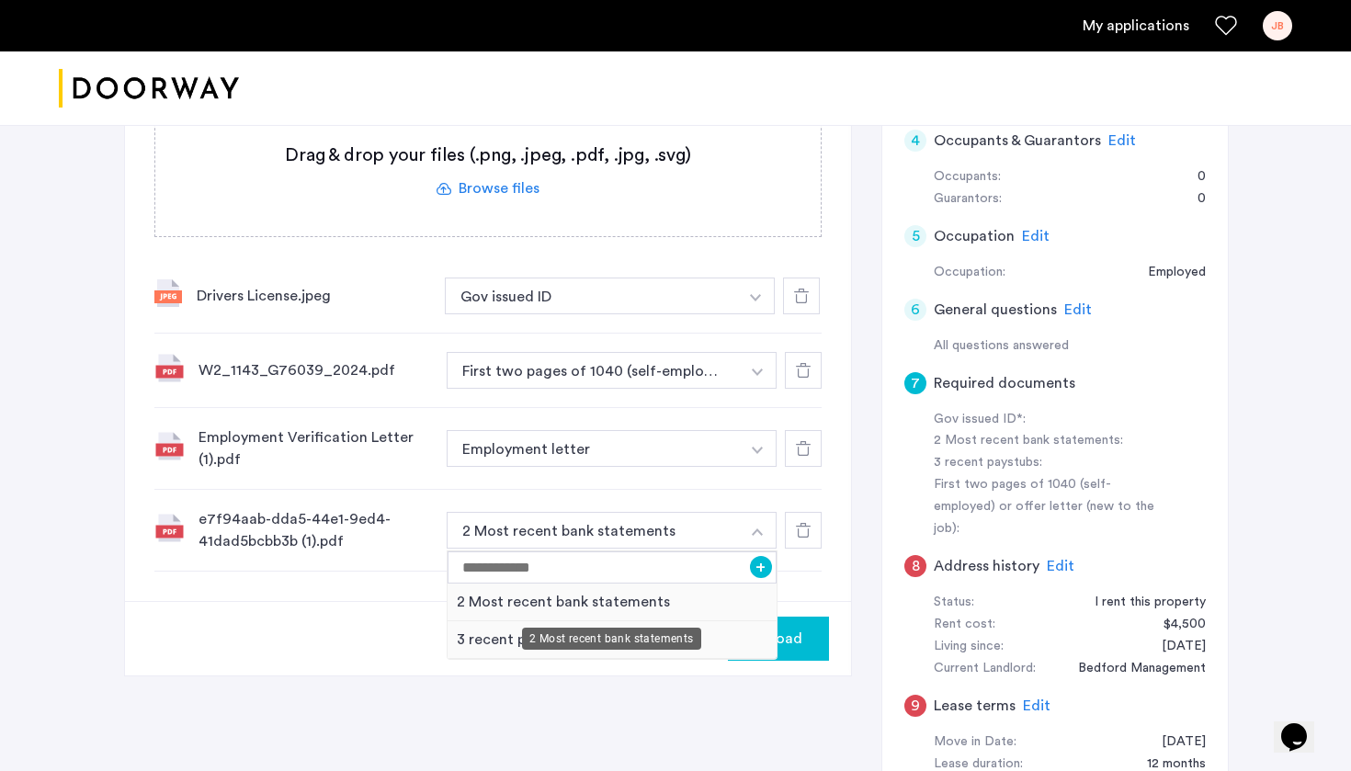
click at [644, 603] on div "2 Most recent bank statements" at bounding box center [611, 602] width 329 height 38
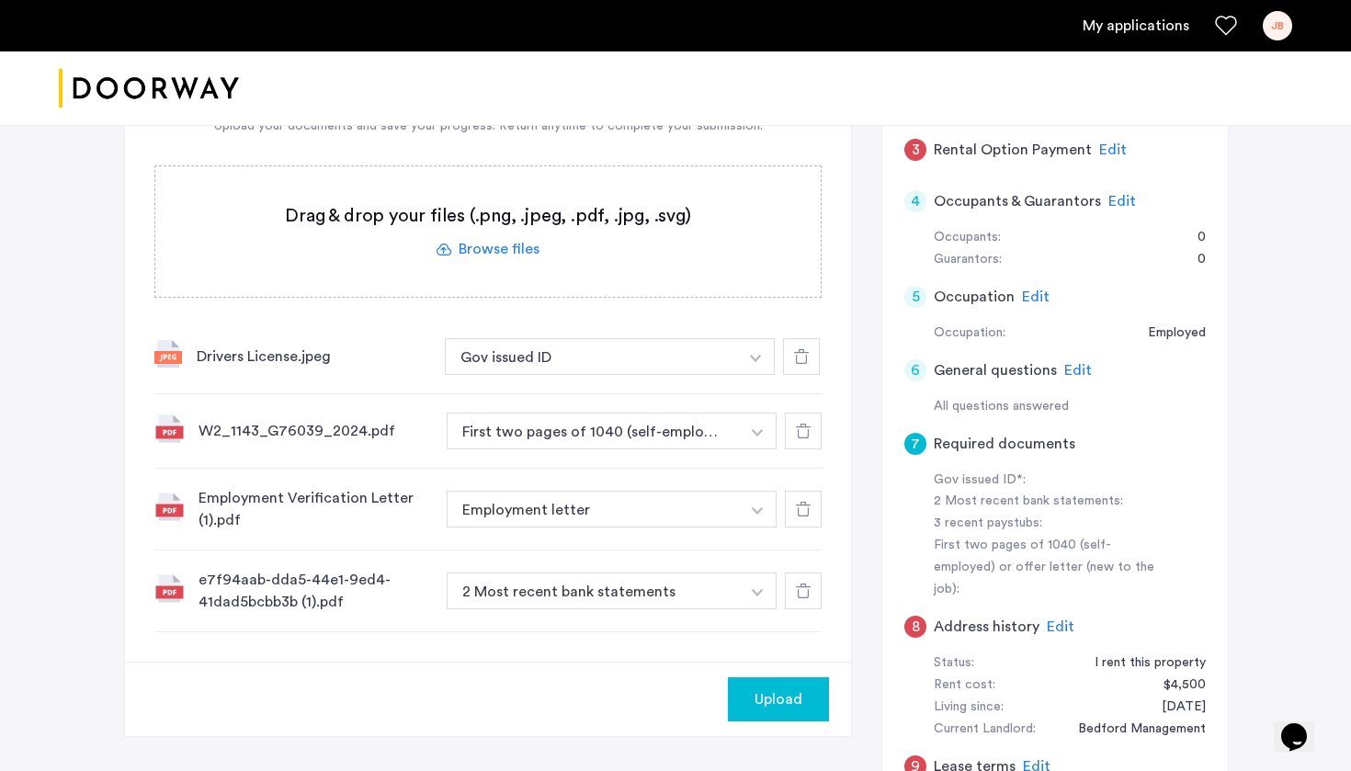
scroll to position [498, 0]
click at [1118, 9] on div "My applications JB" at bounding box center [675, 25] width 1351 height 51
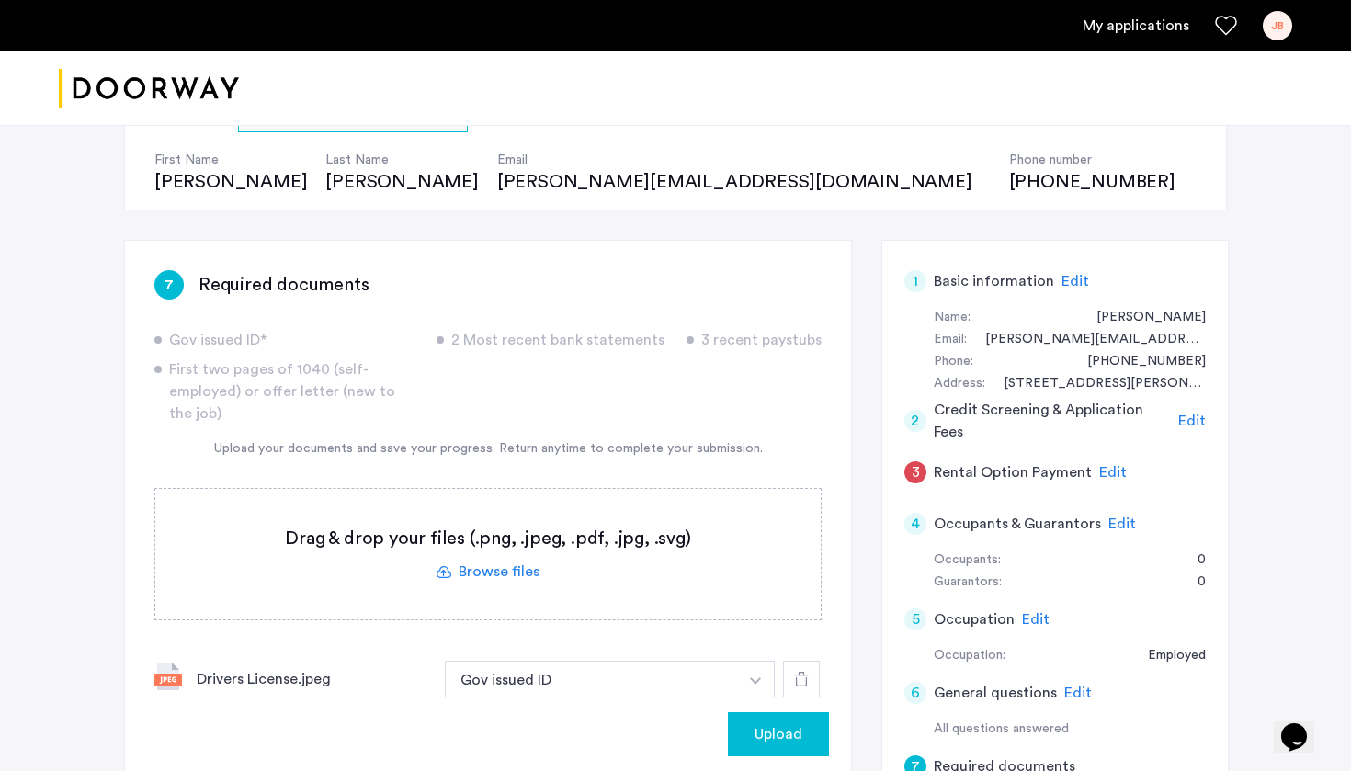
scroll to position [229, 0]
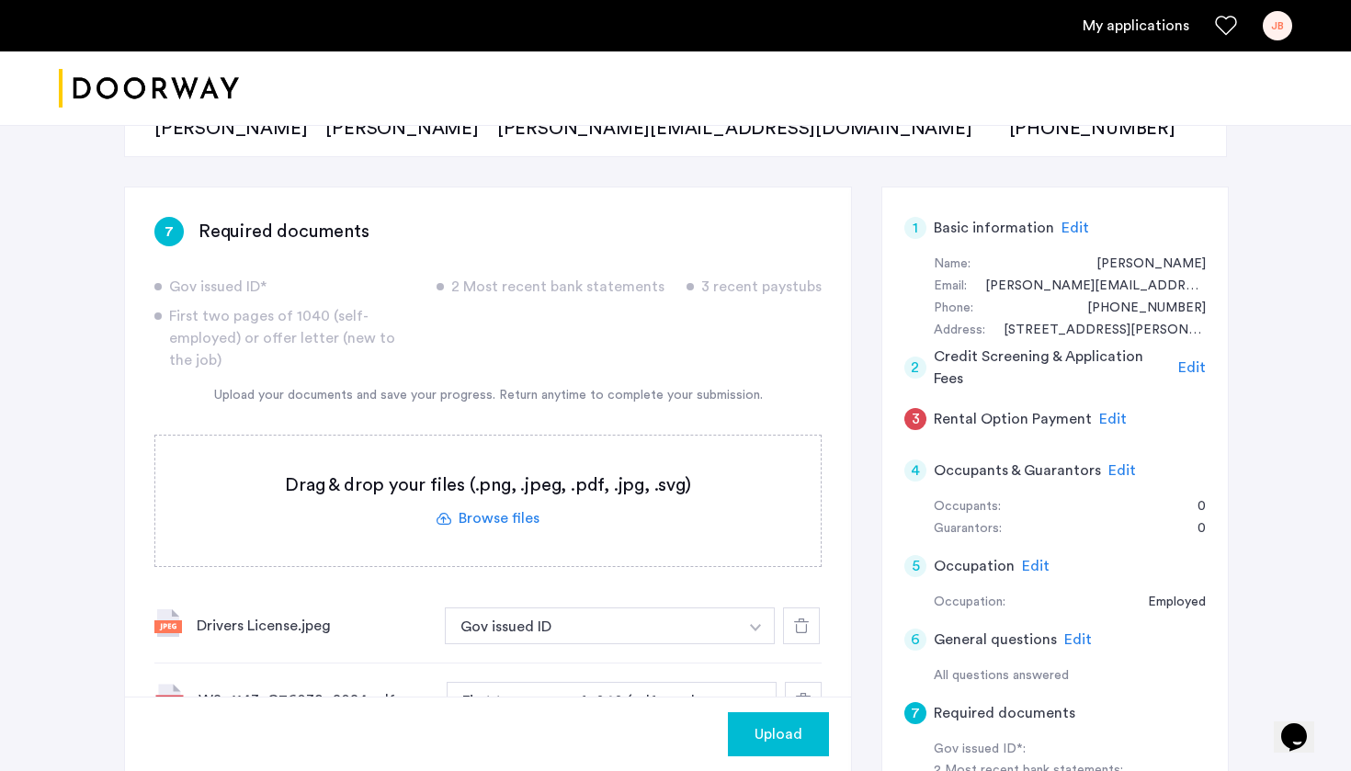
click at [802, 691] on button "Upload" at bounding box center [778, 734] width 101 height 44
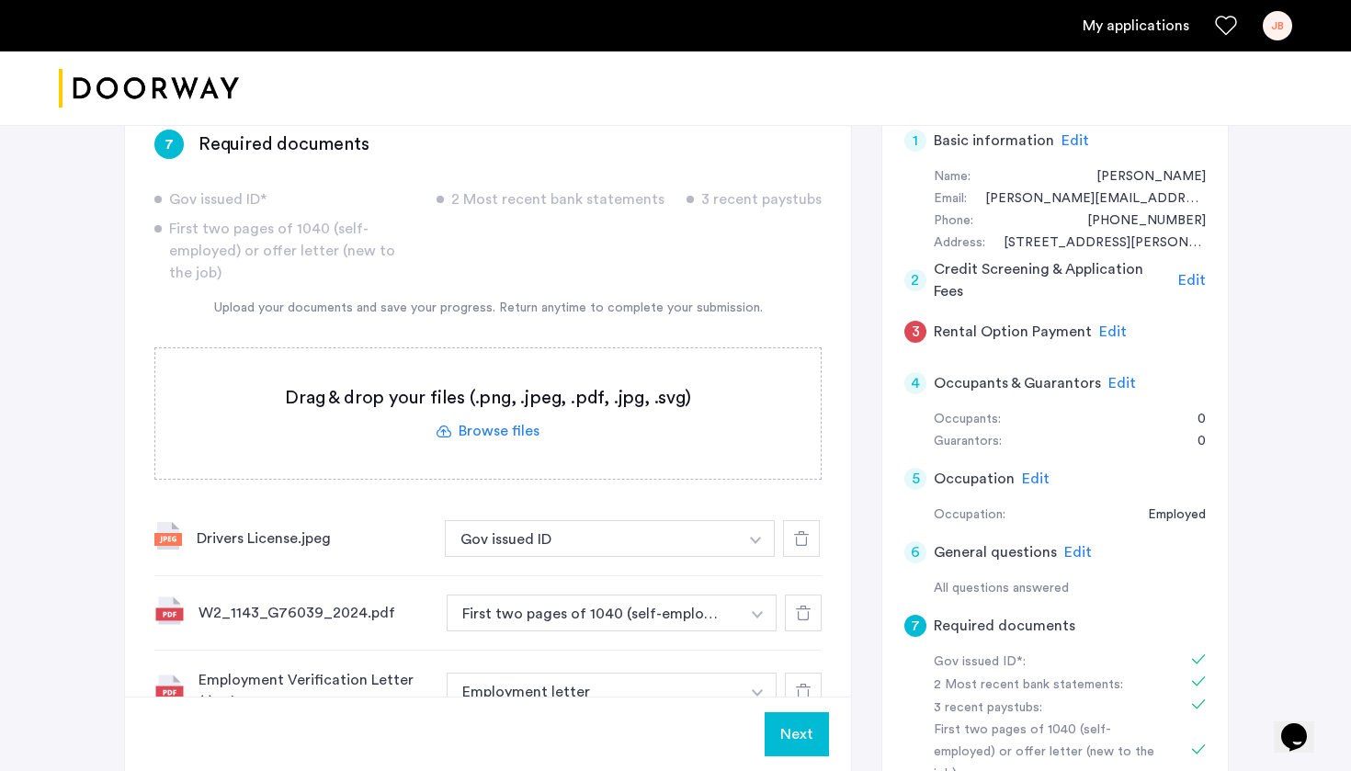
scroll to position [320, 0]
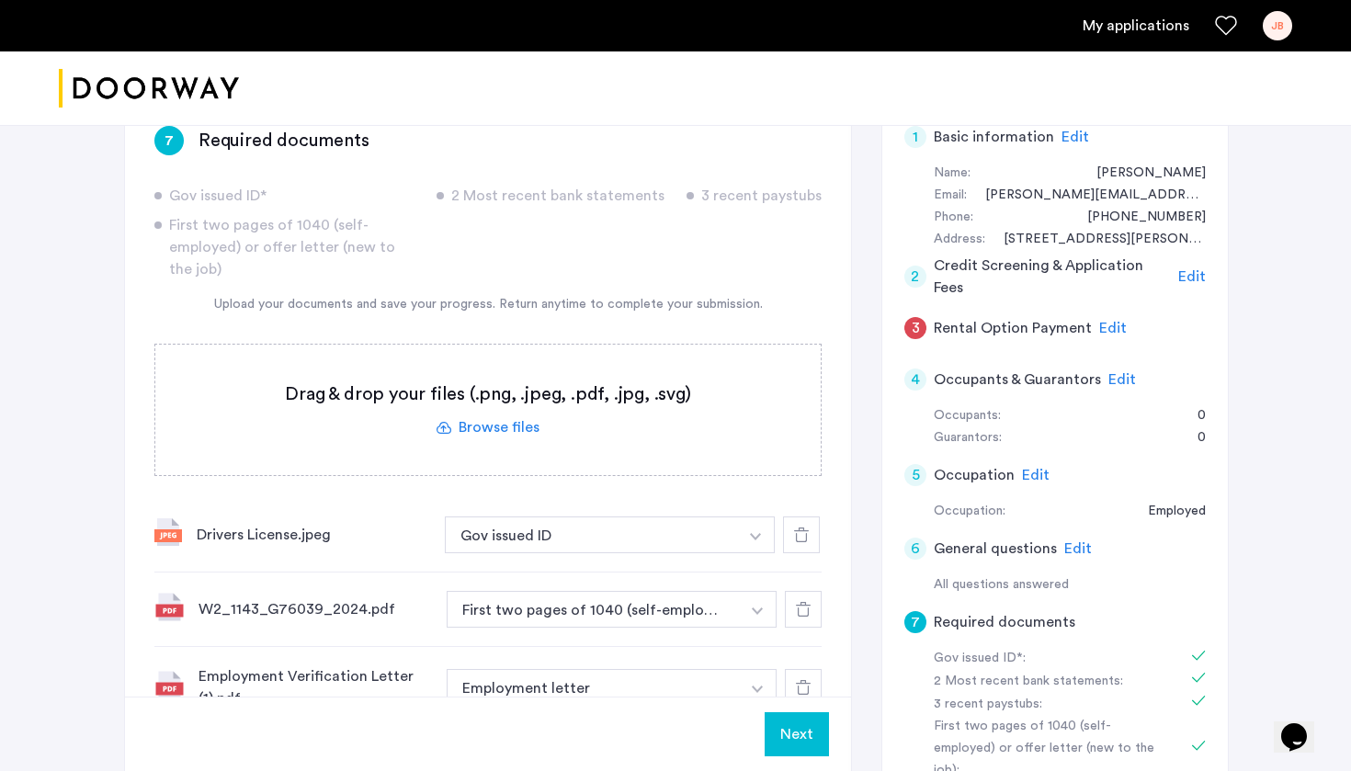
click at [1099, 325] on span "Edit" at bounding box center [1113, 328] width 28 height 15
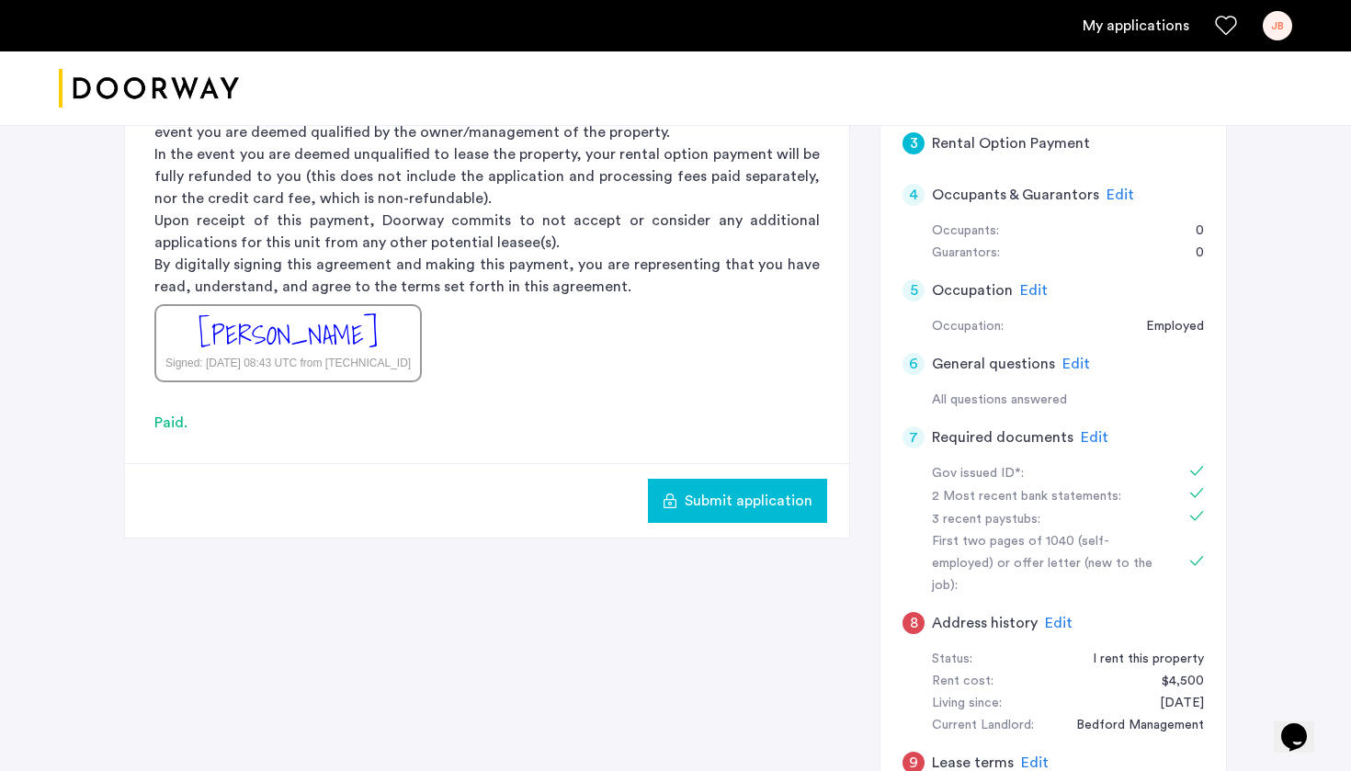
scroll to position [515, 0]
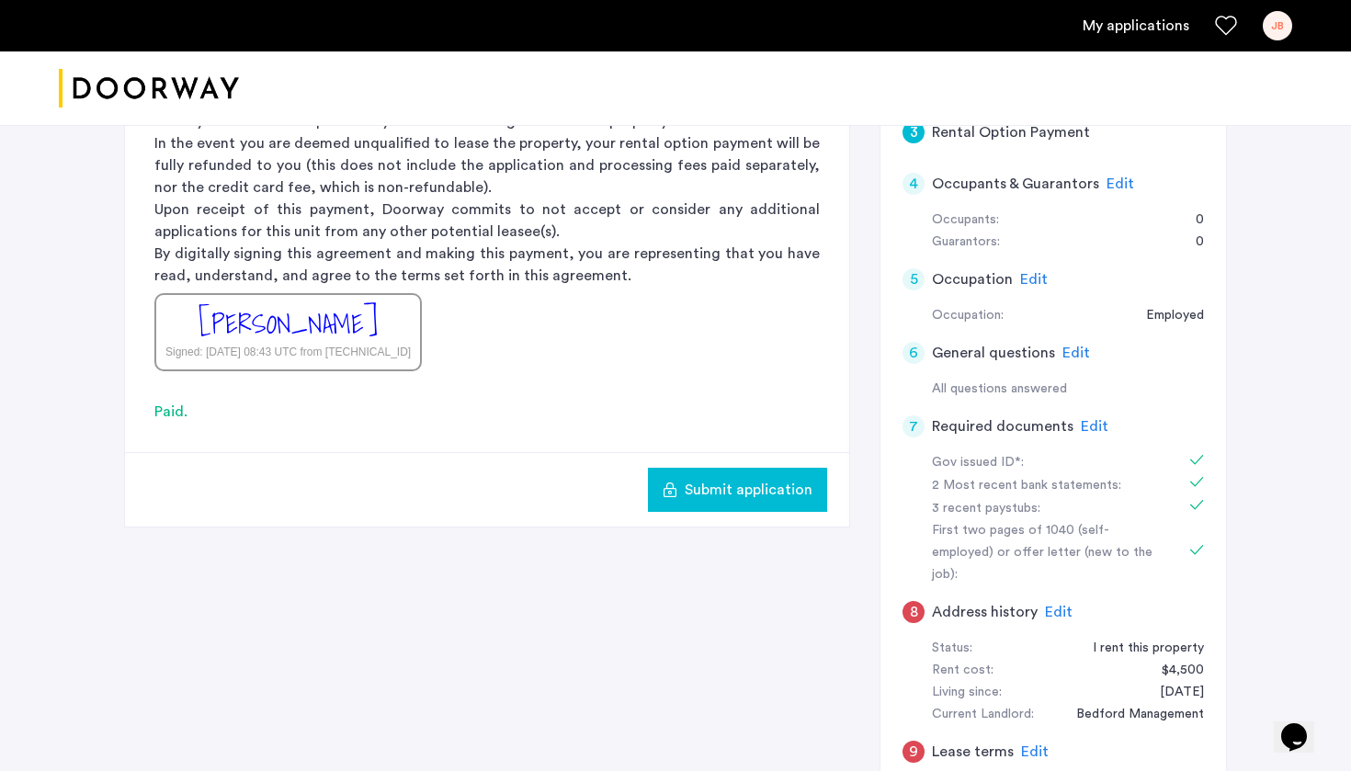
click at [1060, 605] on span "Edit" at bounding box center [1059, 612] width 28 height 15
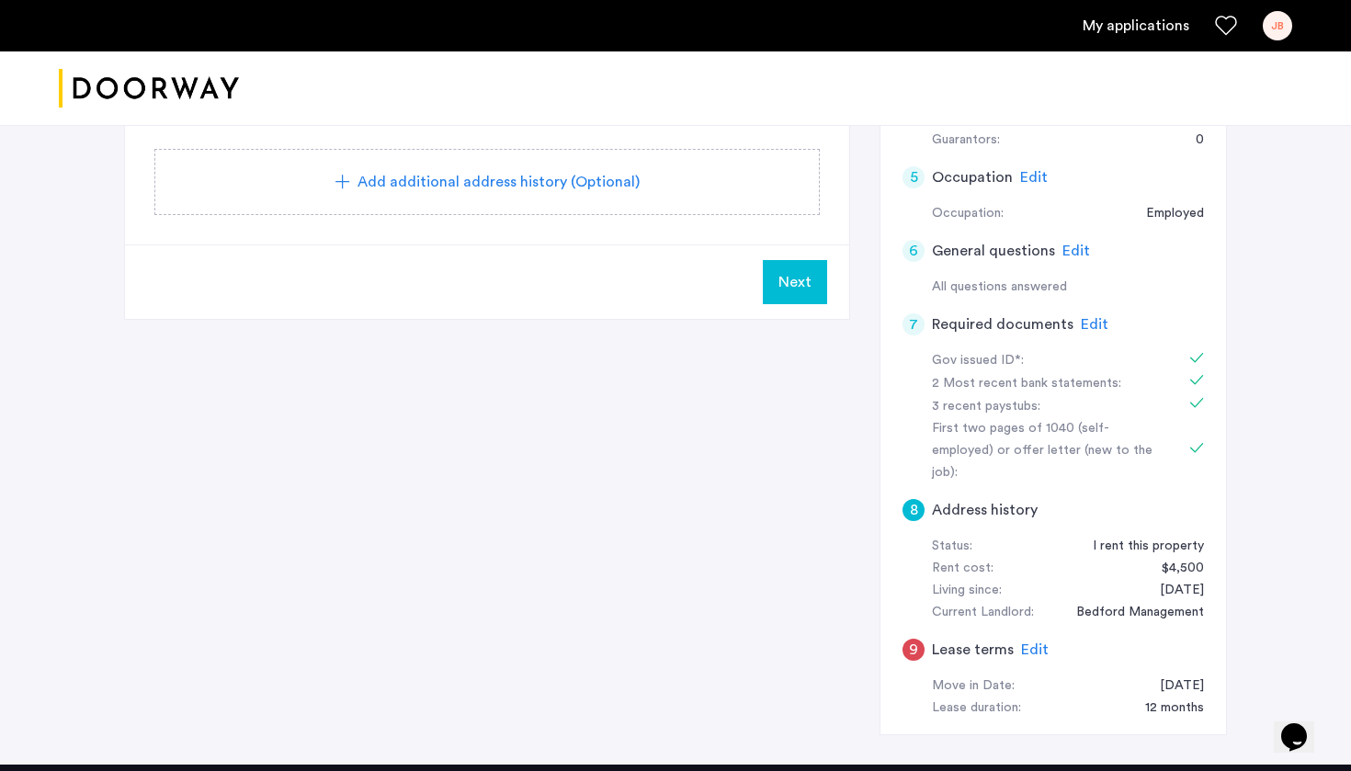
scroll to position [622, 0]
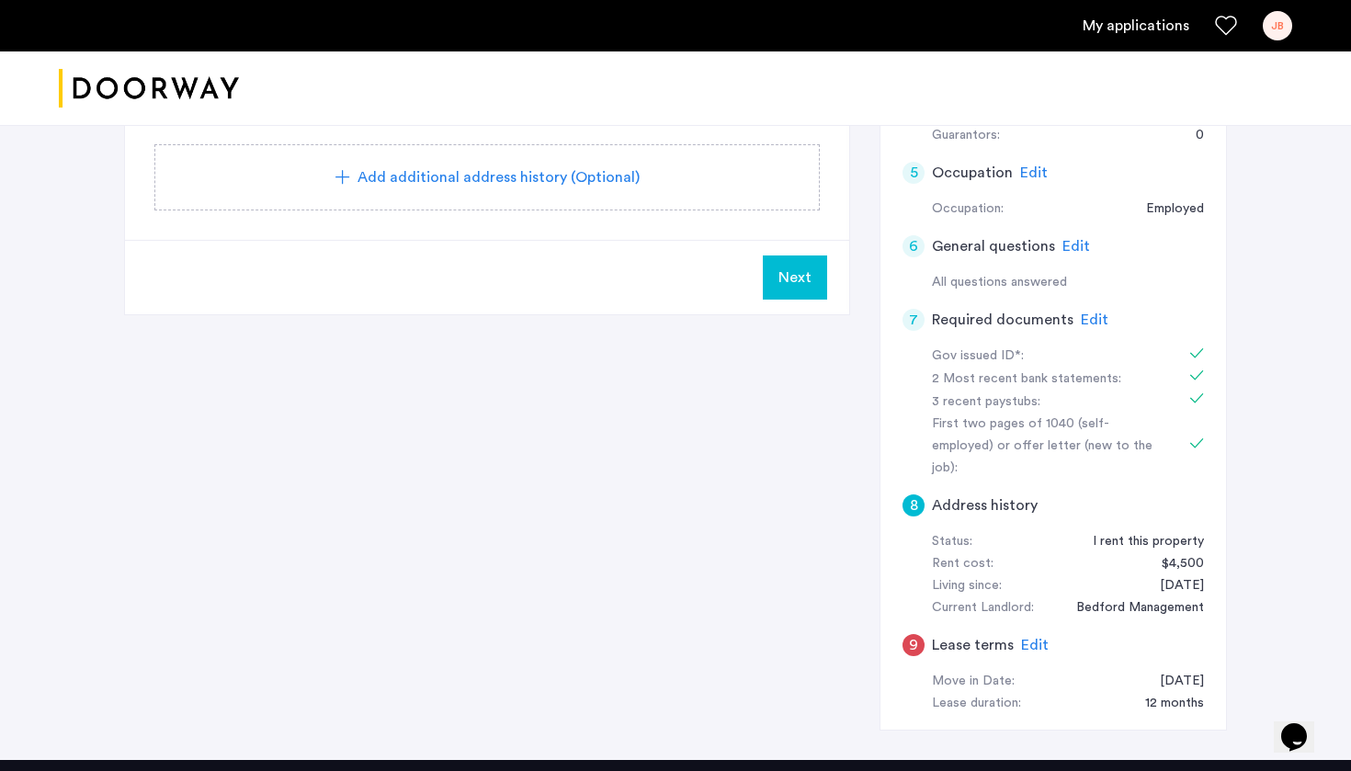
click at [1029, 638] on span "Edit" at bounding box center [1035, 645] width 28 height 15
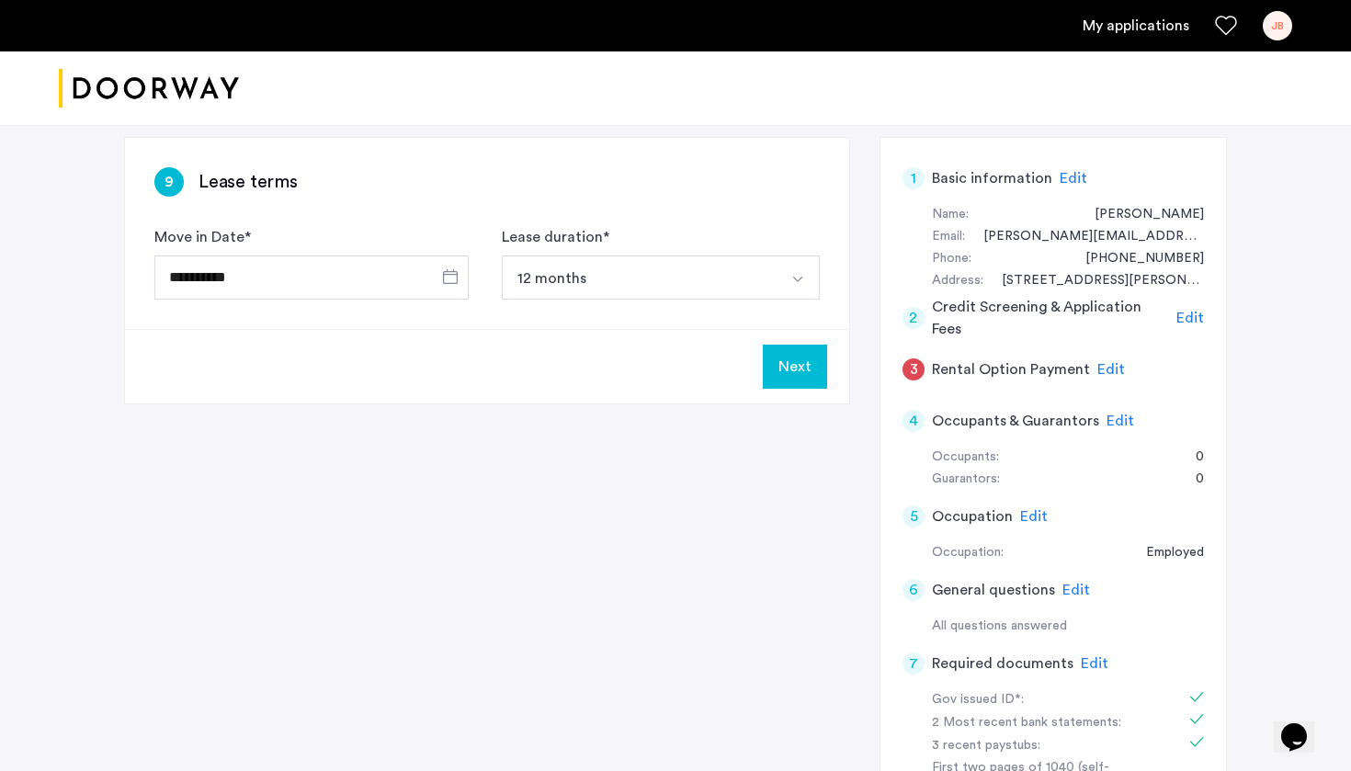
scroll to position [289, 0]
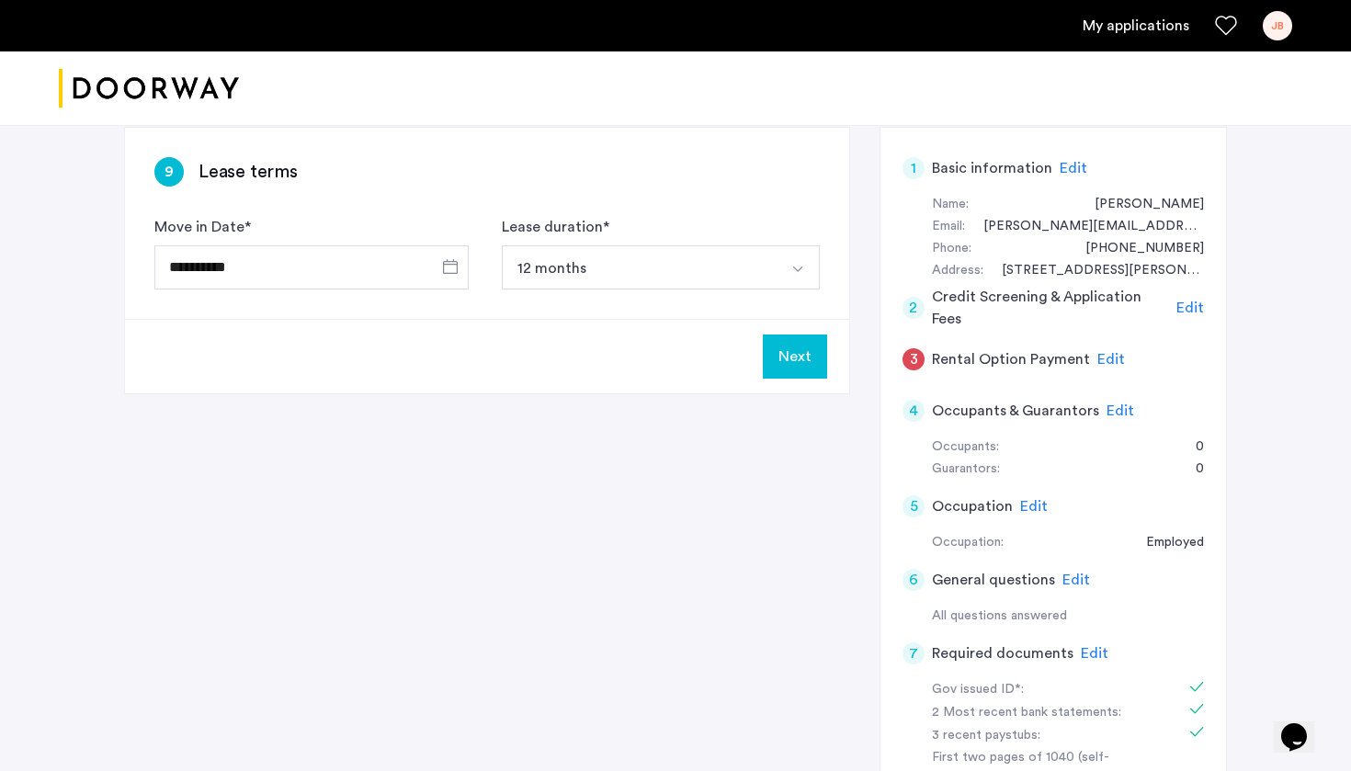
click at [536, 248] on button "12 months" at bounding box center [639, 267] width 275 height 44
click at [624, 373] on div "Next" at bounding box center [487, 356] width 724 height 74
click at [441, 268] on span "Open calendar" at bounding box center [450, 266] width 44 height 44
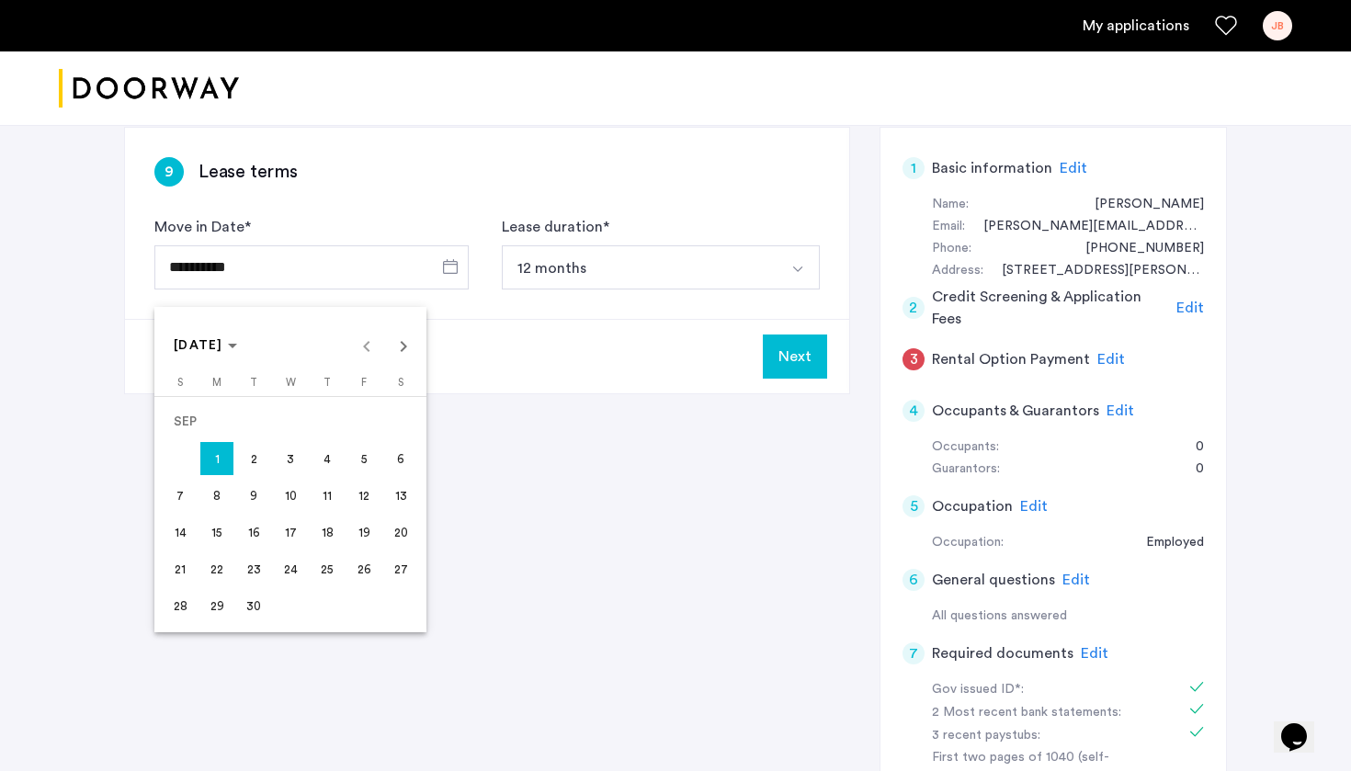
click at [354, 350] on div "[DATE] [DATE]" at bounding box center [290, 345] width 263 height 37
click at [375, 348] on div "[DATE] [DATE]" at bounding box center [290, 345] width 263 height 37
click at [370, 349] on div "[DATE] [DATE]" at bounding box center [290, 345] width 263 height 37
drag, startPoint x: 370, startPoint y: 349, endPoint x: 388, endPoint y: 350, distance: 17.5
click at [372, 349] on div "[DATE] [DATE]" at bounding box center [290, 345] width 263 height 37
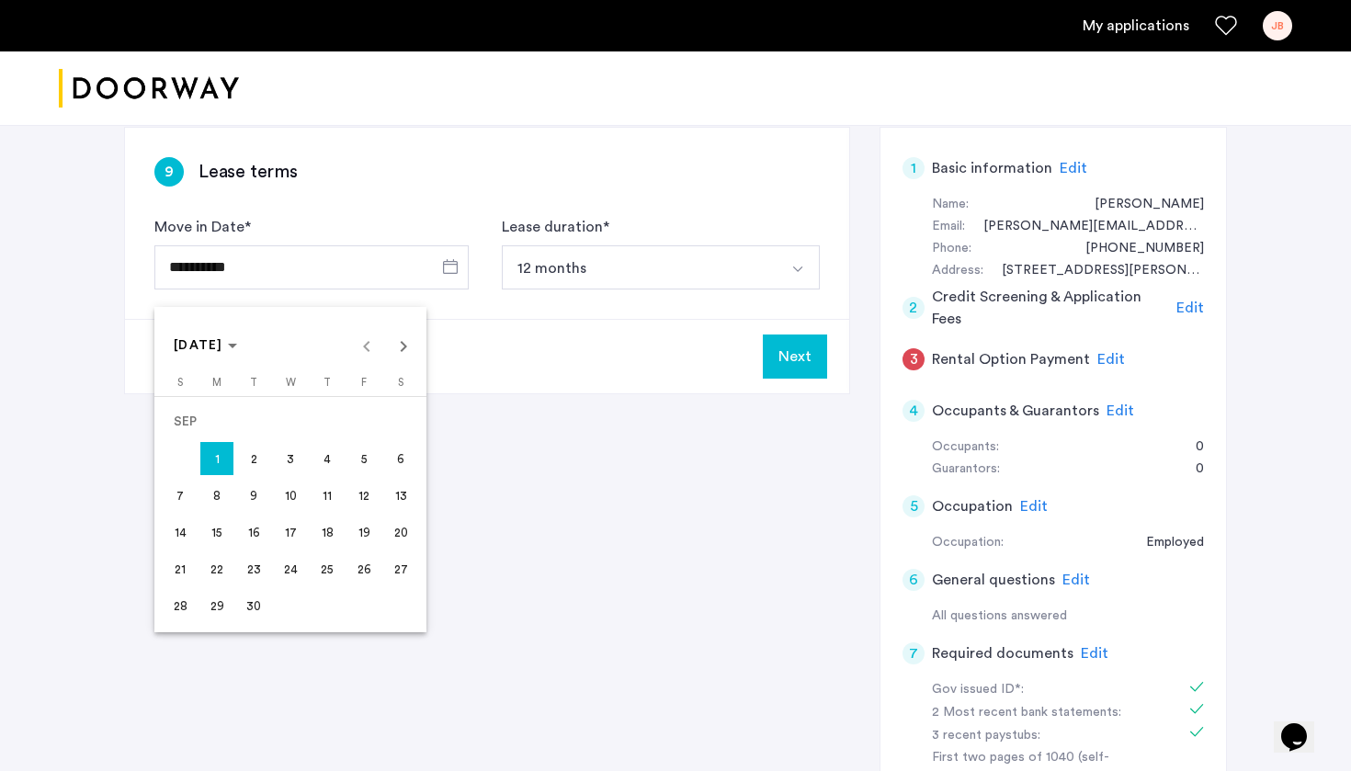
click at [640, 458] on div at bounding box center [675, 385] width 1351 height 771
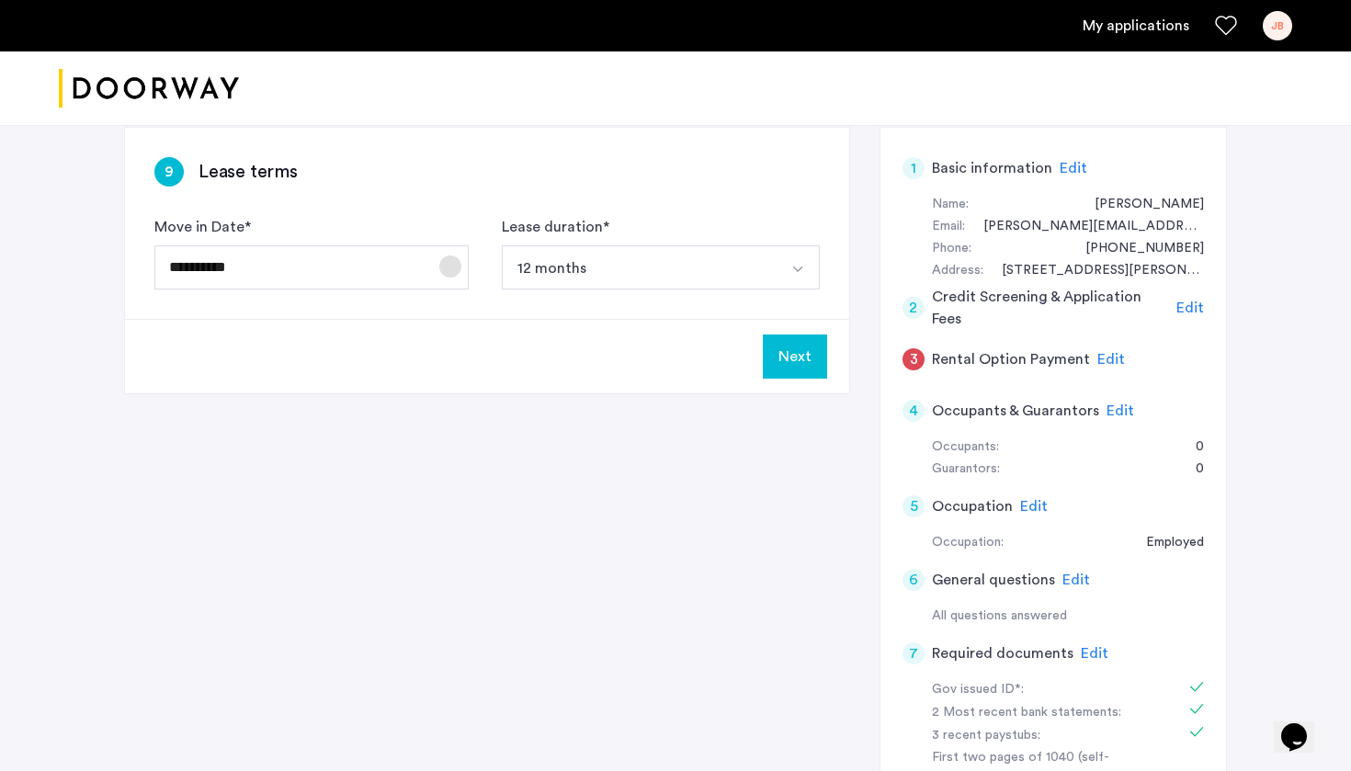
click at [443, 264] on span "Open calendar" at bounding box center [450, 266] width 44 height 44
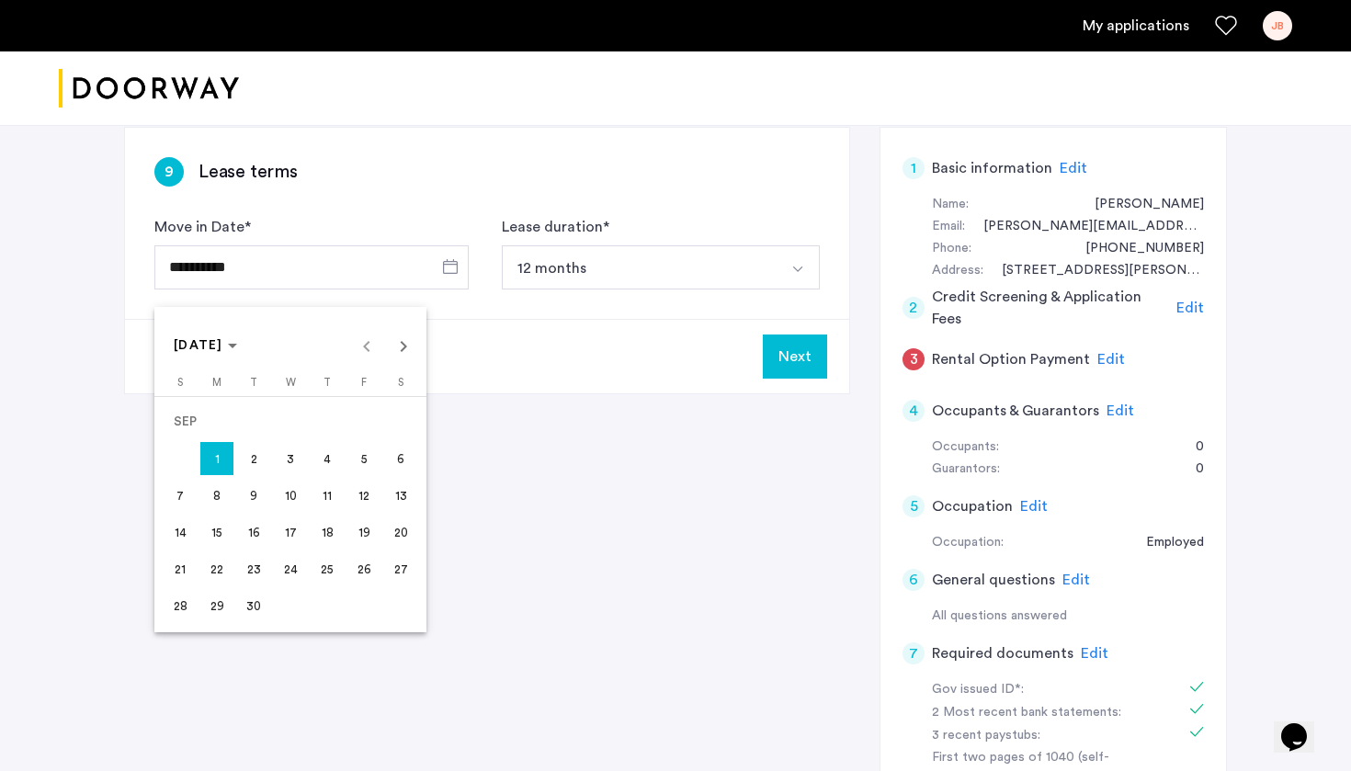
click at [209, 447] on span "1" at bounding box center [216, 458] width 33 height 33
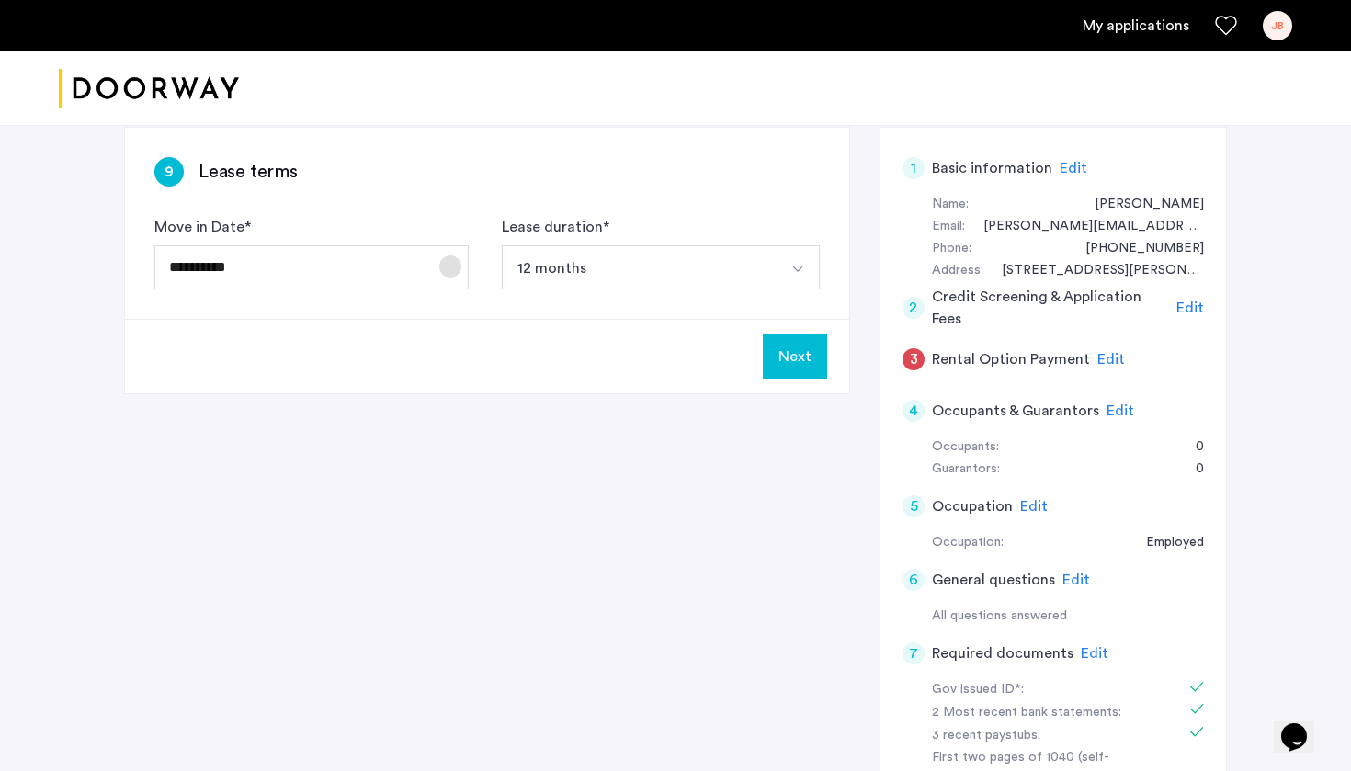
scroll to position [291, 0]
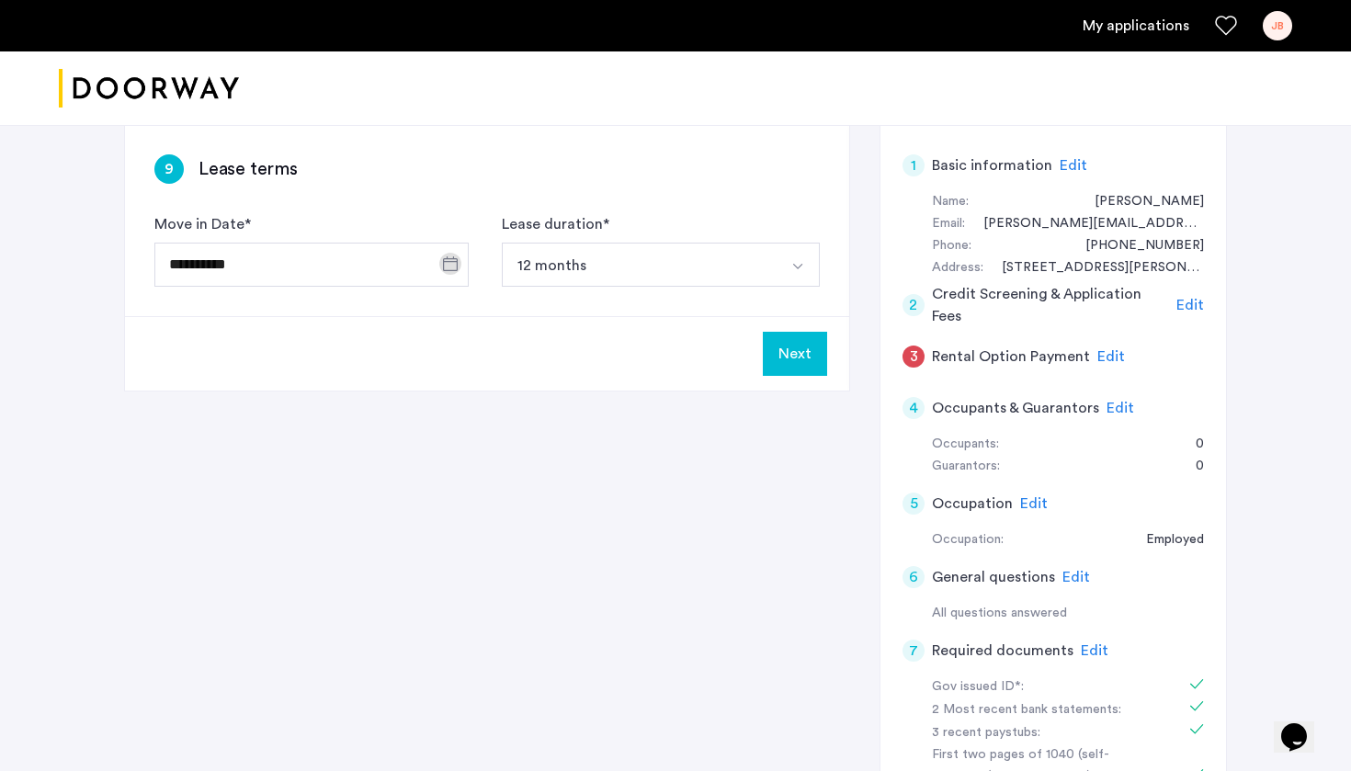
drag, startPoint x: 534, startPoint y: 266, endPoint x: 504, endPoint y: 266, distance: 29.4
click at [533, 266] on button "12 months" at bounding box center [639, 265] width 275 height 44
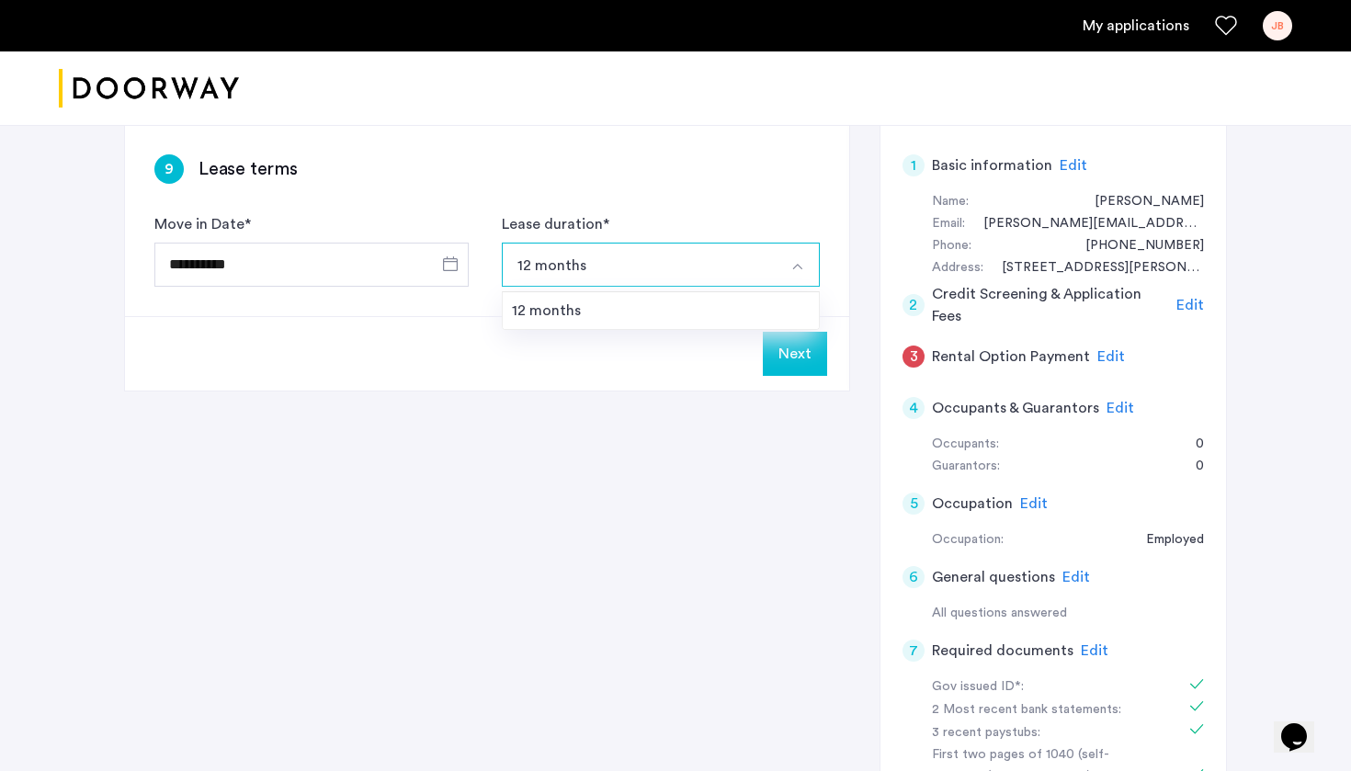
click at [470, 184] on div "**********" at bounding box center [487, 220] width 724 height 191
click at [806, 364] on button "Next" at bounding box center [795, 354] width 64 height 44
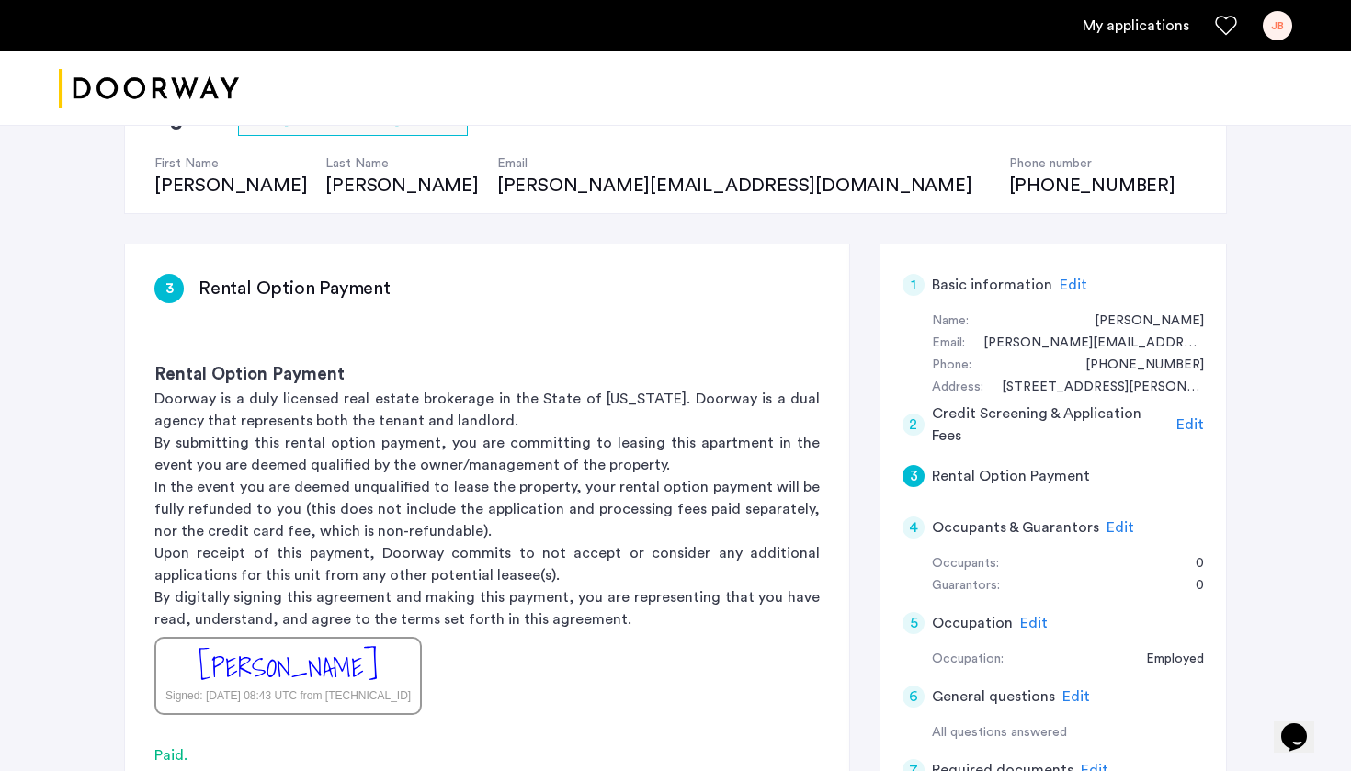
scroll to position [497, 0]
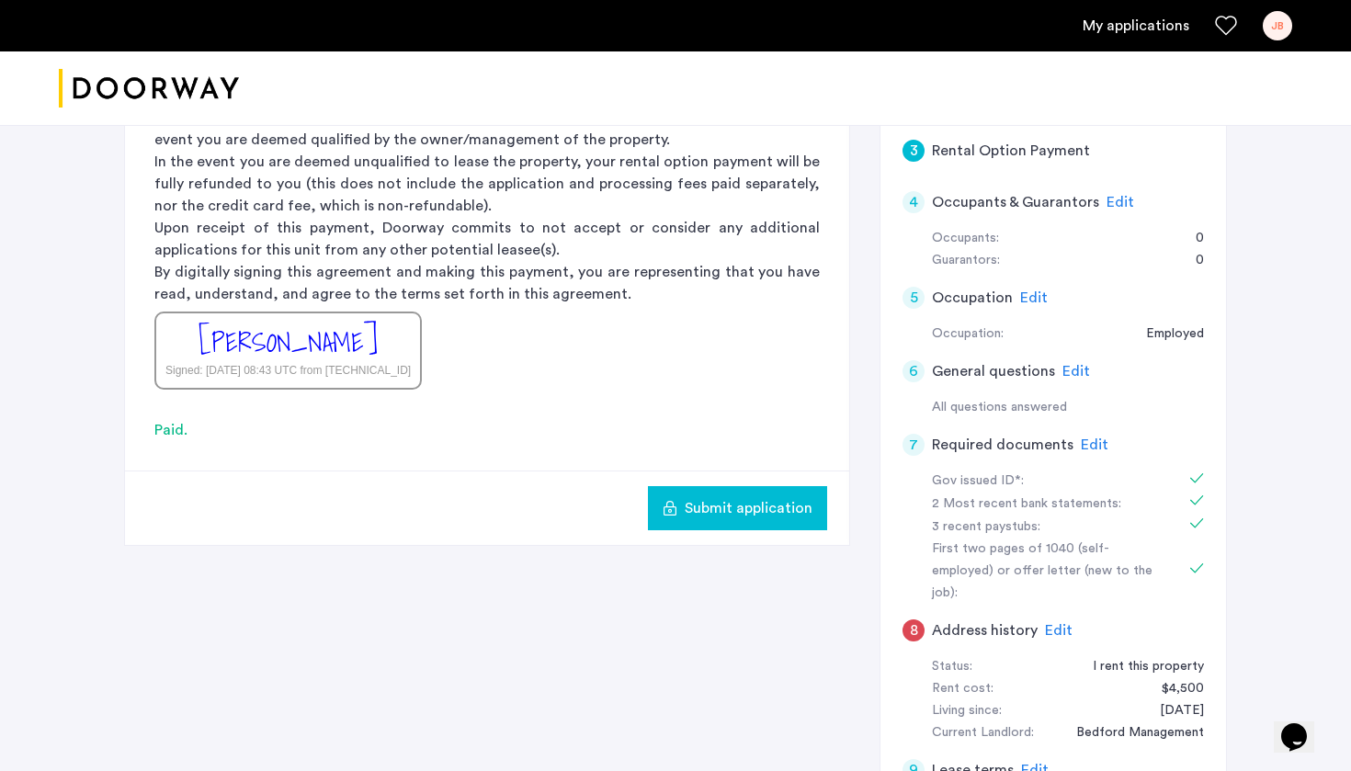
click at [759, 497] on span "Submit application" at bounding box center [749, 508] width 128 height 22
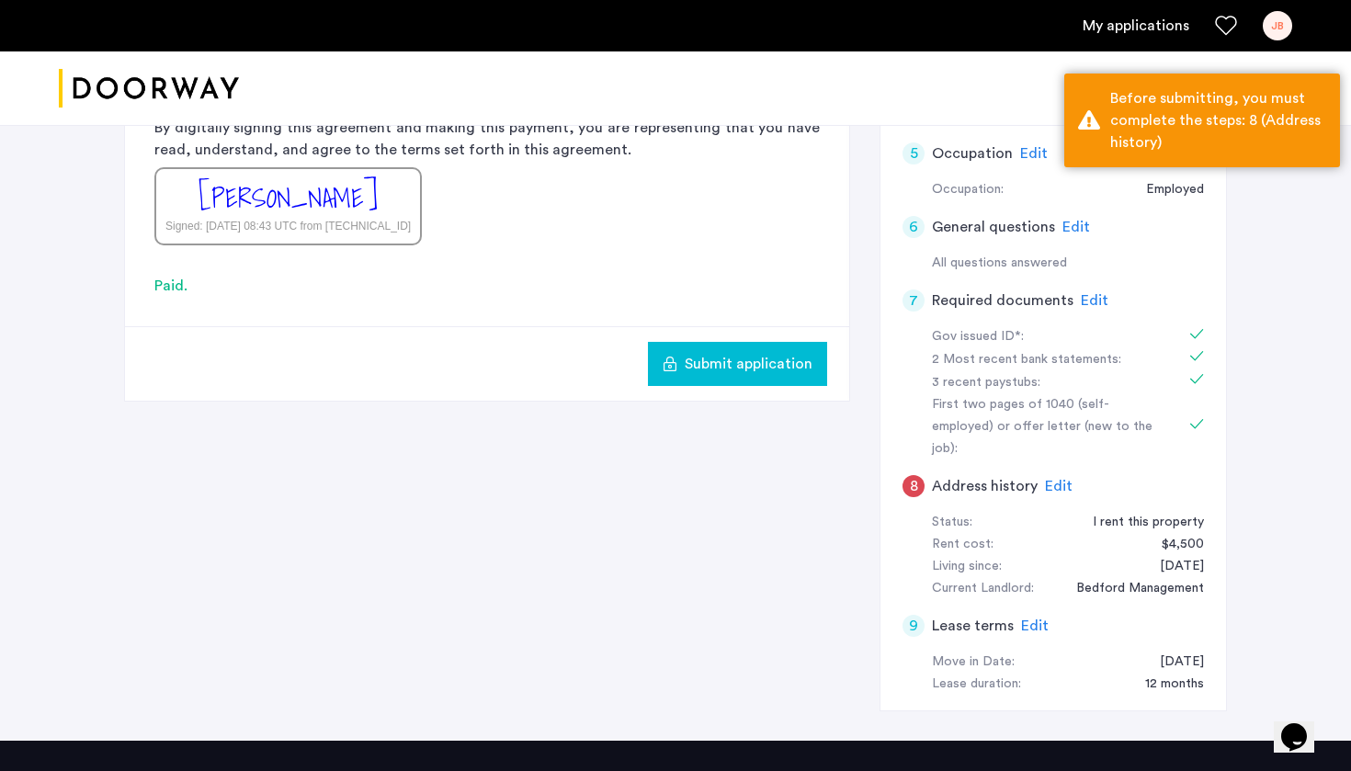
scroll to position [641, 1]
click at [1058, 479] on span "Edit" at bounding box center [1059, 486] width 28 height 15
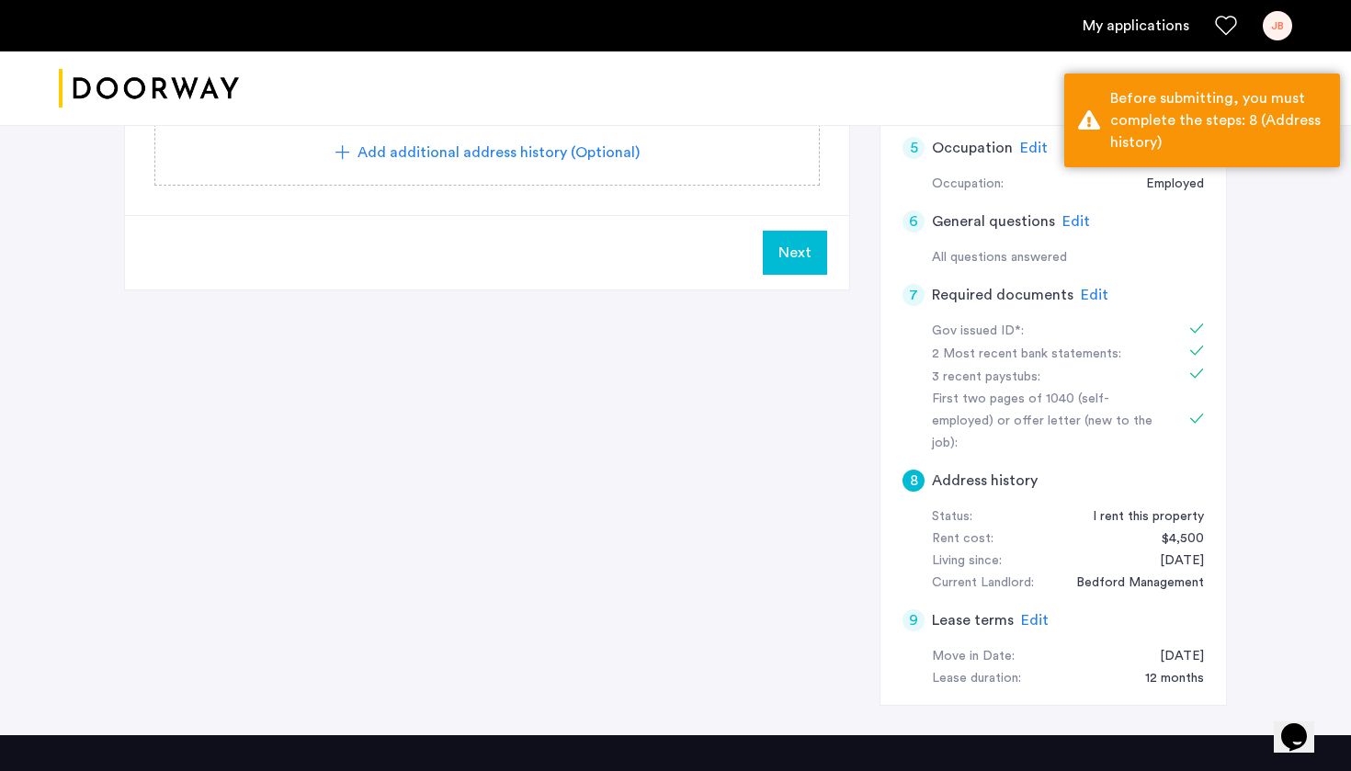
scroll to position [647, 1]
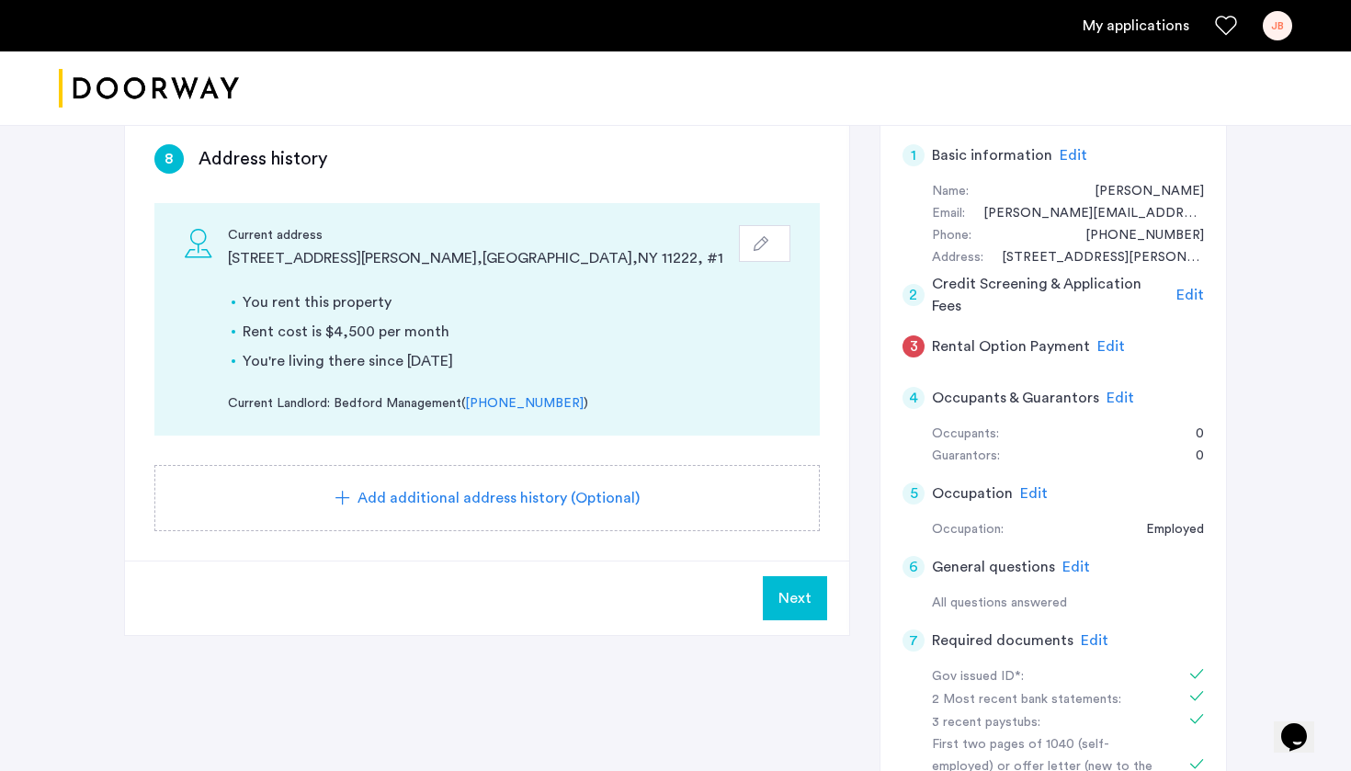
click at [778, 239] on button "button" at bounding box center [764, 243] width 51 height 37
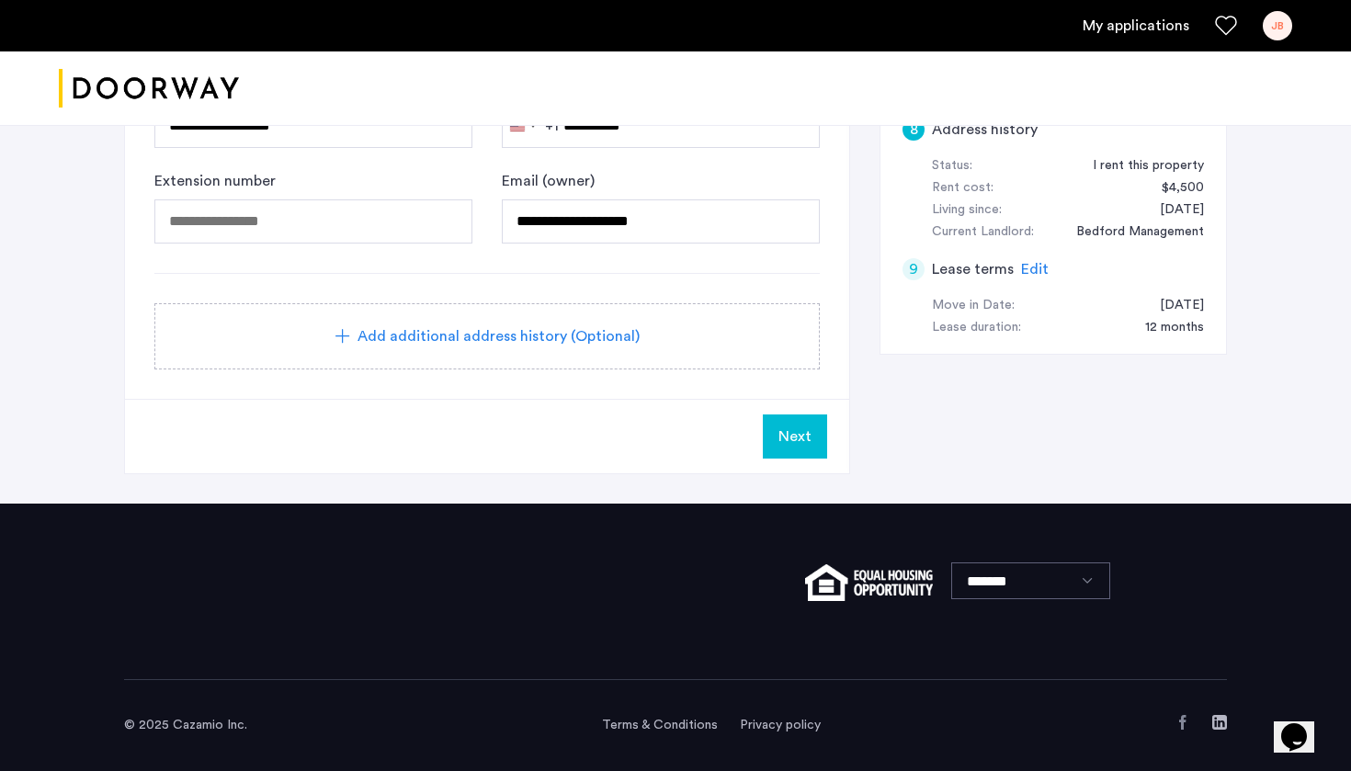
scroll to position [998, 0]
click at [817, 441] on button "Next" at bounding box center [795, 436] width 64 height 44
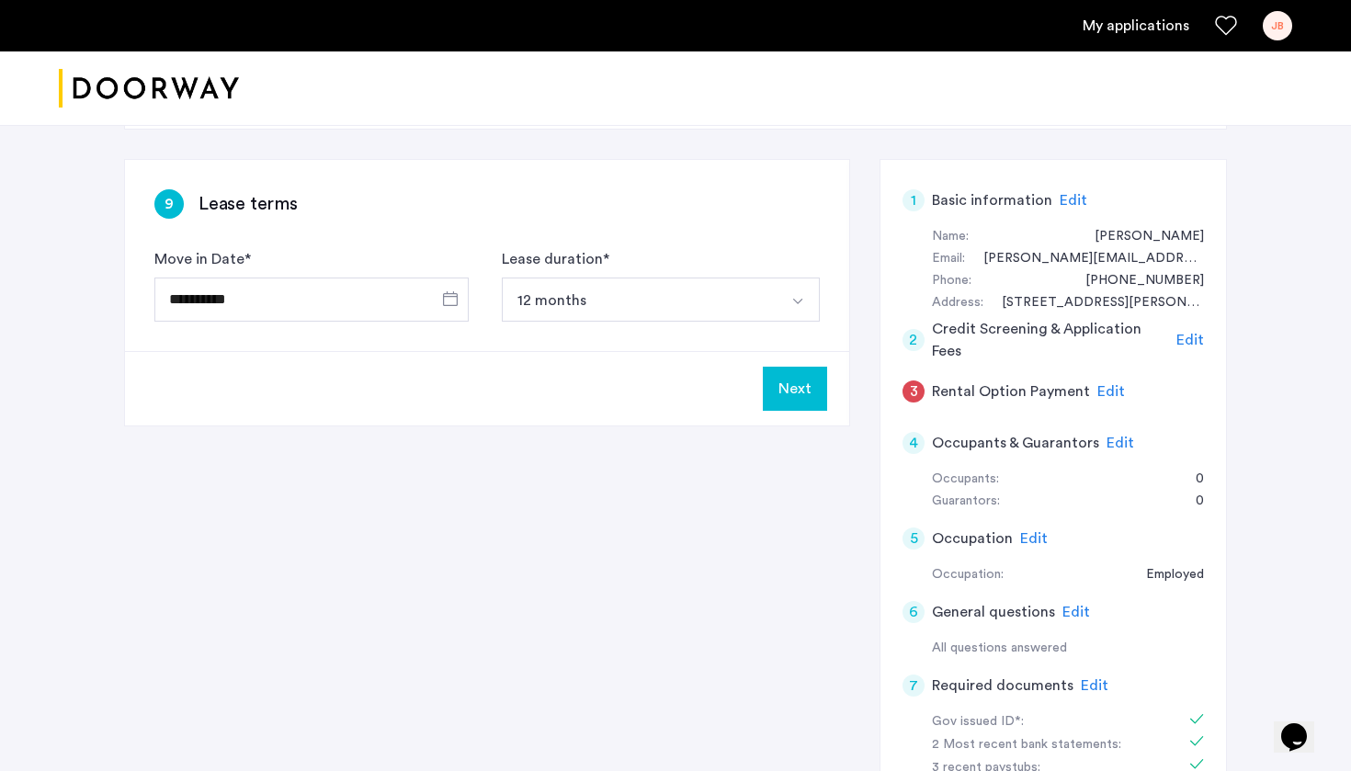
scroll to position [291, 0]
